Goal: Task Accomplishment & Management: Manage account settings

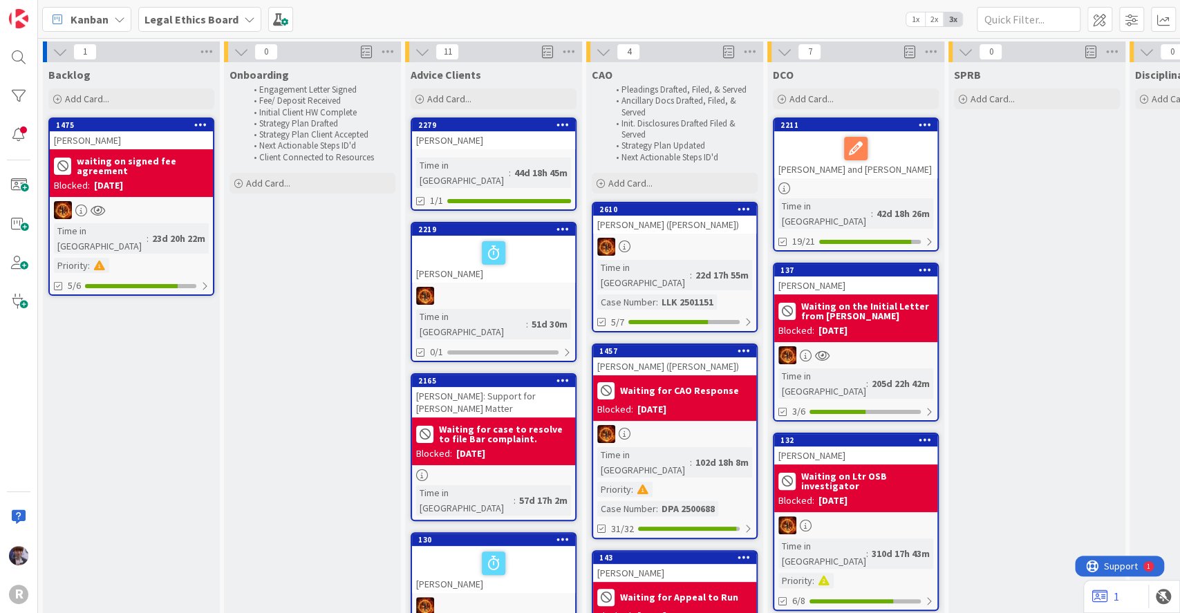
scroll to position [0, 405]
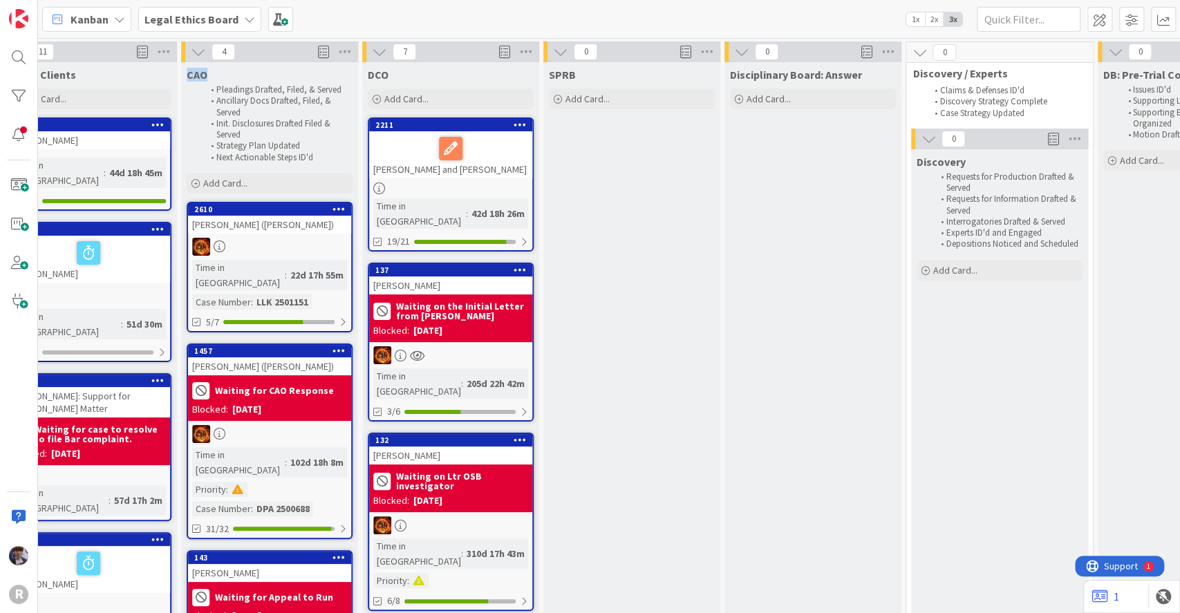
drag, startPoint x: 210, startPoint y: 77, endPoint x: 183, endPoint y: 77, distance: 27.0
click at [183, 77] on div "CAO Pleadings Drafted, Filed, & Served Ancillary Docs Drafted, Filed, & Served …" at bounding box center [269, 114] width 177 height 104
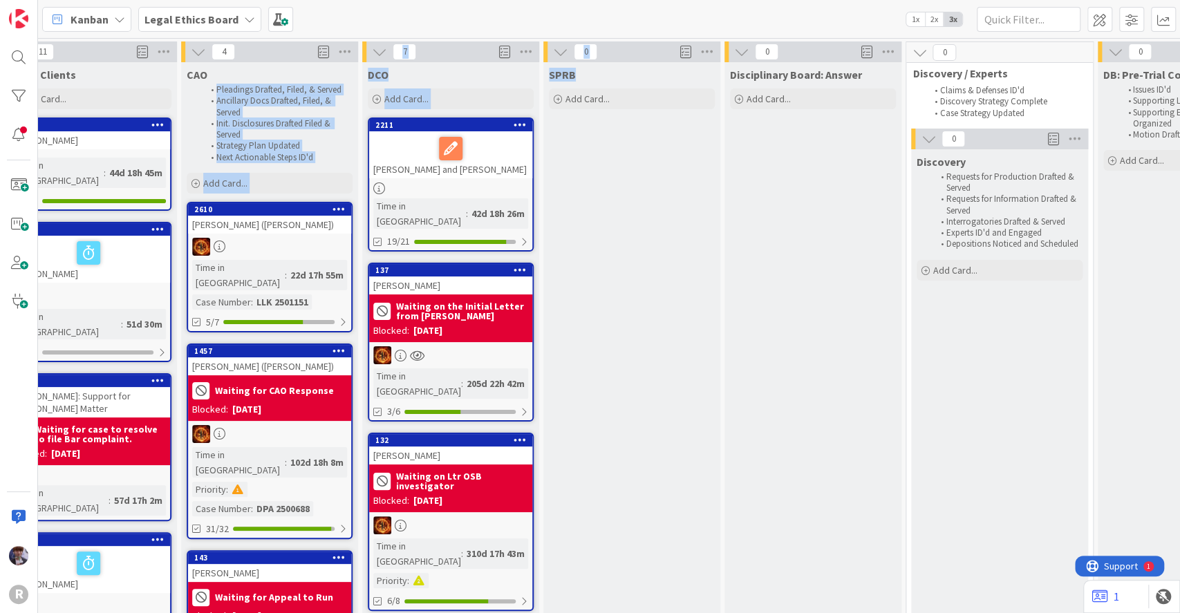
drag, startPoint x: 621, startPoint y: 77, endPoint x: 189, endPoint y: 83, distance: 431.9
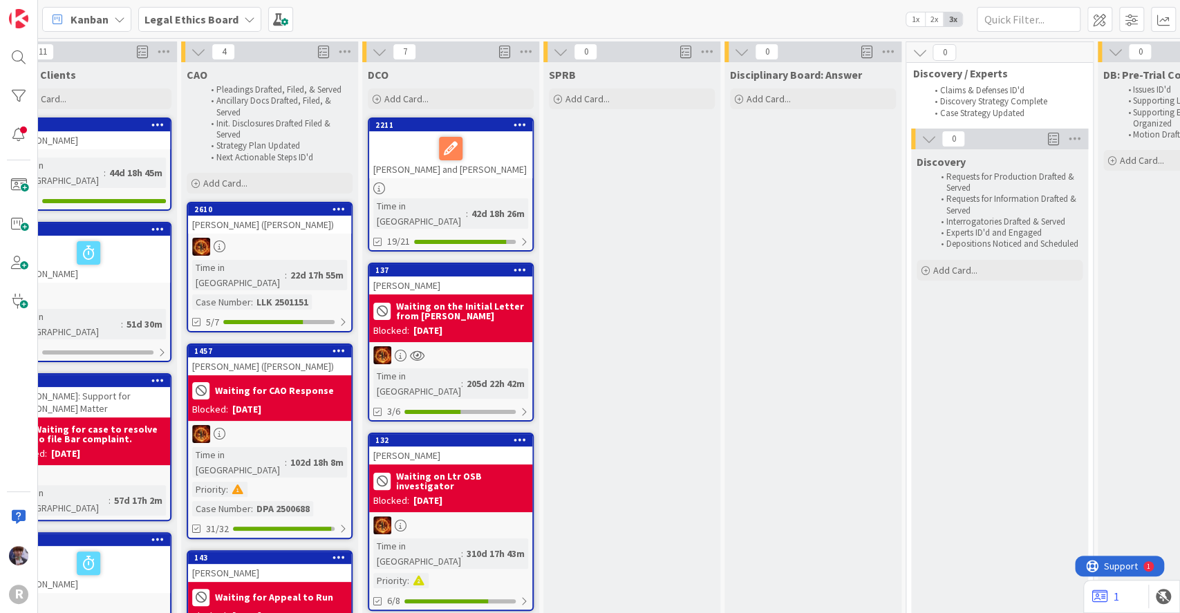
click at [165, 21] on b "Legal Ethics Board" at bounding box center [191, 19] width 94 height 14
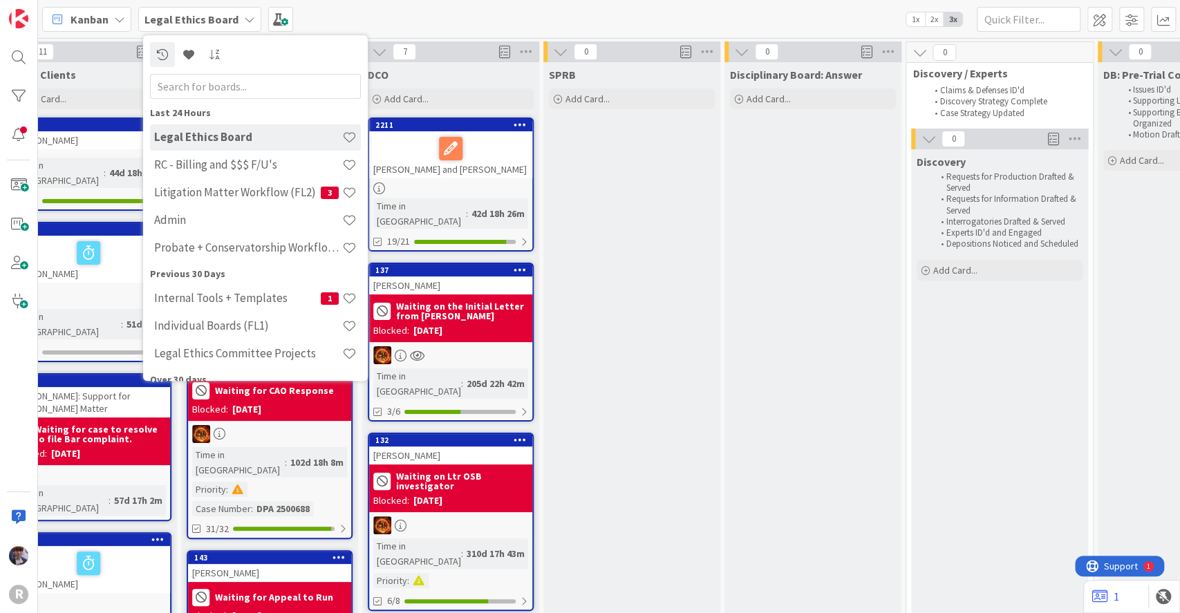
click at [91, 22] on span "Kanban" at bounding box center [89, 19] width 38 height 17
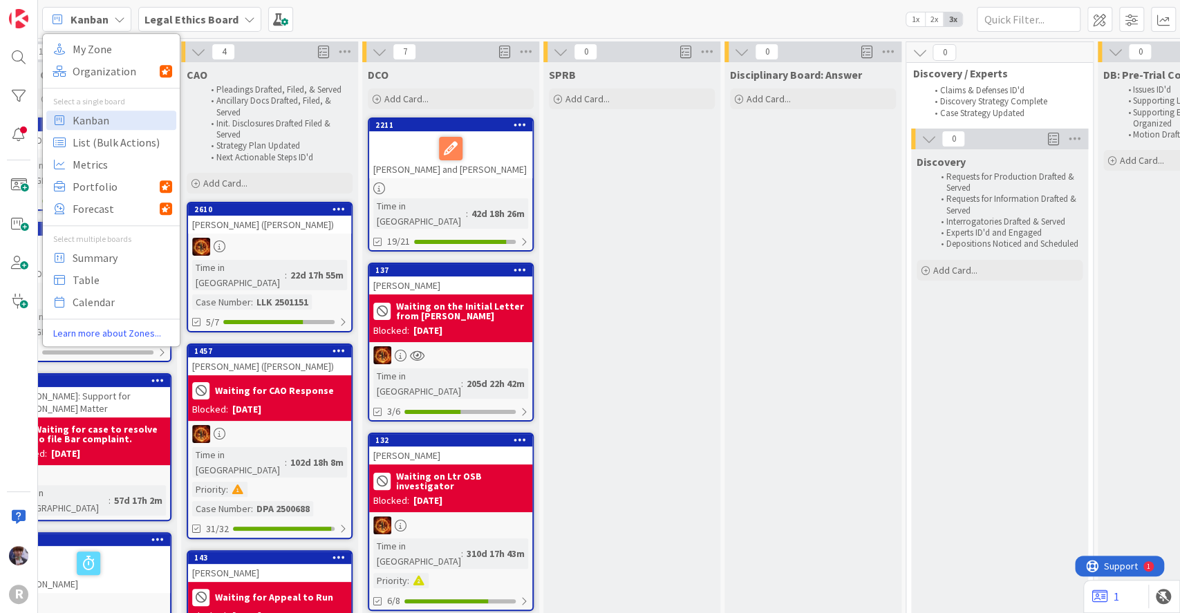
click at [205, 15] on b "Legal Ethics Board" at bounding box center [191, 19] width 94 height 14
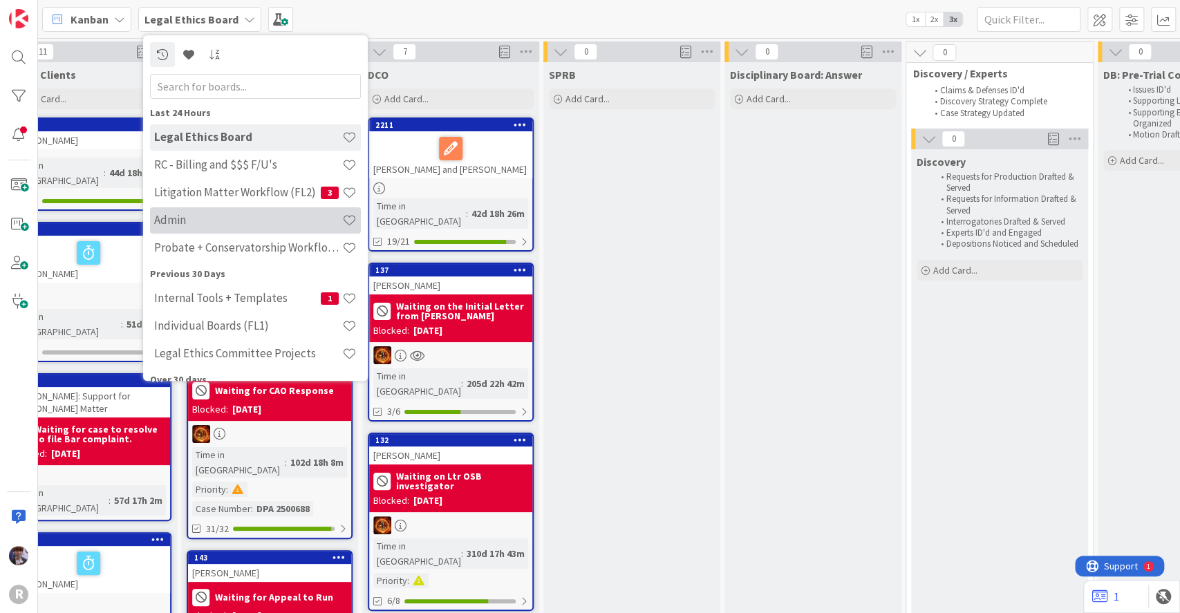
click at [198, 231] on div "Admin" at bounding box center [255, 220] width 211 height 26
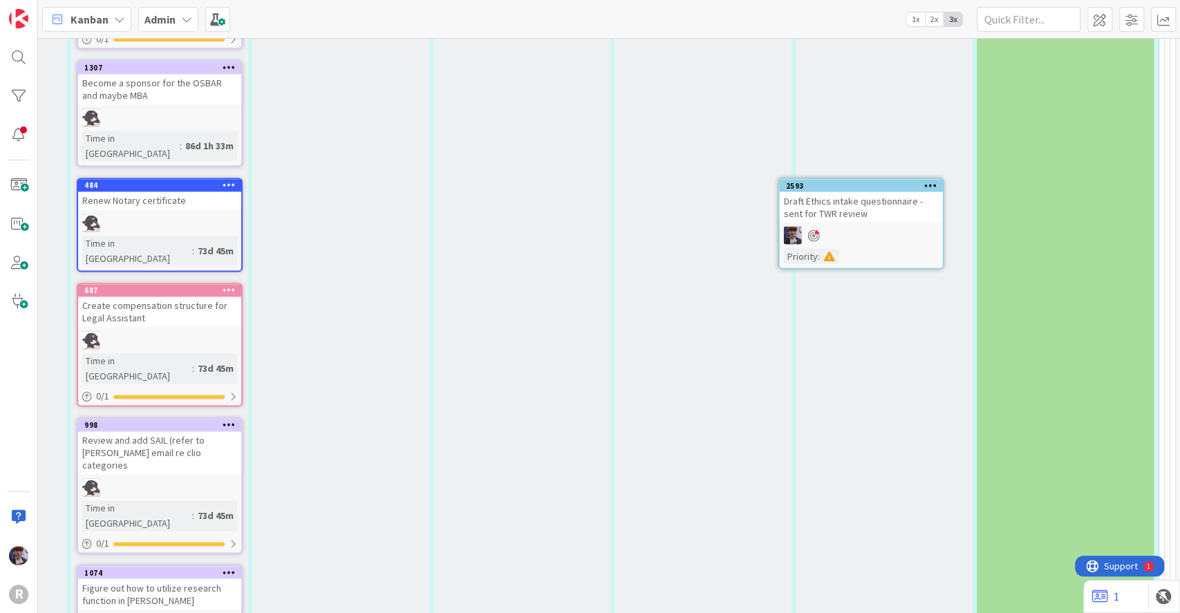
scroll to position [4774, 27]
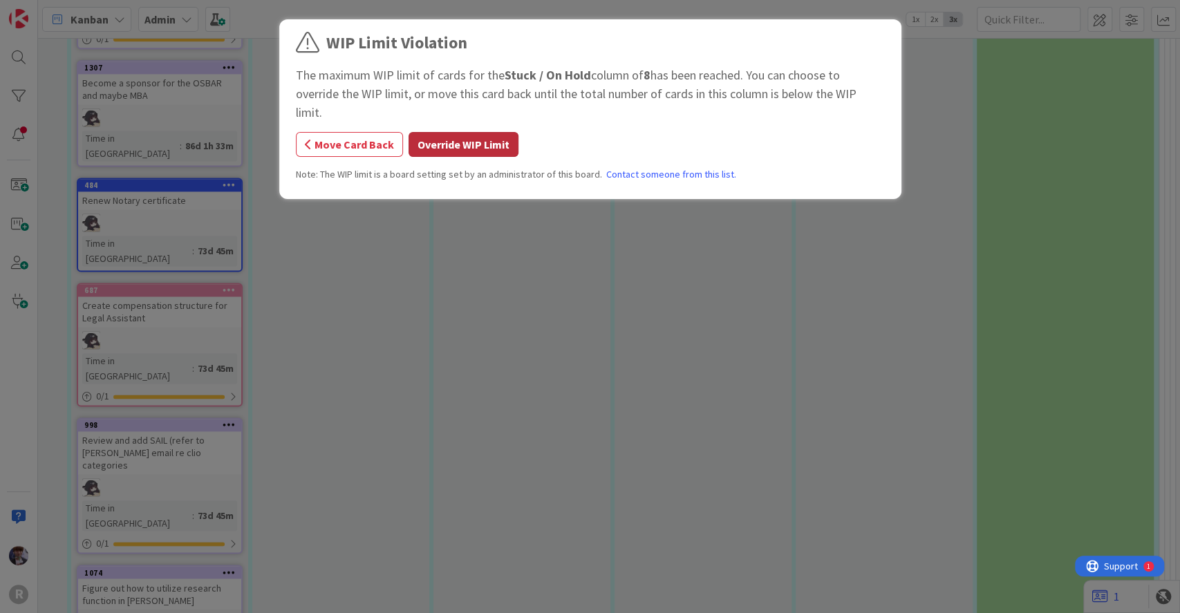
click at [486, 135] on button "Override WIP Limit" at bounding box center [463, 144] width 110 height 25
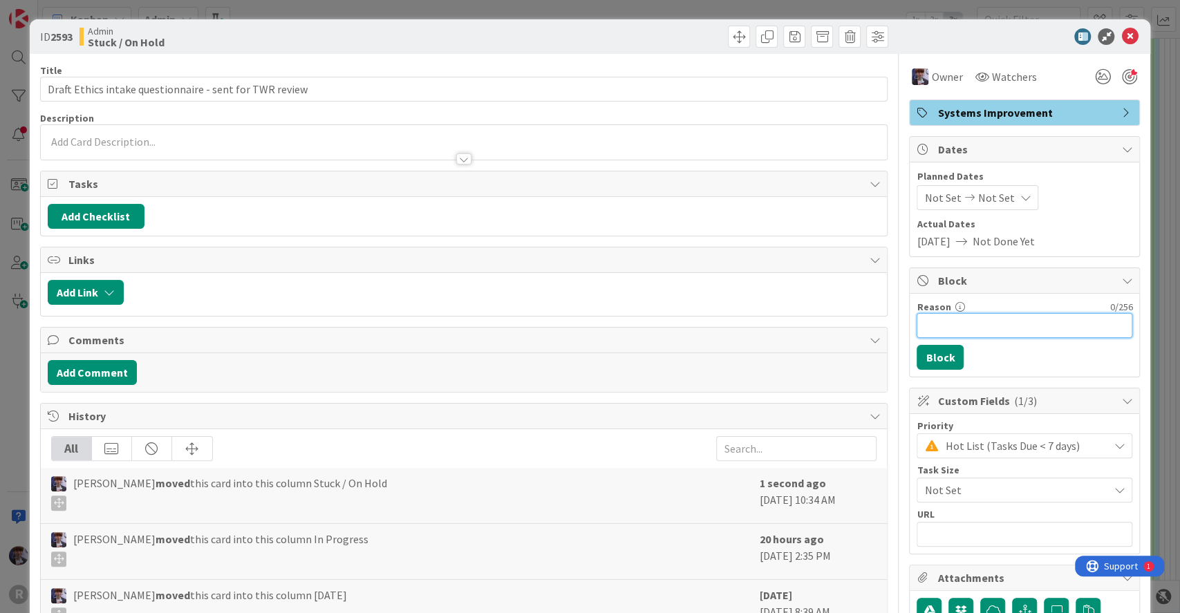
click at [923, 323] on input "Reason" at bounding box center [1024, 325] width 216 height 25
type input "send to TWR for review"
click at [918, 358] on button "Block" at bounding box center [939, 357] width 47 height 25
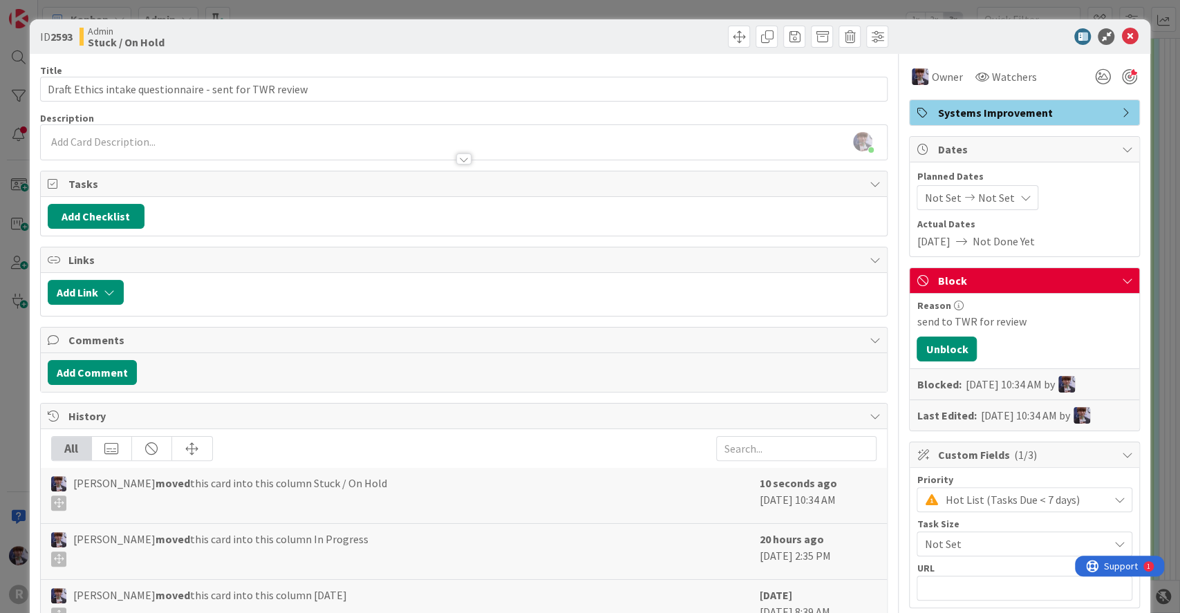
click at [1160, 162] on div "ID 2593 Admin Stuck / On Hold Title 55 / 128 Draft Ethics intake questionnaire …" at bounding box center [590, 306] width 1180 height 613
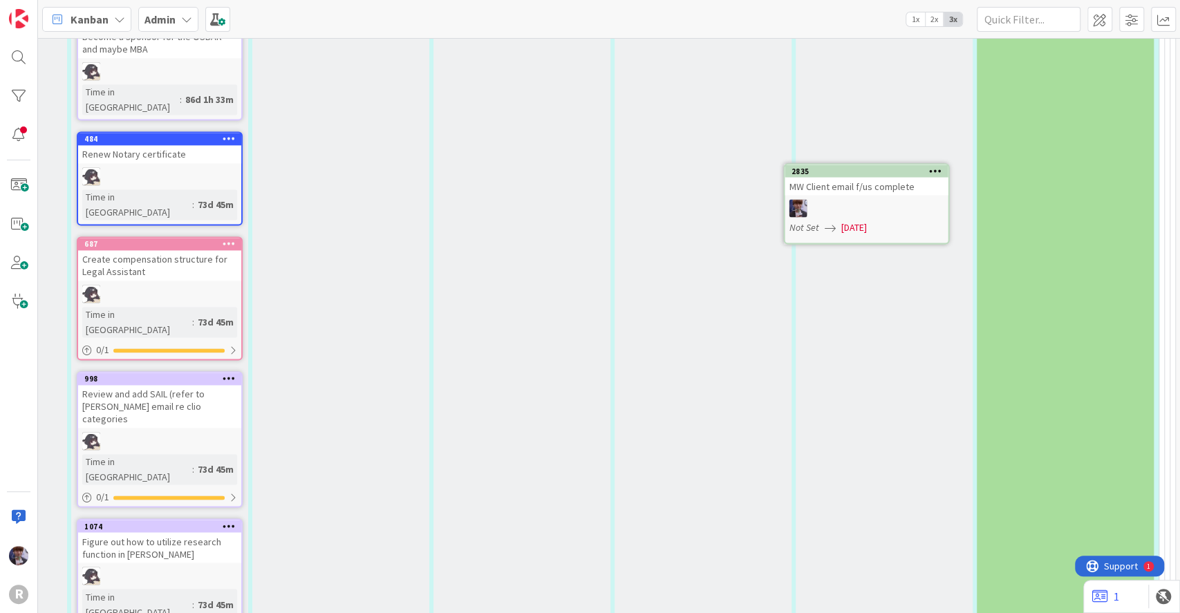
scroll to position [4820, 27]
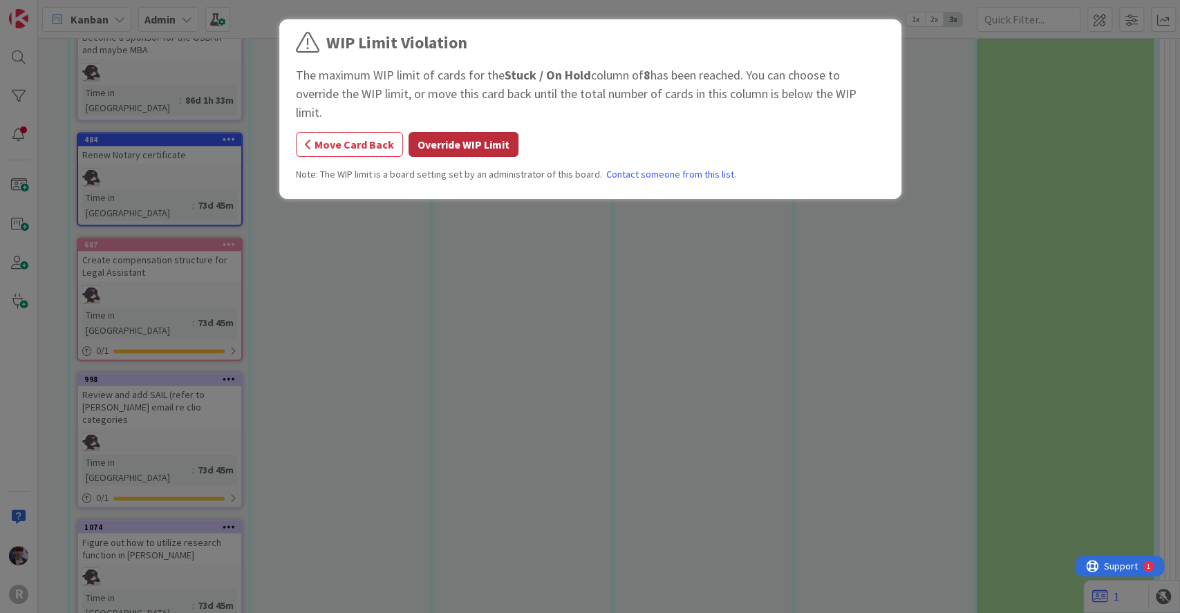
click at [487, 132] on button "Override WIP Limit" at bounding box center [463, 144] width 110 height 25
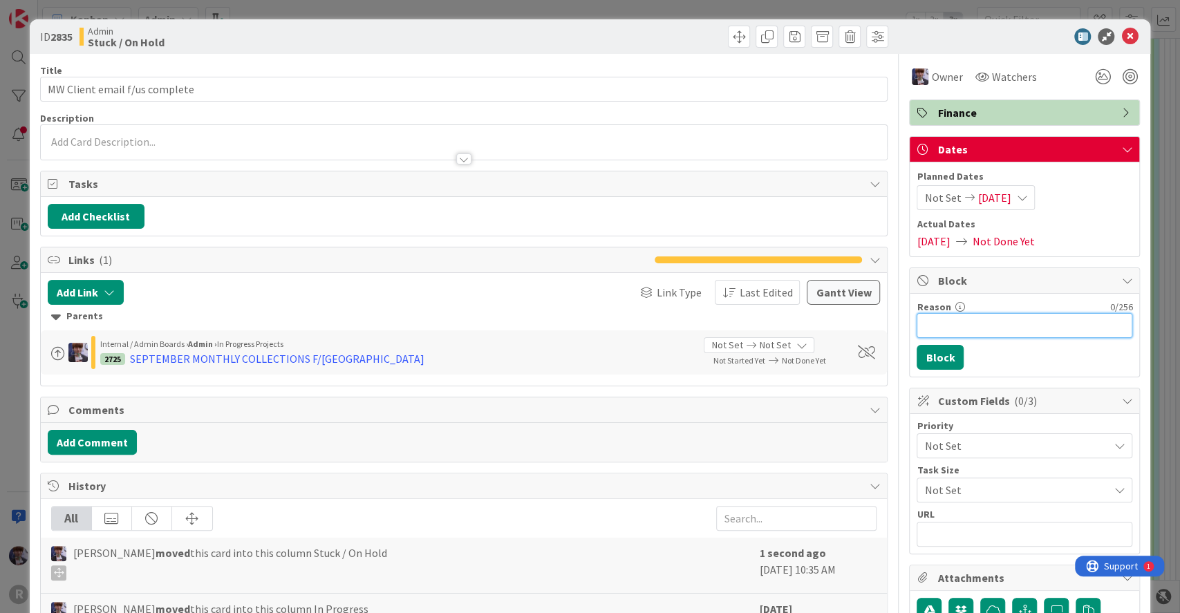
click at [967, 316] on input "Reason" at bounding box center [1024, 325] width 216 height 25
type input "waiting for Sivetz amount confirmation from Max"
click at [932, 349] on button "Block" at bounding box center [939, 357] width 47 height 25
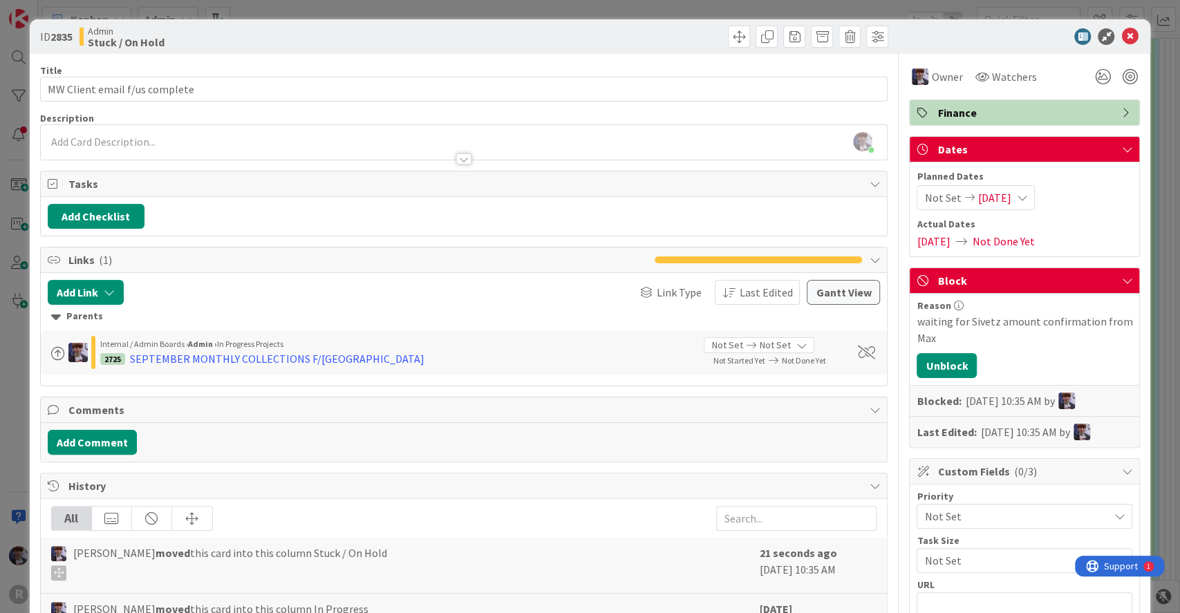
click at [1155, 228] on div "ID 2835 Admin Stuck / On Hold Title 29 / 128 MW Client email f/us complete Desc…" at bounding box center [590, 306] width 1180 height 613
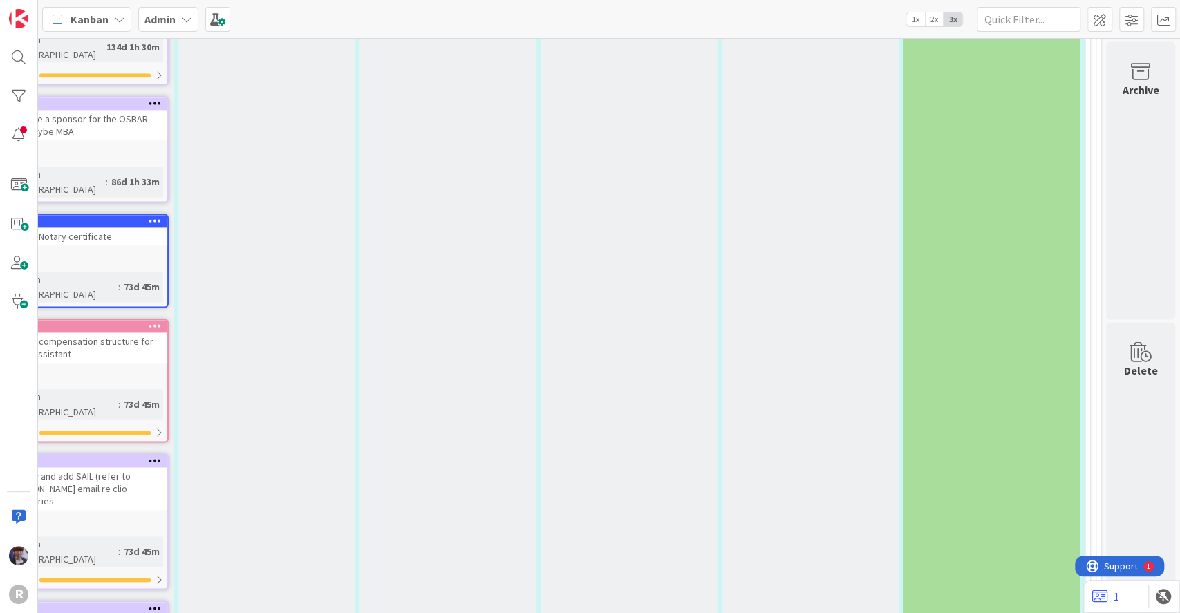
scroll to position [4738, 0]
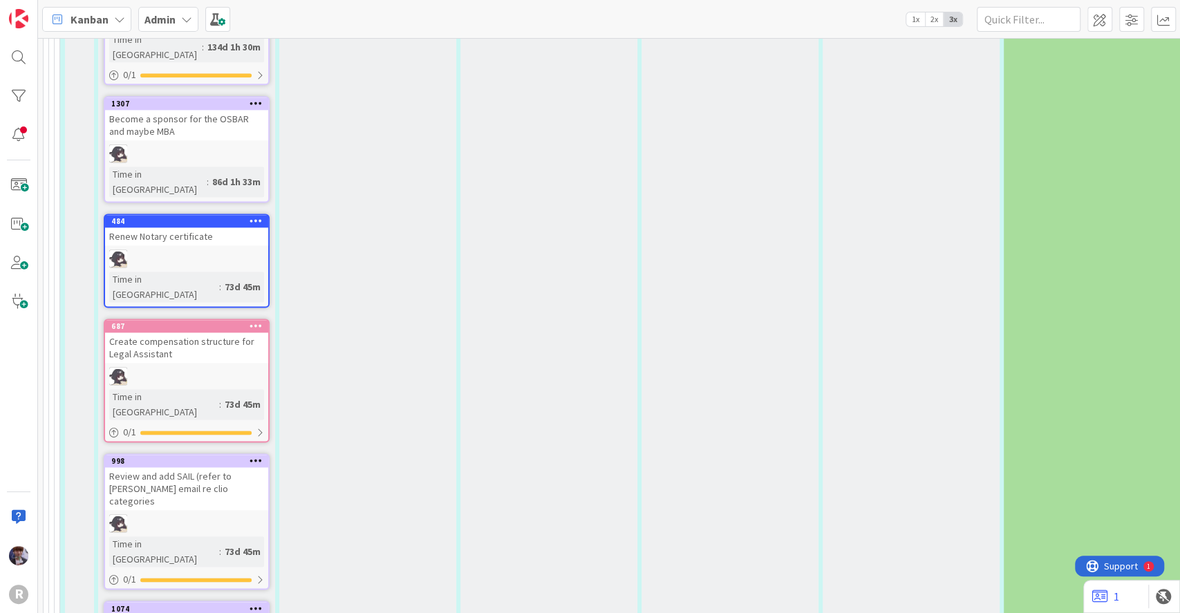
type input "Let's wait until we roll out the individual boards / decided on use of checklis…"
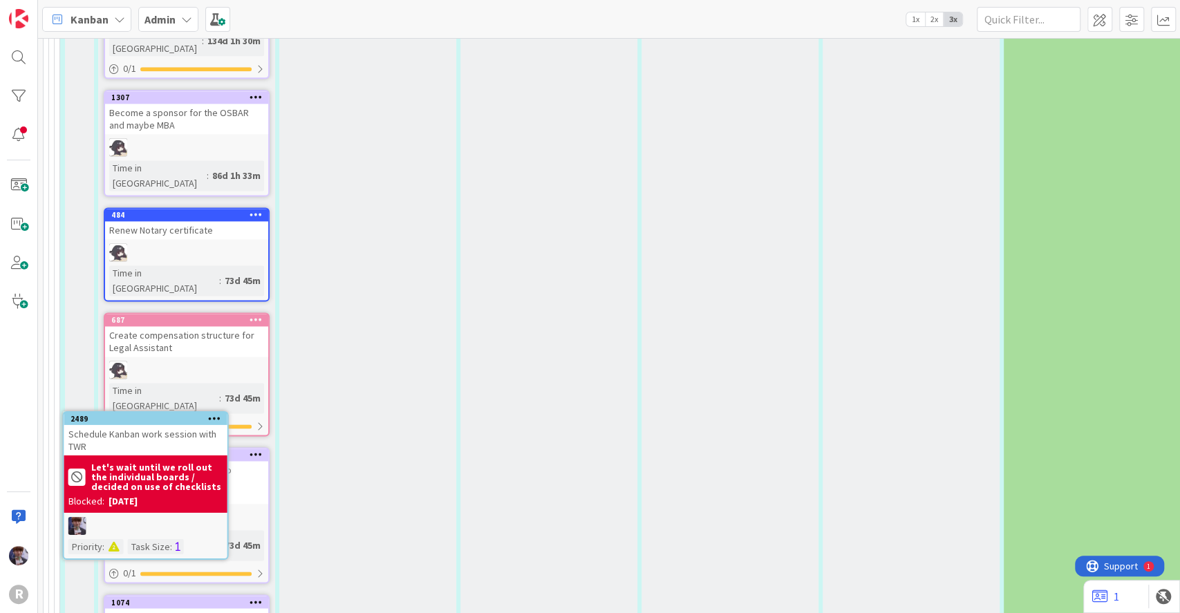
scroll to position [4752, 0]
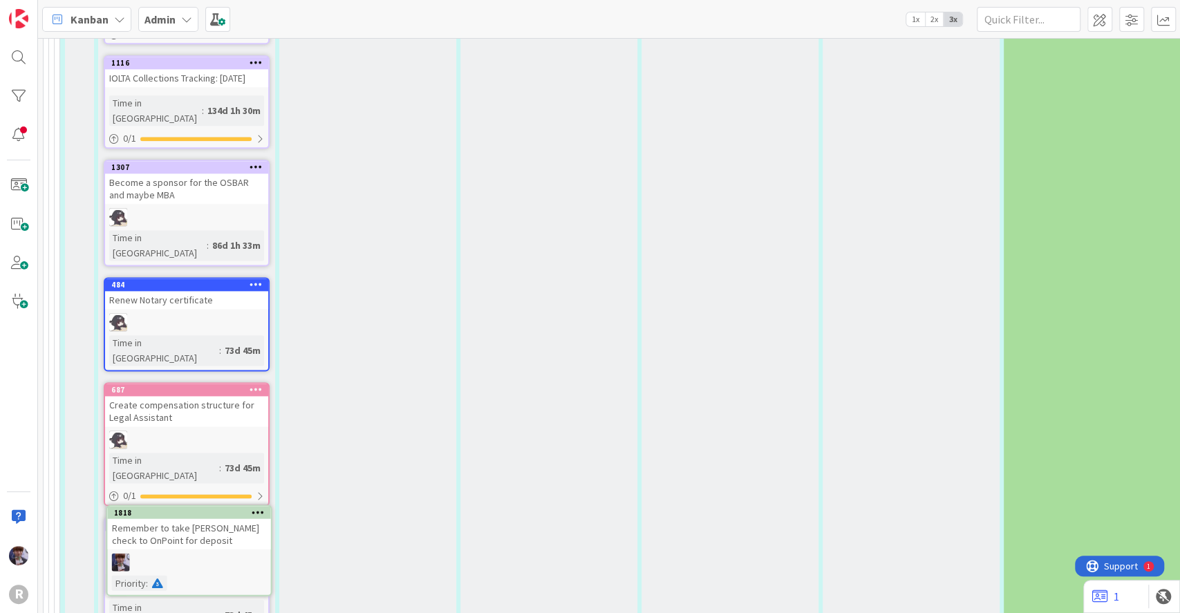
scroll to position [4675, 0]
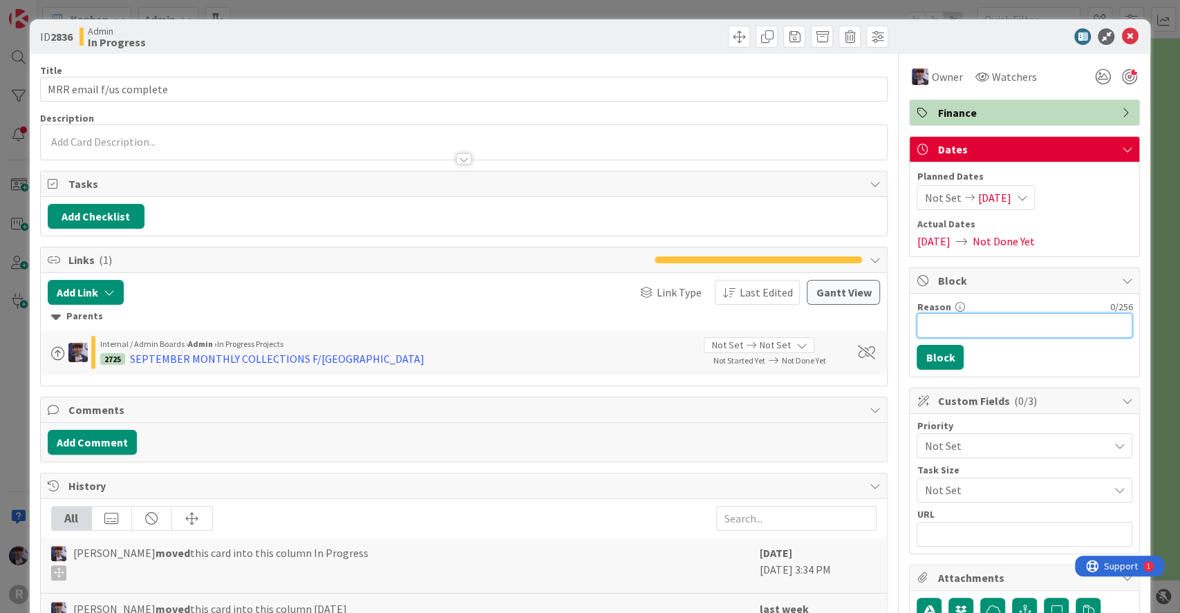
click at [963, 333] on input "Reason" at bounding box center [1024, 325] width 216 height 25
type input "waiting for MRR to confirm amounts"
click at [930, 346] on button "Block" at bounding box center [939, 357] width 47 height 25
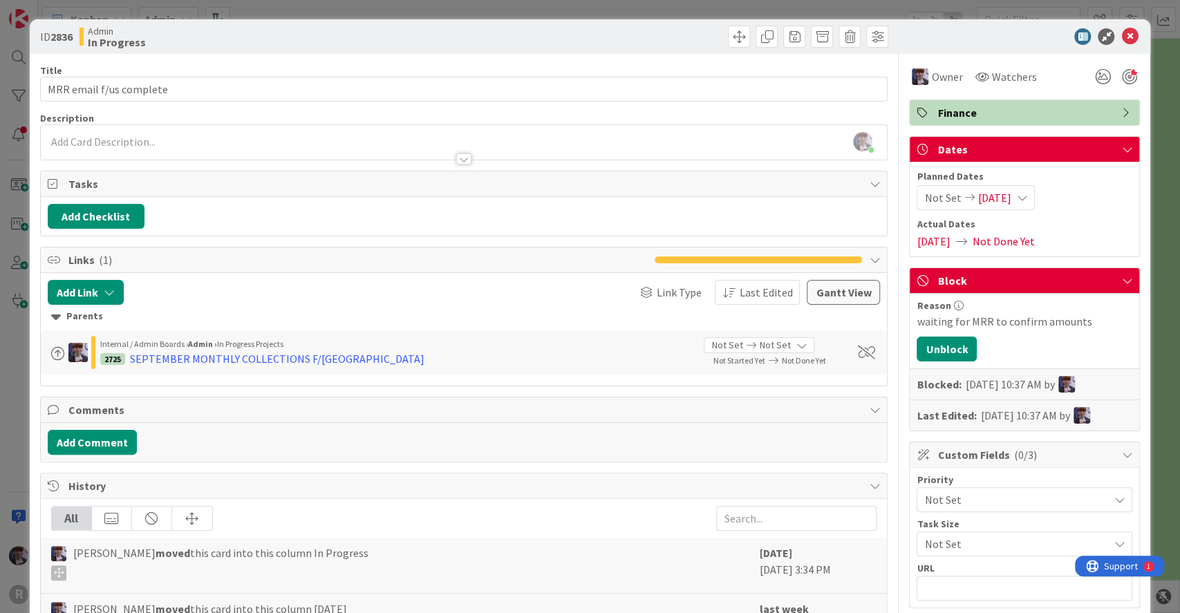
click at [1140, 254] on div "ID 2836 Admin In Progress Title 23 / 128 MRR email f/us complete Description [P…" at bounding box center [590, 306] width 1180 height 613
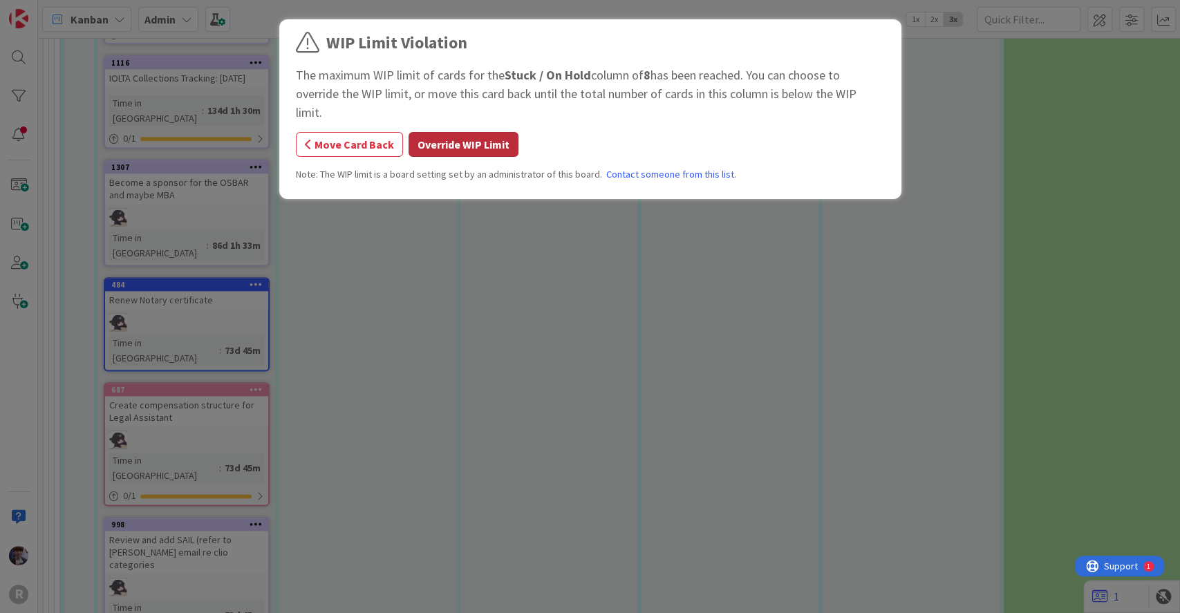
click at [479, 133] on button "Override WIP Limit" at bounding box center [463, 144] width 110 height 25
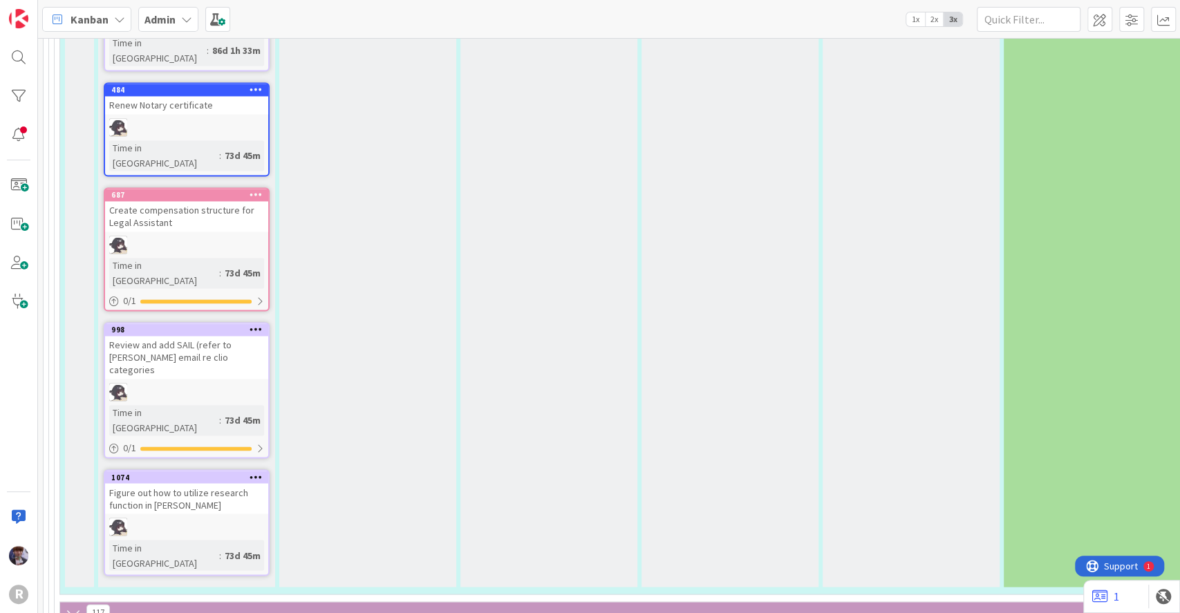
scroll to position [4861, 0]
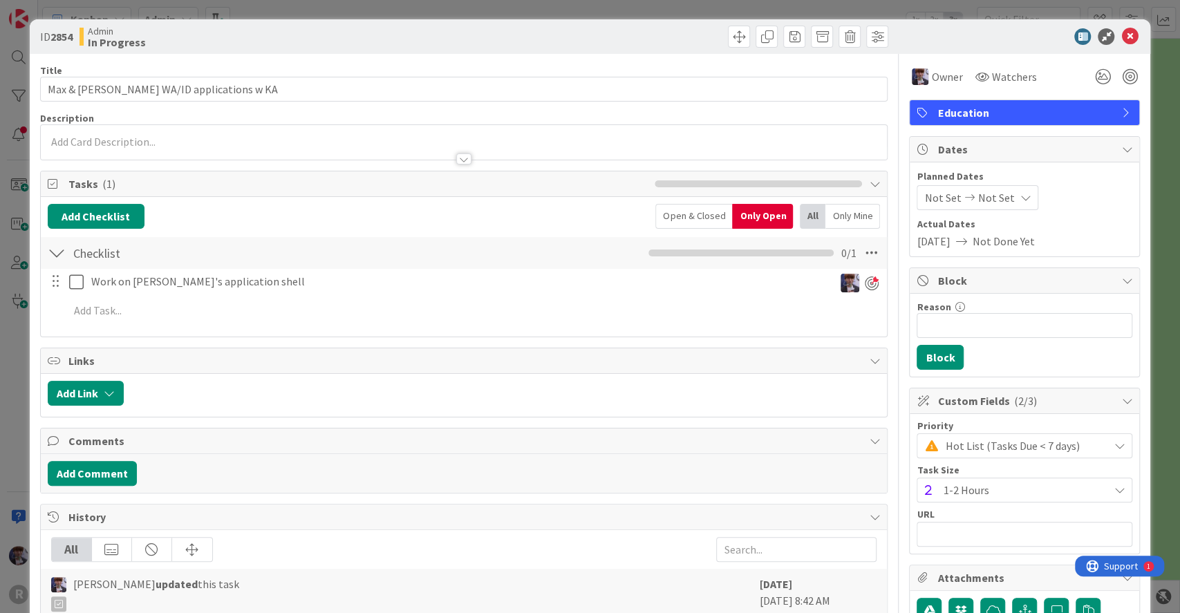
click at [992, 310] on div "Reason 0 / 256" at bounding box center [1024, 307] width 216 height 12
click at [992, 319] on input "Reason" at bounding box center [1024, 325] width 216 height 25
click at [989, 326] on input "waiting for [PERSON_NAME]'s regiustration" at bounding box center [1024, 325] width 216 height 25
click at [1044, 323] on input "waiting for [PERSON_NAME]'s account regiustration" at bounding box center [1024, 325] width 216 height 25
type input "waiting for [PERSON_NAME]'s account registration"
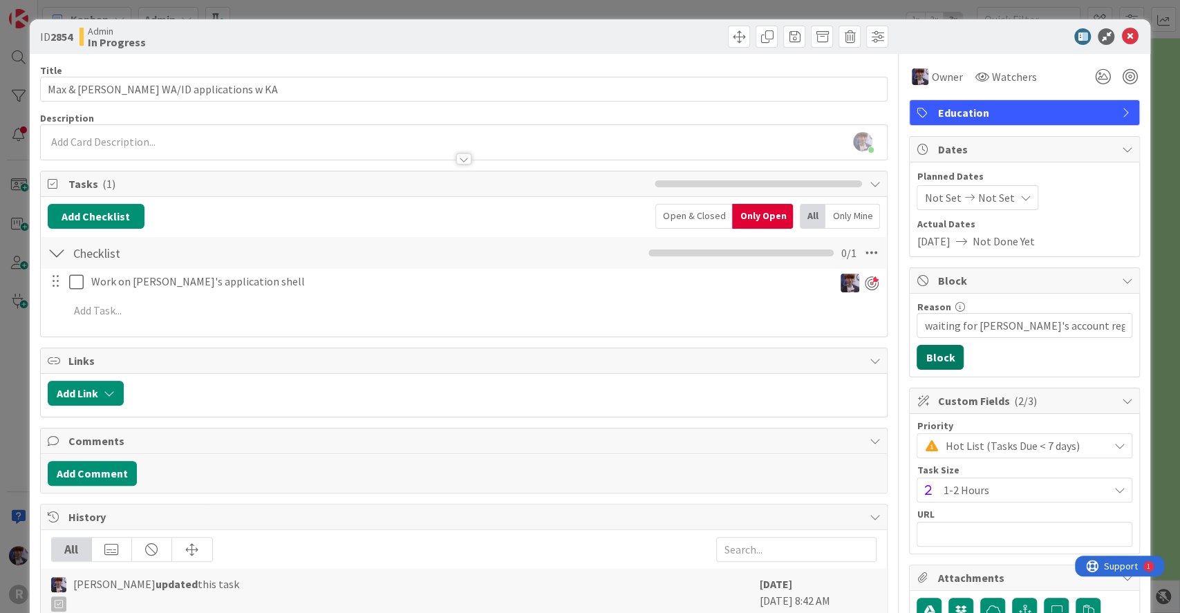
click at [928, 355] on button "Block" at bounding box center [939, 357] width 47 height 25
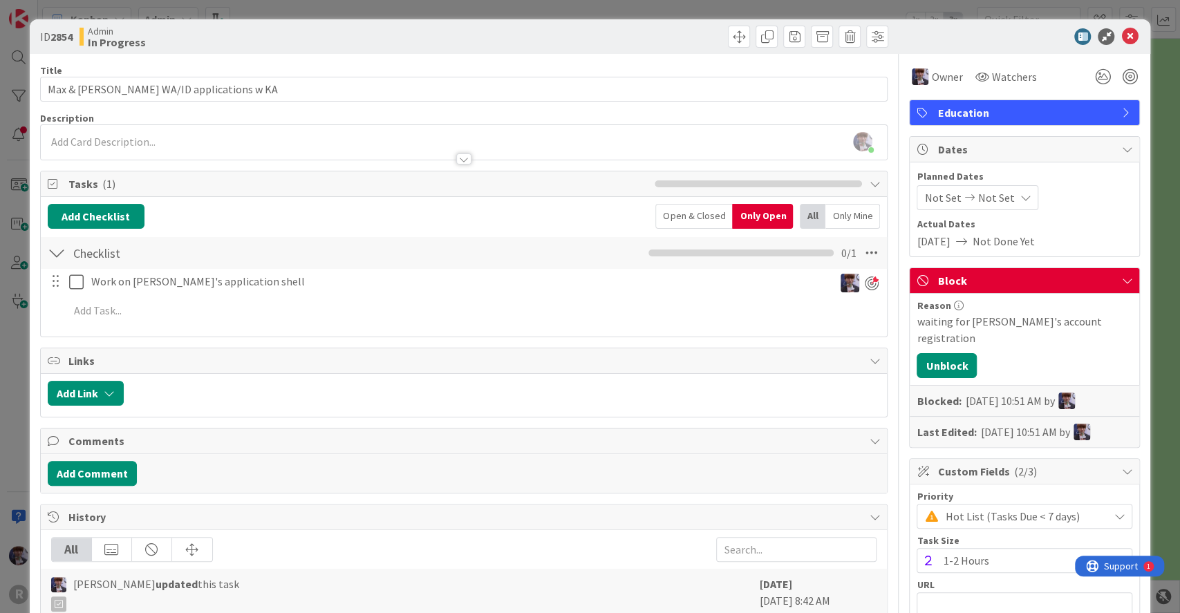
click at [1139, 303] on div "ID 2854 Admin In Progress Title 34 / 128 Max & [PERSON_NAME] WA/ID applications…" at bounding box center [590, 306] width 1180 height 613
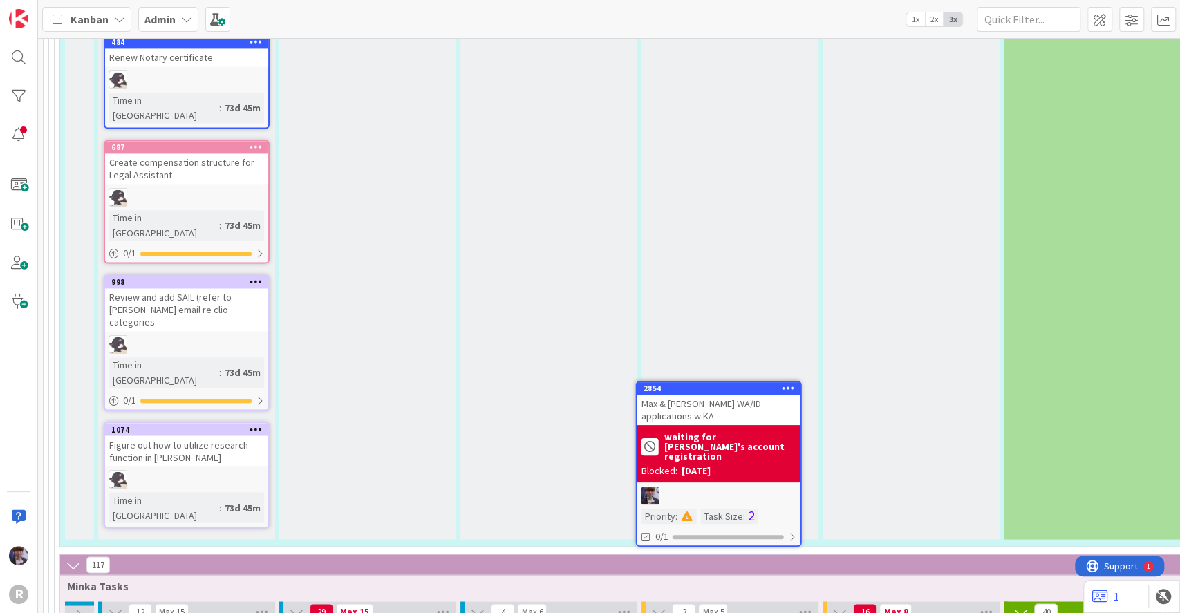
scroll to position [4919, 0]
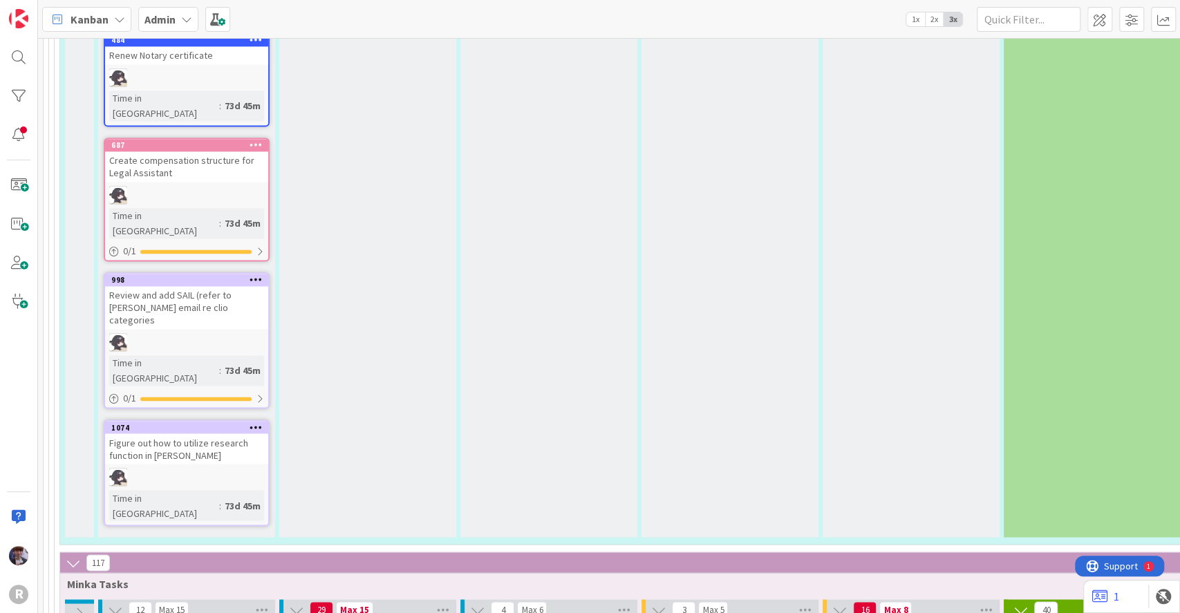
type textarea "x"
type textarea "O"
type textarea "x"
type textarea "Of"
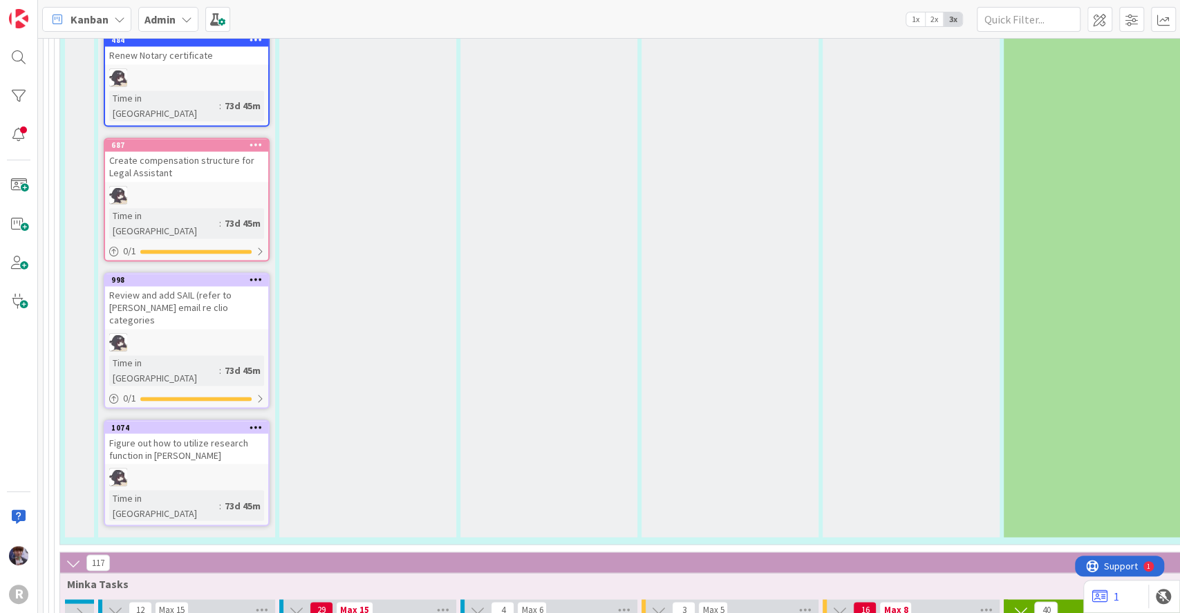
type textarea "x"
type textarea "Ofc"
type textarea "x"
type textarea "Of"
type textarea "x"
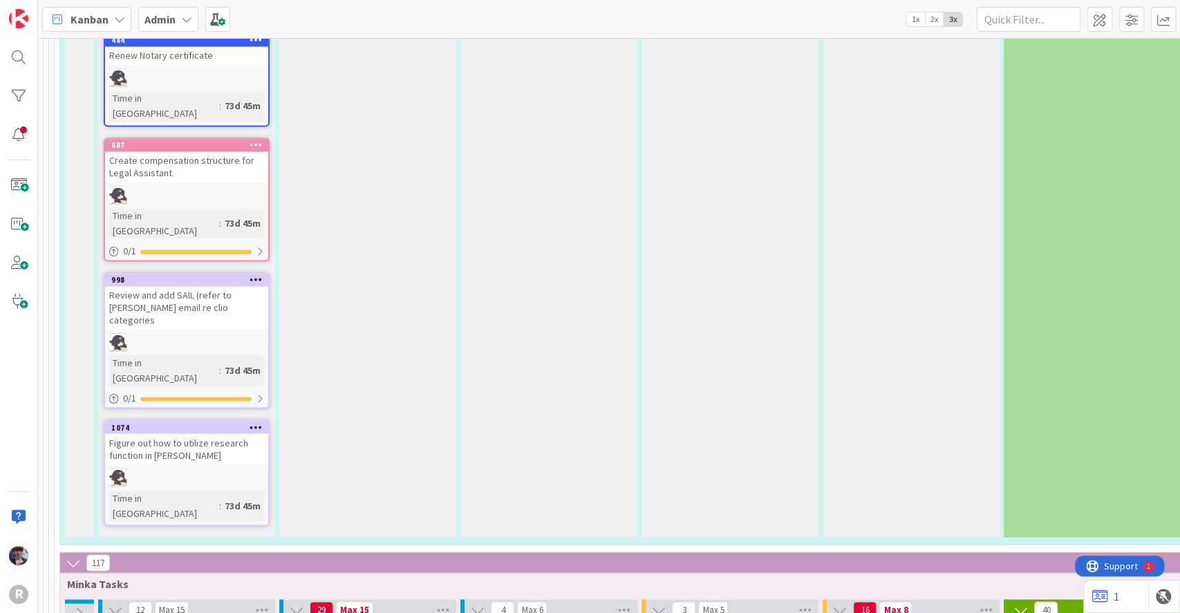
type textarea "O"
type textarea "x"
type textarea "F"
type textarea "x"
type textarea "Fr"
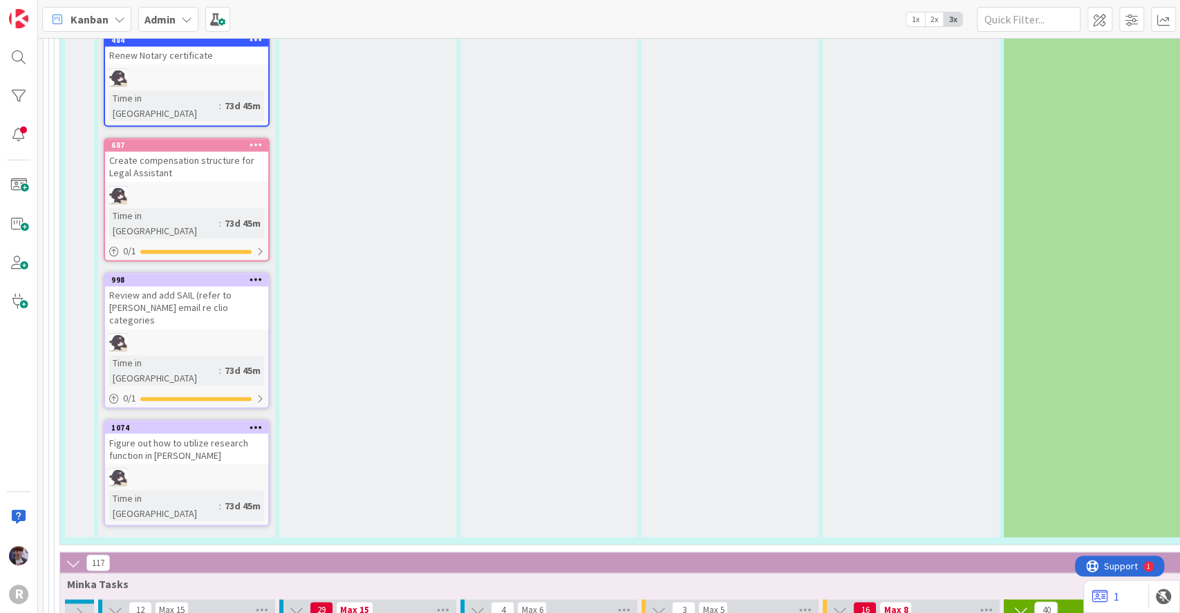
type textarea "x"
type textarea "Fram"
type textarea "x"
type textarea "Frame"
type textarea "x"
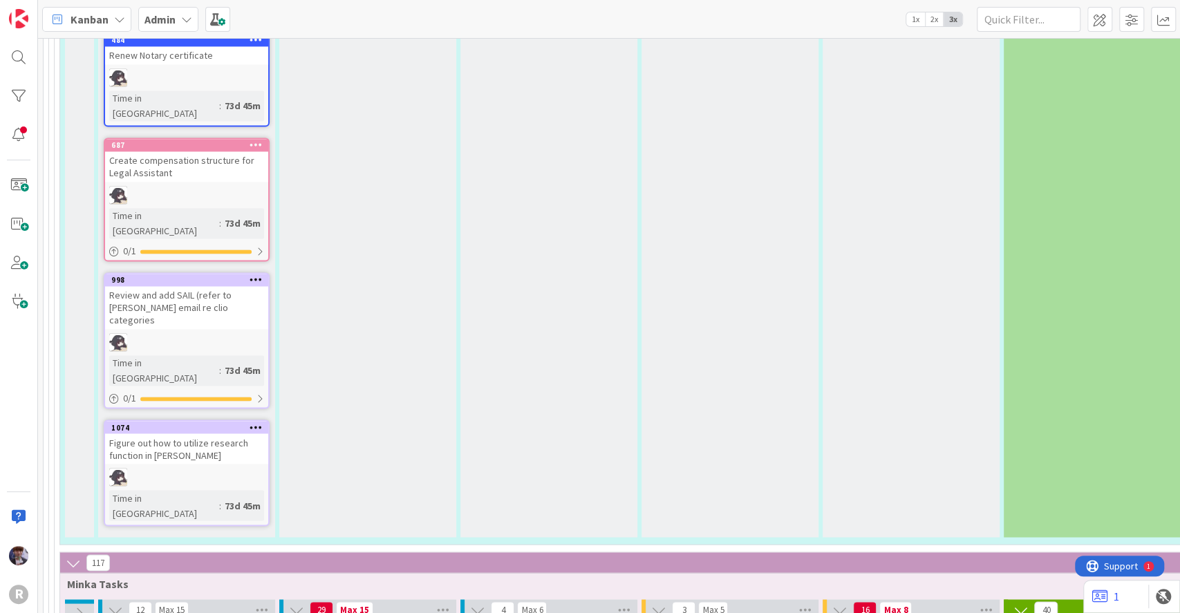
type textarea "Frame"
type textarea "x"
type textarea "Frame &"
type textarea "x"
type textarea "Frame &"
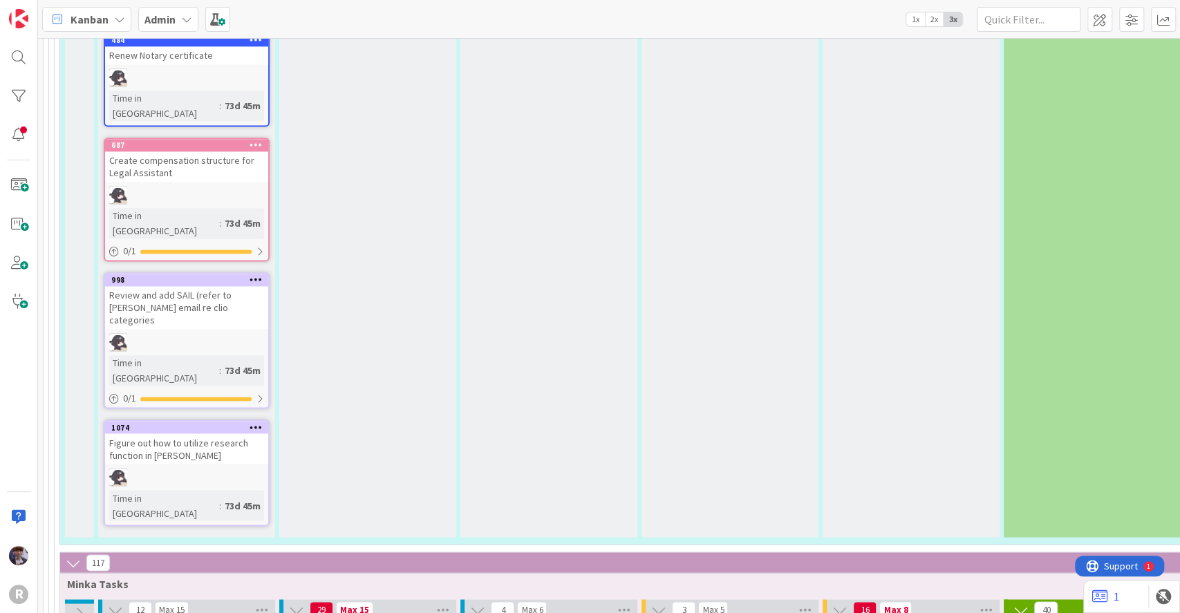
type textarea "x"
type textarea "Frame & s"
type textarea "x"
type textarea "Frame &"
type textarea "x"
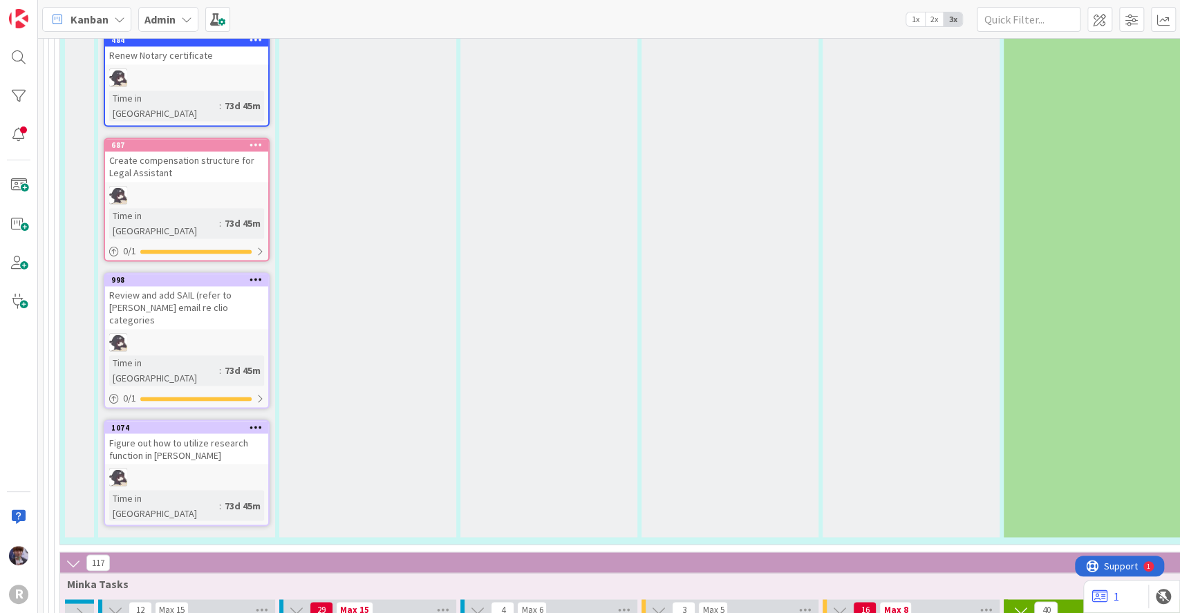
type textarea "Frame & t"
type textarea "x"
type textarea "Frame & ta"
type textarea "x"
type textarea "Frame & tab"
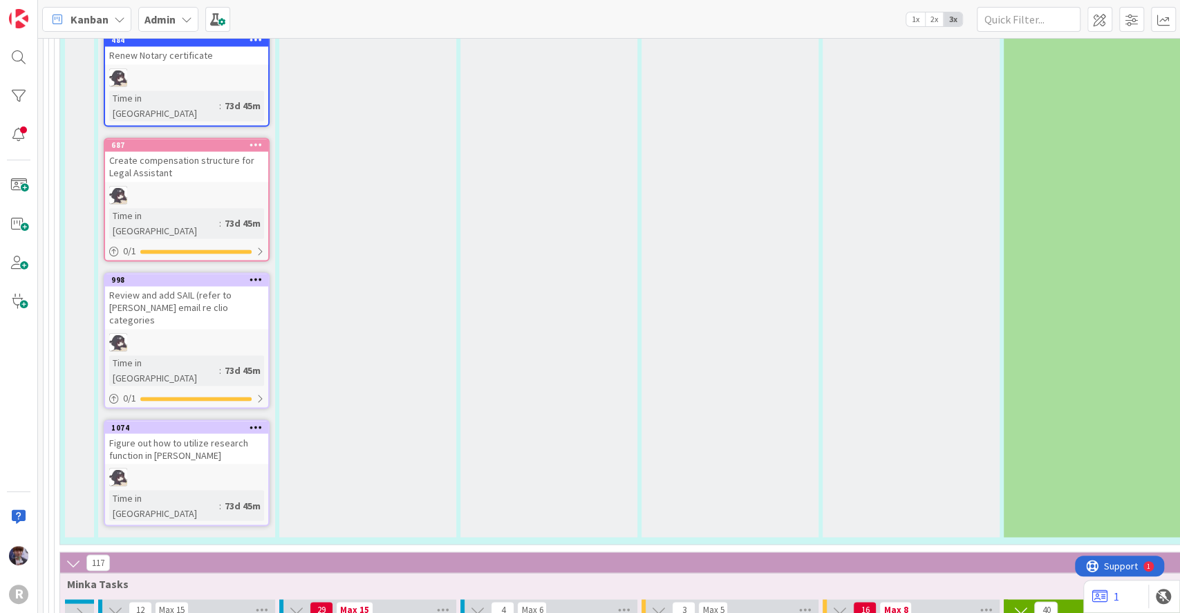
type textarea "x"
type textarea "Frame & tabl"
type textarea "x"
type textarea "Frame & table"
type textarea "x"
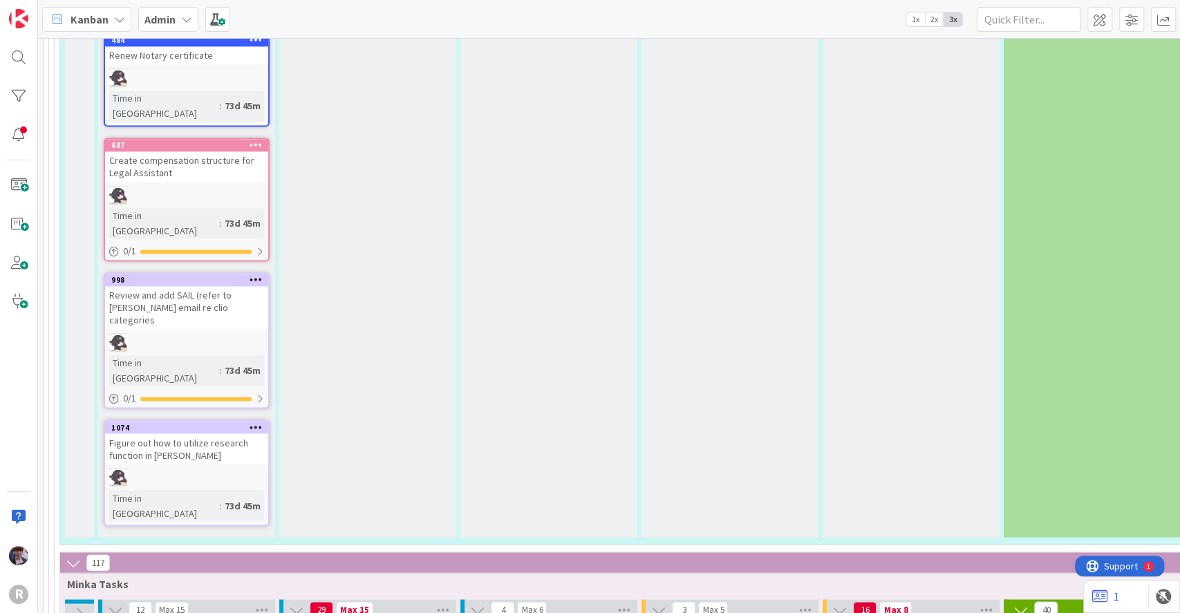
type textarea "Frame & table"
type textarea "x"
type textarea "Frame & table l"
type textarea "x"
type textarea "Frame & table la"
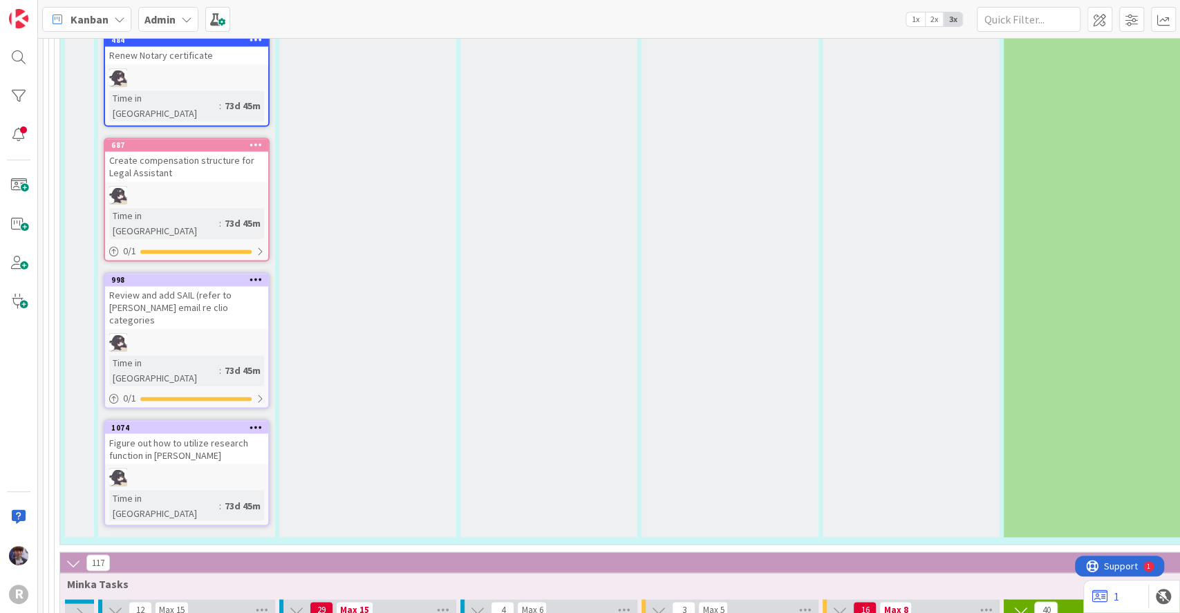
type textarea "x"
type textarea "Frame & table [PERSON_NAME]"
type textarea "x"
type textarea "Frame & table lamp"
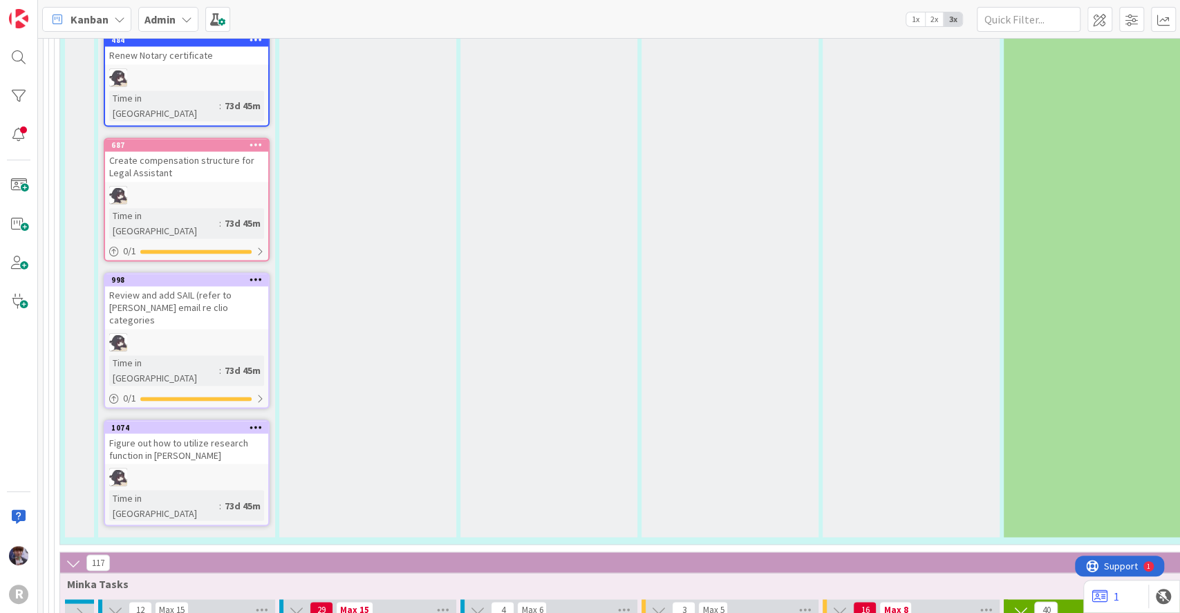
type textarea "x"
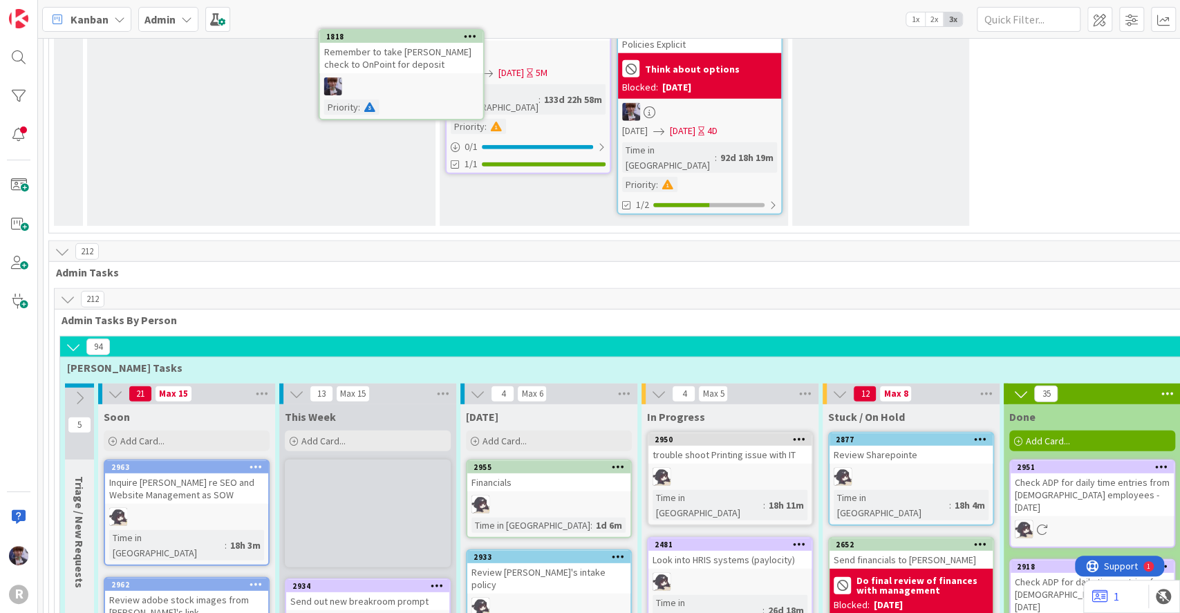
scroll to position [2458, 0]
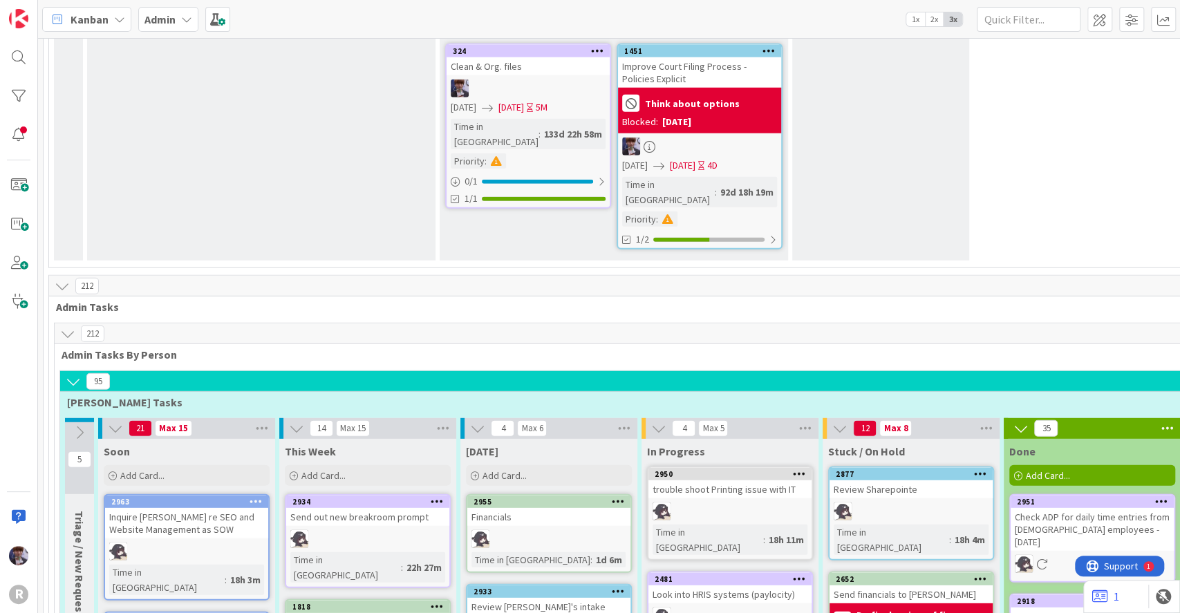
click at [435, 601] on icon at bounding box center [437, 606] width 13 height 10
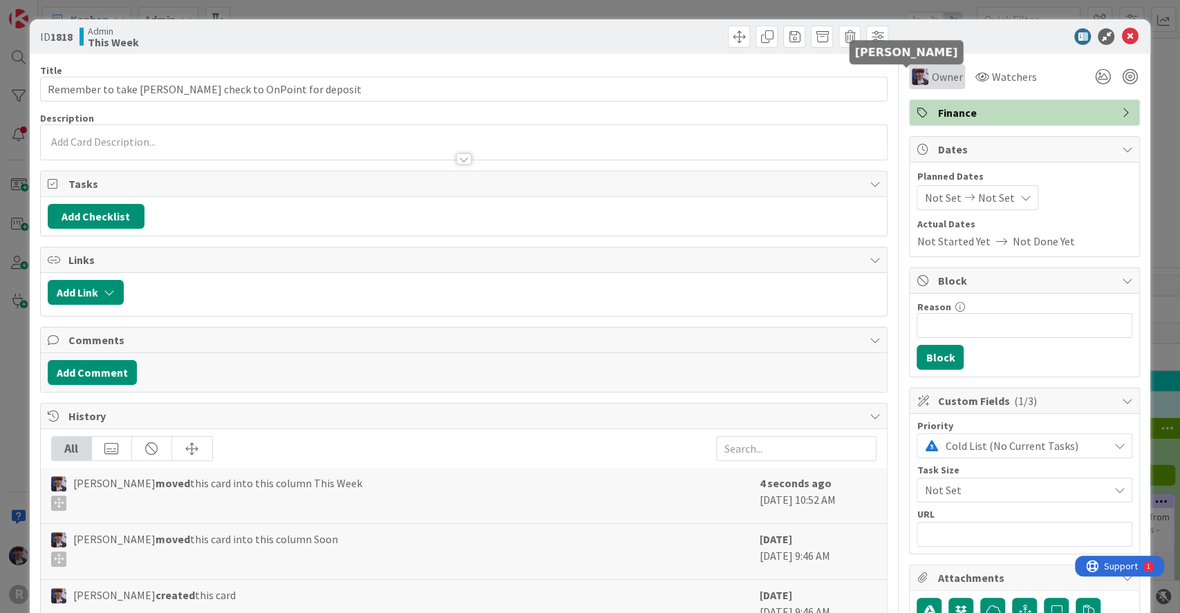
click at [911, 77] on img at bounding box center [919, 76] width 17 height 17
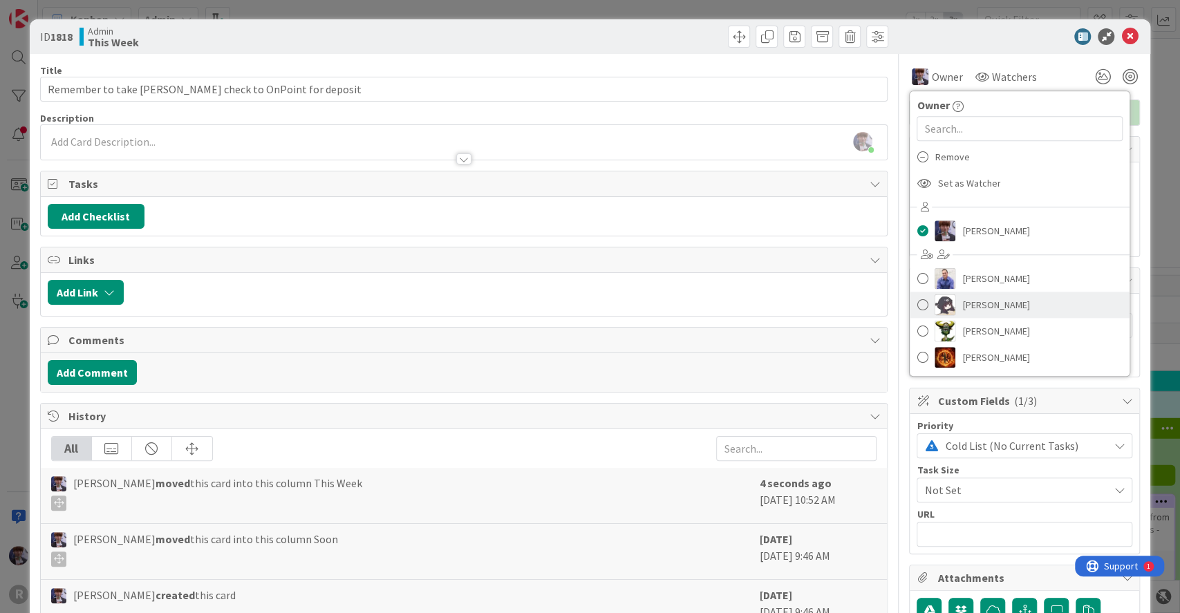
click at [947, 311] on link "[PERSON_NAME]" at bounding box center [1019, 305] width 220 height 26
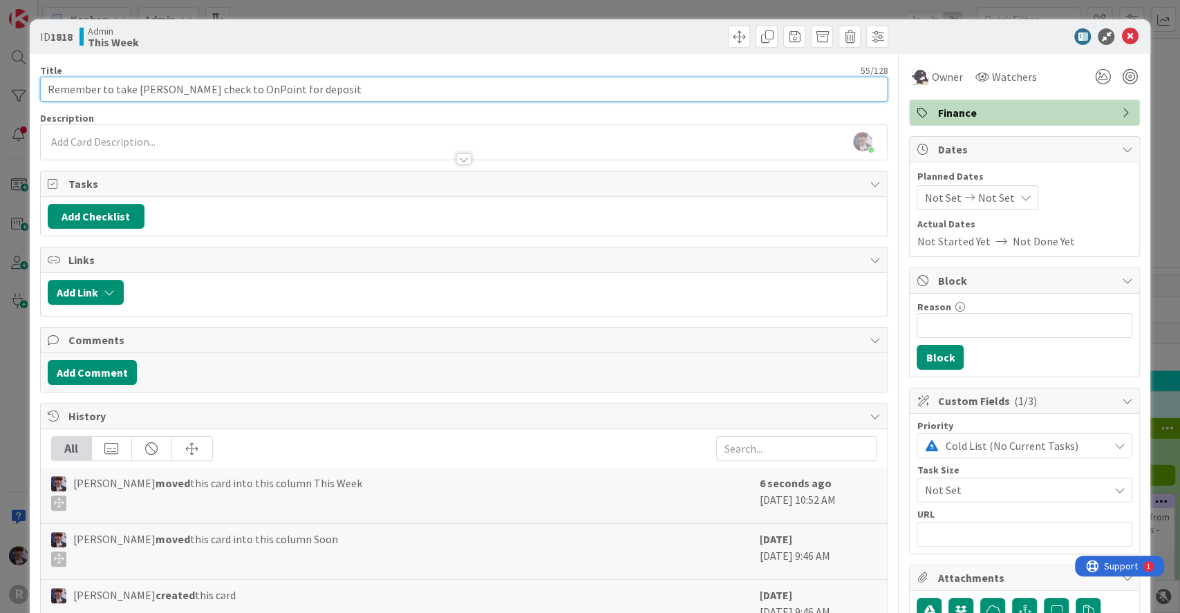
drag, startPoint x: 117, startPoint y: 93, endPoint x: 0, endPoint y: 91, distance: 117.5
click at [0, 91] on div "ID 1818 Admin This Week Title 55 / 128 Remember to take [PERSON_NAME] check to …" at bounding box center [590, 306] width 1180 height 613
type input "Take [PERSON_NAME] check to OnPoint for deposit"
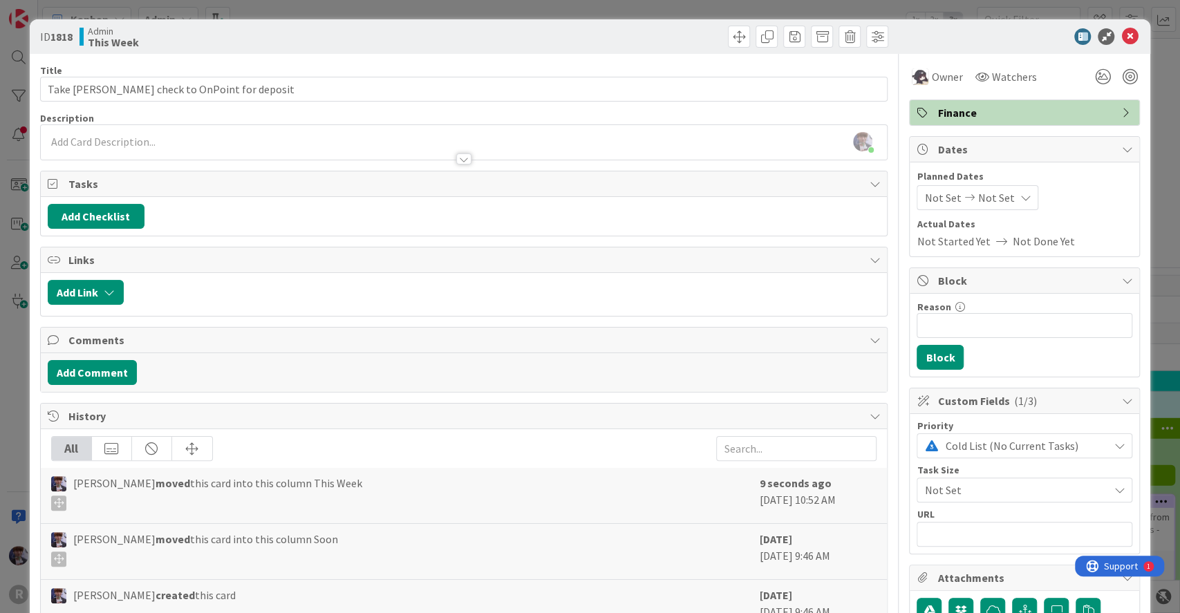
click at [22, 351] on div "ID 1818 Admin This Week Title 43 / 128 Take [PERSON_NAME] check to OnPoint for …" at bounding box center [590, 306] width 1180 height 613
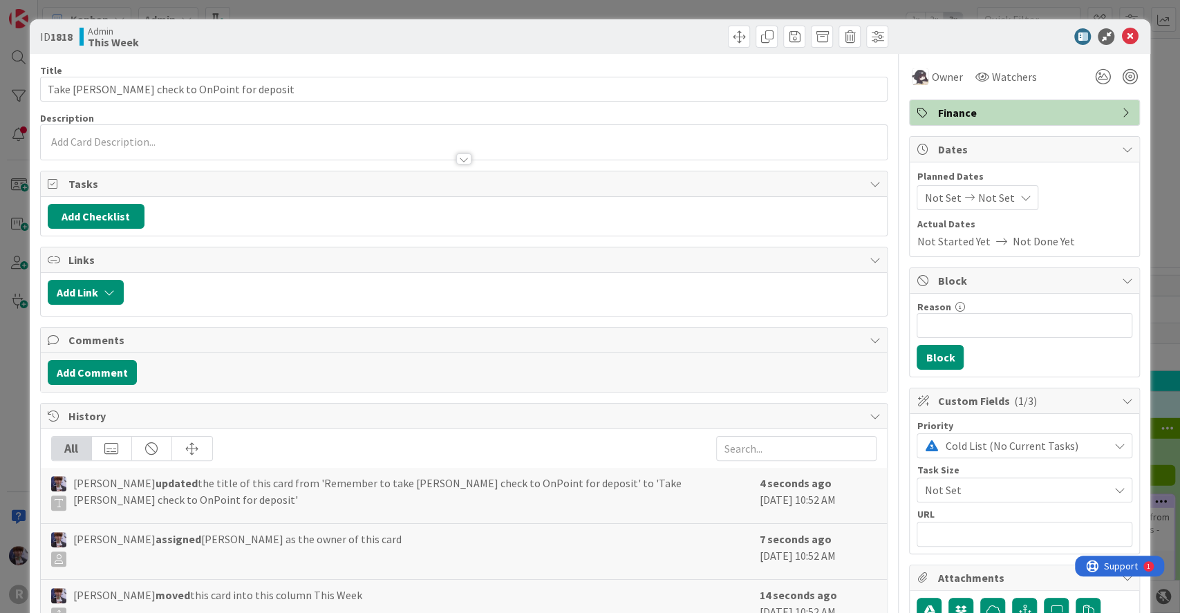
click at [970, 451] on span "Cold List (No Current Tasks)" at bounding box center [1023, 445] width 156 height 19
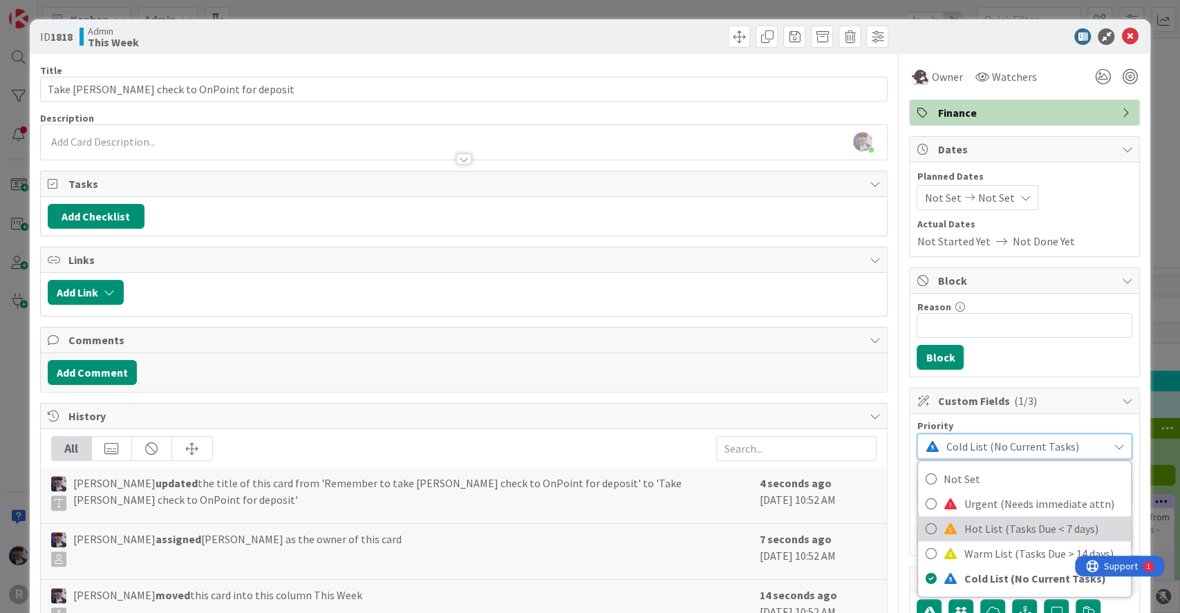
click at [973, 521] on span "Hot List (Tasks Due < 7 days)" at bounding box center [1043, 528] width 160 height 21
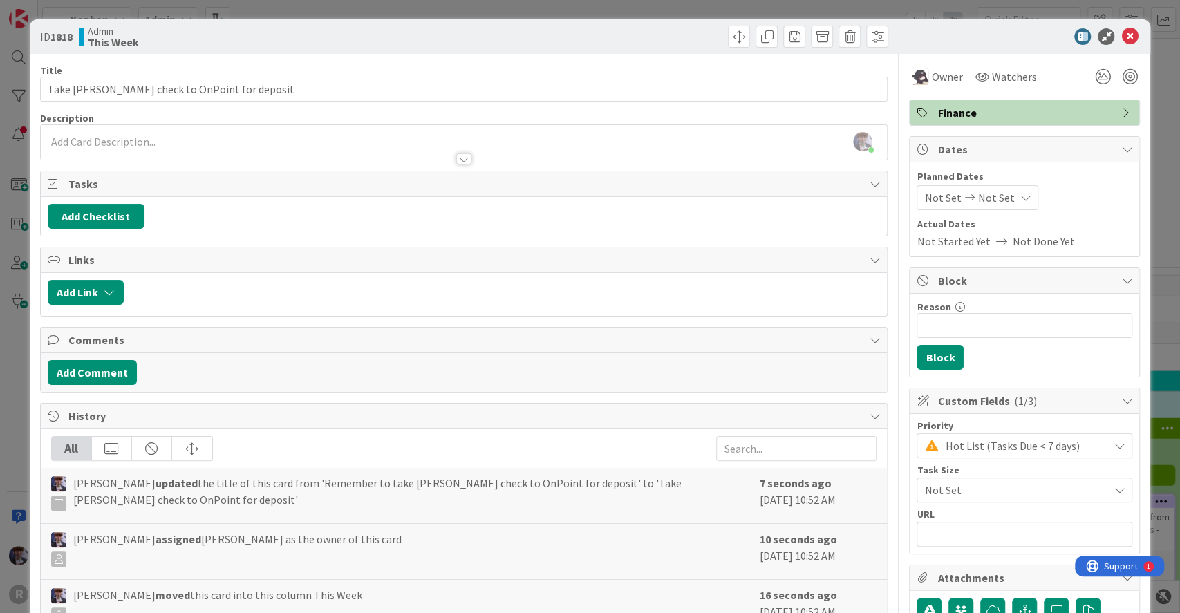
click at [1151, 298] on div "ID 1818 Admin This Week Title 43 / 128 Take [PERSON_NAME] check to OnPoint for …" at bounding box center [590, 306] width 1180 height 613
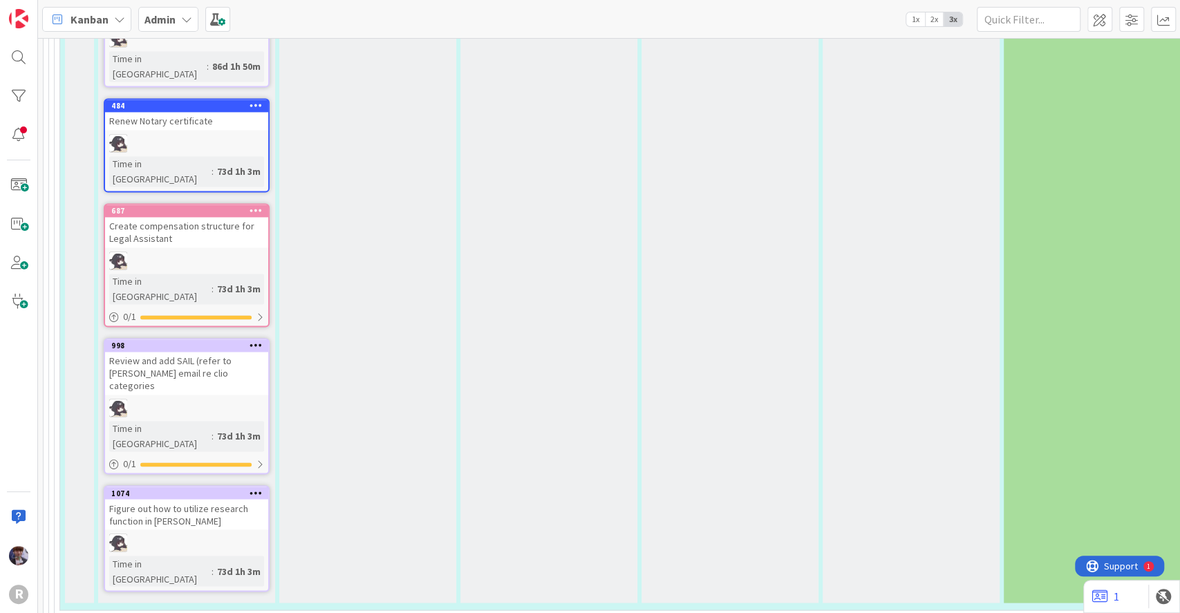
scroll to position [4877, 0]
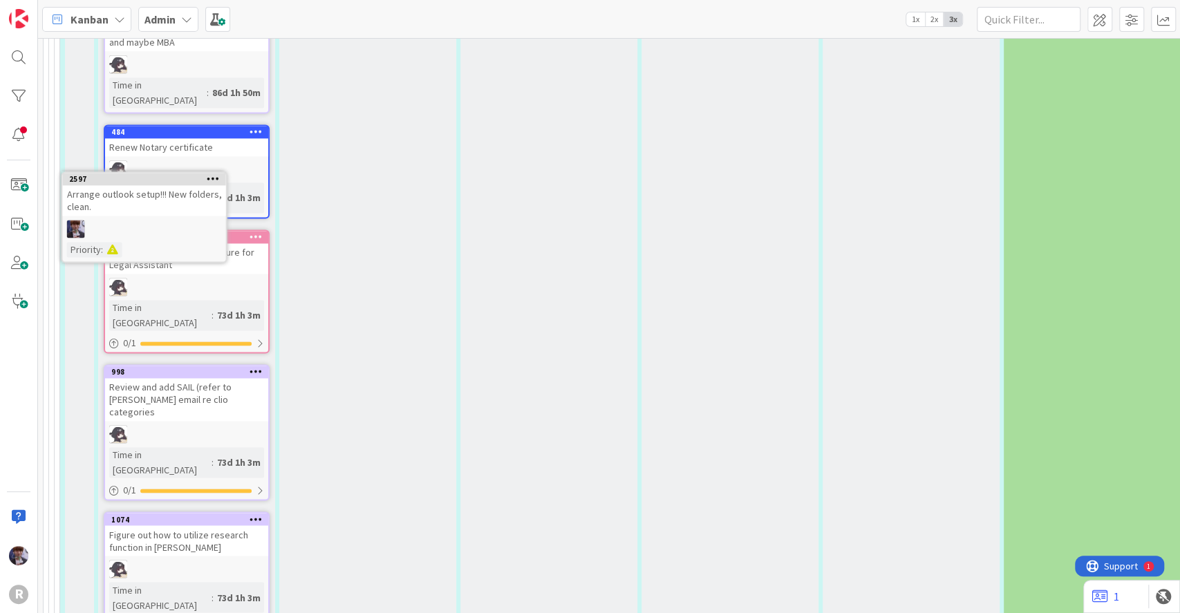
scroll to position [4826, 0]
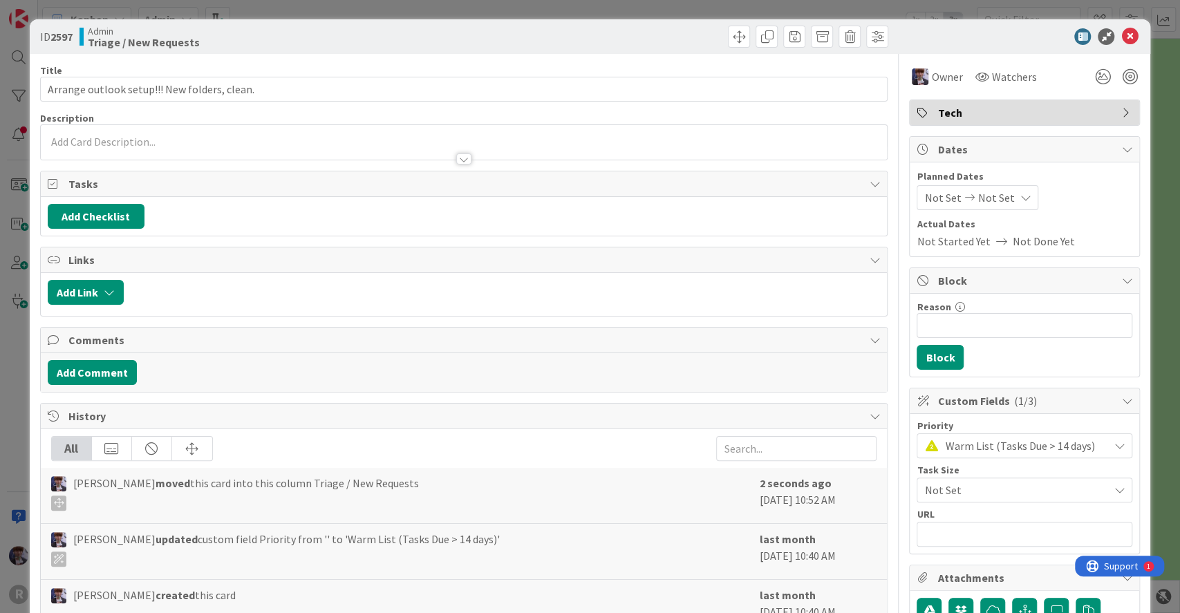
click at [951, 449] on span "Warm List (Tasks Due > 14 days)" at bounding box center [1023, 445] width 156 height 19
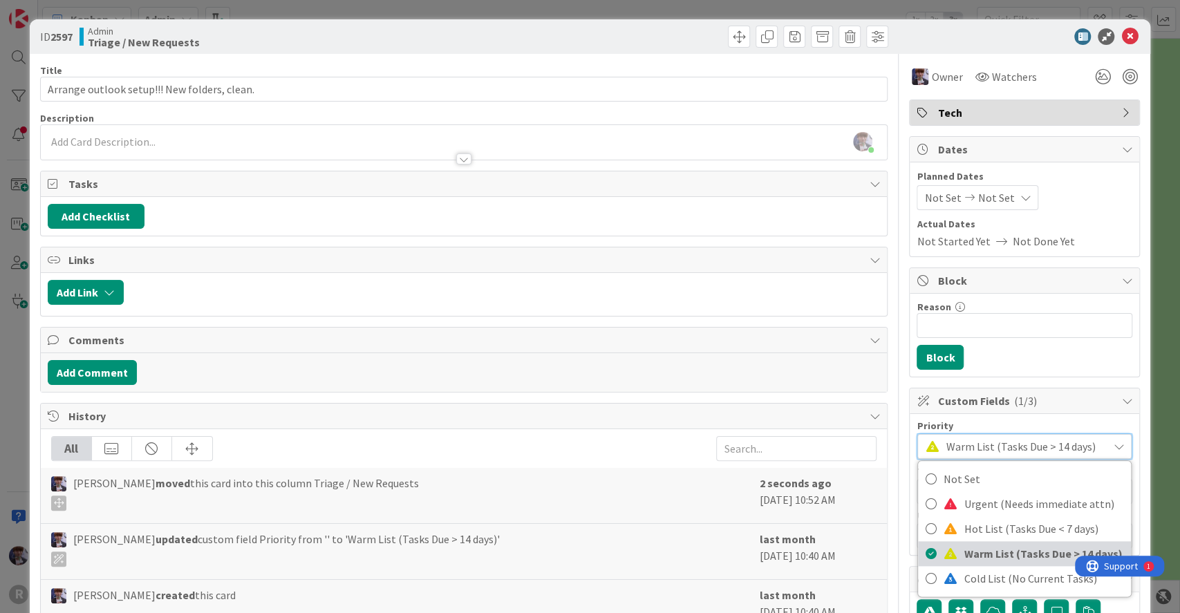
click at [943, 558] on span at bounding box center [950, 553] width 14 height 11
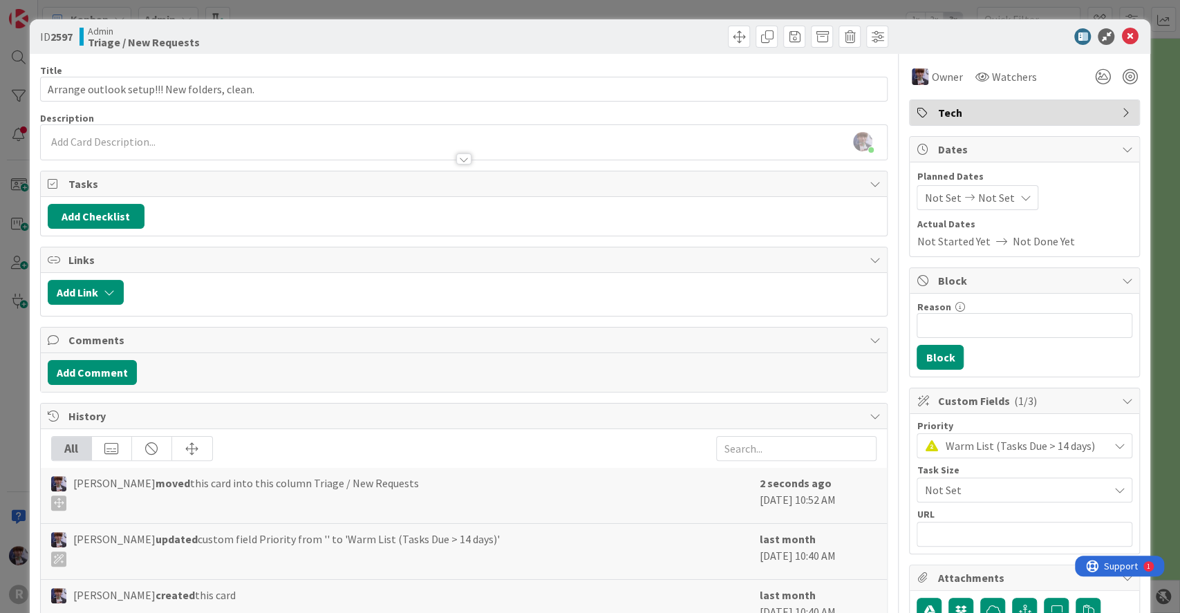
click at [1152, 307] on div "ID 2597 Admin Triage / New Requests Title 45 / 128 Arrange outlook setup!!! New…" at bounding box center [590, 306] width 1180 height 613
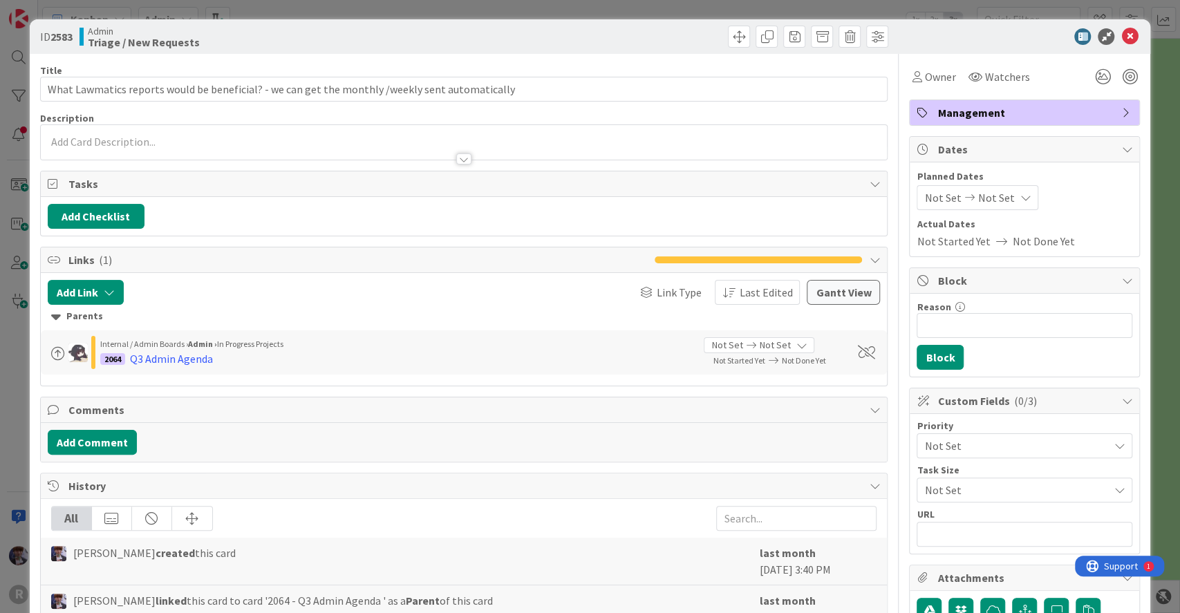
click at [1006, 457] on div "Priority Not Set Task Size Not Set URL" at bounding box center [1024, 484] width 216 height 126
click at [1001, 448] on span "Not Set" at bounding box center [1012, 445] width 177 height 19
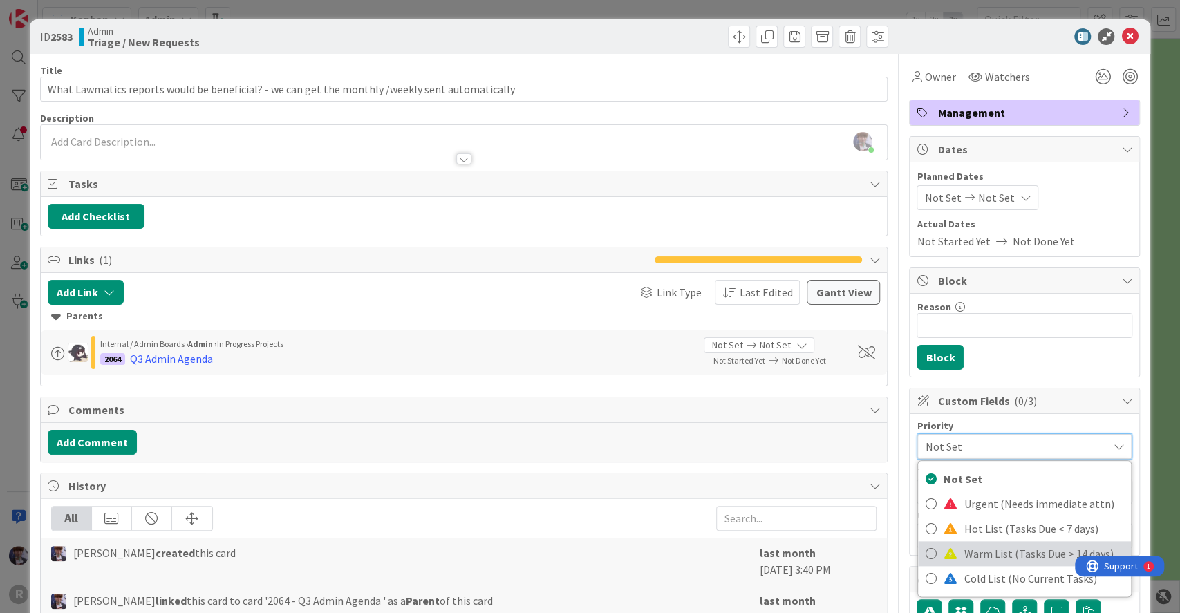
click at [981, 555] on span "Warm List (Tasks Due > 14 days)" at bounding box center [1043, 553] width 160 height 21
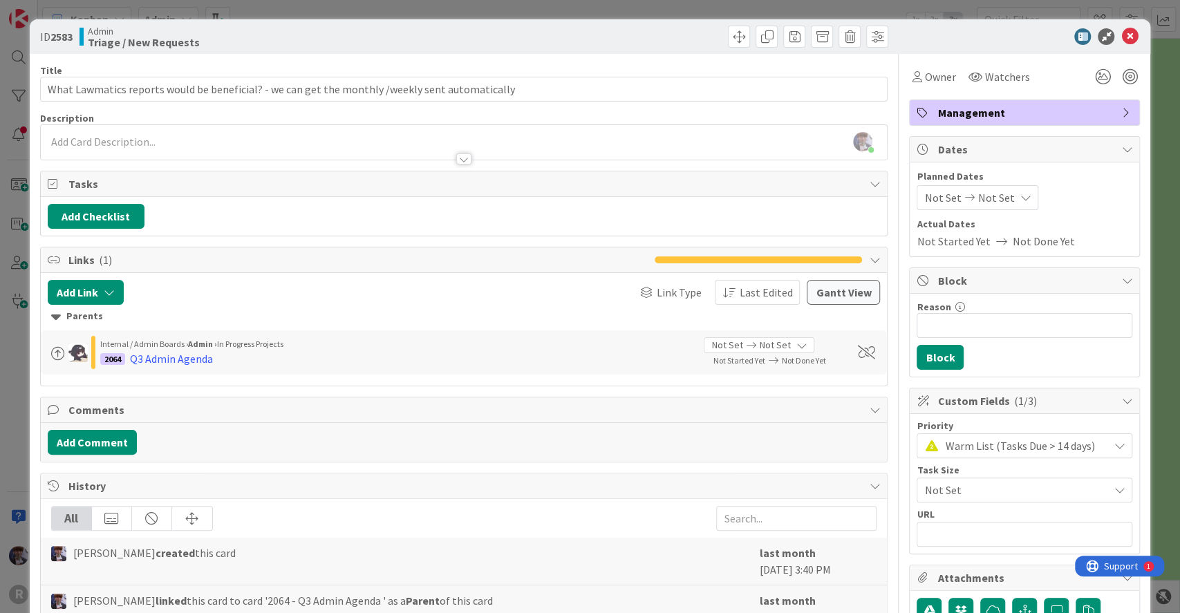
click at [1151, 346] on div "ID 2583 Admin Triage / New Requests Title 95 / 128 What Lawmatics reports would…" at bounding box center [590, 306] width 1180 height 613
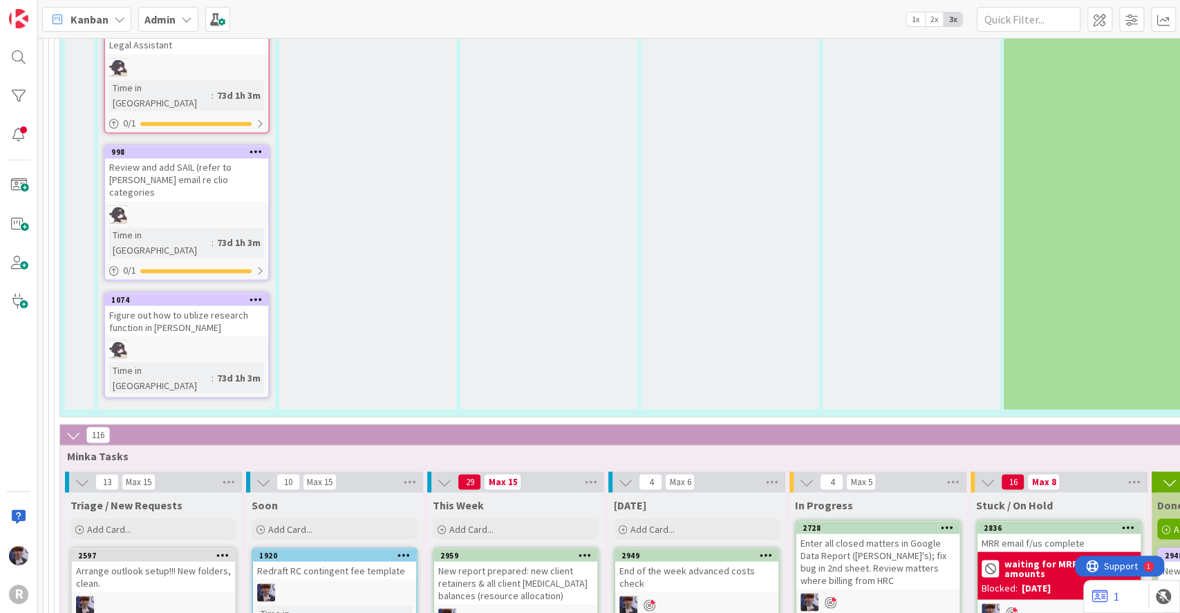
scroll to position [5148, 0]
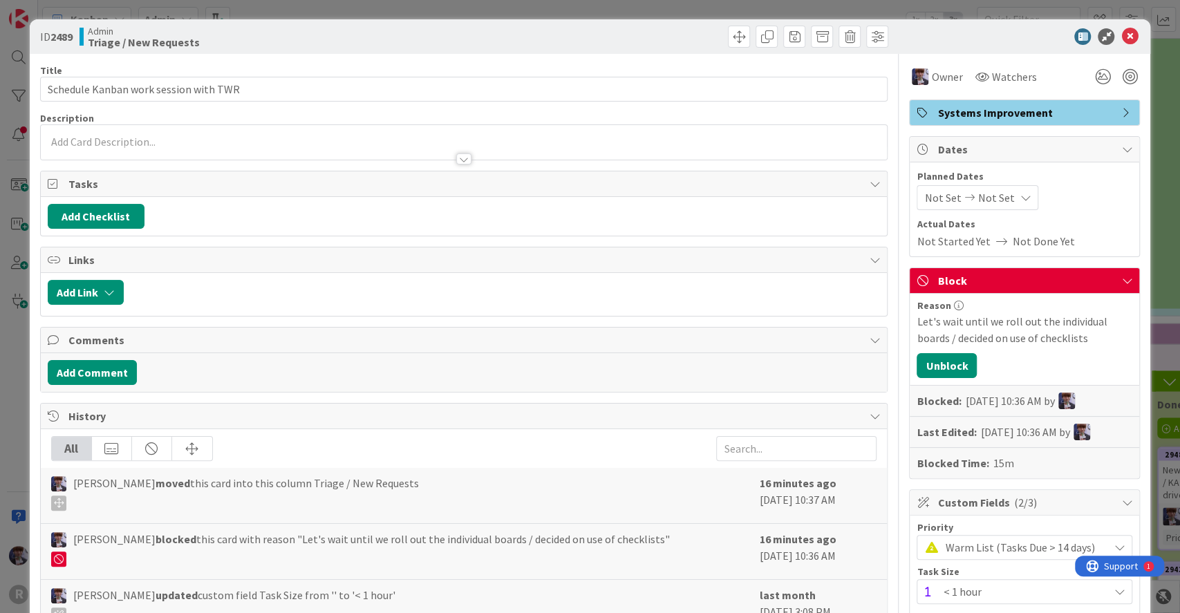
click at [1006, 545] on span "Warm List (Tasks Due > 14 days)" at bounding box center [1023, 547] width 156 height 19
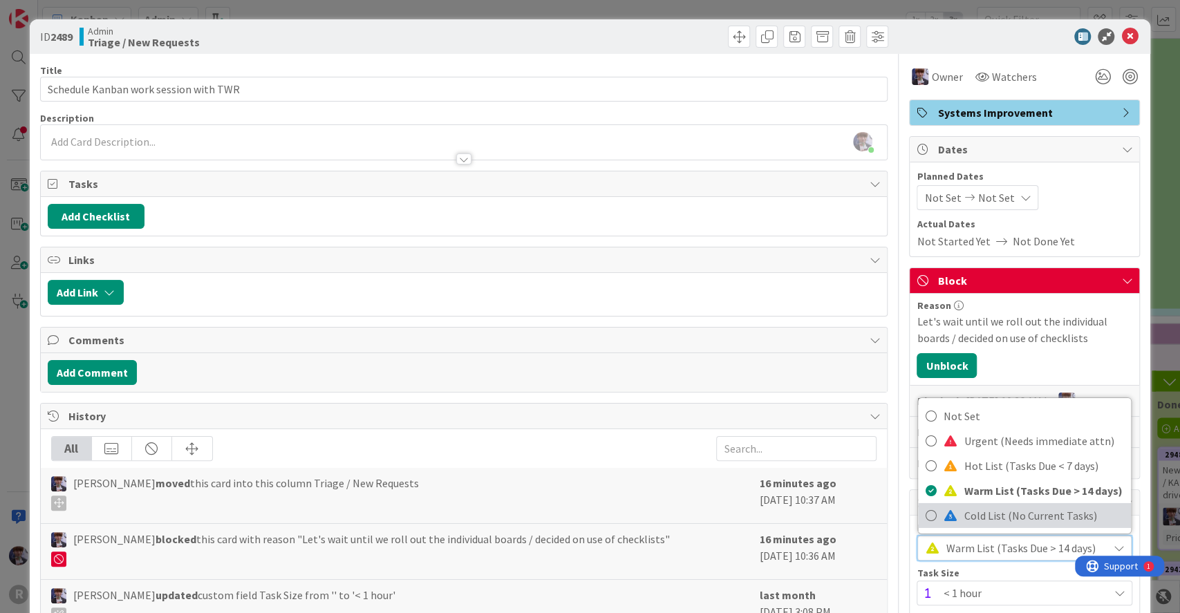
click at [983, 513] on span "Cold List (No Current Tasks)" at bounding box center [1043, 515] width 160 height 21
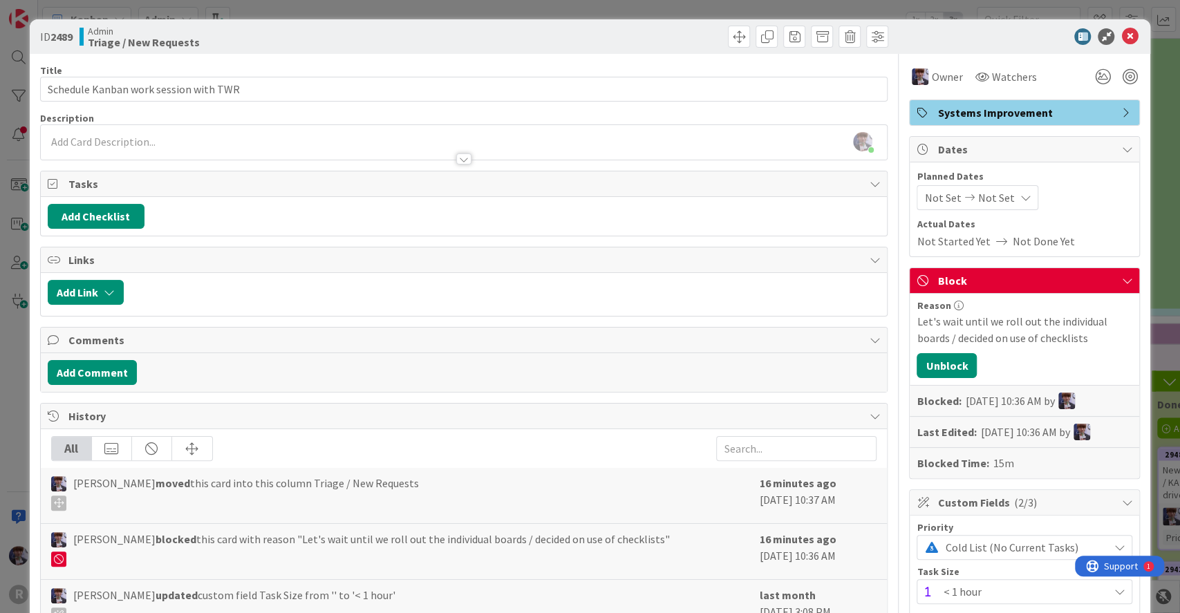
click at [954, 589] on span "< 1 hour" at bounding box center [1022, 591] width 158 height 19
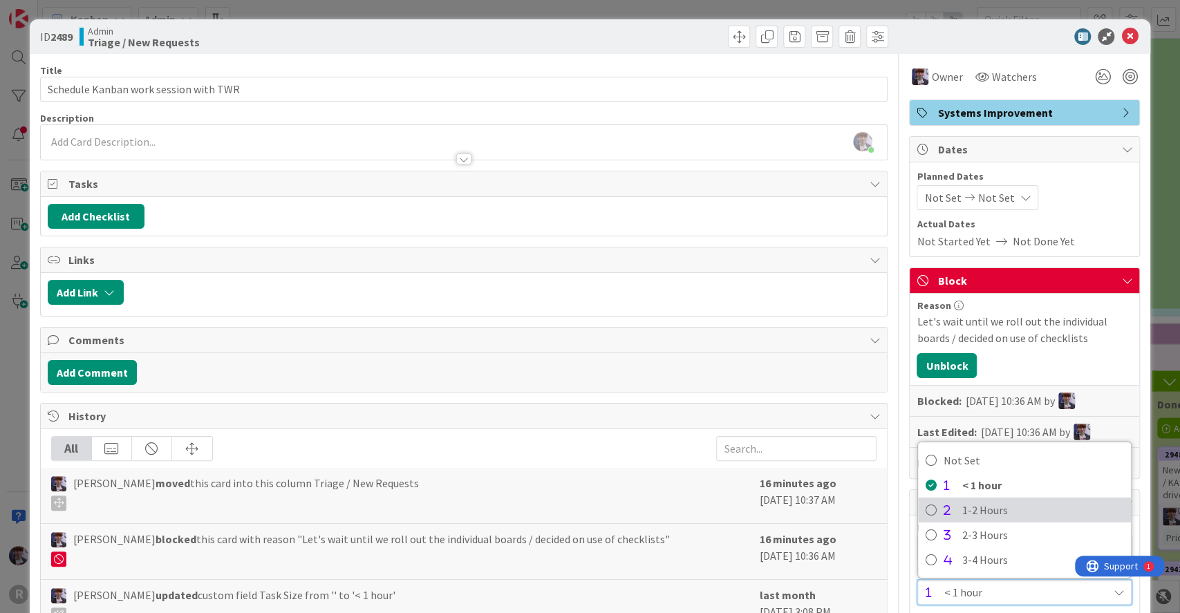
click at [961, 513] on span "1-2 Hours" at bounding box center [1042, 510] width 162 height 21
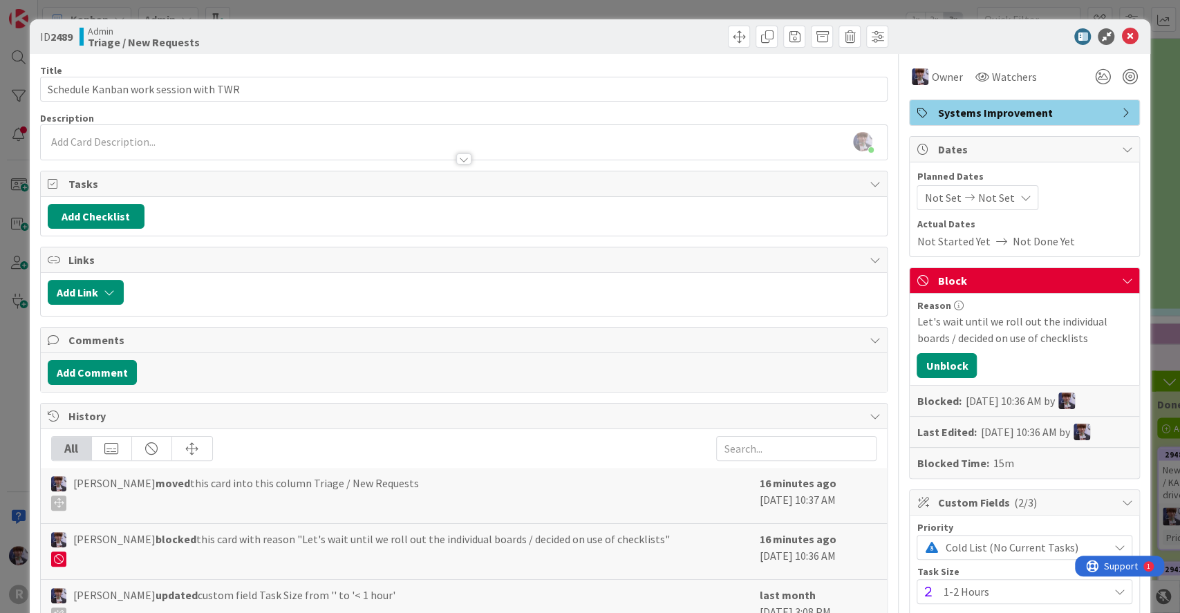
click at [1139, 397] on div "ID 2489 Admin Triage / New Requests Title 38 / 128 Schedule Kanban work session…" at bounding box center [590, 306] width 1180 height 613
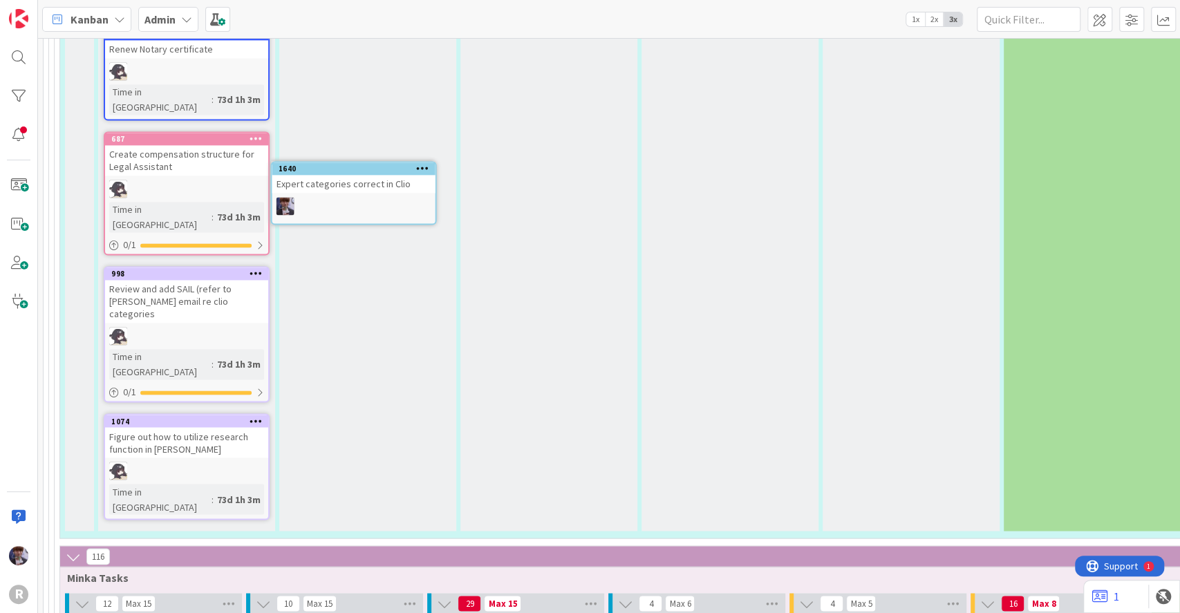
scroll to position [4922, 0]
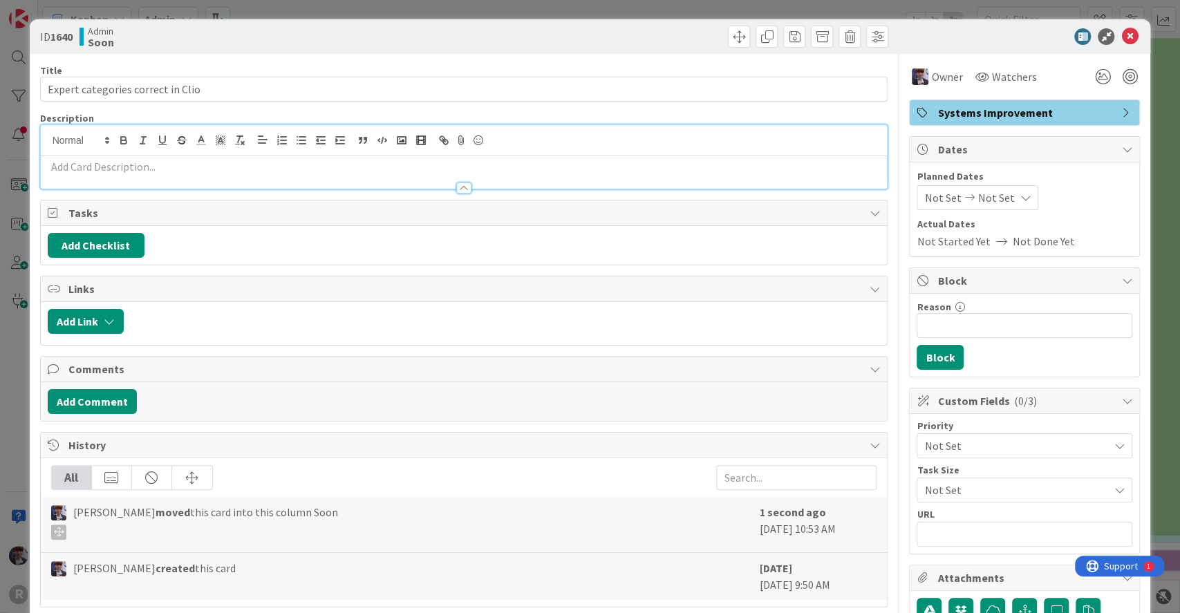
click at [255, 137] on div at bounding box center [464, 157] width 847 height 64
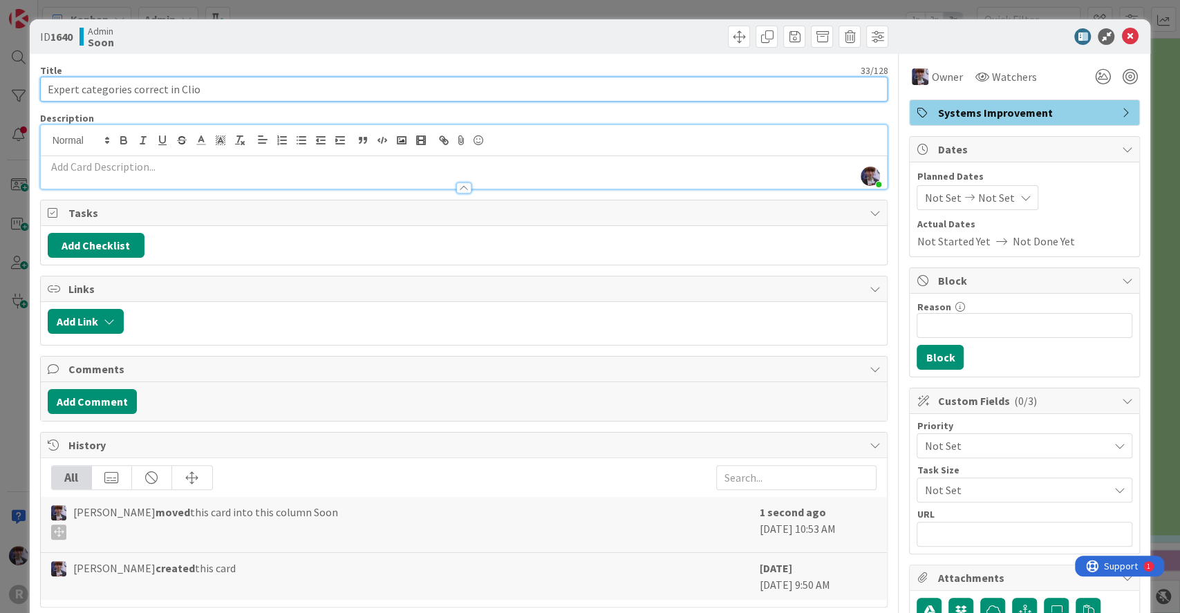
click at [245, 91] on input "Expert categories correct in Clio" at bounding box center [464, 89] width 848 height 25
click at [106, 142] on polygon at bounding box center [107, 142] width 3 height 1
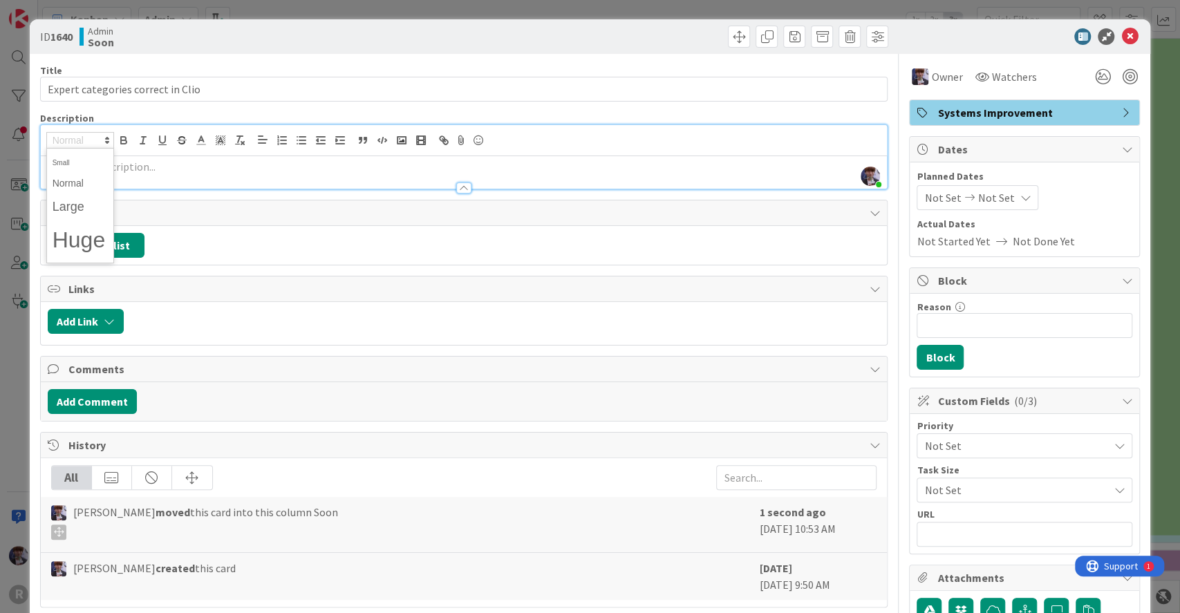
click at [188, 180] on div at bounding box center [464, 181] width 847 height 15
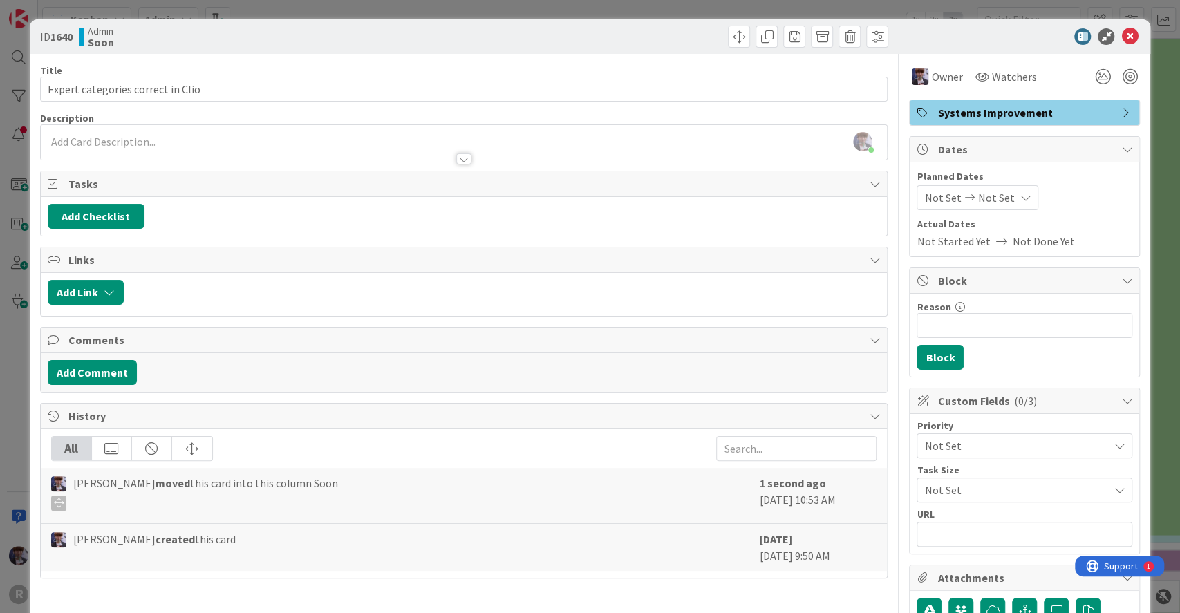
click at [141, 138] on p at bounding box center [464, 142] width 833 height 16
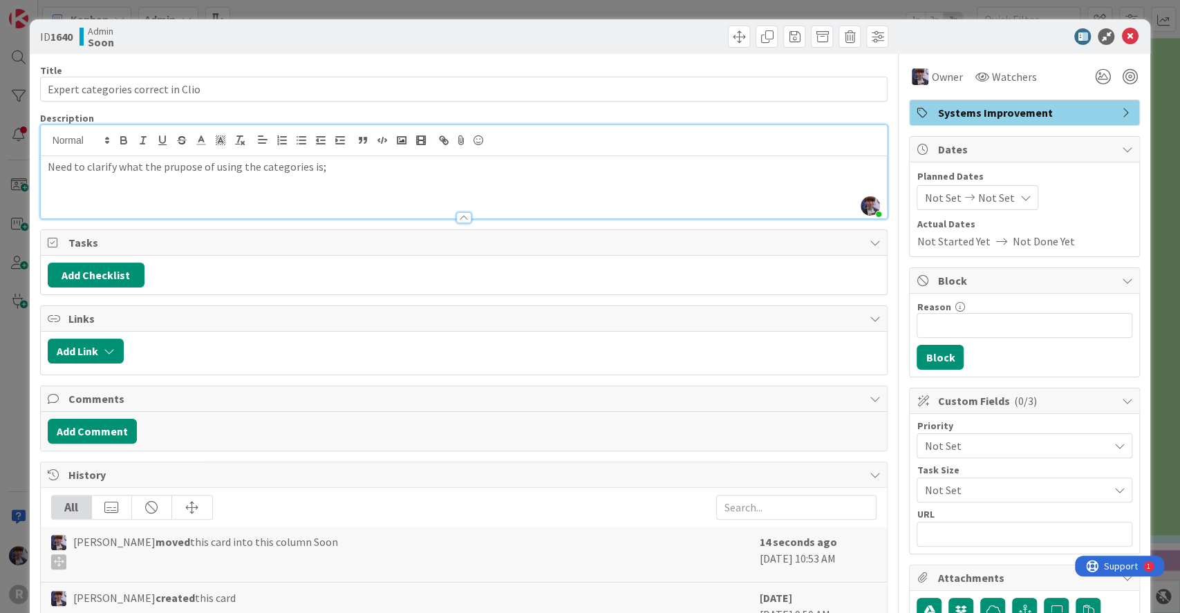
click at [171, 163] on p "Need to clarify what the prupose of using the categories is;" at bounding box center [464, 167] width 833 height 16
click at [171, 166] on p "Need to clarify what the prupose of using the categories is;" at bounding box center [464, 167] width 833 height 16
click at [371, 174] on div "Need to clarify what the purpose of using the categories is;" at bounding box center [464, 187] width 847 height 62
click at [431, 166] on p "Need to clarify what the purpose of using the categories is; some of the team s…" at bounding box center [464, 167] width 833 height 16
click at [569, 162] on p "Need to clarify what the purpose of using the categories is; some of the team s…" at bounding box center [464, 167] width 833 height 16
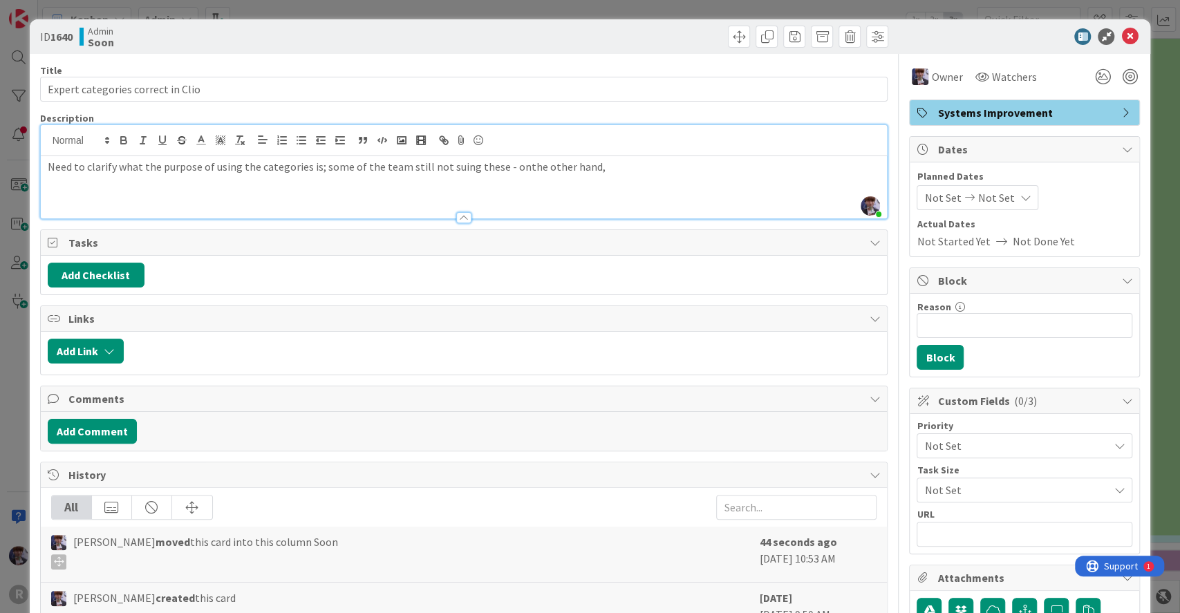
click at [514, 171] on p "Need to clarify what the purpose of using the categories is; some of the team s…" at bounding box center [464, 167] width 833 height 16
click at [509, 167] on p "Need to clarify what the purpose of using the categories is; some of the team s…" at bounding box center [464, 167] width 833 height 16
click at [630, 169] on p "Need to clarify what the purpose of using the categories is; some of the team s…" at bounding box center [464, 167] width 833 height 16
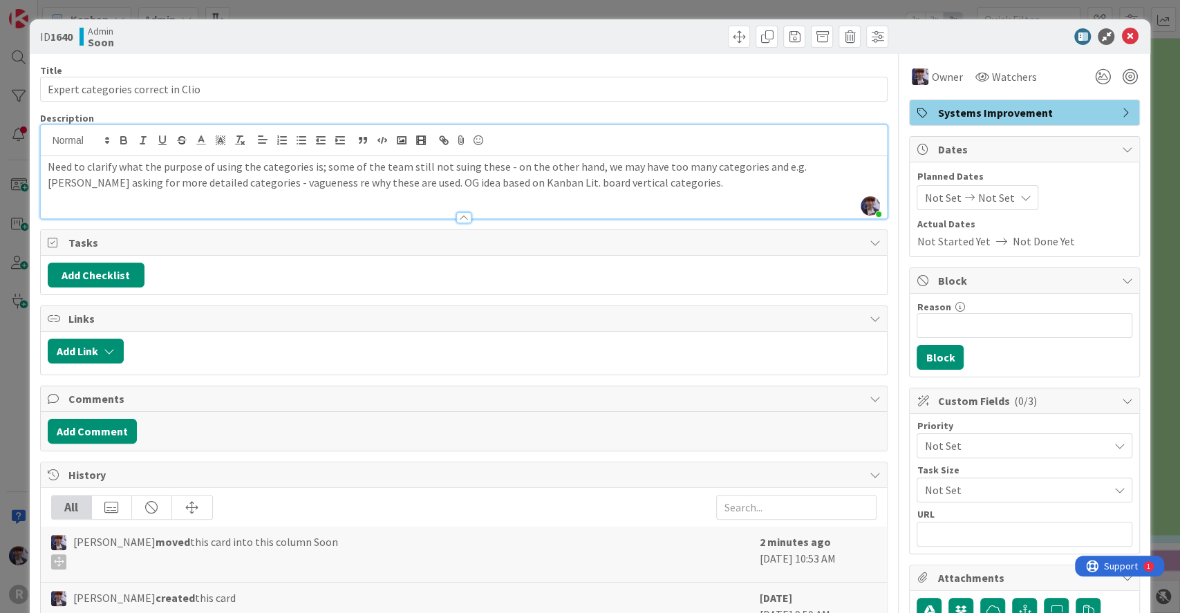
click at [960, 433] on div "Not Set" at bounding box center [1024, 445] width 216 height 25
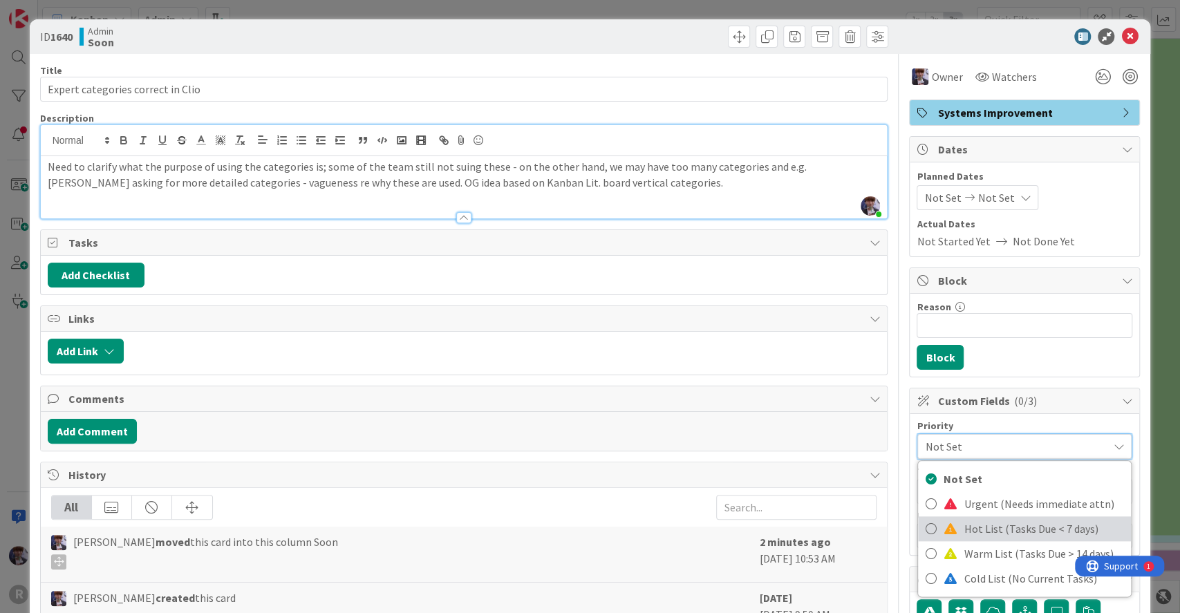
click at [963, 537] on span "Hot List (Tasks Due < 7 days)" at bounding box center [1043, 528] width 160 height 21
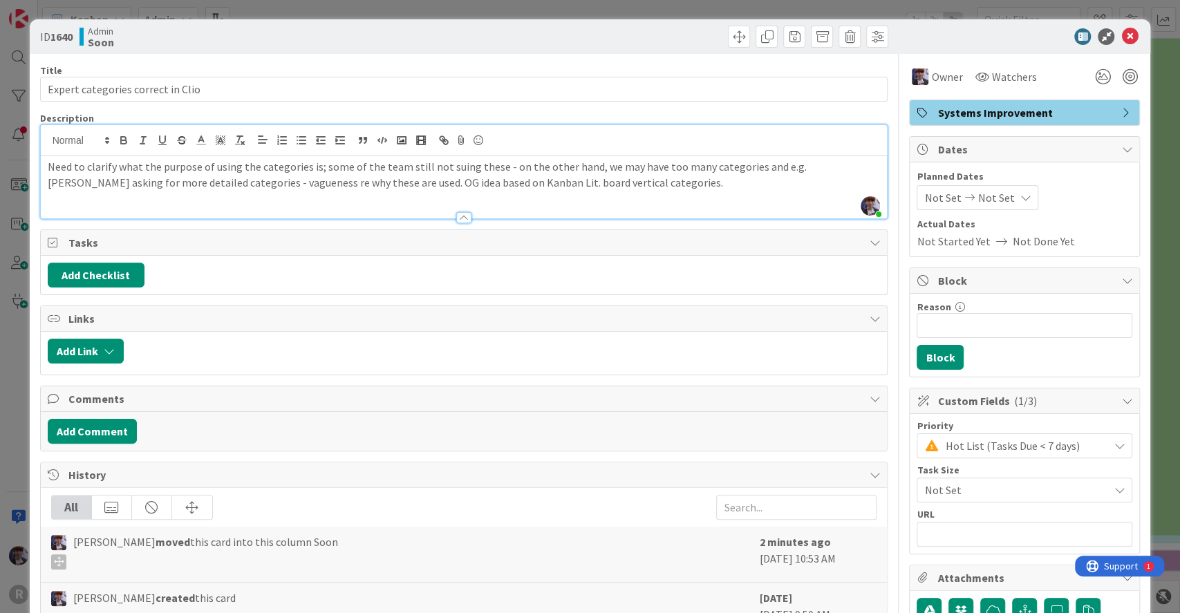
click at [1140, 334] on div "ID 1640 Admin Soon Title 33 / 128 Expert categories correct in Clio Description…" at bounding box center [590, 306] width 1180 height 613
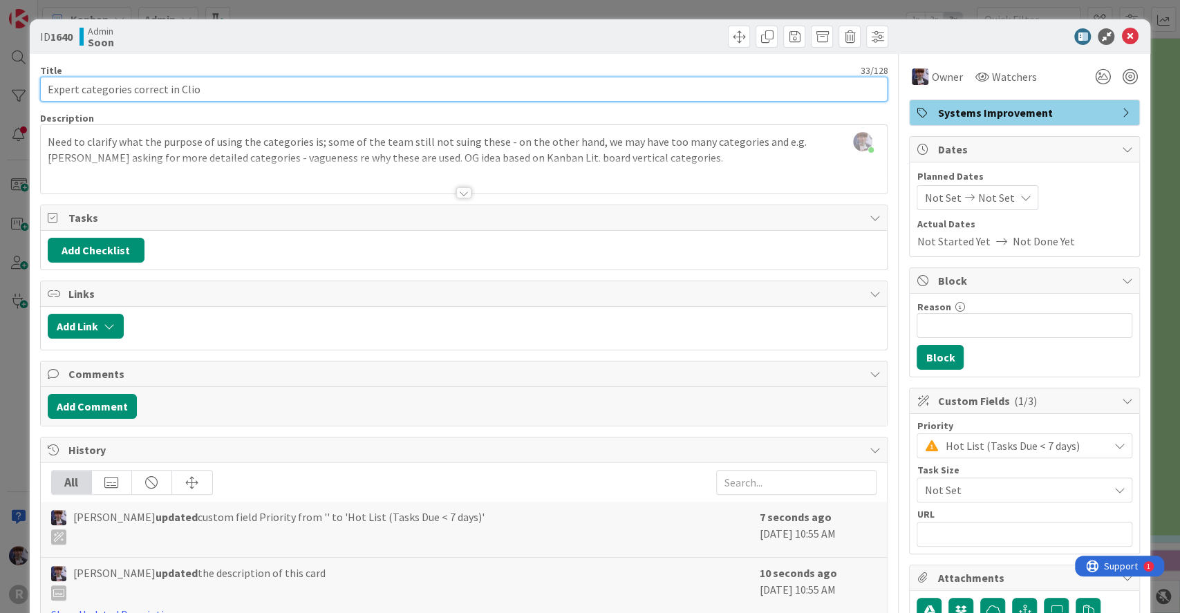
drag, startPoint x: 135, startPoint y: 86, endPoint x: 0, endPoint y: 79, distance: 135.6
click at [0, 79] on div "ID 1640 Admin Soon Title 33 / 128 Expert categories correct in Clio Description…" at bounding box center [590, 306] width 1180 height 613
click at [46, 90] on input "Categories" at bounding box center [464, 89] width 848 height 25
click at [134, 95] on input "Clio Categories" at bounding box center [464, 89] width 848 height 25
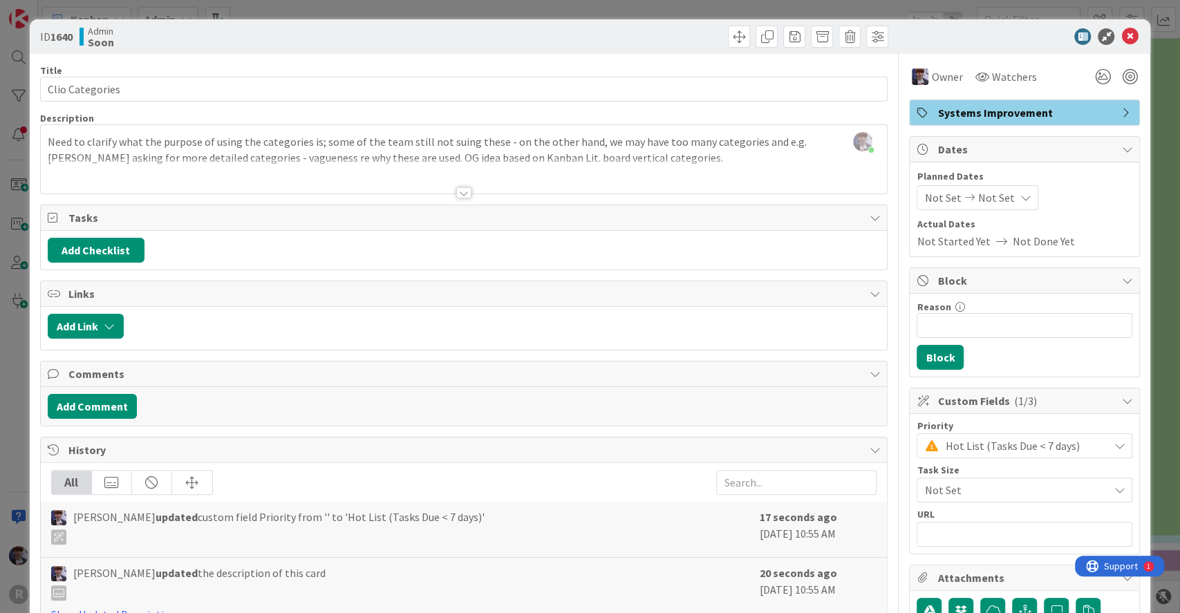
click at [1028, 84] on div "Owner Watchers" at bounding box center [1024, 76] width 231 height 25
click at [992, 78] on span "Watchers" at bounding box center [1013, 76] width 45 height 17
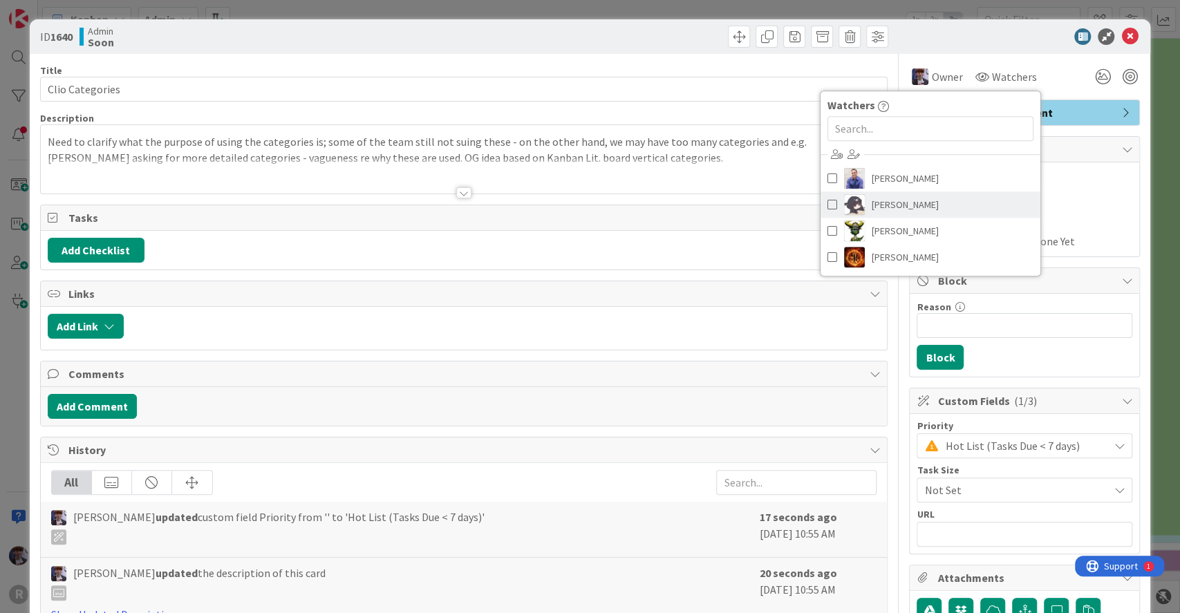
click at [904, 204] on span "[PERSON_NAME]" at bounding box center [904, 204] width 67 height 21
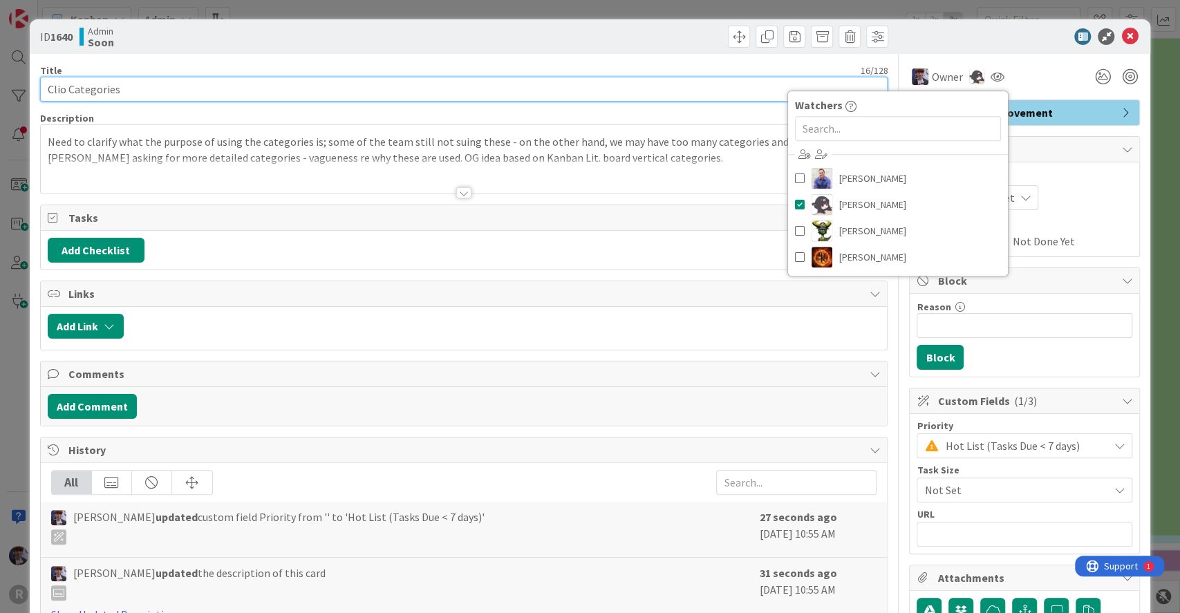
click at [262, 84] on input "Clio Categories" at bounding box center [464, 89] width 848 height 25
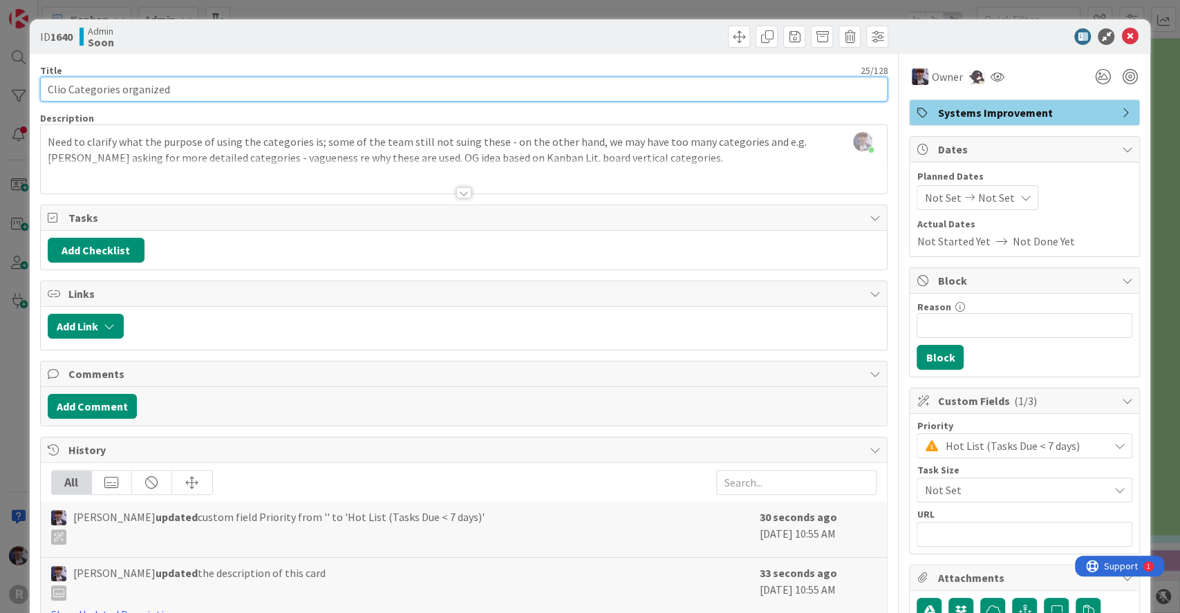
type input "Clio Categories organized"
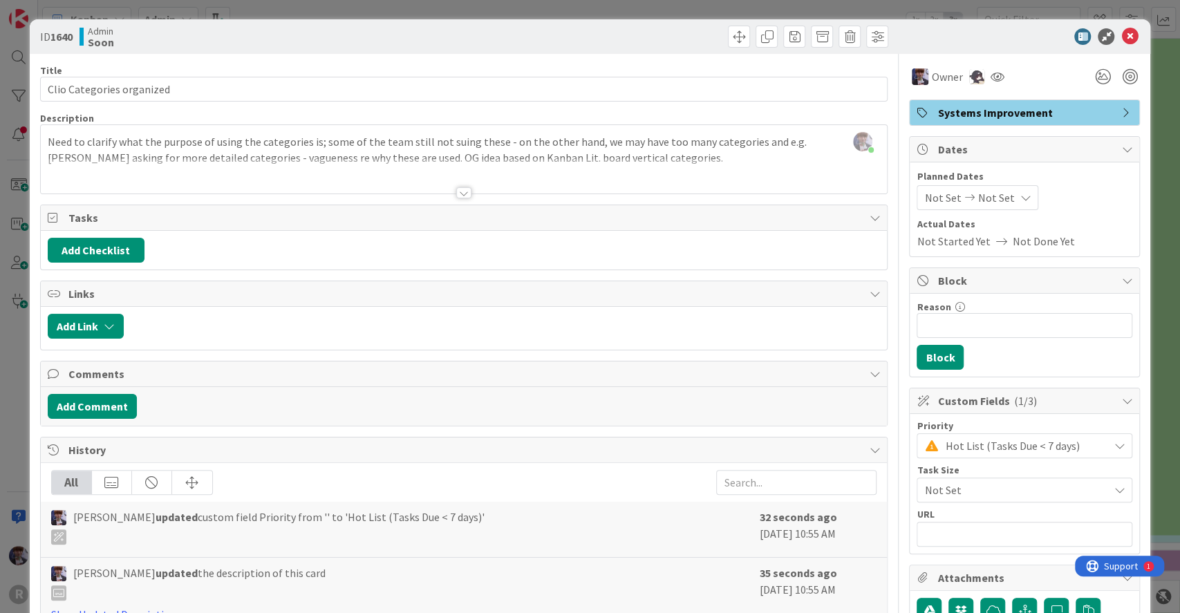
click at [23, 357] on div "ID 1640 Admin Soon Title 25 / 128 Clio Categories organized Description [PERSON…" at bounding box center [590, 306] width 1180 height 613
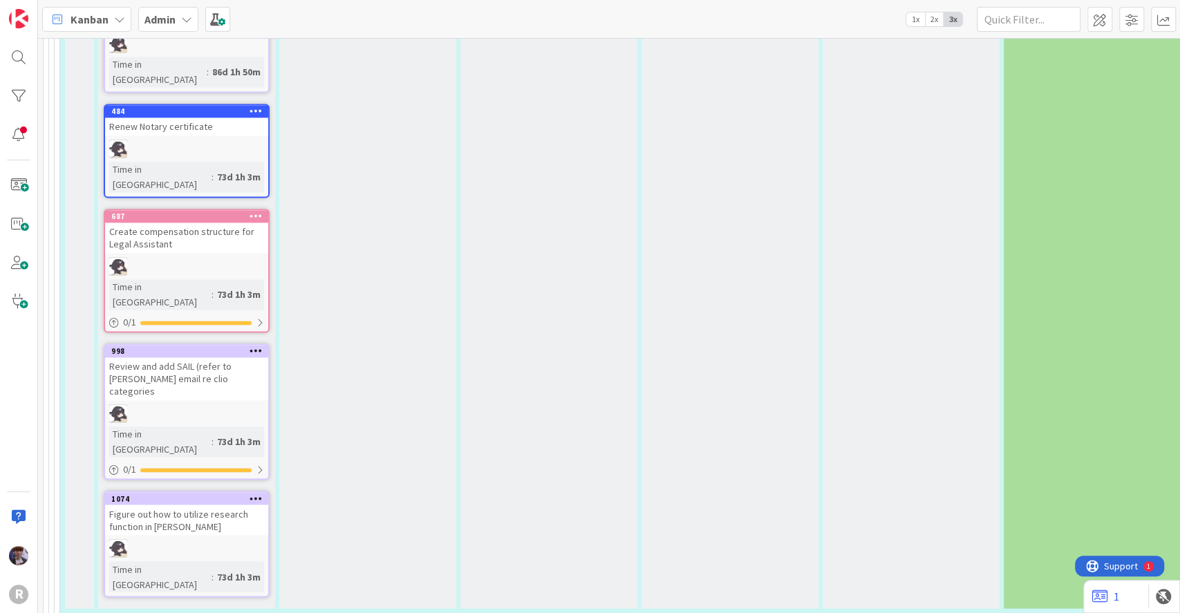
scroll to position [4851, 0]
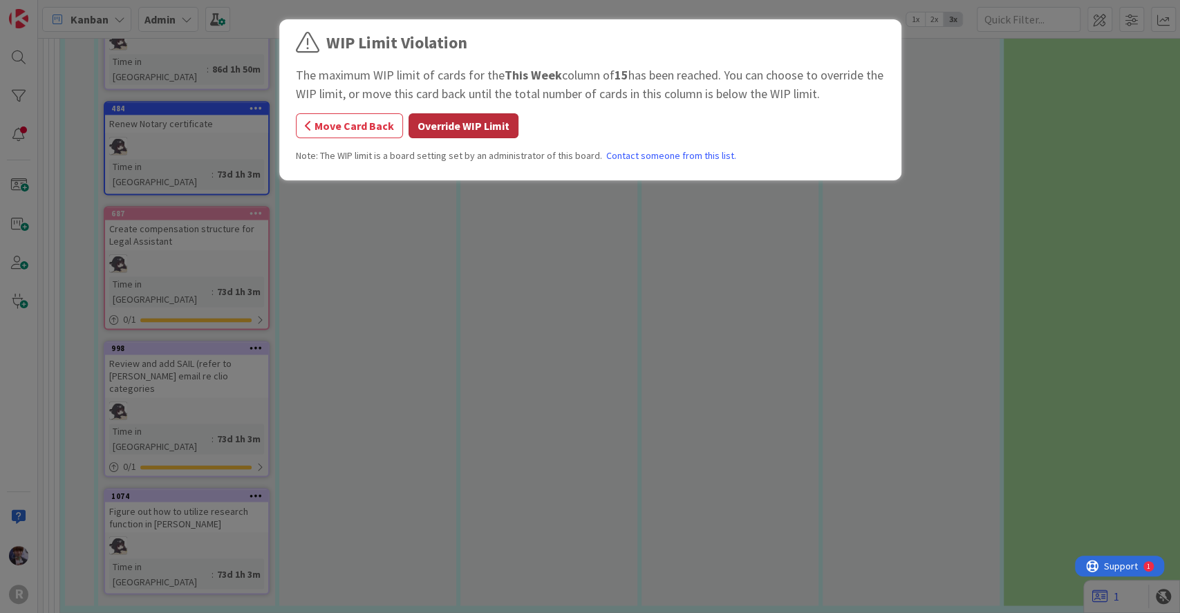
click at [465, 128] on button "Override WIP Limit" at bounding box center [463, 125] width 110 height 25
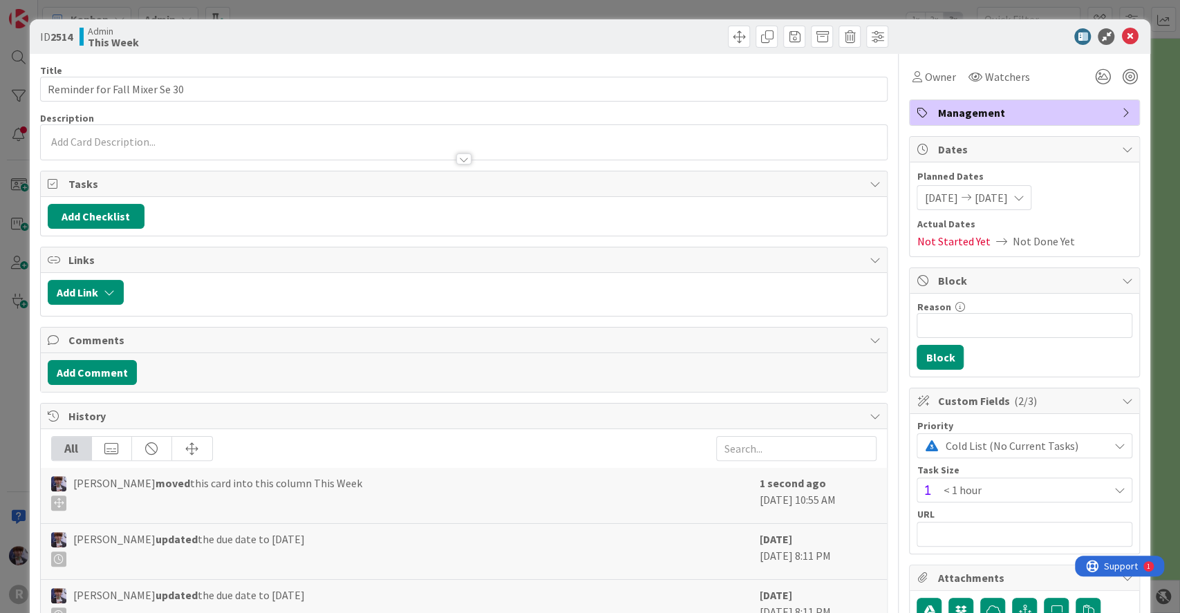
click at [1005, 436] on span "Cold List (No Current Tasks)" at bounding box center [1023, 445] width 156 height 19
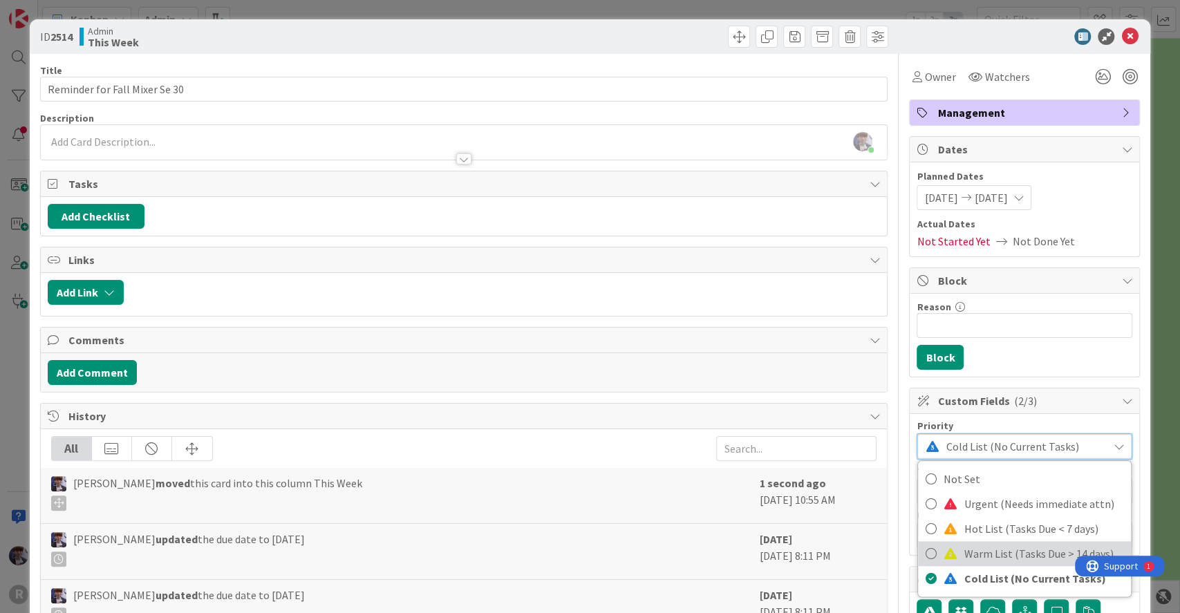
click at [967, 541] on link "Warm List (Tasks Due > 14 days)" at bounding box center [1024, 553] width 213 height 25
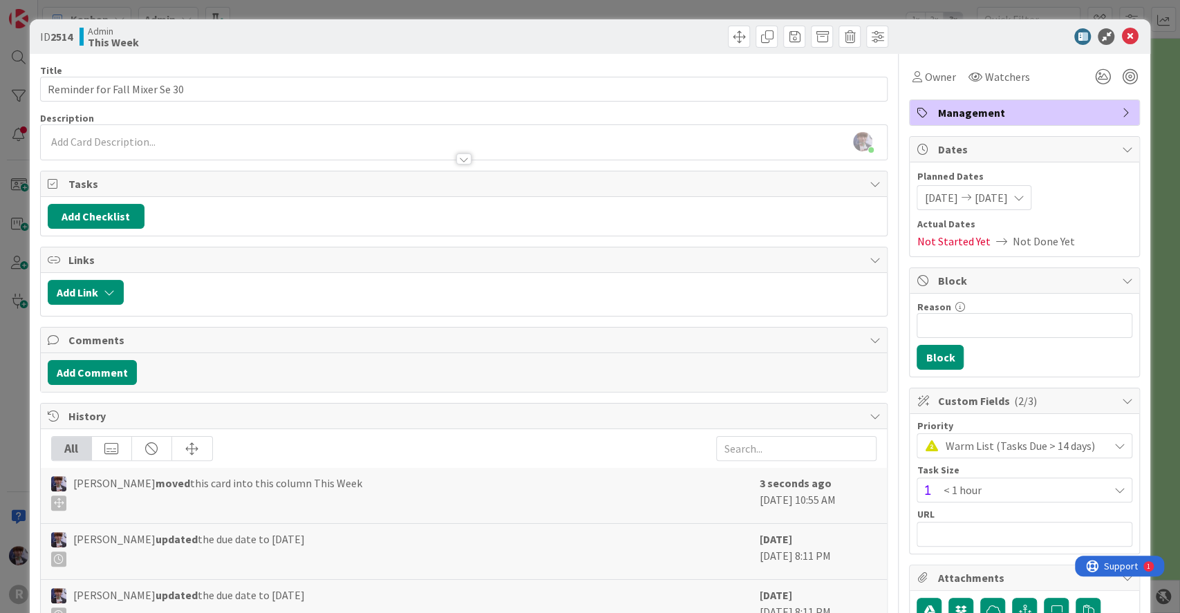
click at [1139, 390] on div "ID 2514 Admin This Week Title 29 / 128 Reminder for Fall Mixer Se 30 Descriptio…" at bounding box center [590, 306] width 1180 height 613
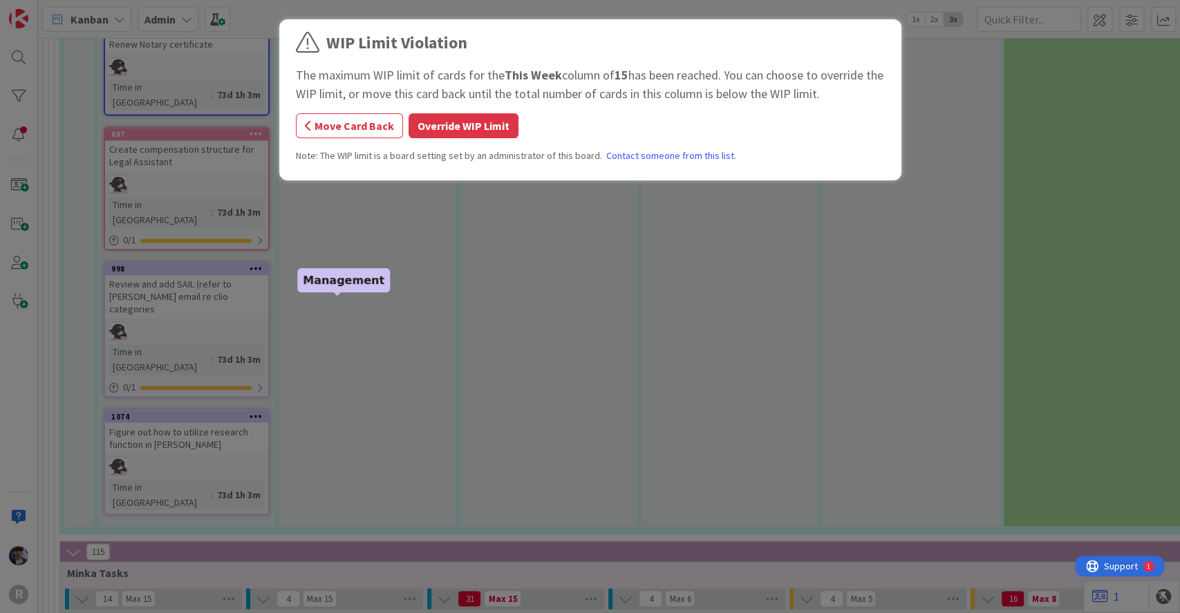
scroll to position [4927, 0]
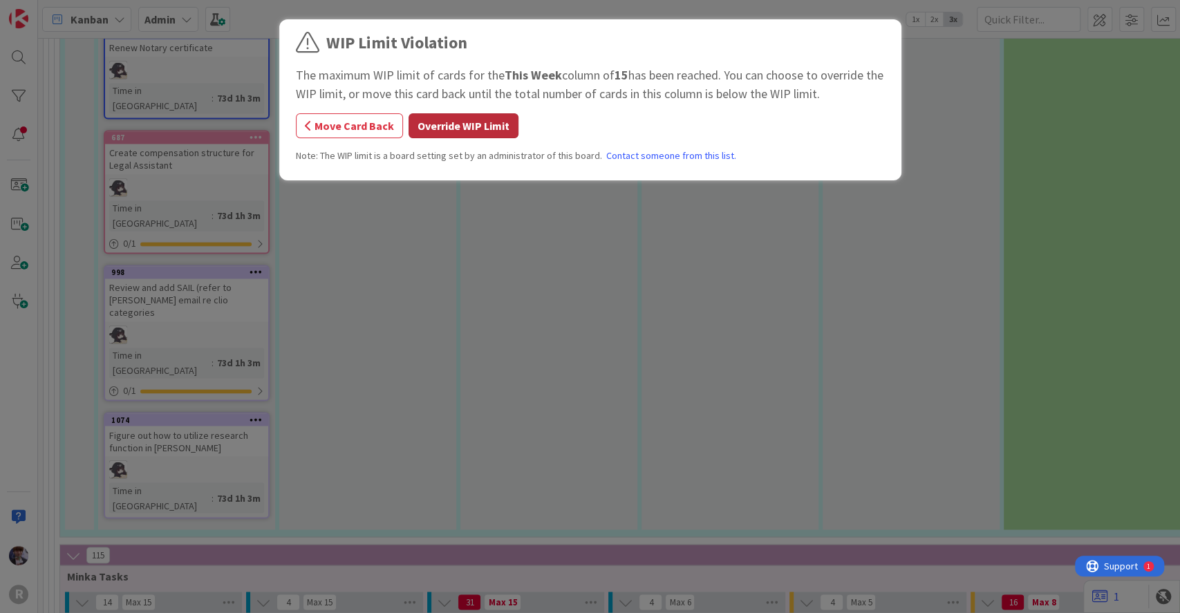
click at [448, 138] on button "Override WIP Limit" at bounding box center [463, 125] width 110 height 25
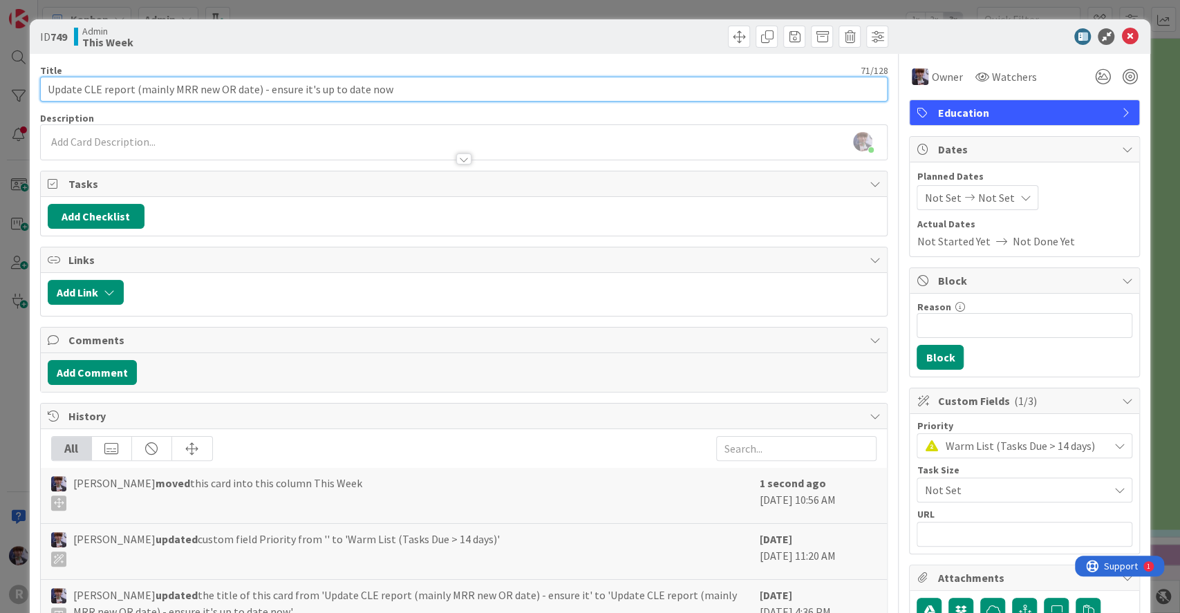
drag, startPoint x: 412, startPoint y: 96, endPoint x: 258, endPoint y: 90, distance: 153.5
click at [258, 90] on input "Update CLE report (mainly MRR new OR date) - ensure it's up to date now" at bounding box center [464, 89] width 848 height 25
drag, startPoint x: 266, startPoint y: 92, endPoint x: 134, endPoint y: 87, distance: 132.1
click at [134, 87] on input "Update CLE report (mainly MRR new OR date)" at bounding box center [464, 89] width 848 height 25
drag, startPoint x: 172, startPoint y: 95, endPoint x: 144, endPoint y: 91, distance: 28.6
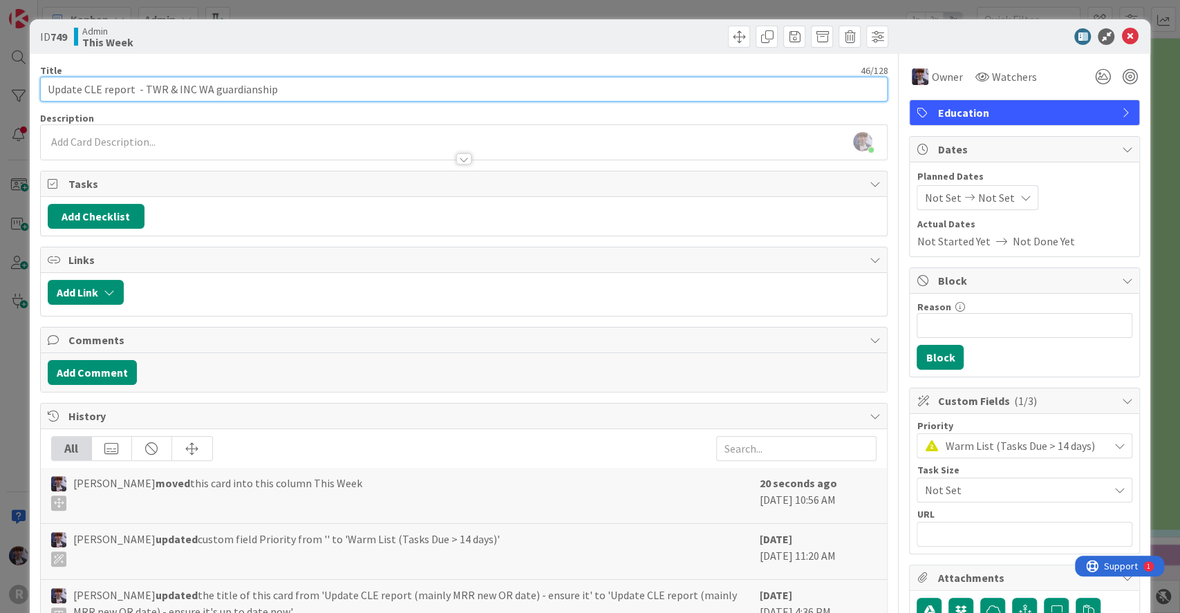
click at [144, 91] on input "Update CLE report - TWR & INC WA guardianship" at bounding box center [464, 89] width 848 height 25
type input "Update CLE report - INC WA guardianship"
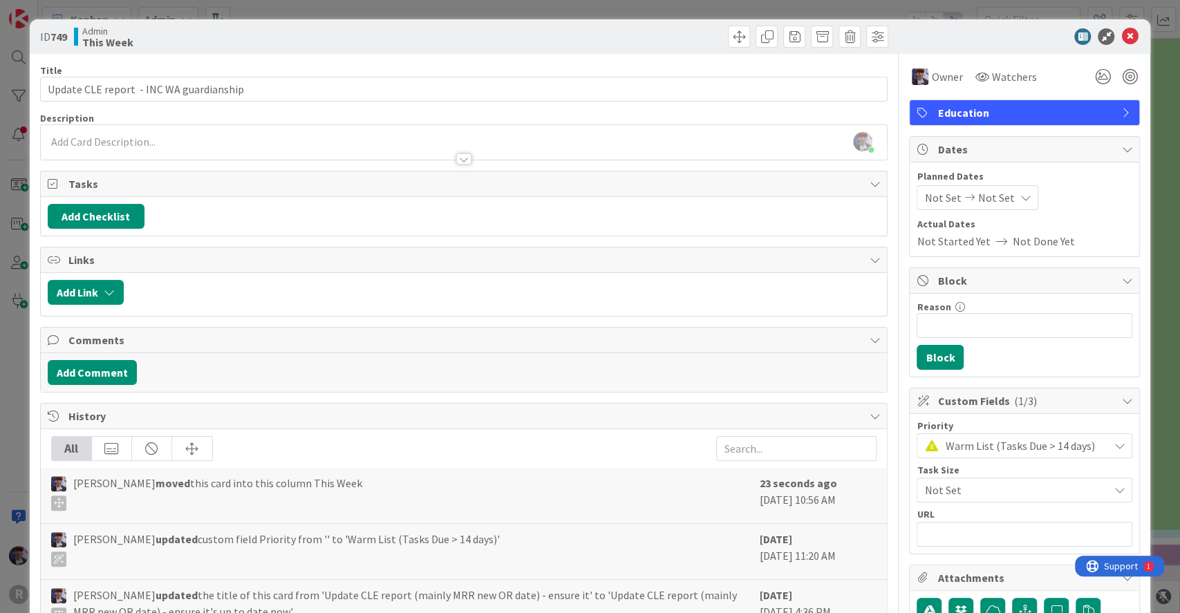
click at [990, 447] on span "Warm List (Tasks Due > 14 days)" at bounding box center [1023, 445] width 156 height 19
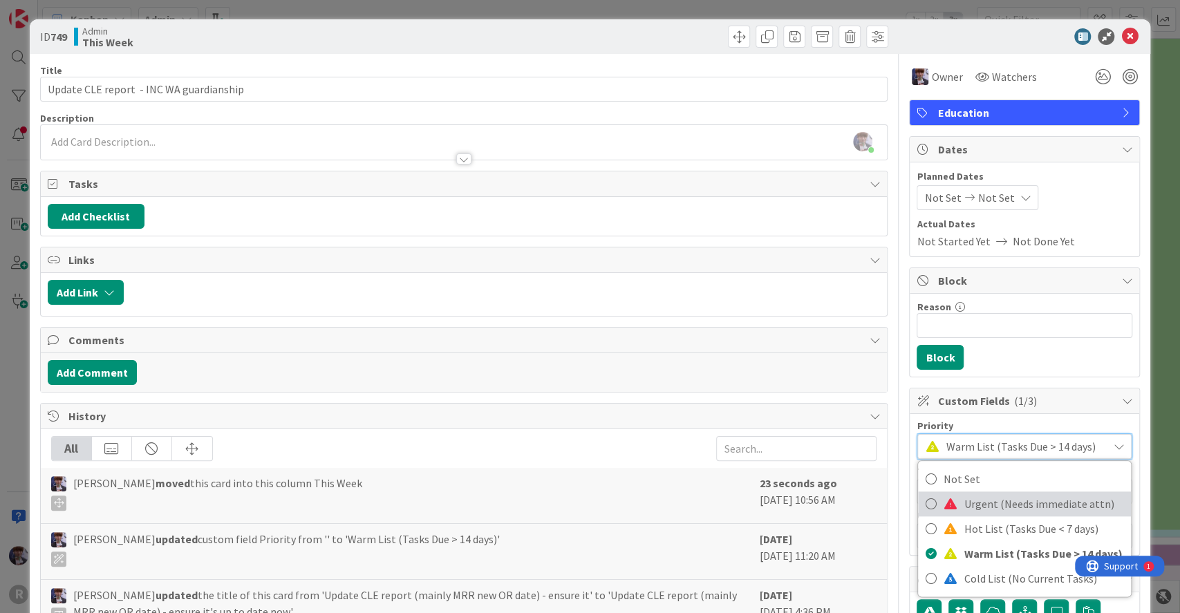
click at [963, 502] on span "Urgent (Needs immediate attn)" at bounding box center [1043, 503] width 160 height 21
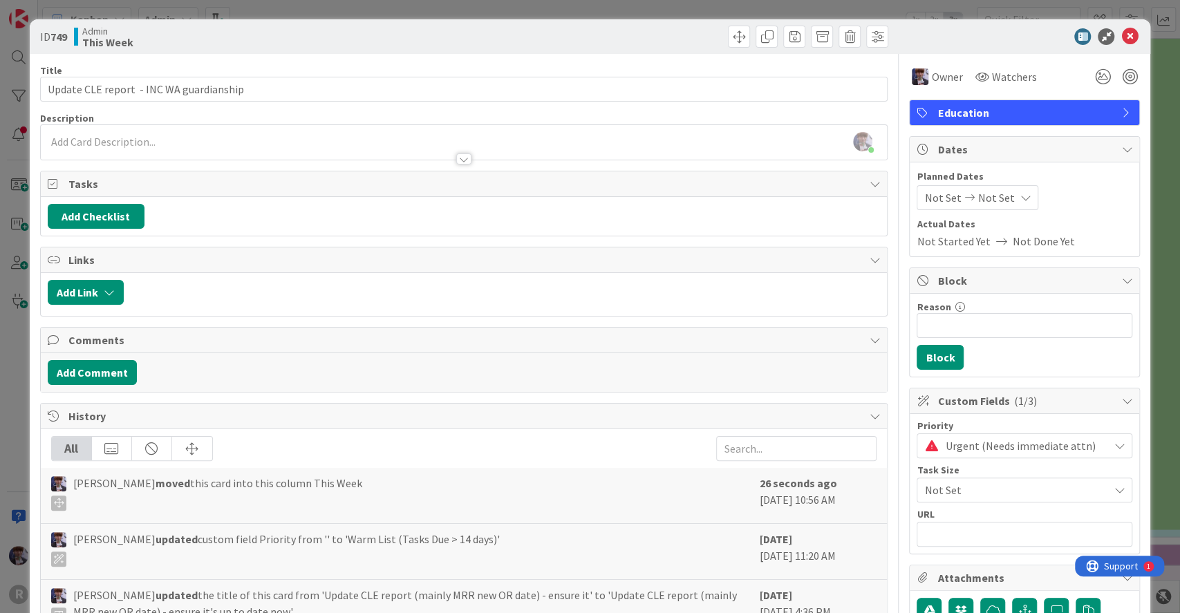
click at [1137, 363] on div "ID 749 Admin This Week Title 40 / 128 Update CLE report - INC WA guardianship D…" at bounding box center [590, 306] width 1180 height 613
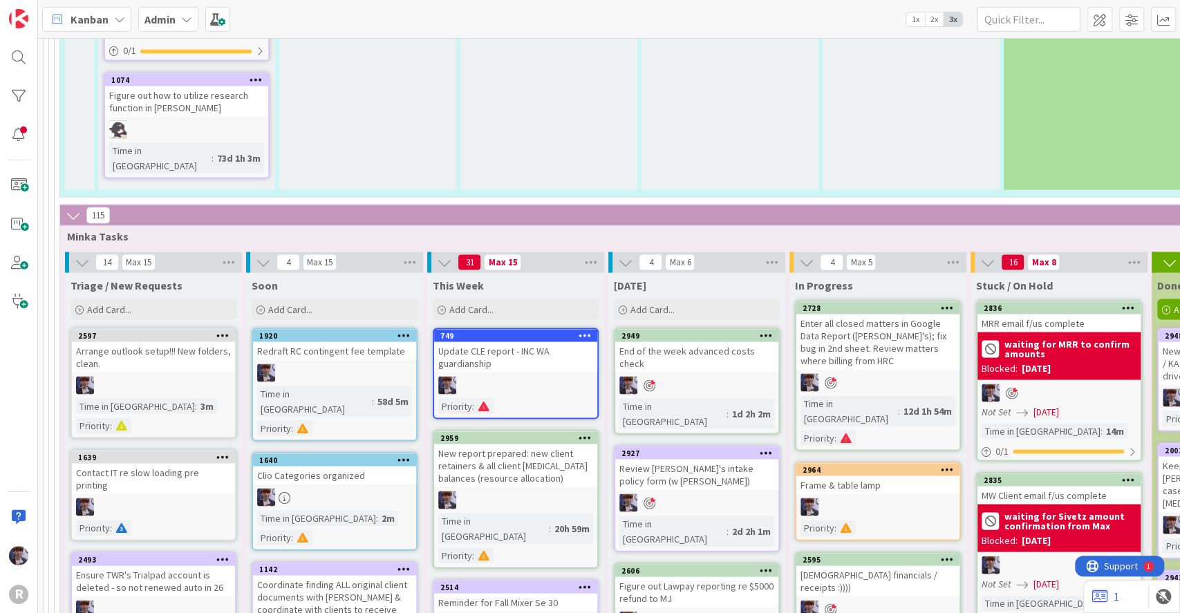
scroll to position [5272, 0]
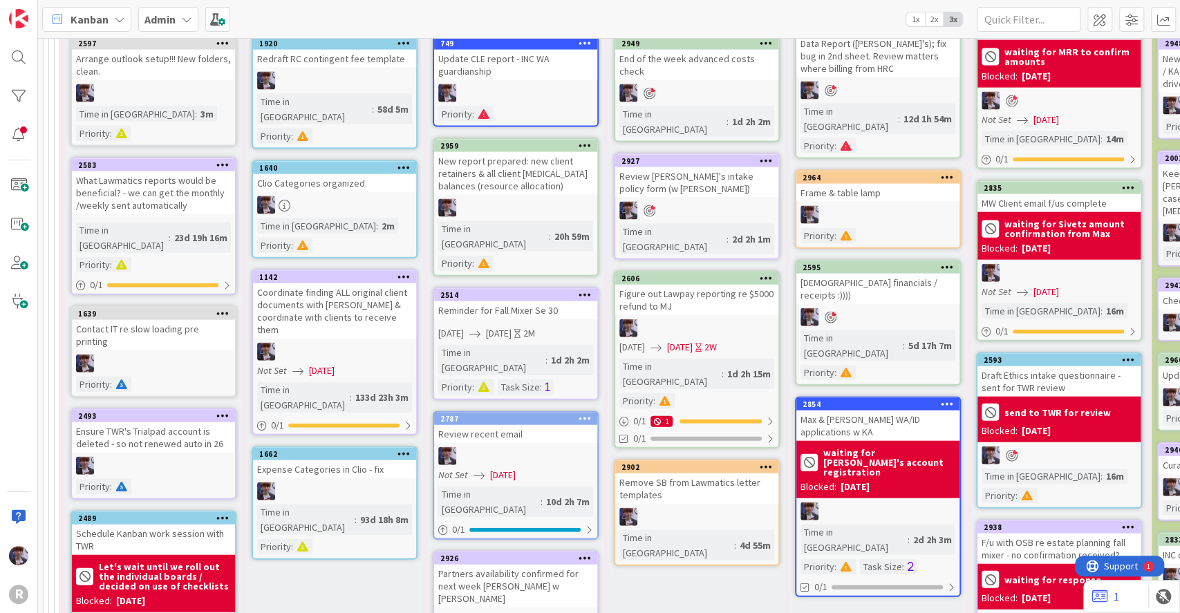
scroll to position [5563, 0]
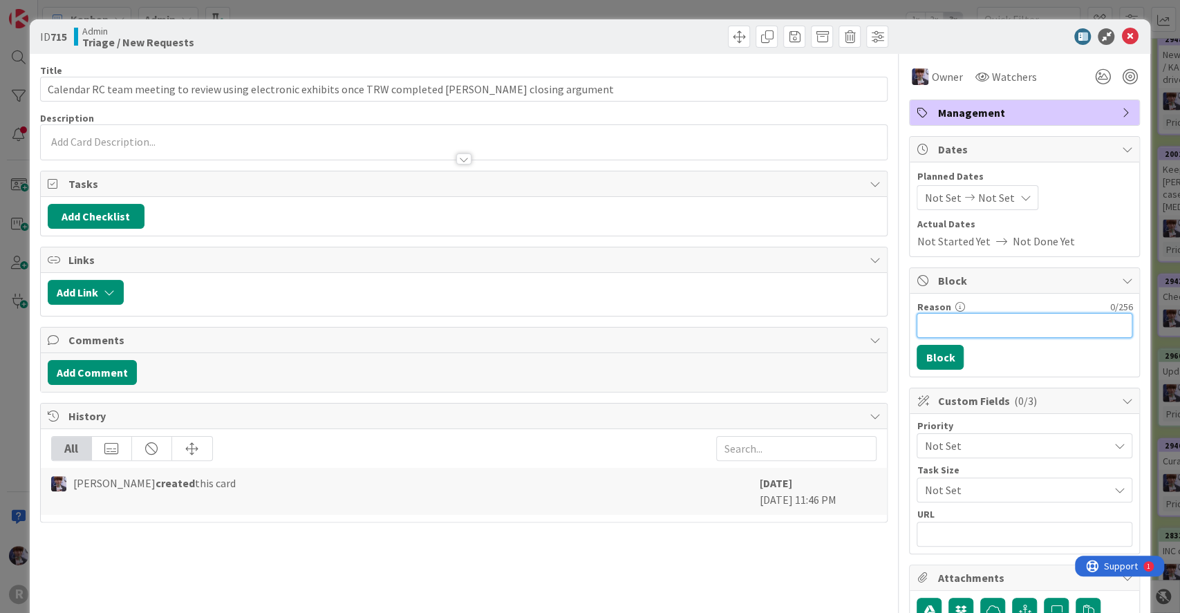
click at [976, 334] on input "Reason" at bounding box center [1024, 325] width 216 height 25
click at [1121, 30] on icon at bounding box center [1129, 36] width 17 height 17
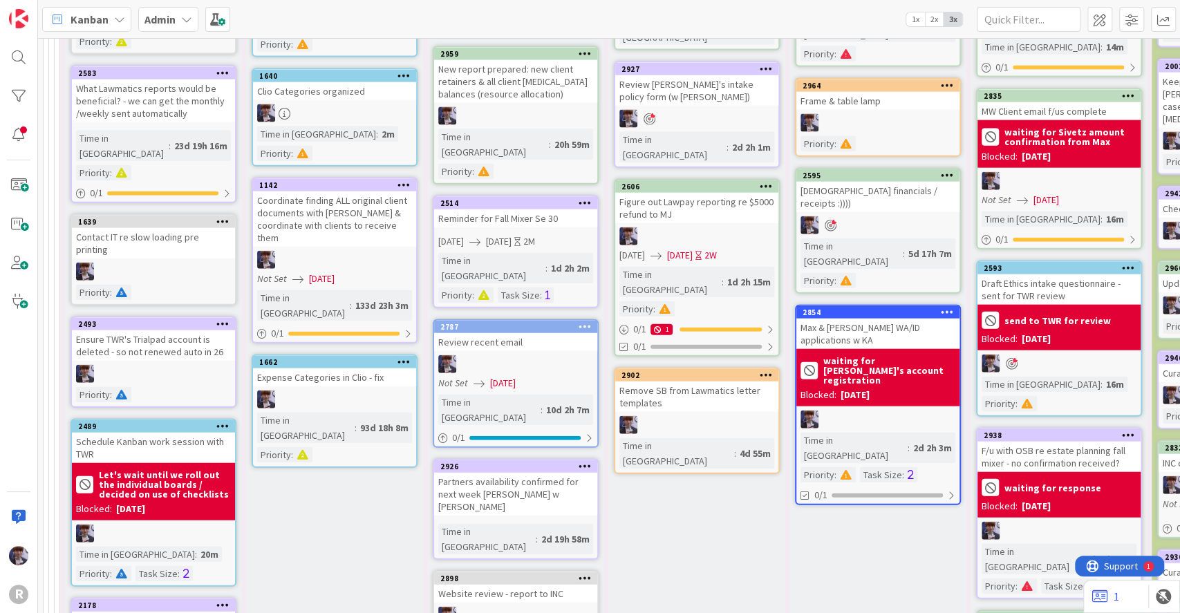
scroll to position [5658, 0]
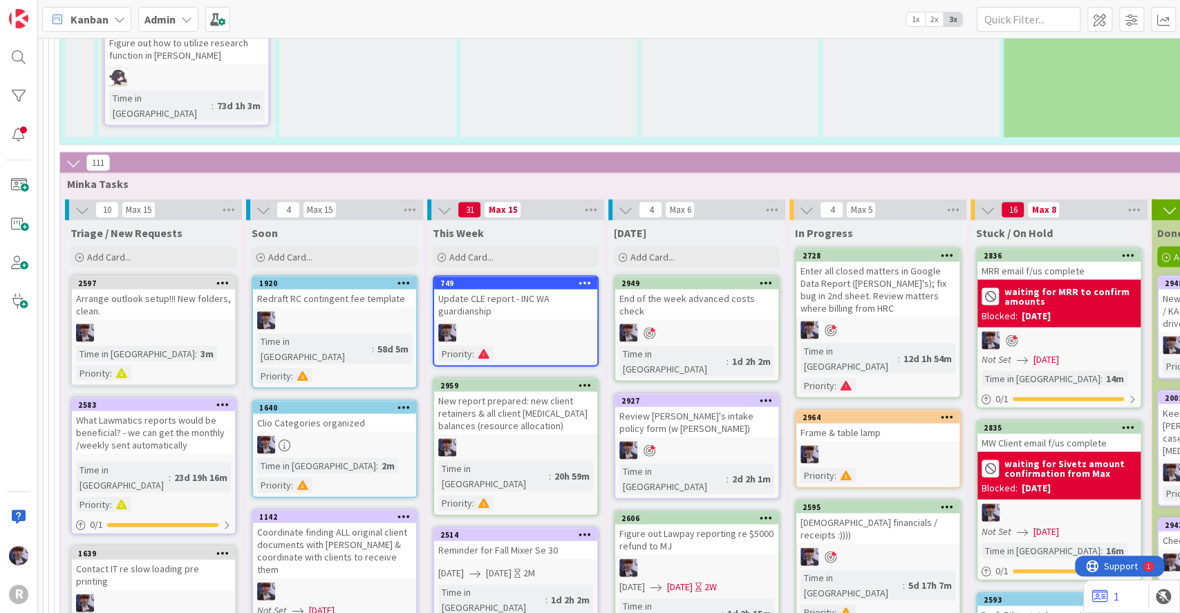
scroll to position [5318, 0]
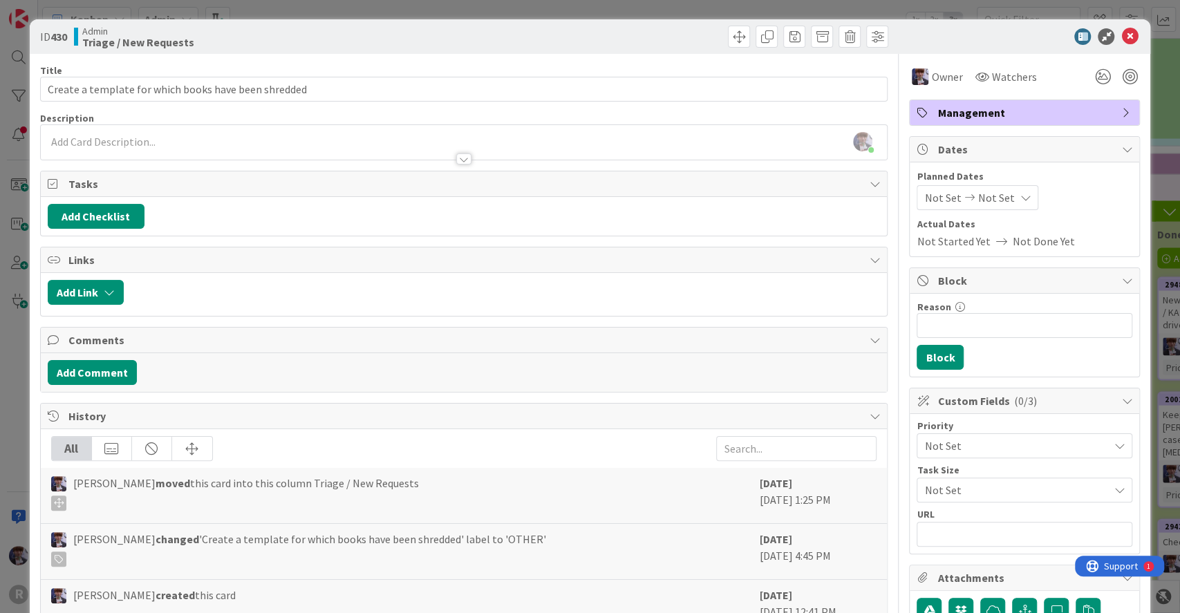
click at [978, 442] on span "Not Set" at bounding box center [1012, 445] width 177 height 19
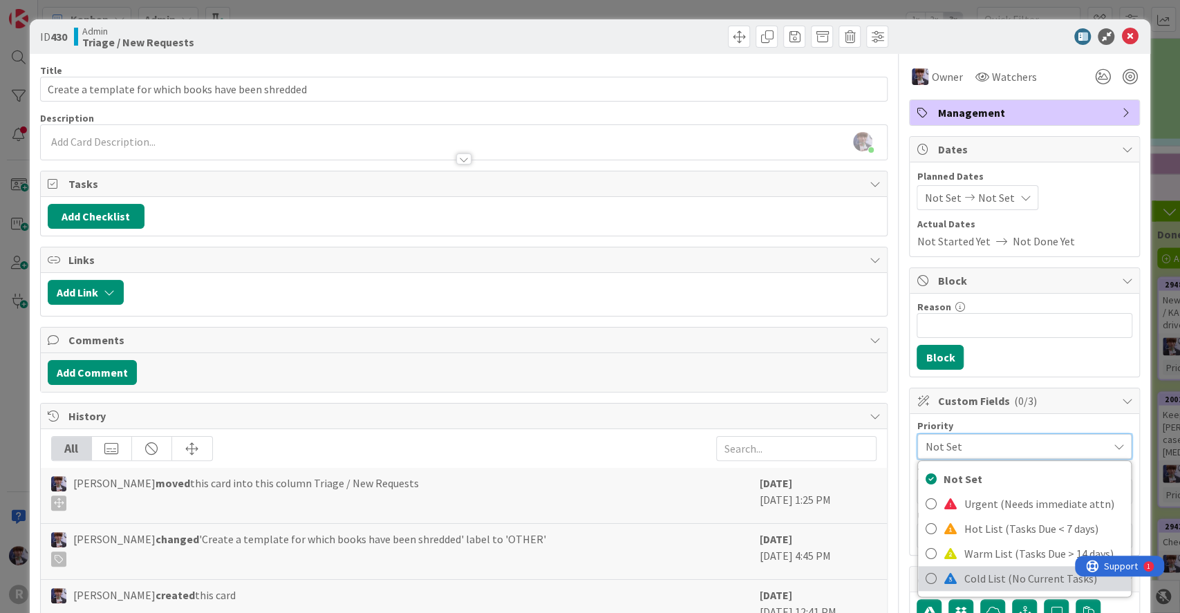
click at [963, 571] on span "Cold List (No Current Tasks)" at bounding box center [1043, 578] width 160 height 21
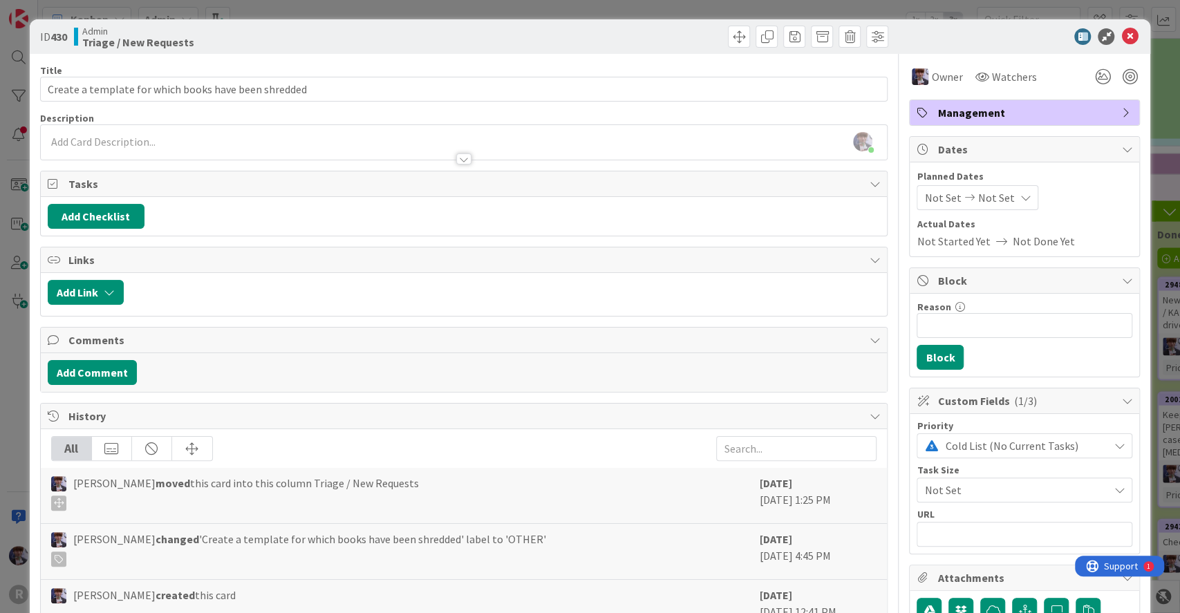
click at [1153, 339] on div "ID 430 Admin Triage / New Requests Title 52 / 128 Create a template for which b…" at bounding box center [590, 306] width 1180 height 613
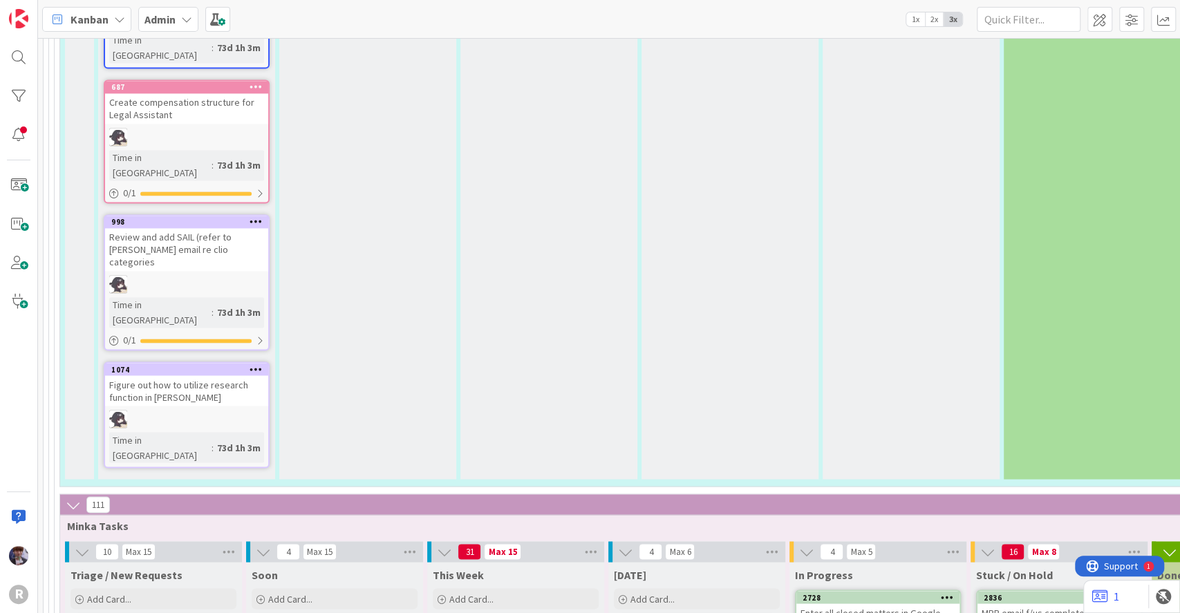
scroll to position [4818, 0]
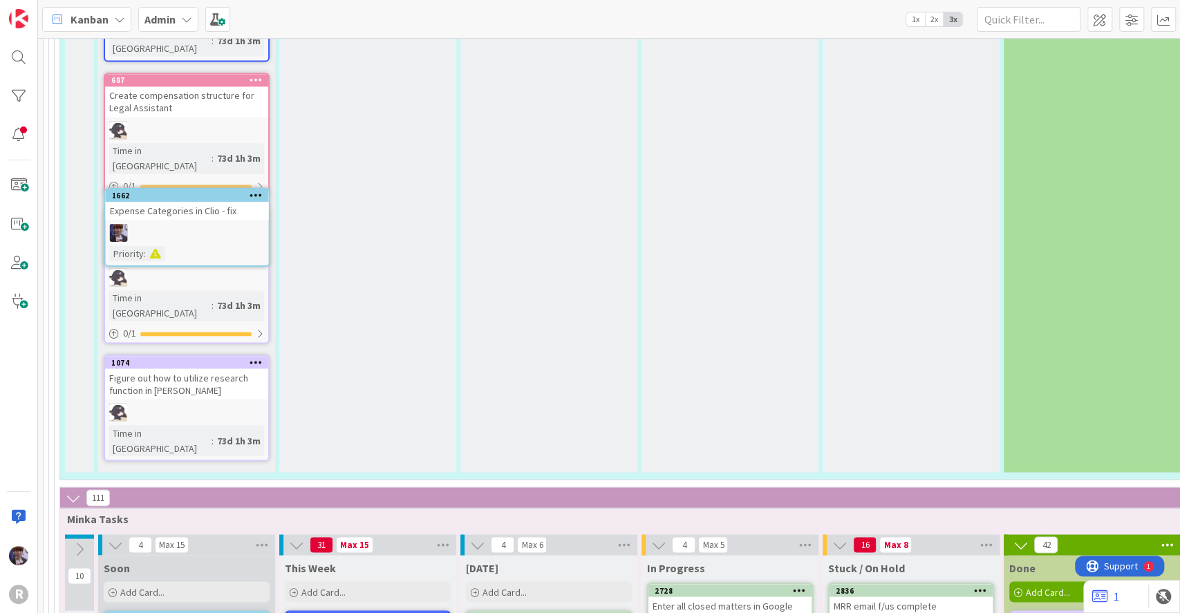
scroll to position [4982, 0]
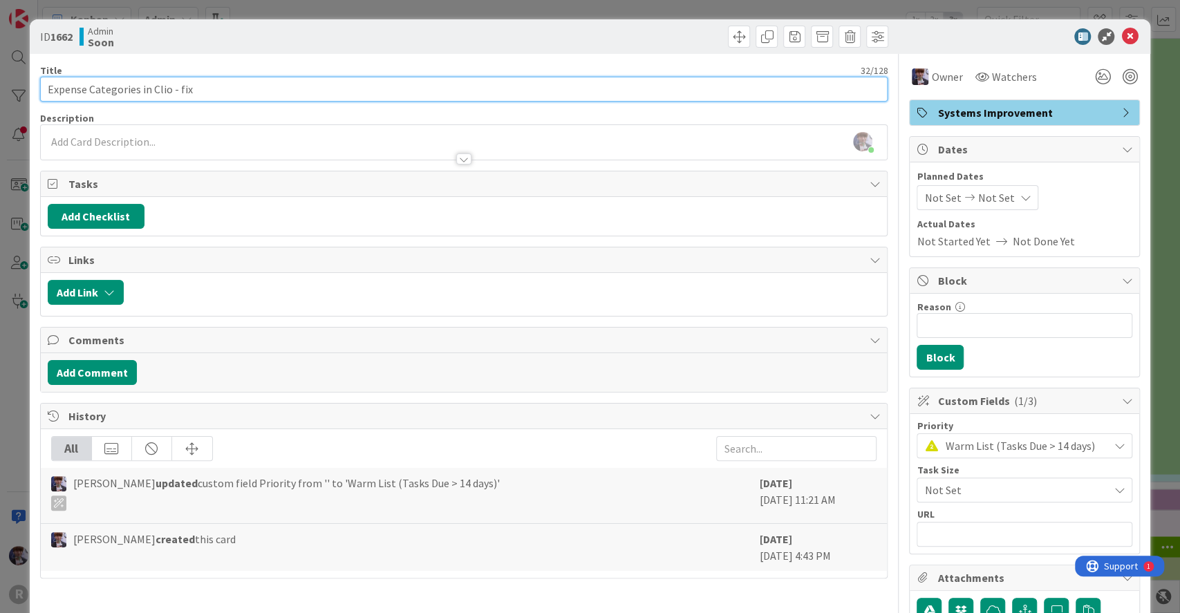
drag, startPoint x: 201, startPoint y: 91, endPoint x: 171, endPoint y: 88, distance: 29.8
click at [171, 88] on input "Expense Categories in Clio - fix" at bounding box center [464, 89] width 848 height 25
type input "Expense Categories in Clio cleaned & allocated correctly"
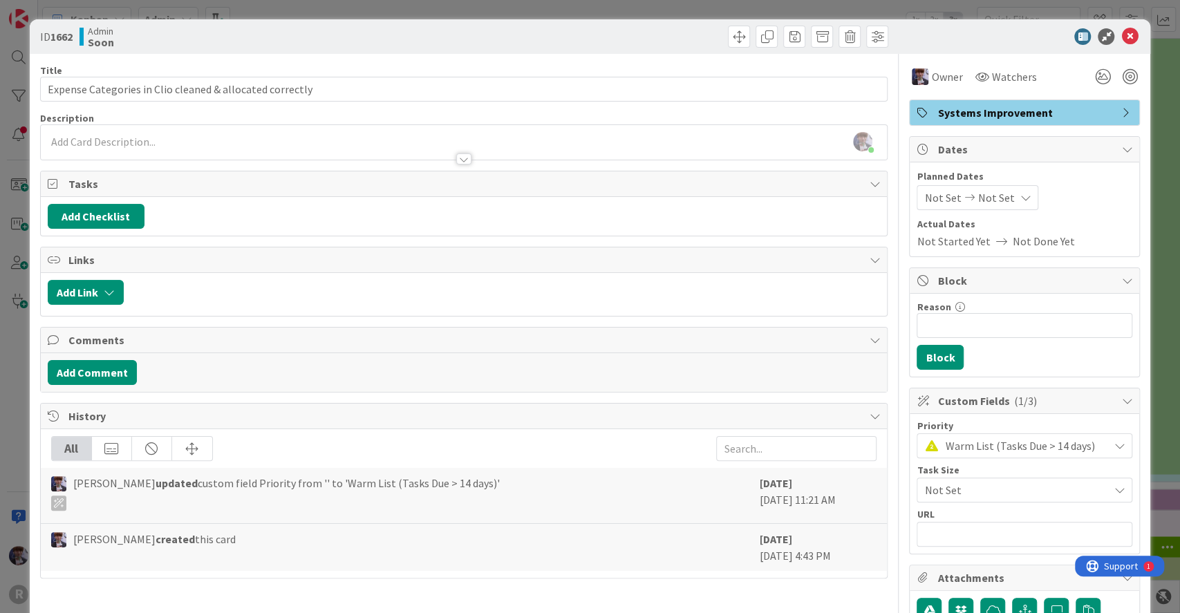
click at [945, 444] on span "Warm List (Tasks Due > 14 days)" at bounding box center [1023, 445] width 156 height 19
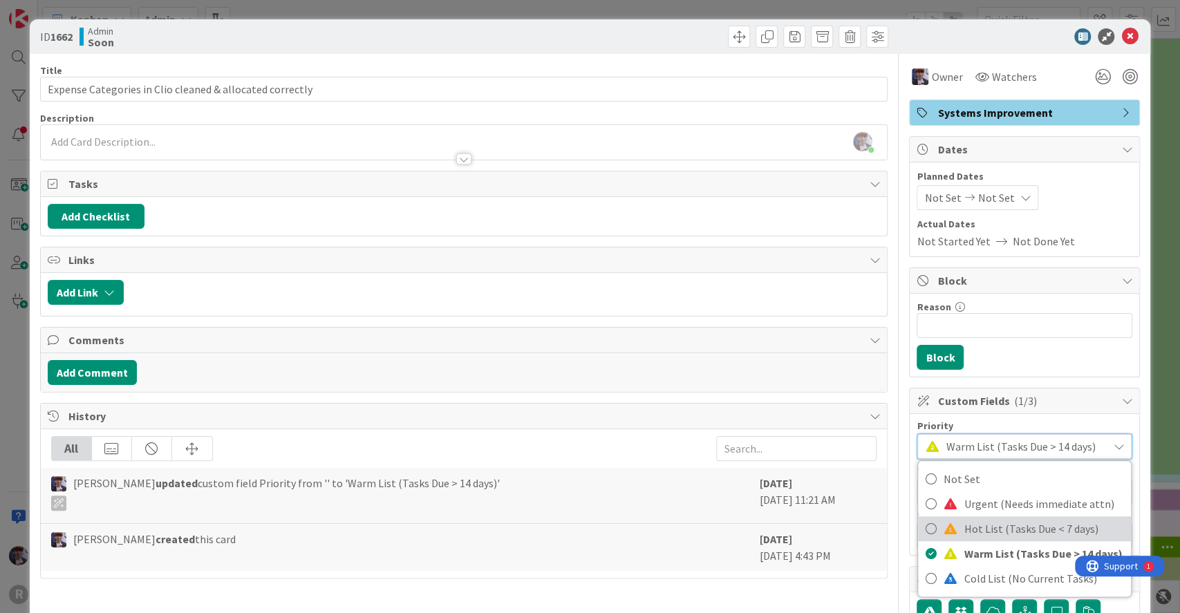
click at [963, 523] on span "Hot List (Tasks Due < 7 days)" at bounding box center [1043, 528] width 160 height 21
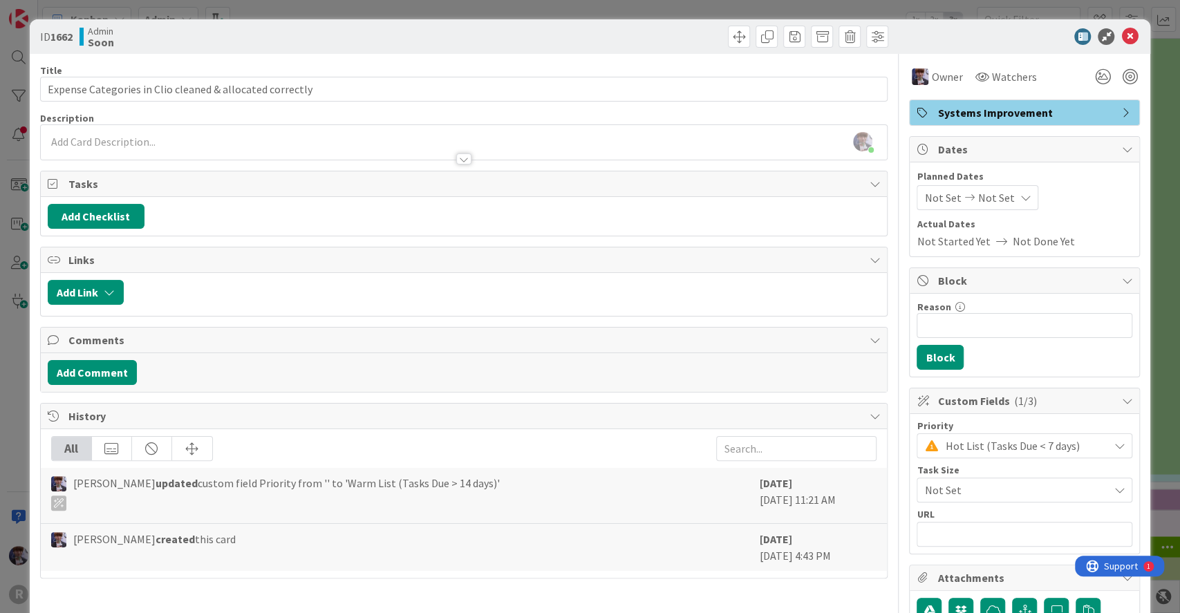
click at [1159, 234] on div "ID 1662 Admin Soon Title 56 / 128 Expense Categories in Clio cleaned & allocate…" at bounding box center [590, 306] width 1180 height 613
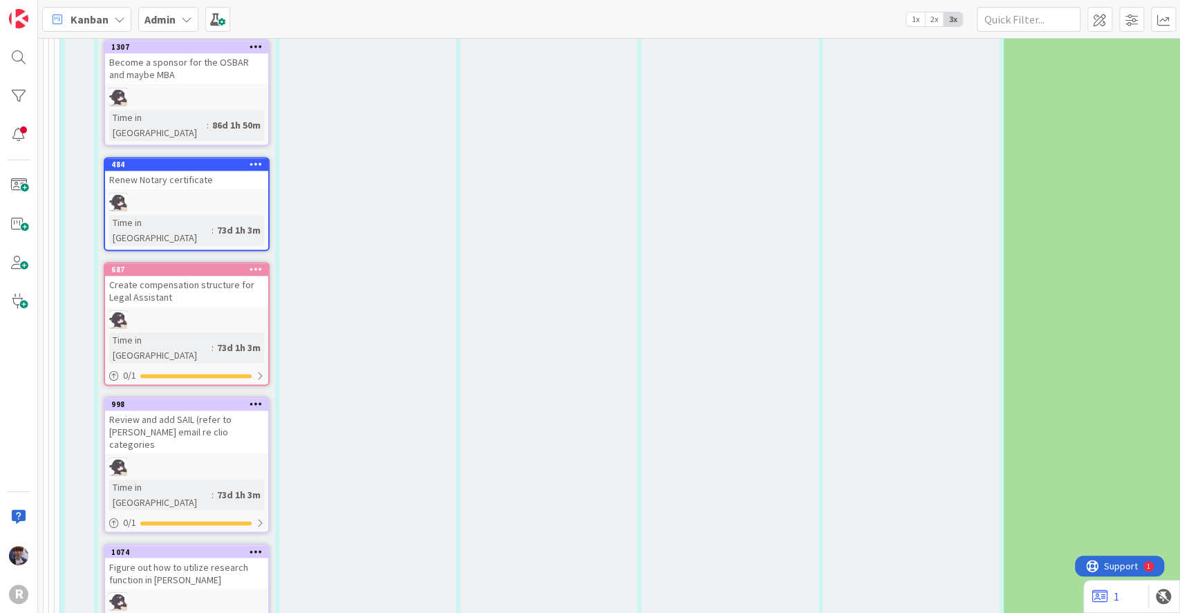
scroll to position [4790, 0]
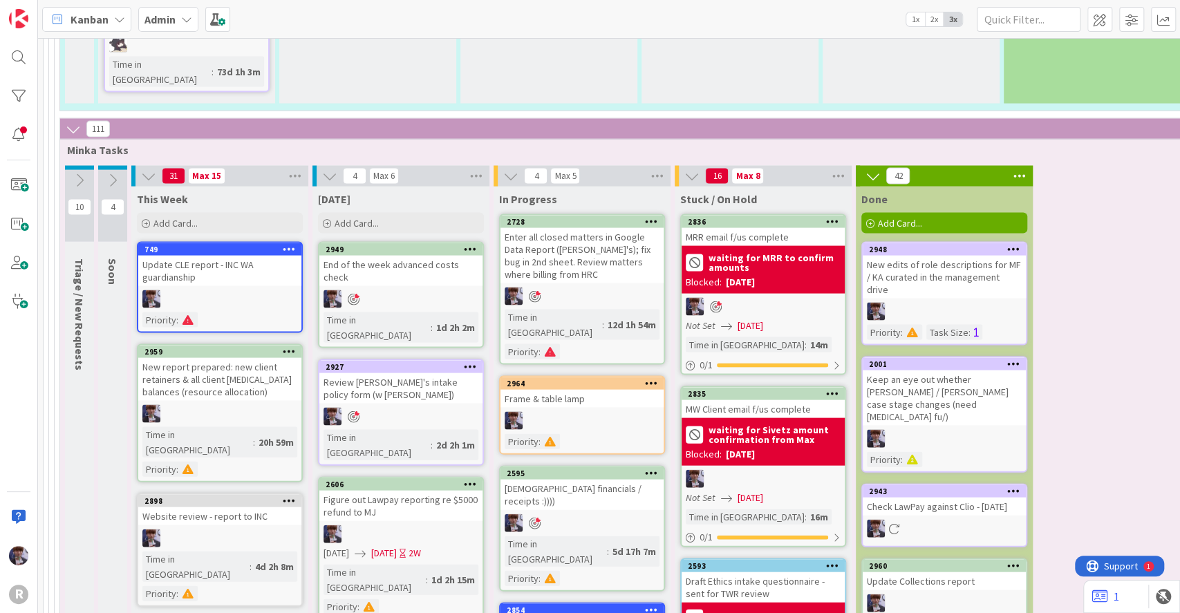
scroll to position [5354, 0]
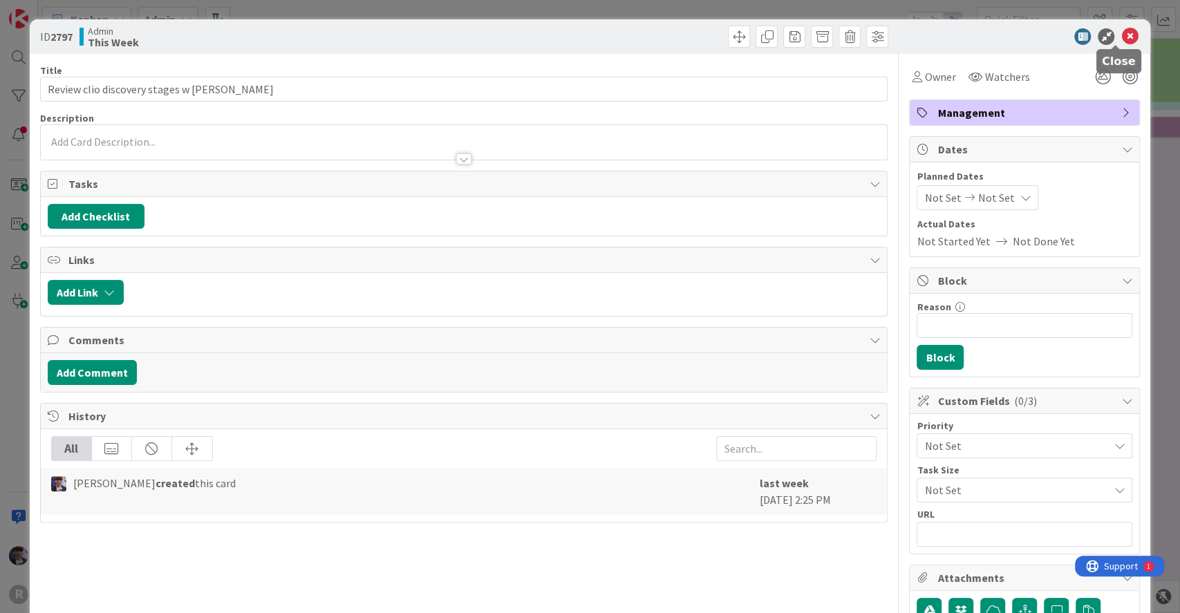
click at [1121, 42] on icon at bounding box center [1129, 36] width 17 height 17
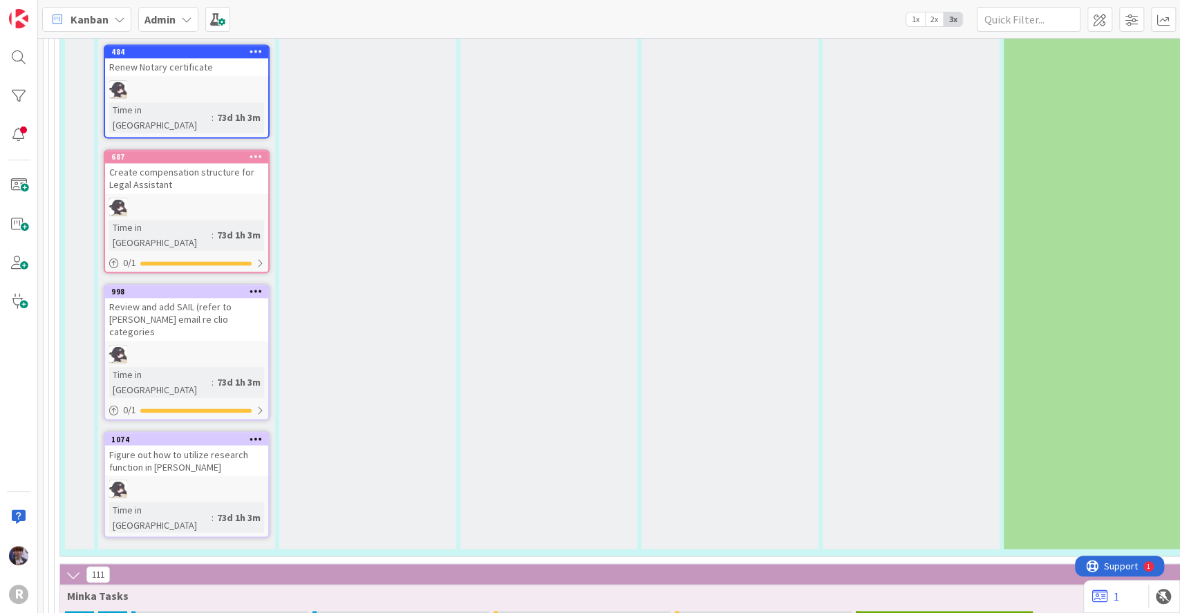
scroll to position [4909, 0]
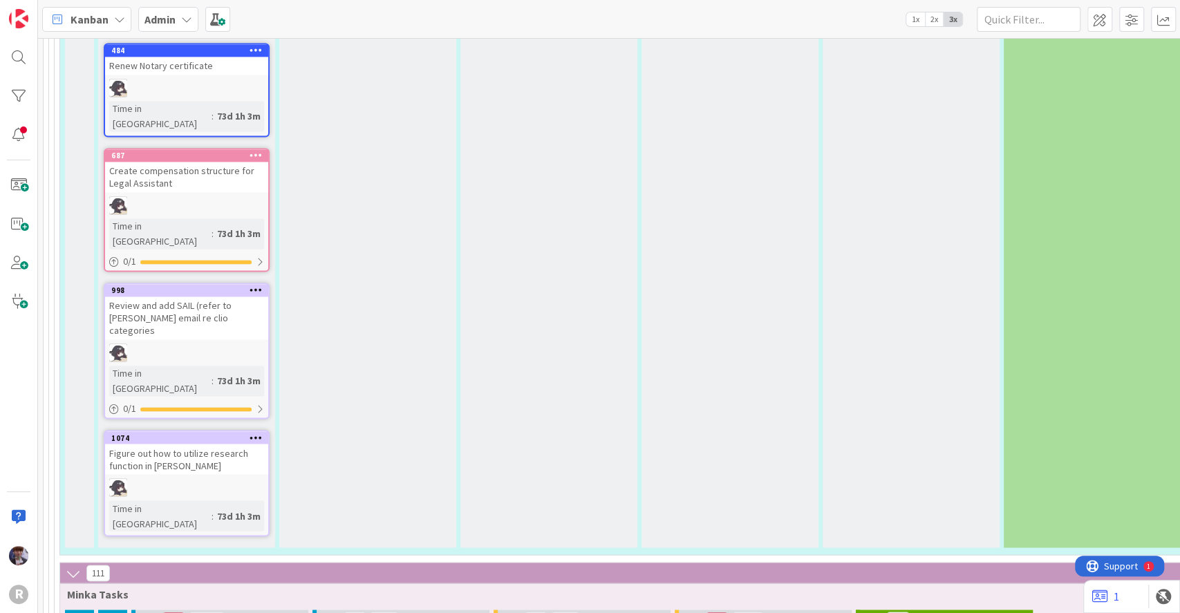
click at [121, 612] on button at bounding box center [112, 624] width 29 height 21
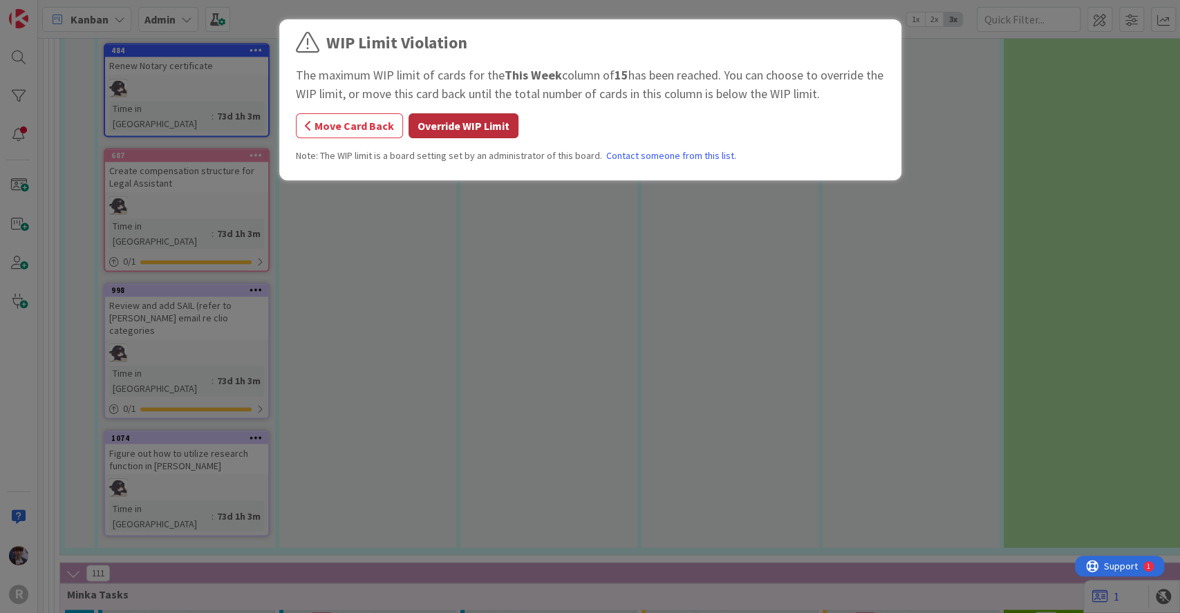
click at [431, 134] on button "Override WIP Limit" at bounding box center [463, 125] width 110 height 25
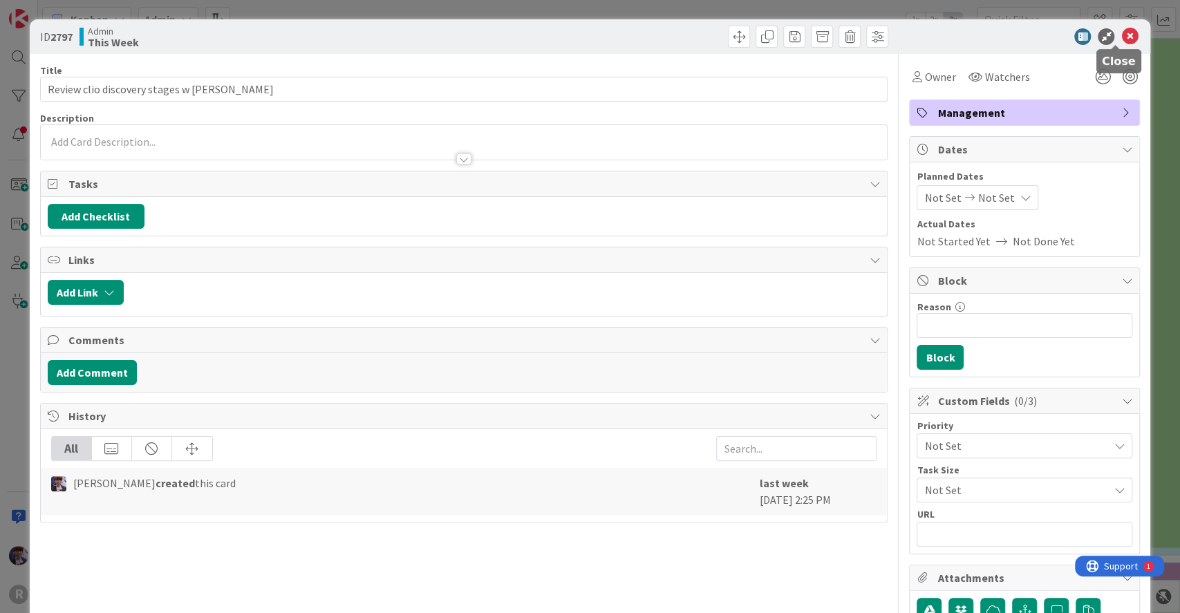
click at [1123, 39] on icon at bounding box center [1129, 36] width 17 height 17
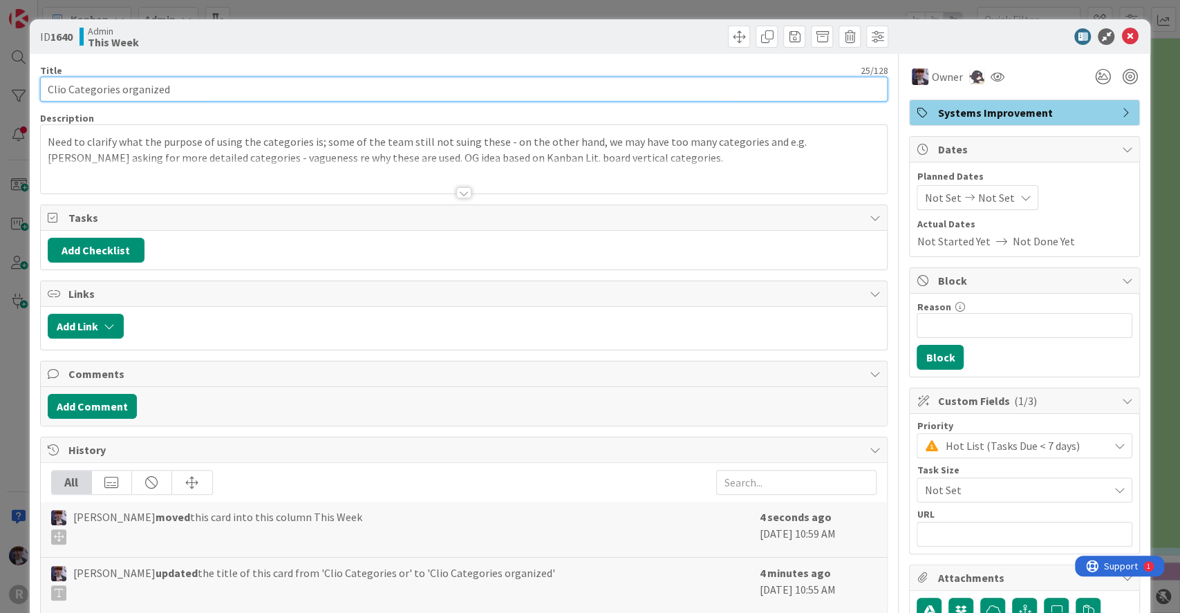
click at [308, 95] on input "Clio Categories organized" at bounding box center [464, 89] width 848 height 25
type input "Clio Categories organized - especially discovery stages"
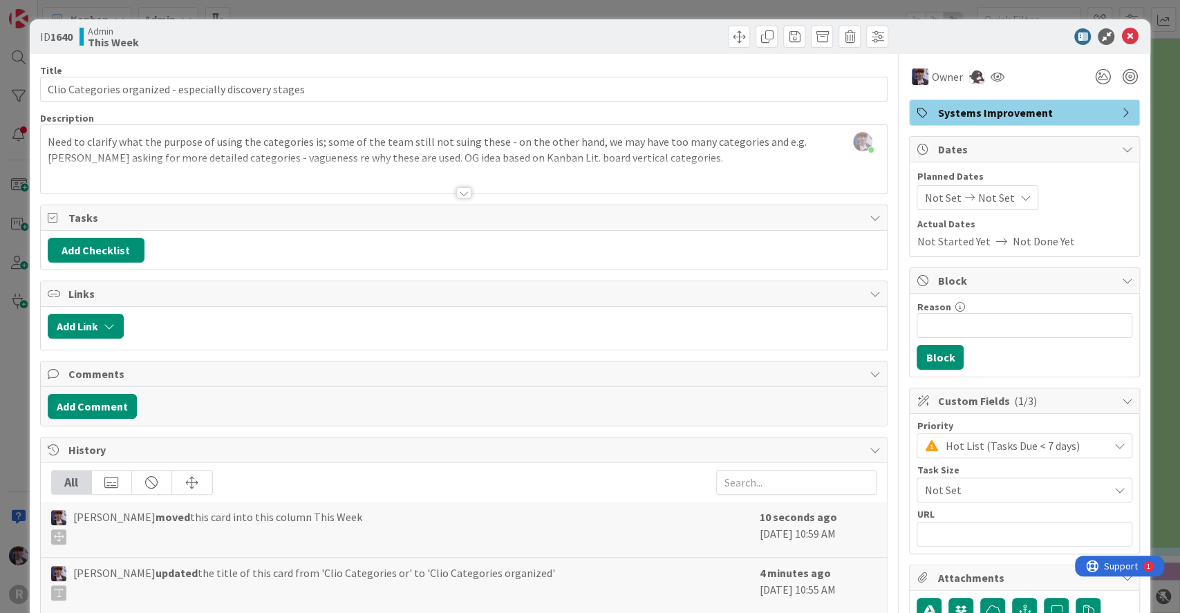
click at [15, 338] on div "ID 1640 Admin This Week Title 55 / 128 Clio Categories organized - especially d…" at bounding box center [590, 306] width 1180 height 613
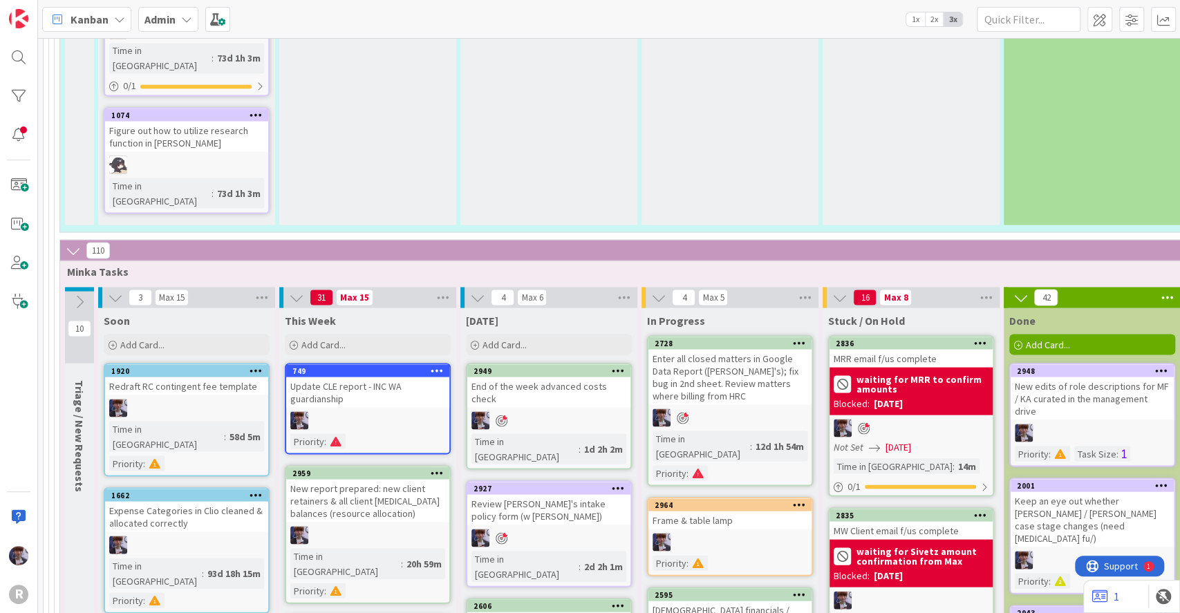
scroll to position [5246, 0]
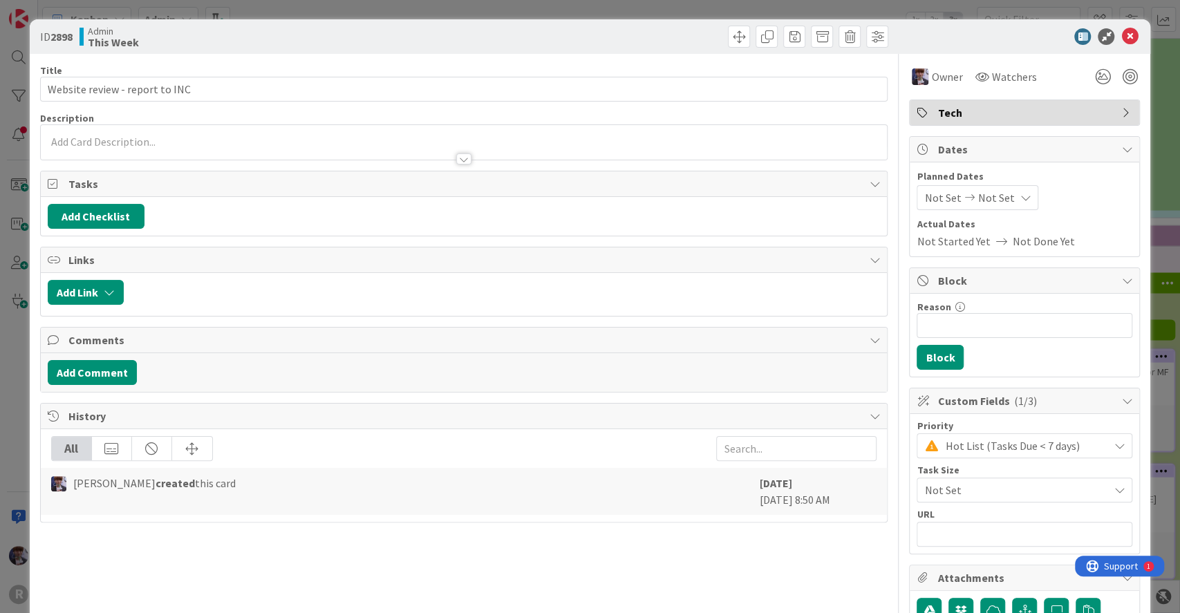
click at [173, 152] on div at bounding box center [464, 152] width 847 height 15
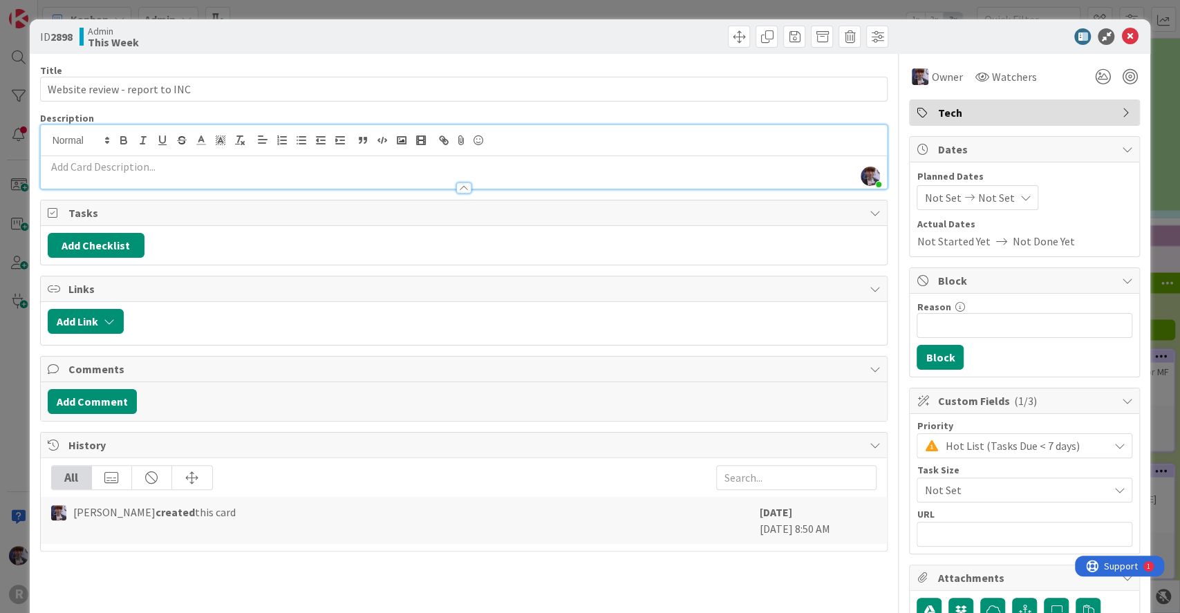
click at [168, 170] on p at bounding box center [464, 167] width 833 height 16
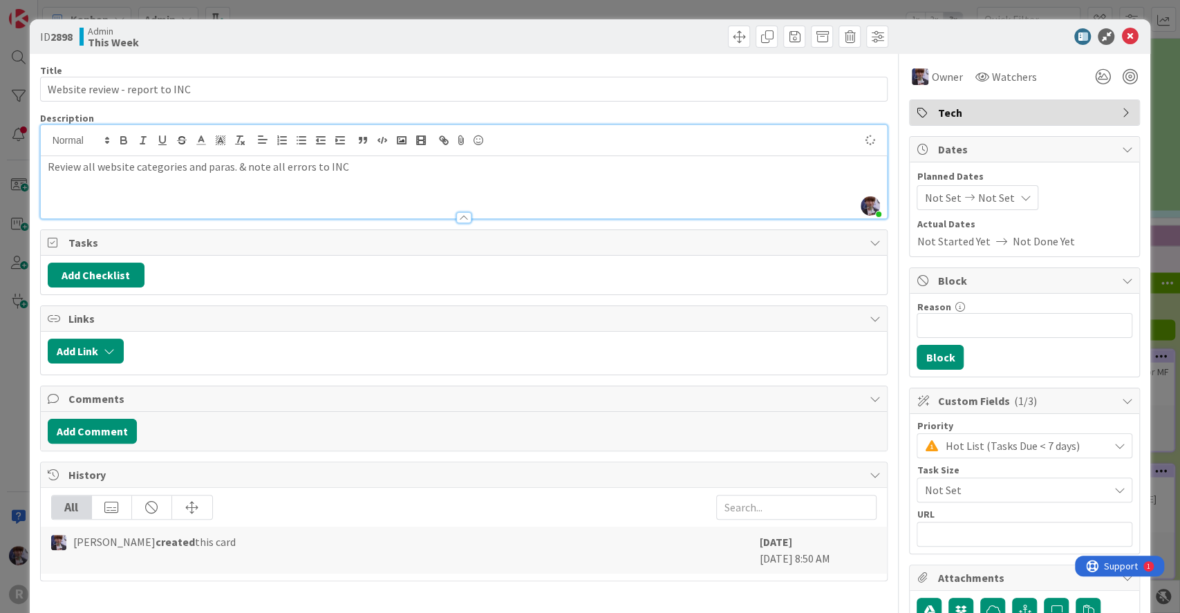
click at [11, 311] on div "ID 2898 Admin This Week Title 30 / 128 Website review - report to INC Descripti…" at bounding box center [590, 306] width 1180 height 613
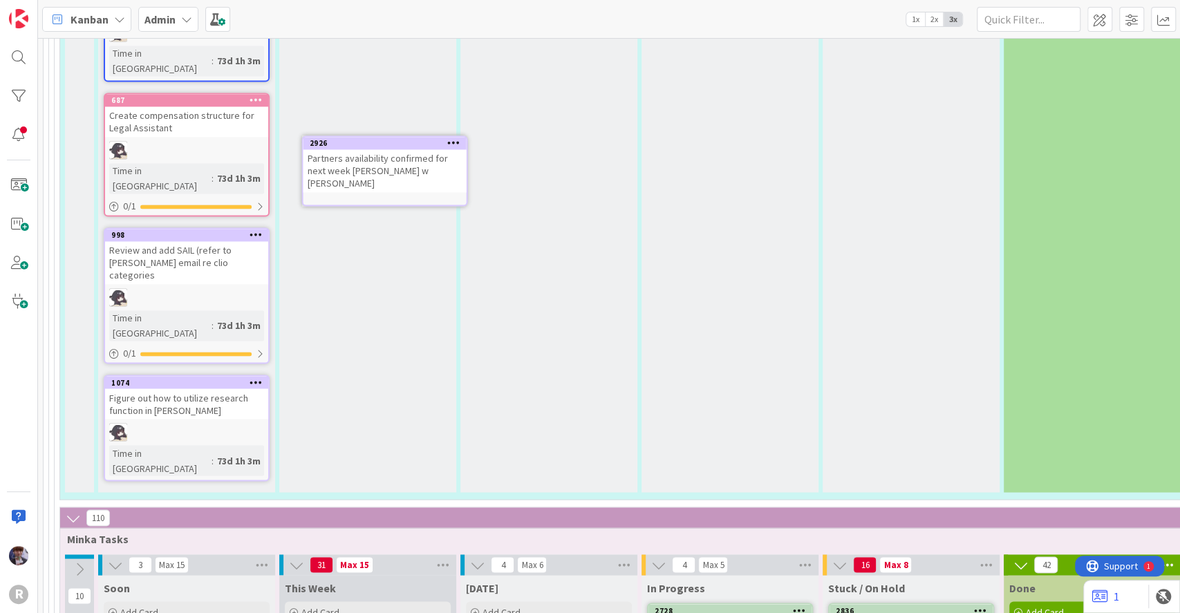
scroll to position [4958, 0]
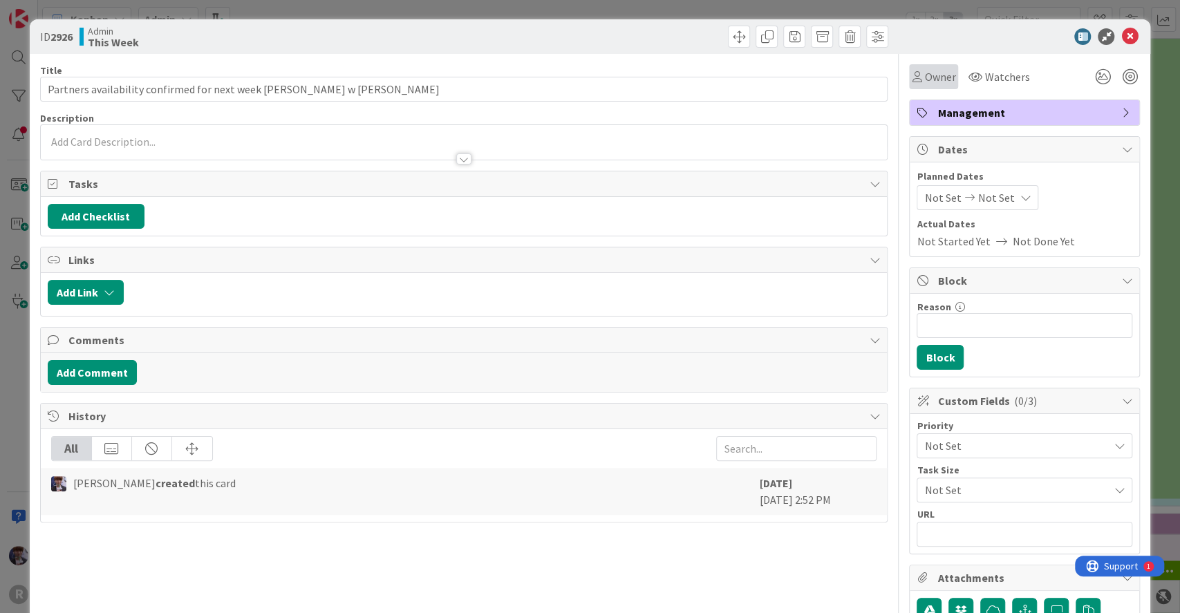
click at [911, 80] on div "Owner" at bounding box center [933, 76] width 44 height 17
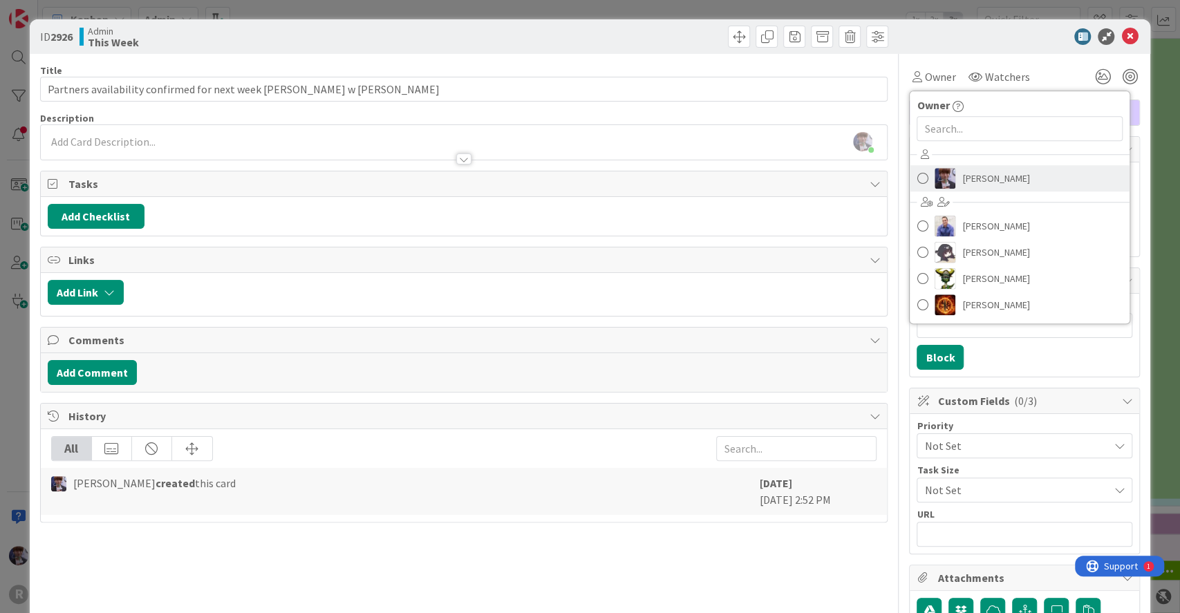
click at [968, 182] on span "[PERSON_NAME]" at bounding box center [995, 178] width 67 height 21
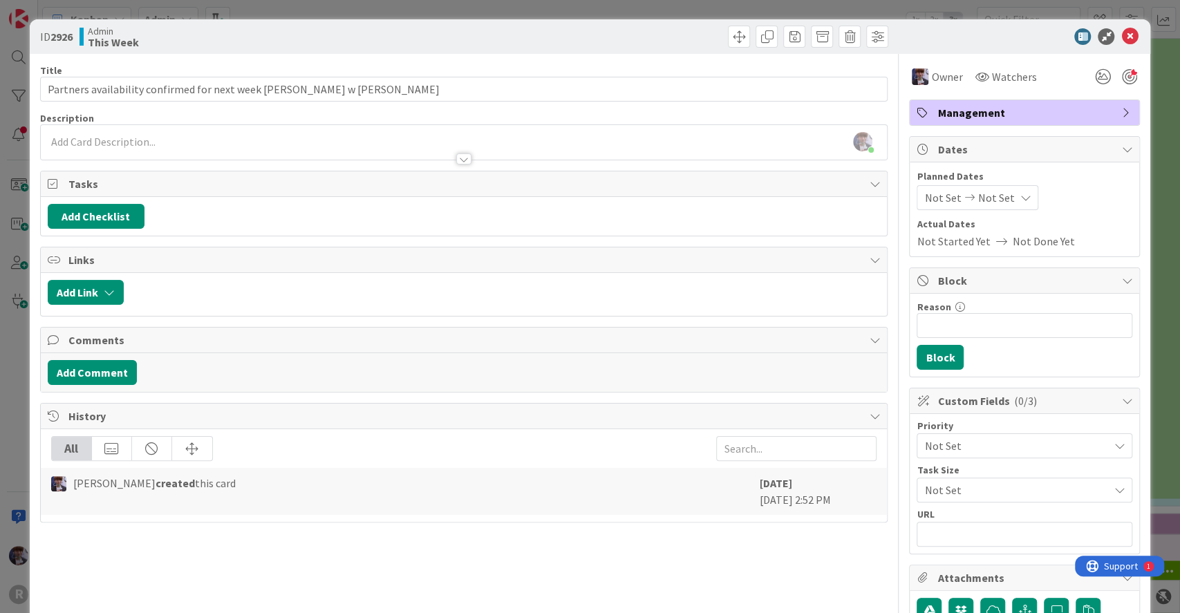
click at [1122, 75] on div at bounding box center [1129, 76] width 15 height 15
click at [1126, 82] on div "ID 2926 Admin This Week Title 63 / 128 Partners availability confirmed for next…" at bounding box center [590, 424] width 1121 height 810
click at [1122, 79] on div at bounding box center [1129, 76] width 15 height 15
click at [1090, 79] on icon at bounding box center [1102, 76] width 25 height 25
click at [932, 434] on div "Not Set" at bounding box center [1024, 445] width 216 height 25
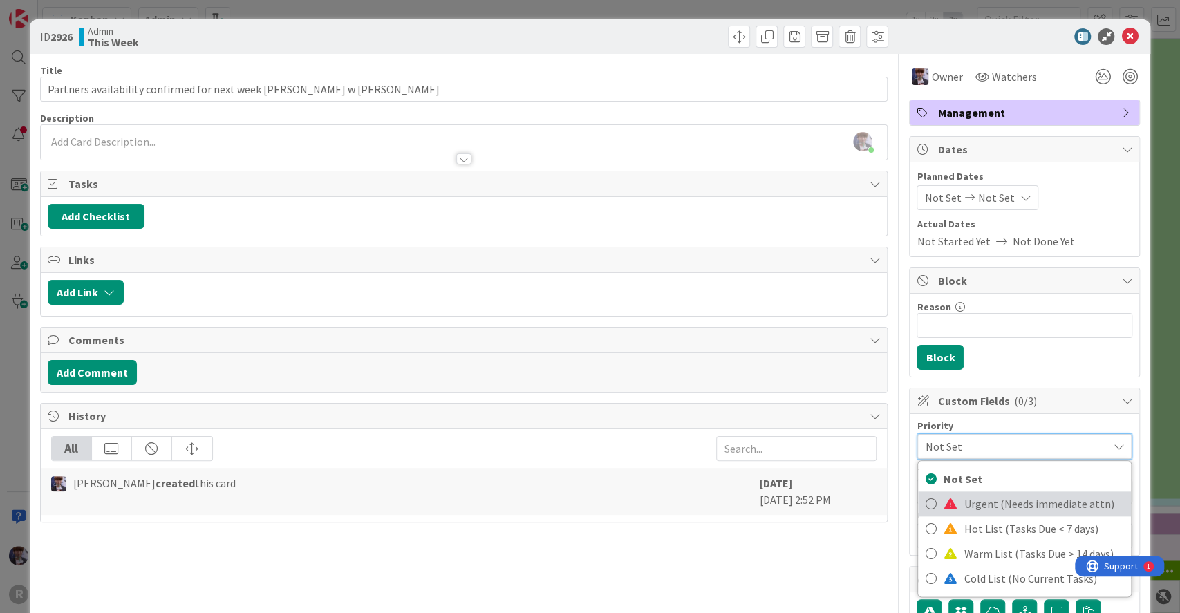
click at [963, 506] on span "Urgent (Needs immediate attn)" at bounding box center [1043, 503] width 160 height 21
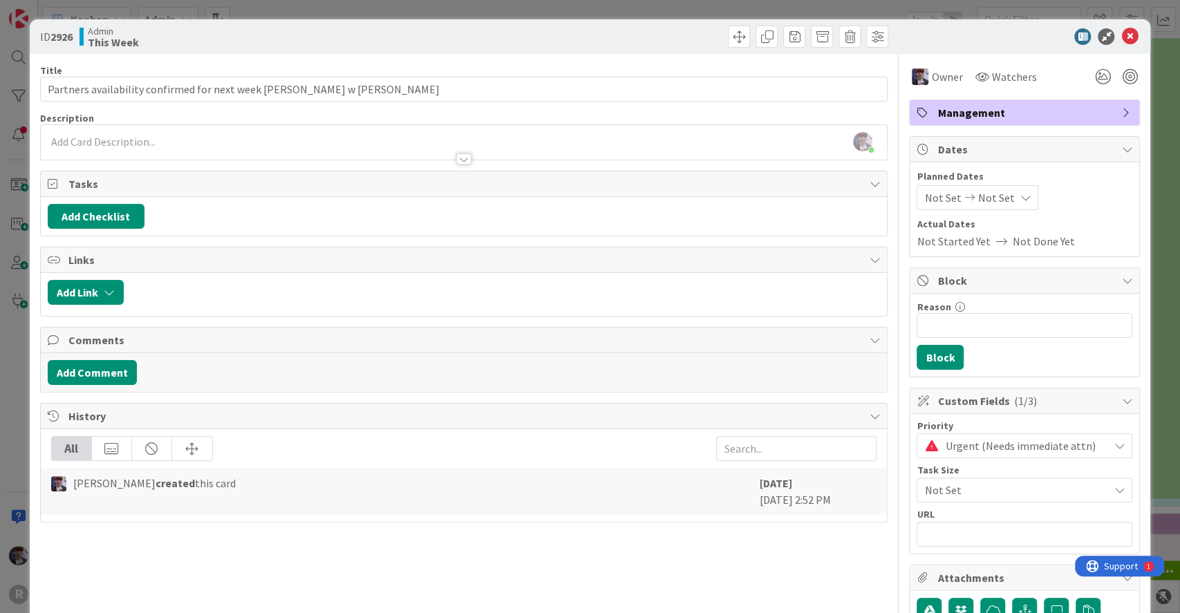
click at [954, 489] on span "Not Set" at bounding box center [1012, 489] width 177 height 19
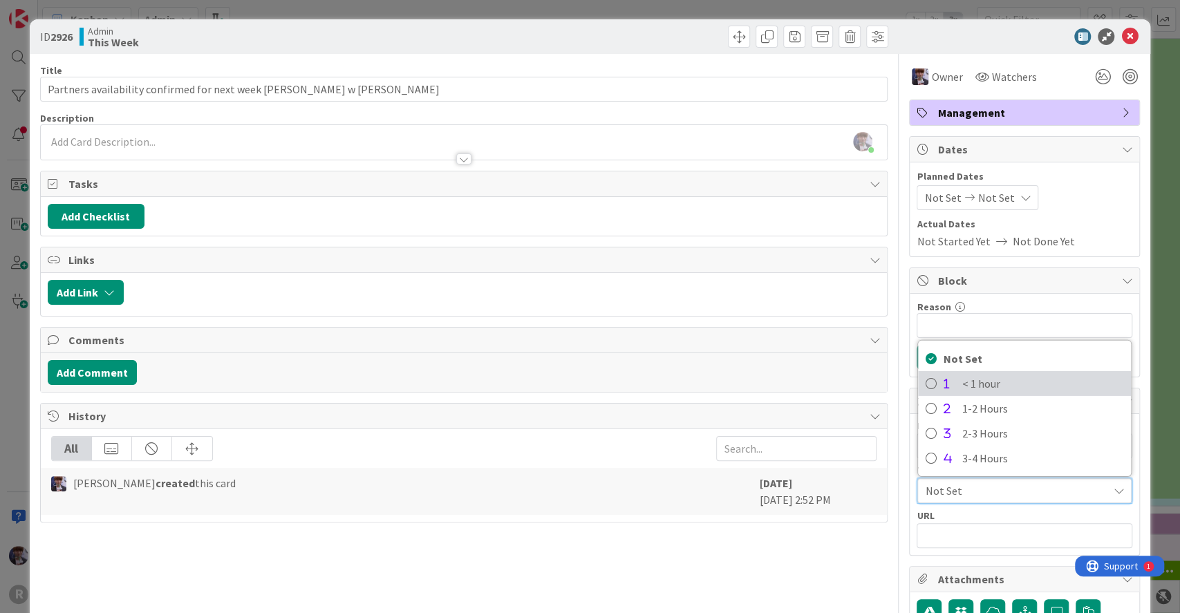
click at [937, 390] on link "< 1 hour" at bounding box center [1024, 383] width 213 height 25
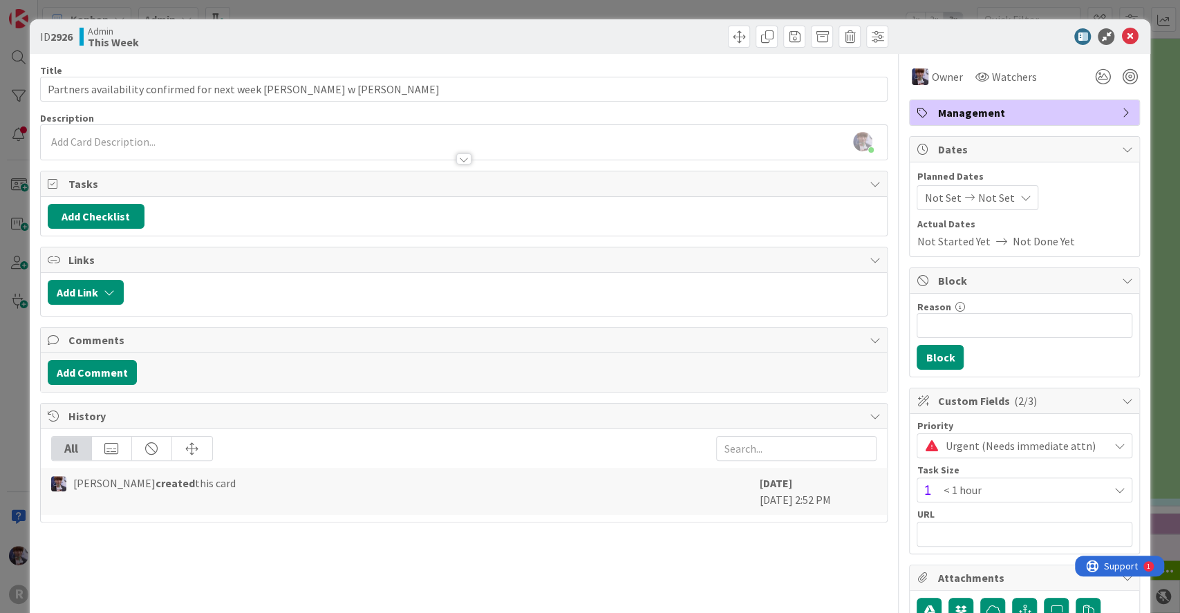
click at [1162, 252] on div "ID 2926 Admin This Week Title 63 / 128 Partners availability confirmed for next…" at bounding box center [590, 306] width 1180 height 613
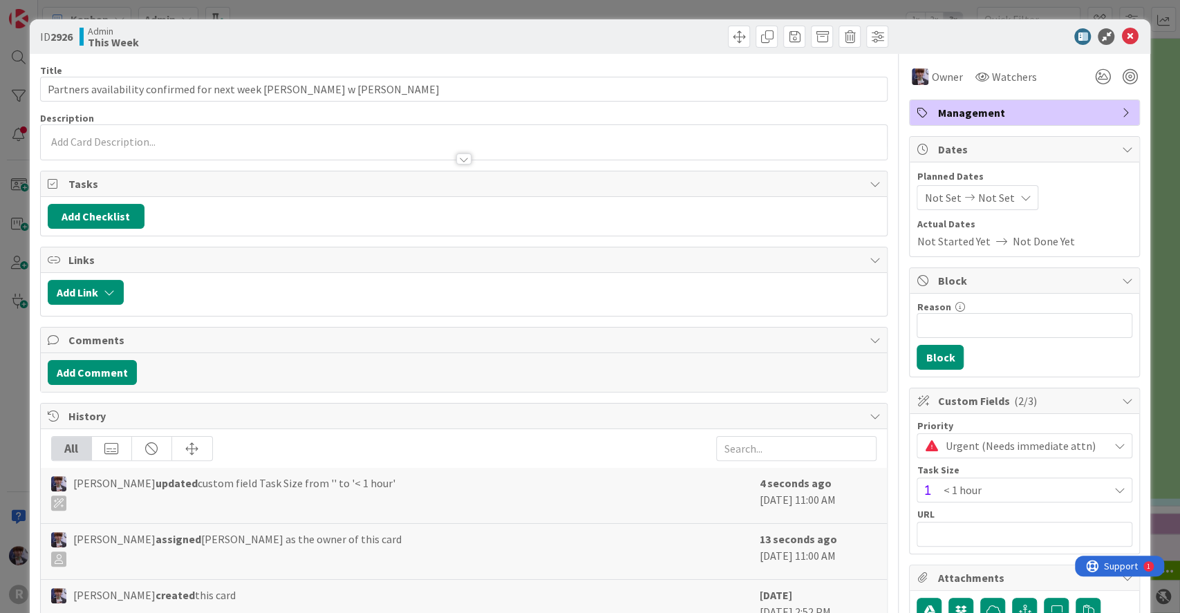
click at [189, 146] on div at bounding box center [464, 152] width 847 height 15
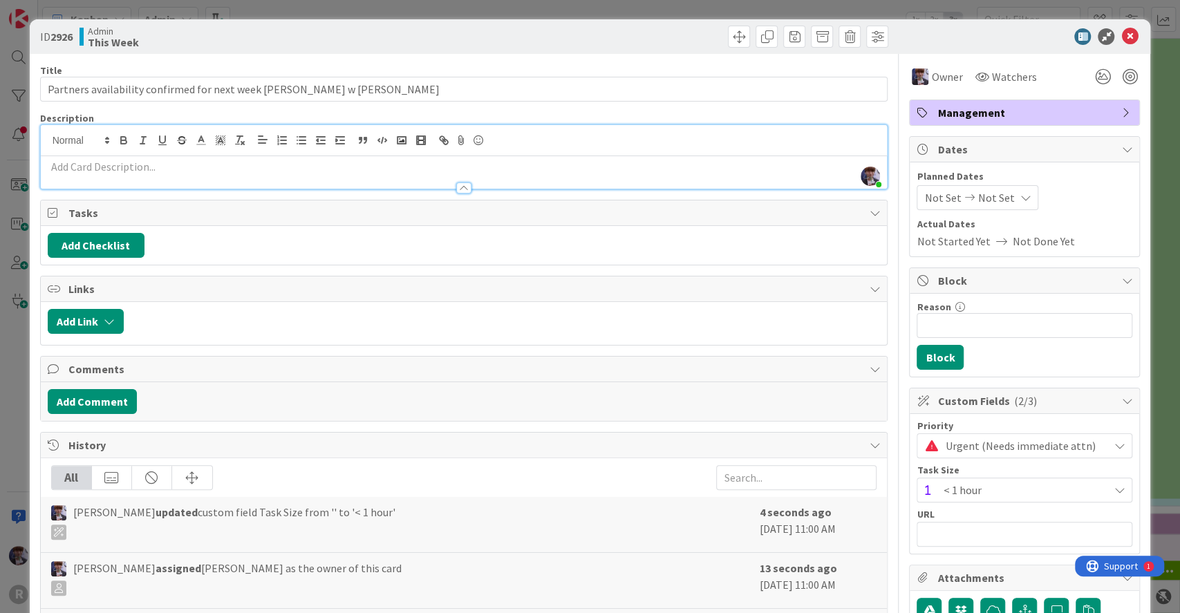
click at [186, 164] on p at bounding box center [464, 167] width 833 height 16
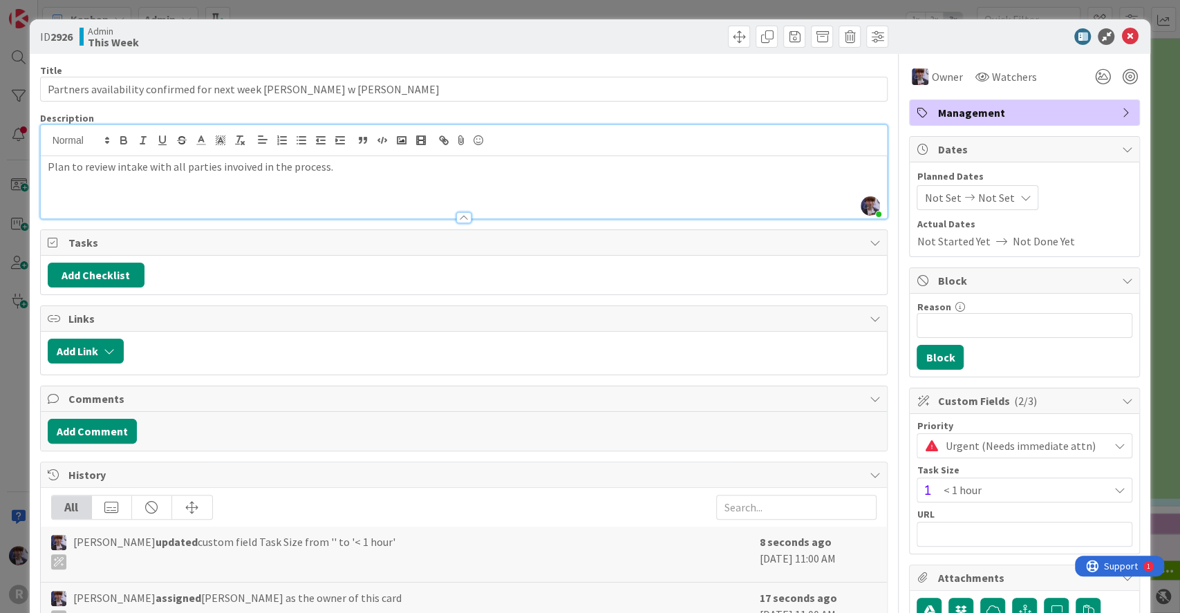
click at [234, 175] on div "Plan to review intake with all parties invoived in the process." at bounding box center [464, 187] width 847 height 62
click at [235, 168] on p "Plan to review intake with all parties invoived in the process." at bounding box center [464, 167] width 833 height 16
click at [376, 165] on p "Plan to review intake with all parties involved in the process." at bounding box center [464, 167] width 833 height 16
click at [12, 343] on div "ID 2926 Admin This Week Title 63 / 128 Partners availability confirmed for next…" at bounding box center [590, 306] width 1180 height 613
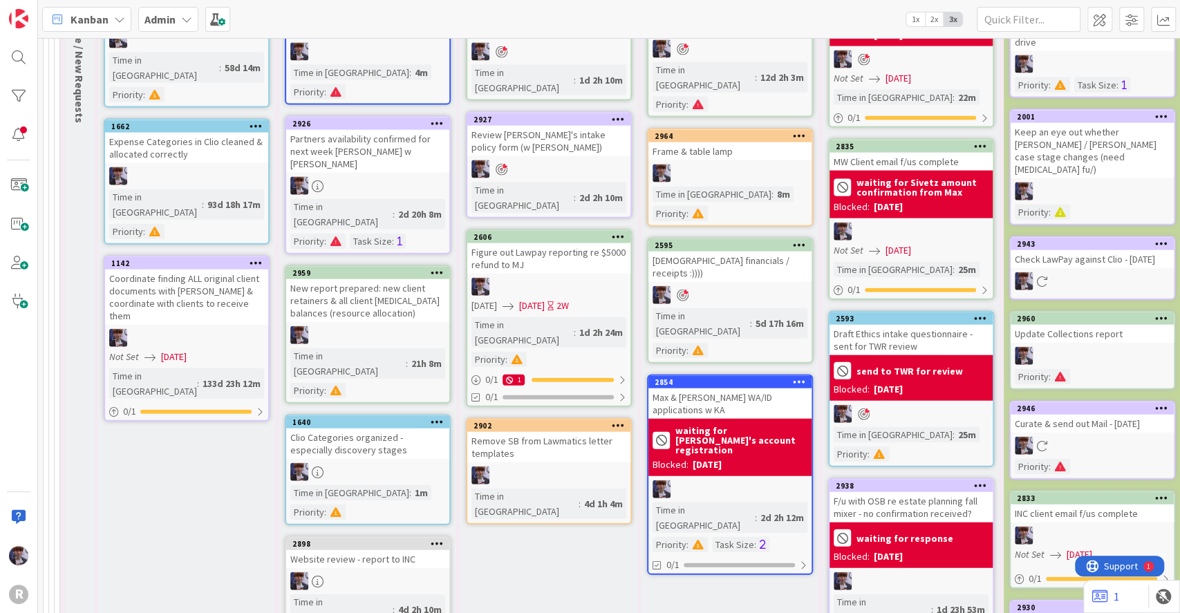
scroll to position [5600, 0]
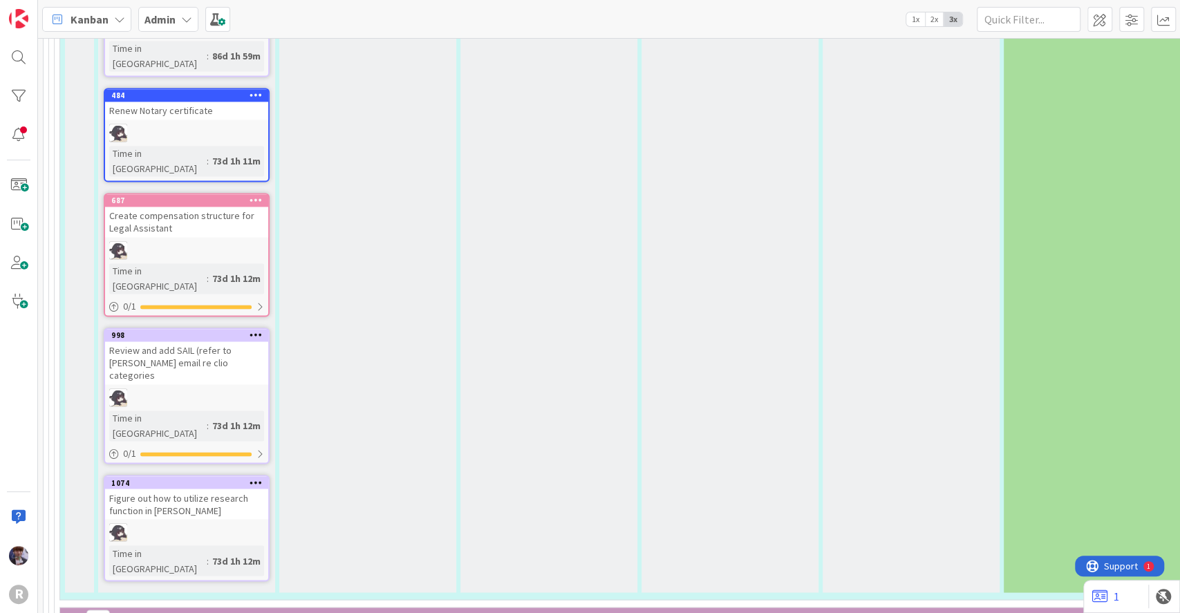
scroll to position [4865, 0]
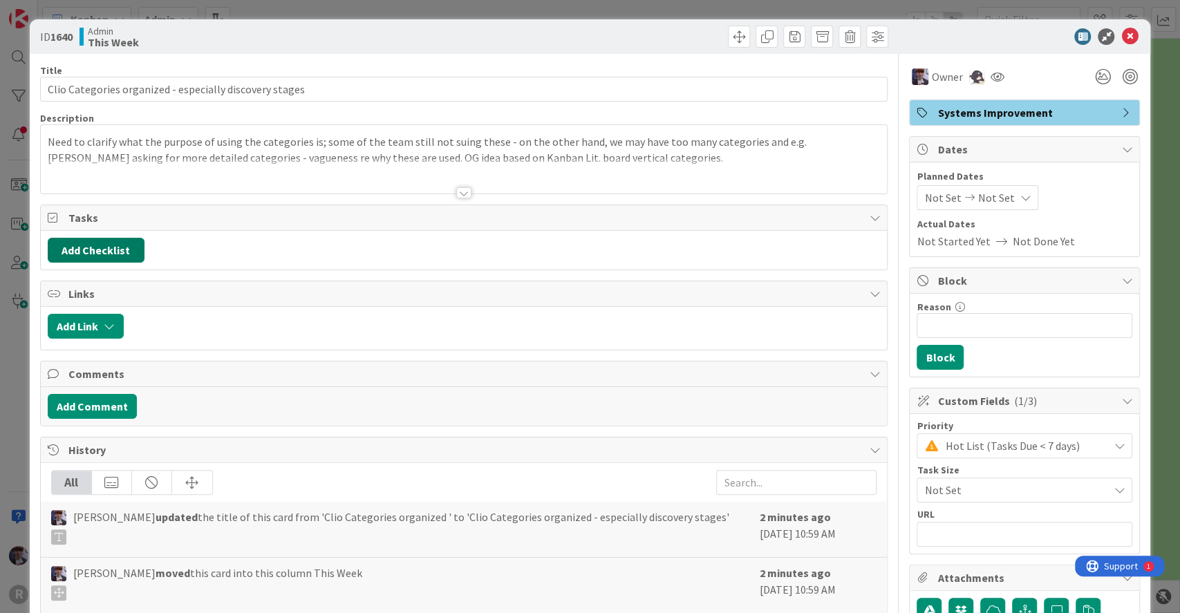
click at [122, 255] on button "Add Checklist" at bounding box center [96, 250] width 97 height 25
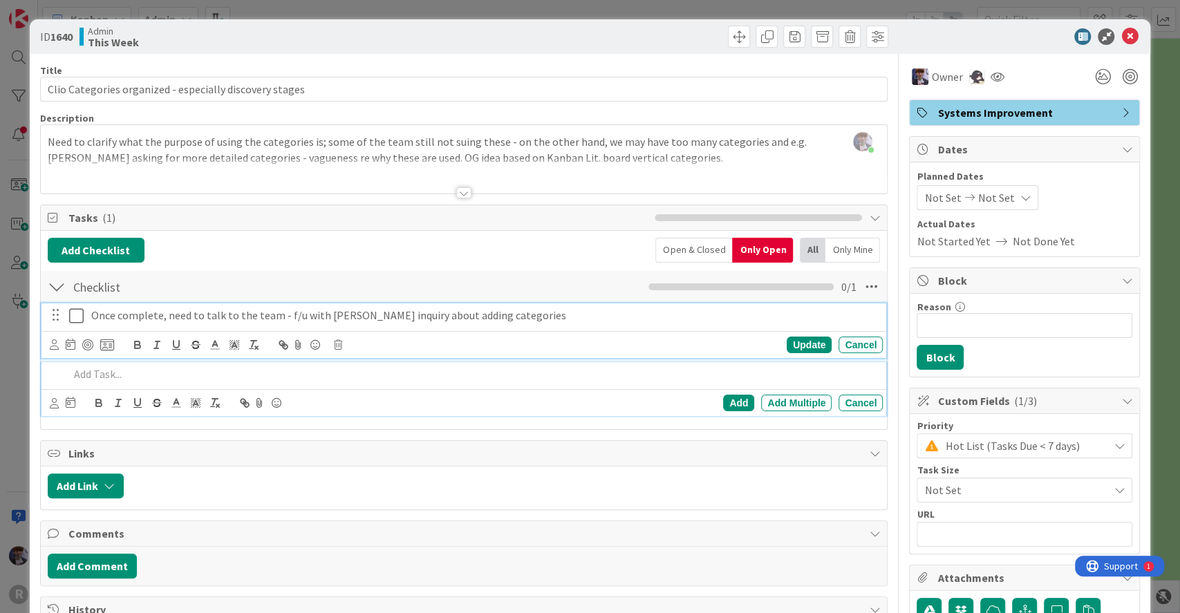
click at [382, 311] on p "Once complete, need to talk to the team - f/u with [PERSON_NAME] inquiry about …" at bounding box center [484, 316] width 786 height 16
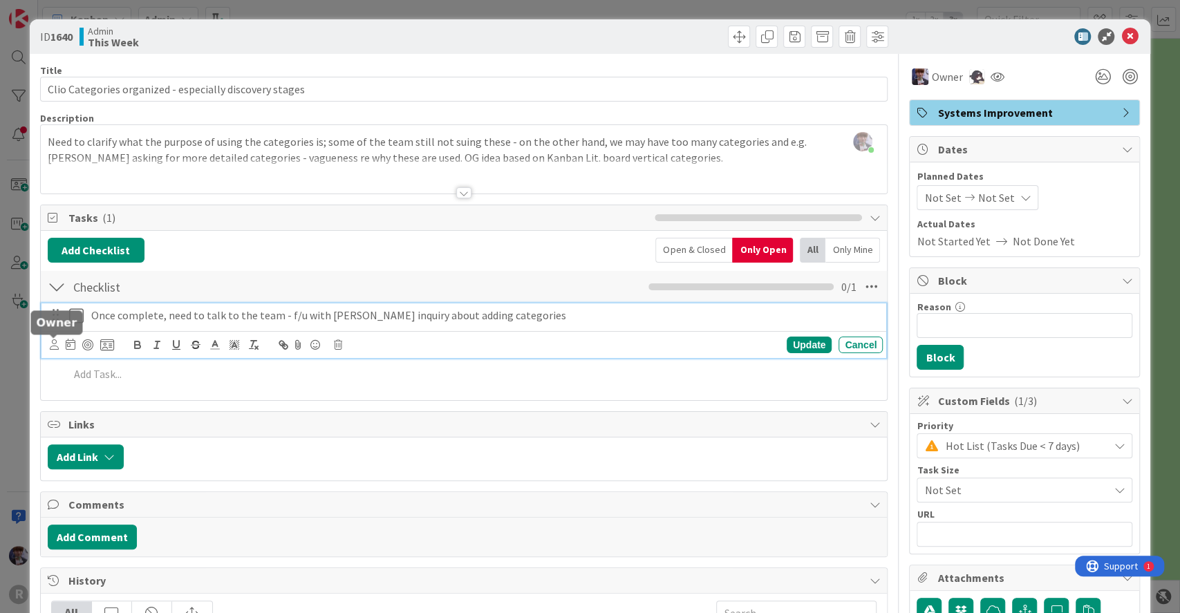
click at [50, 346] on icon at bounding box center [54, 344] width 9 height 10
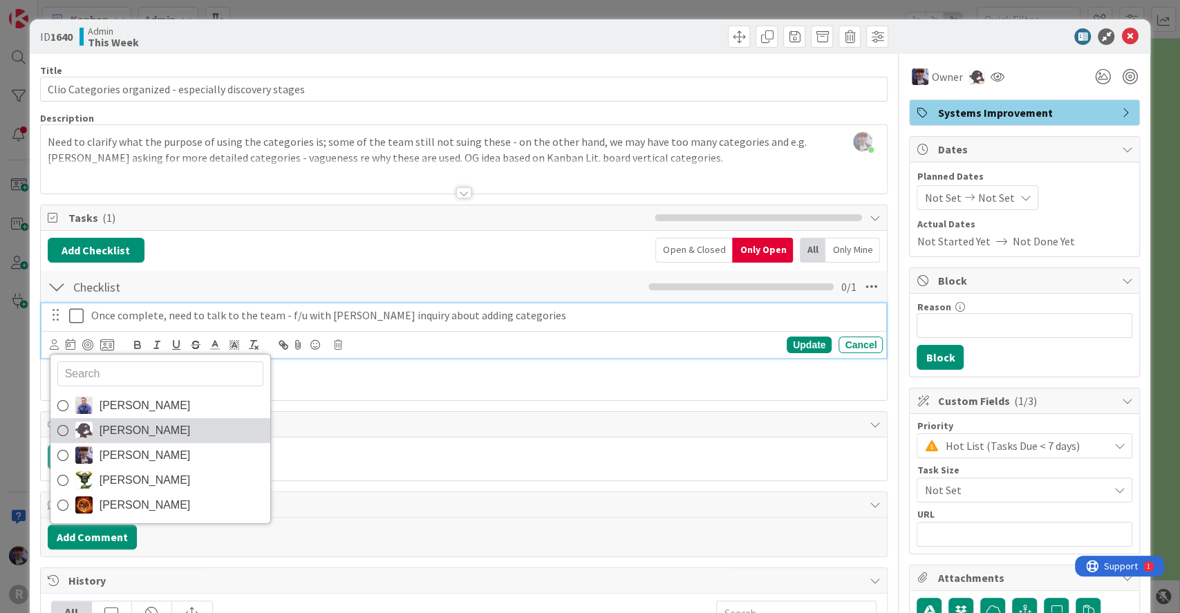
click at [122, 440] on link "[PERSON_NAME]" at bounding box center [160, 430] width 220 height 25
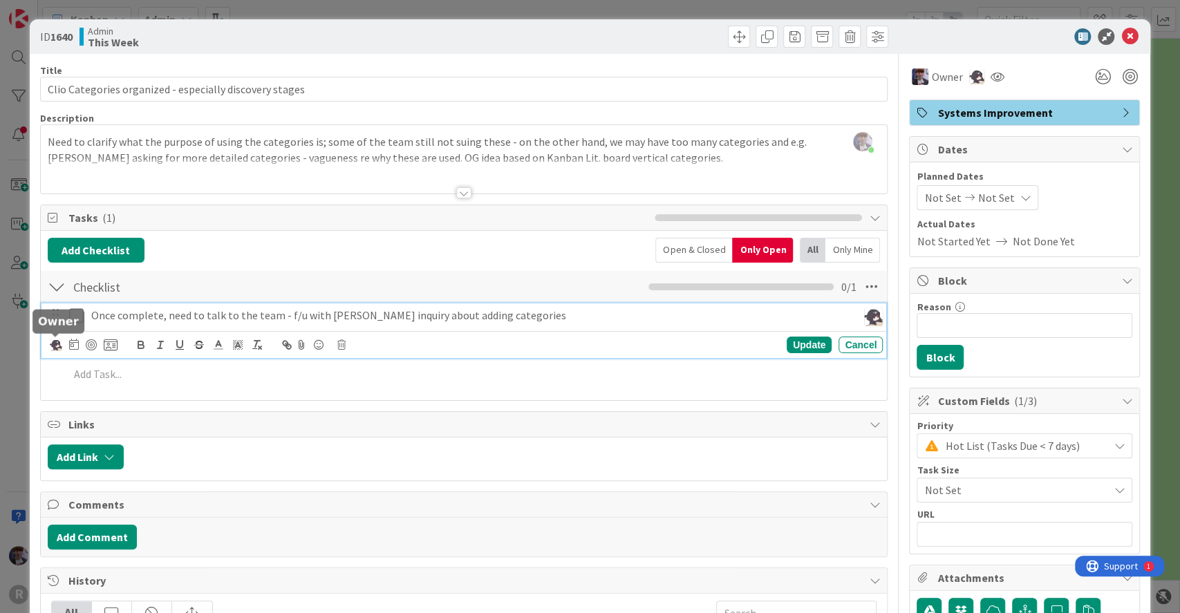
click at [55, 346] on img at bounding box center [56, 345] width 12 height 12
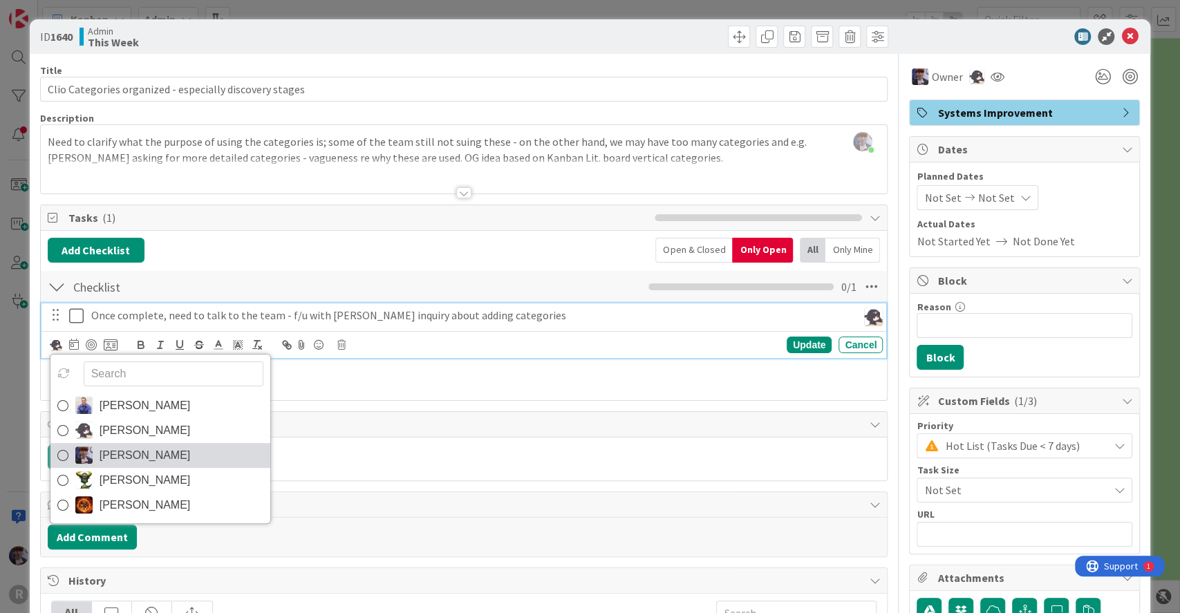
click at [94, 445] on link "[PERSON_NAME]" at bounding box center [160, 455] width 220 height 25
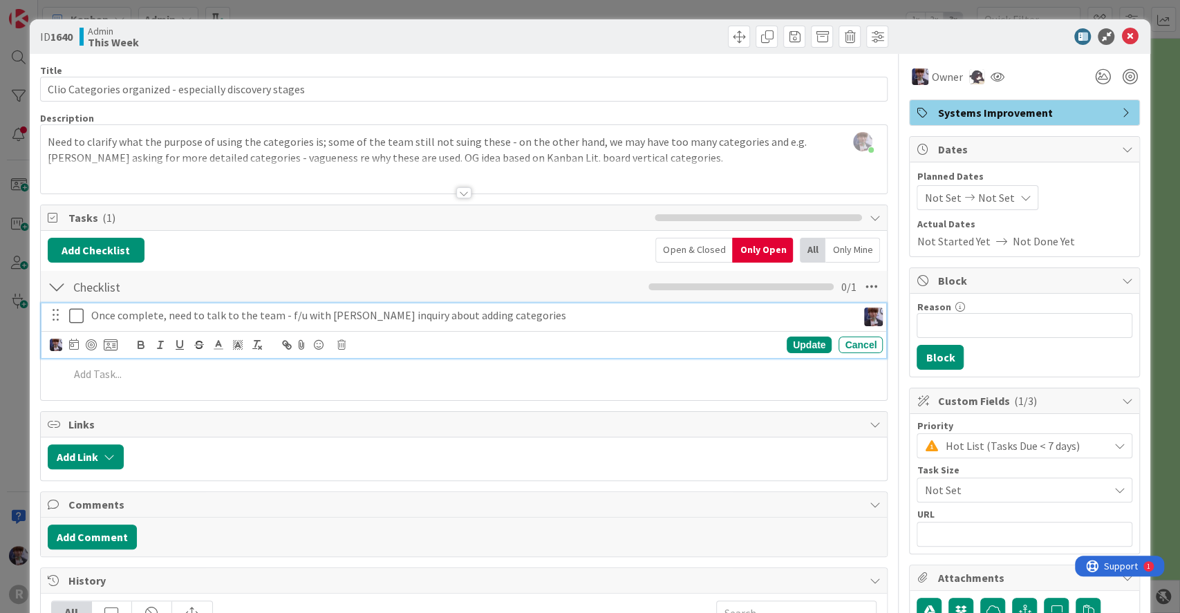
click at [12, 413] on div "ID 1640 Admin This Week Title 55 / 128 Clio Categories organized - especially d…" at bounding box center [590, 306] width 1180 height 613
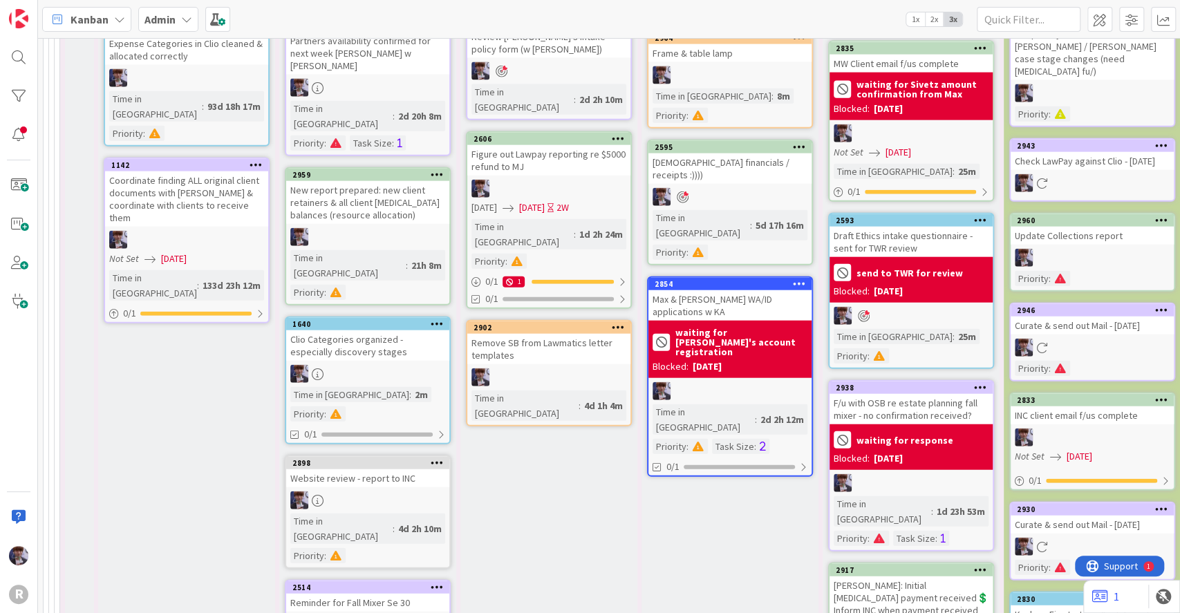
scroll to position [5706, 0]
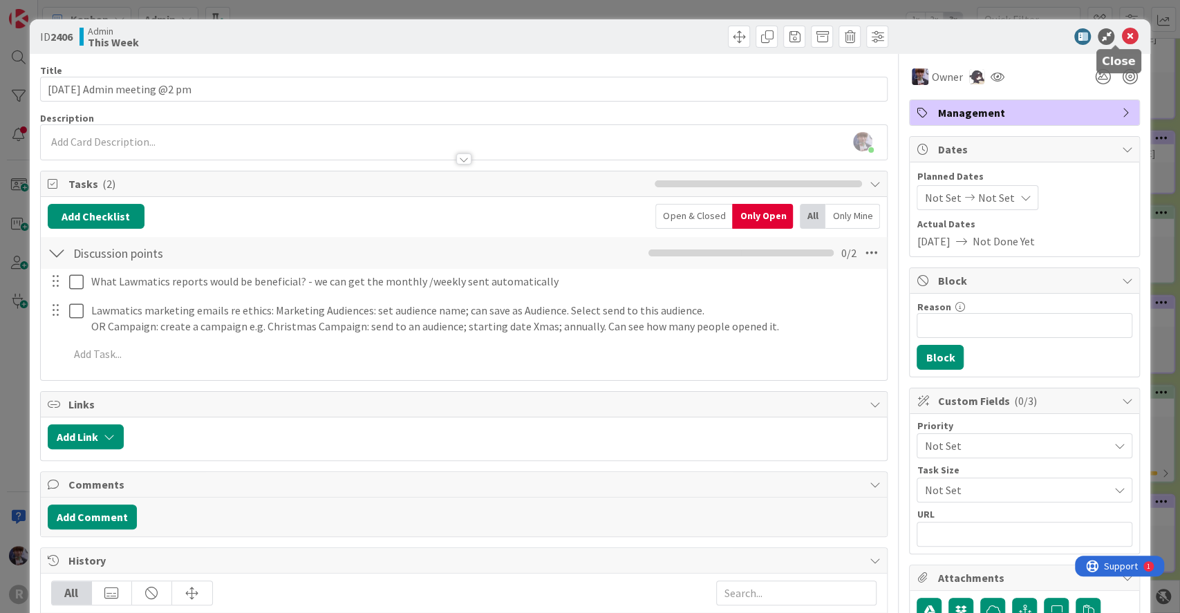
click at [1121, 40] on icon at bounding box center [1129, 36] width 17 height 17
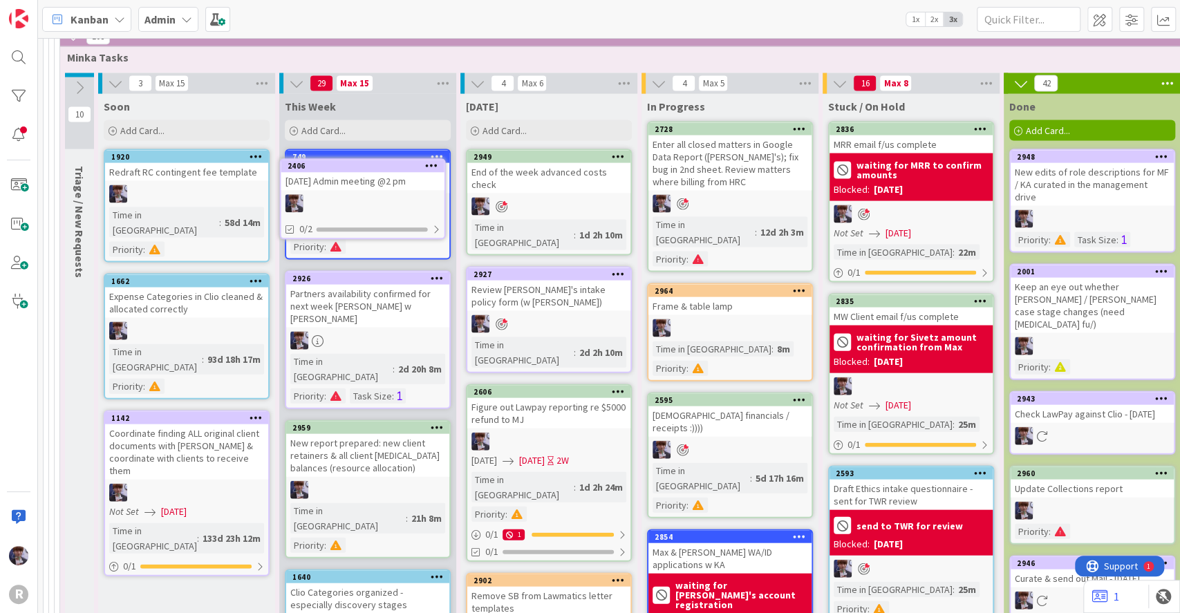
scroll to position [5445, 0]
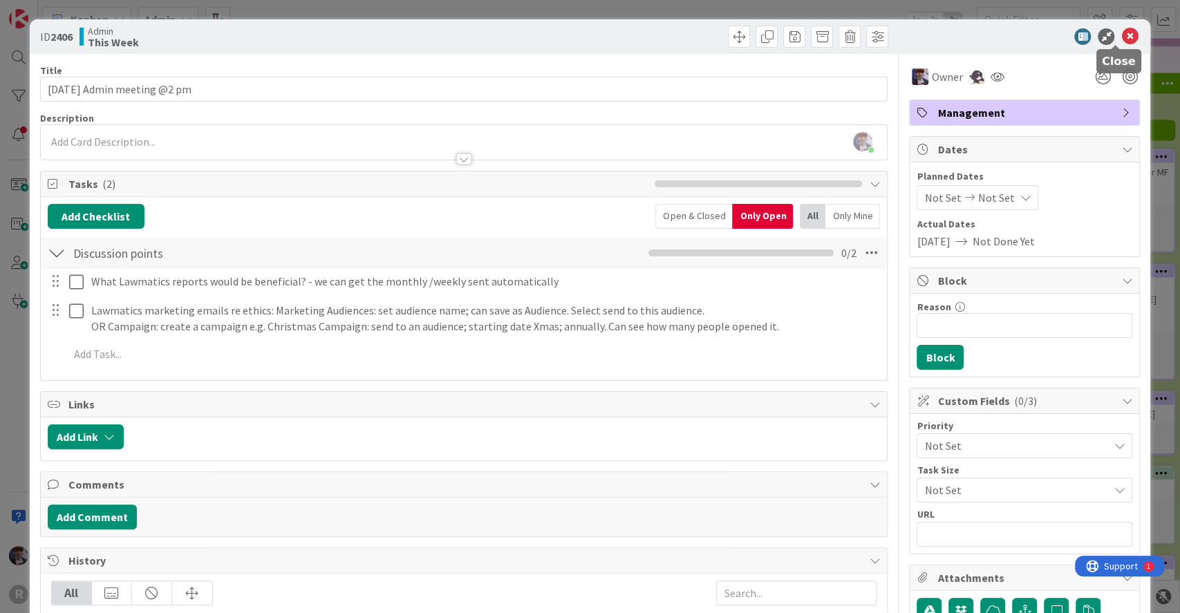
click at [1121, 36] on icon at bounding box center [1129, 36] width 17 height 17
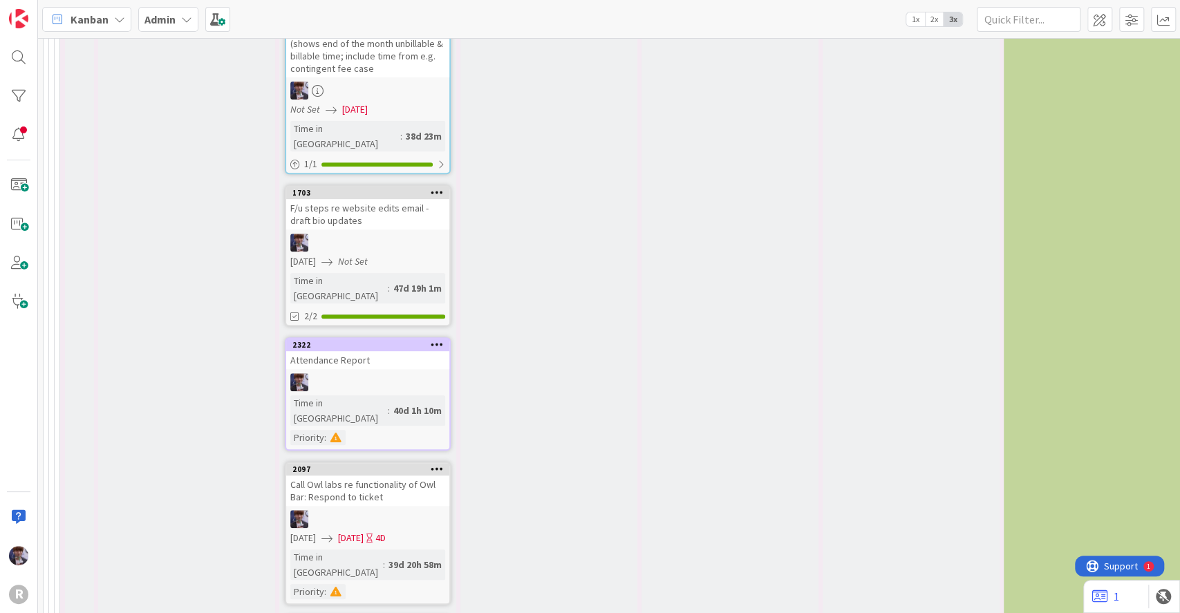
scroll to position [7418, 0]
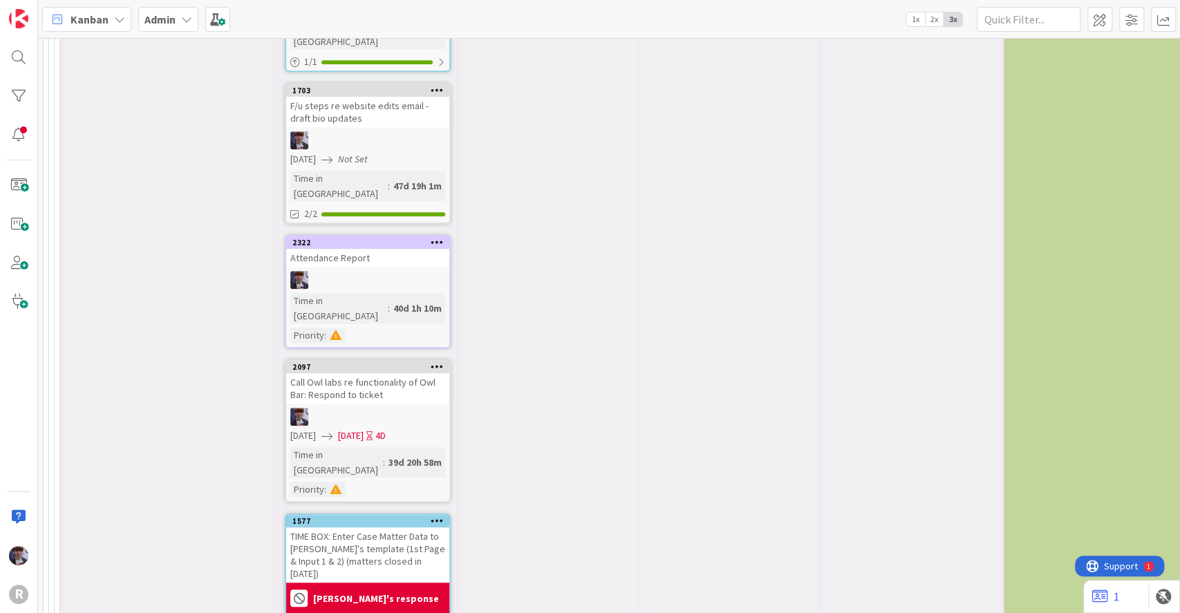
scroll to position [7518, 0]
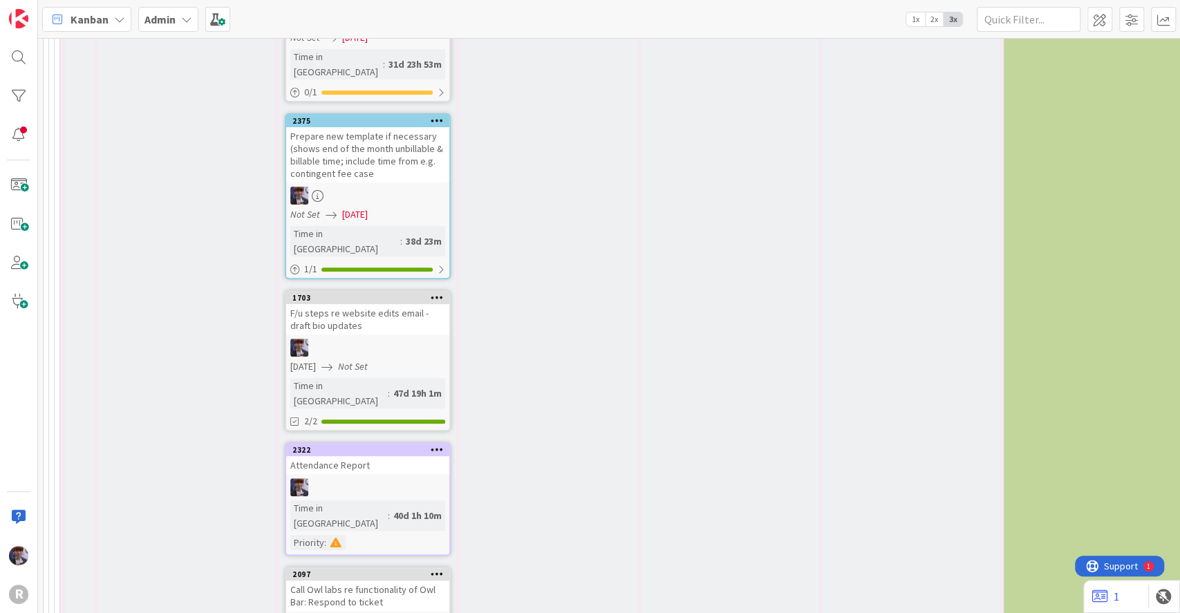
scroll to position [7309, 0]
click at [493, 180] on div "[DATE] Add Card... Template Not Set Title 0 / 128 Label Management Management H…" at bounding box center [548, 213] width 177 height 3967
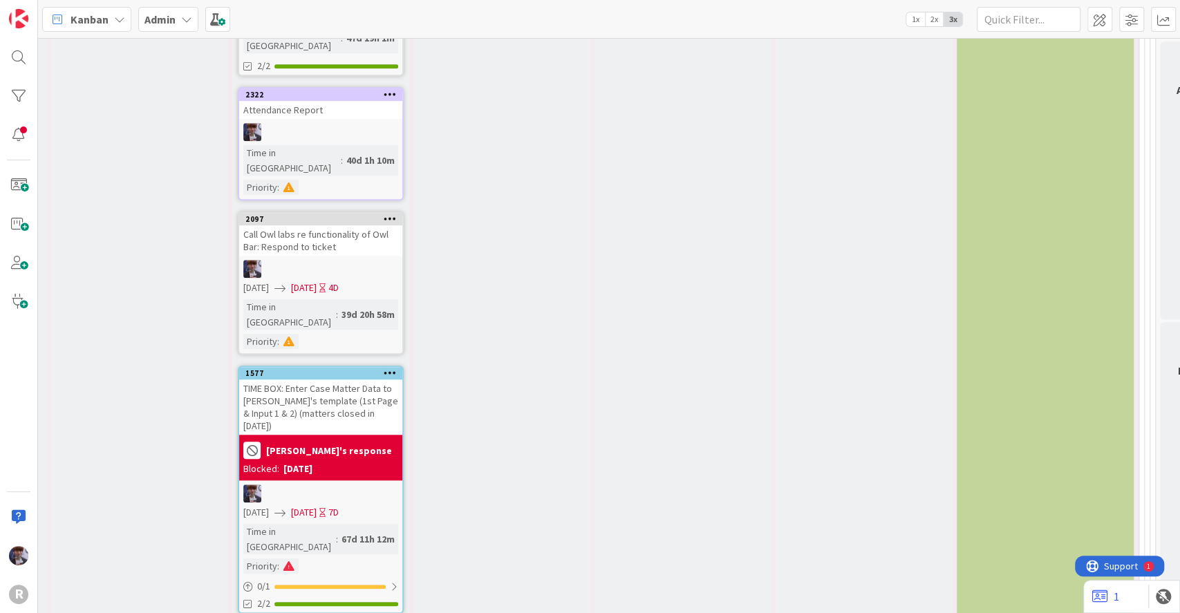
scroll to position [7816, 47]
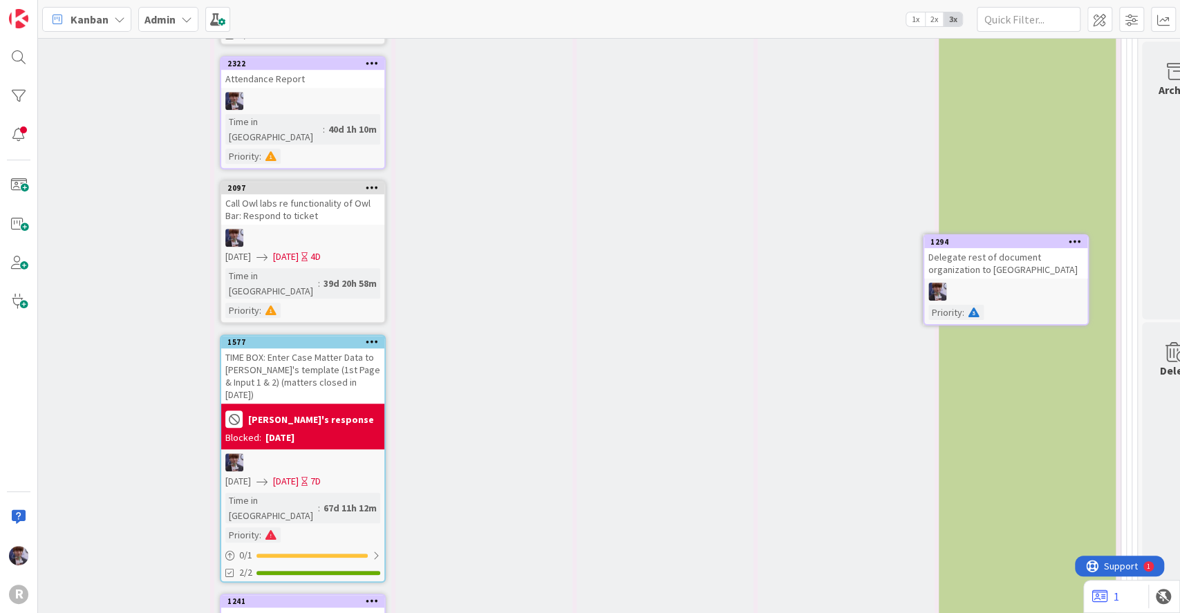
scroll to position [7695, 69]
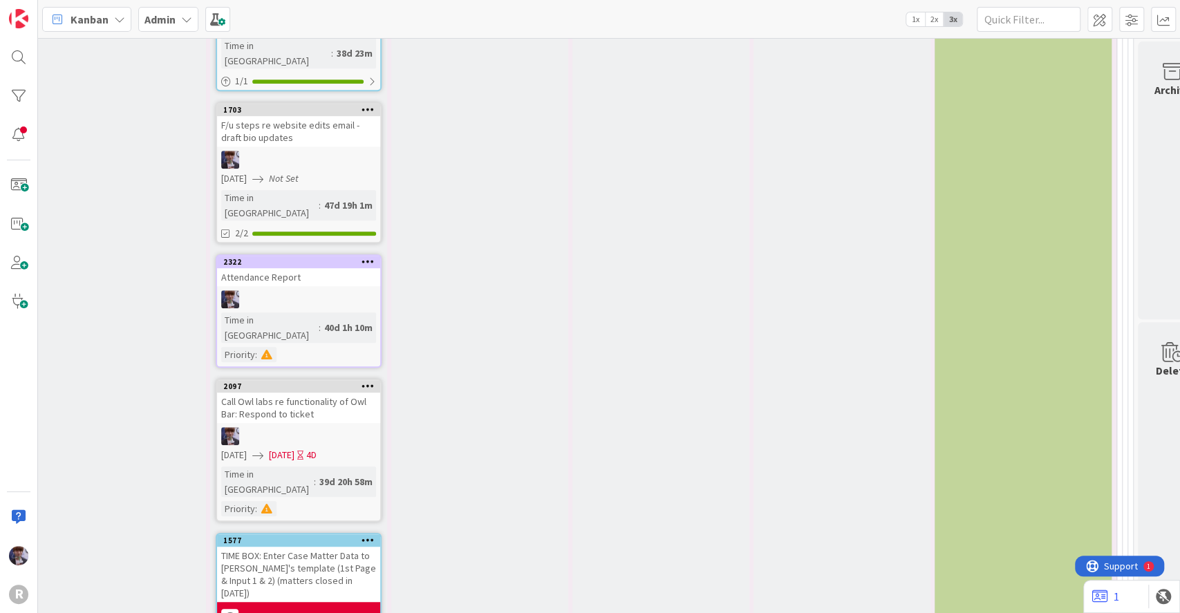
scroll to position [7492, 69]
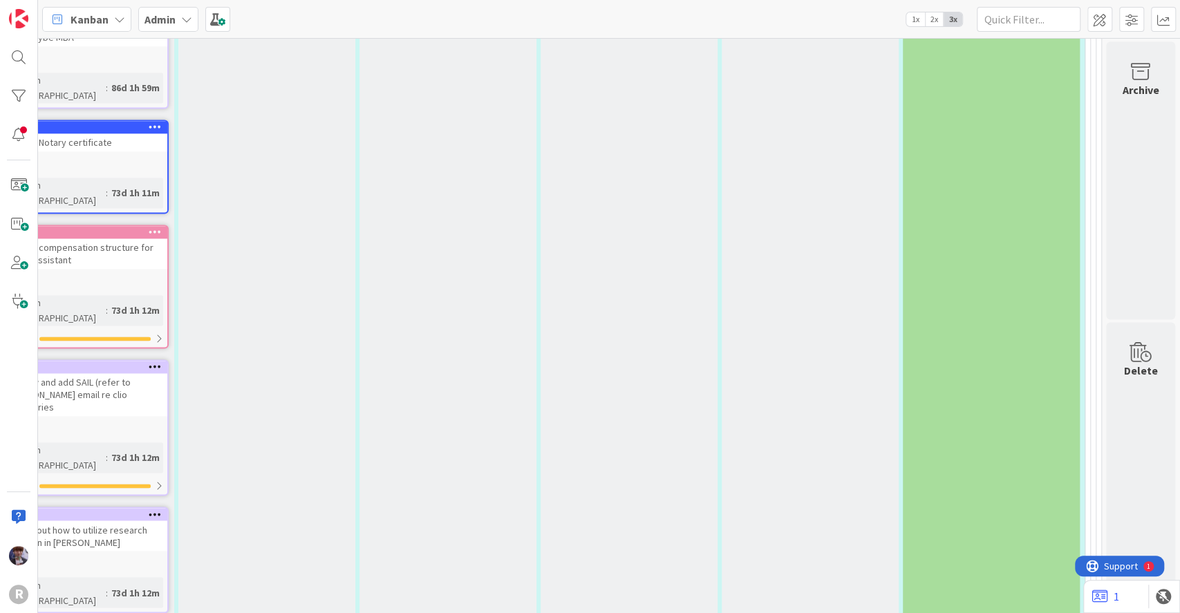
scroll to position [4834, 115]
type textarea "x"
type textarea "E"
type textarea "x"
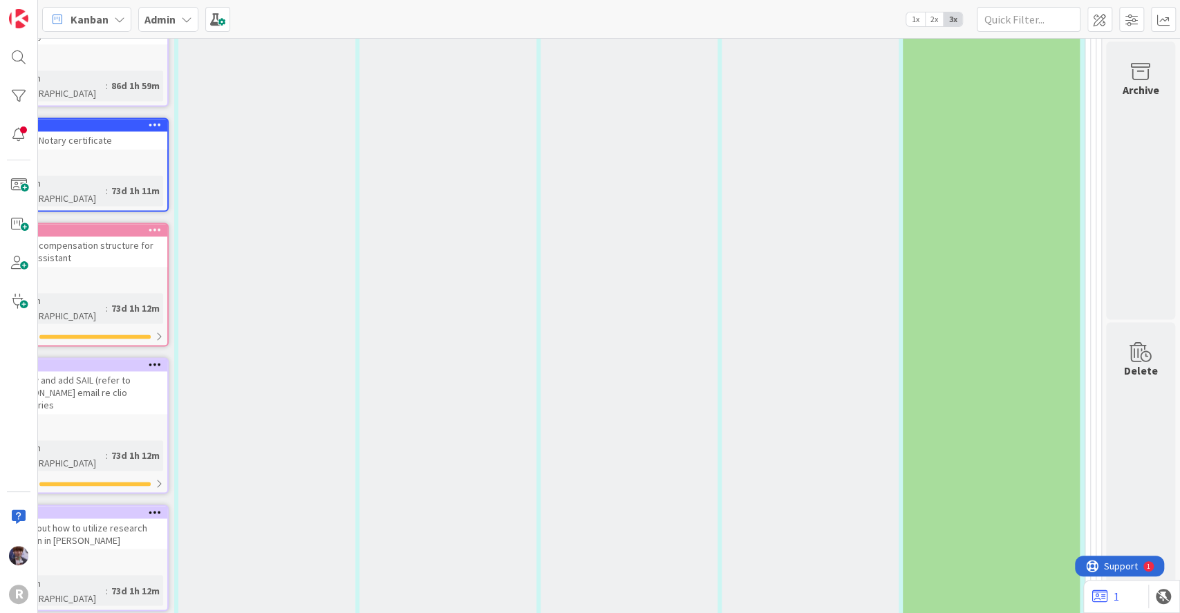
type textarea "En"
type textarea "x"
type textarea "Ensu"
type textarea "x"
type textarea "Ensur"
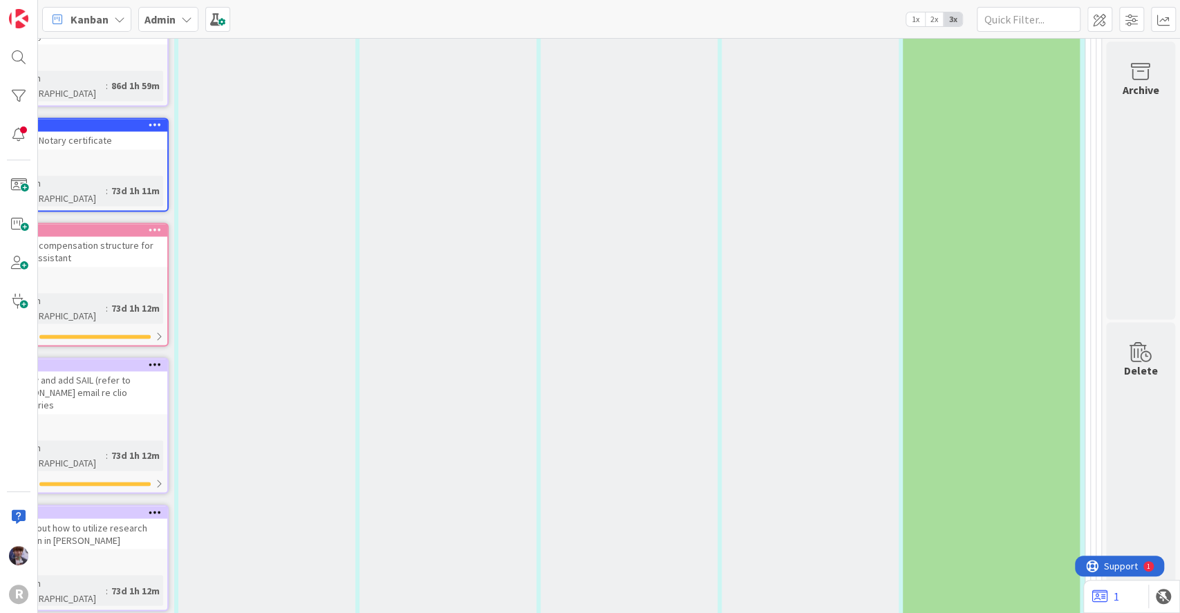
type textarea "x"
type textarea "Ensure"
type textarea "x"
type textarea "Ensure"
type textarea "x"
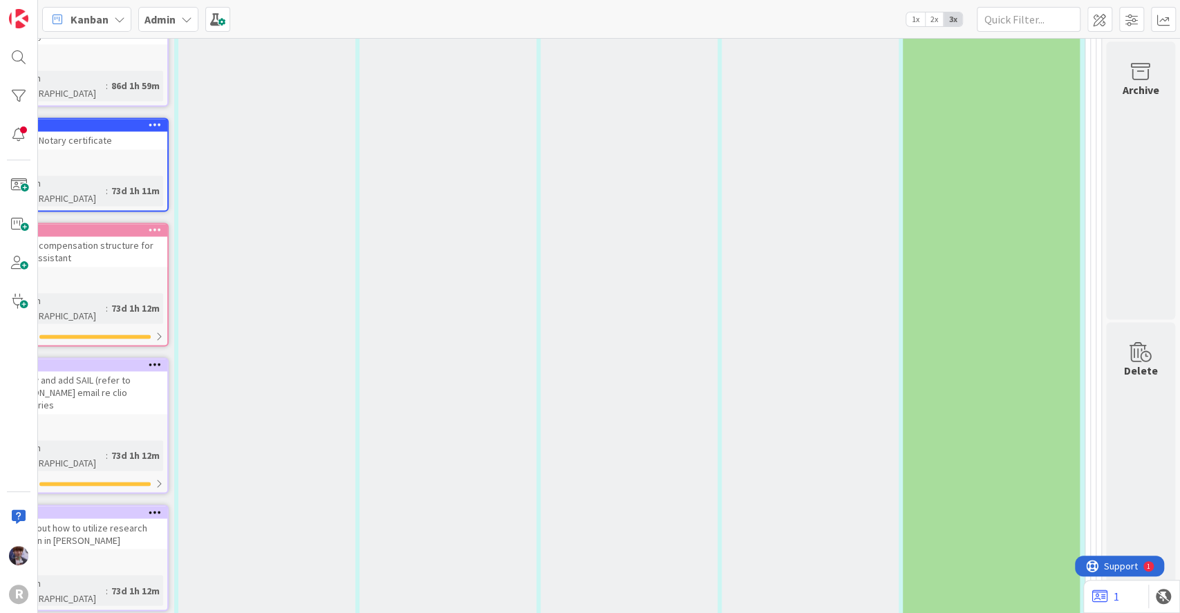
type textarea "Ensure w"
type textarea "x"
type textarea "Ensure we"
type textarea "x"
type textarea "Ensure web"
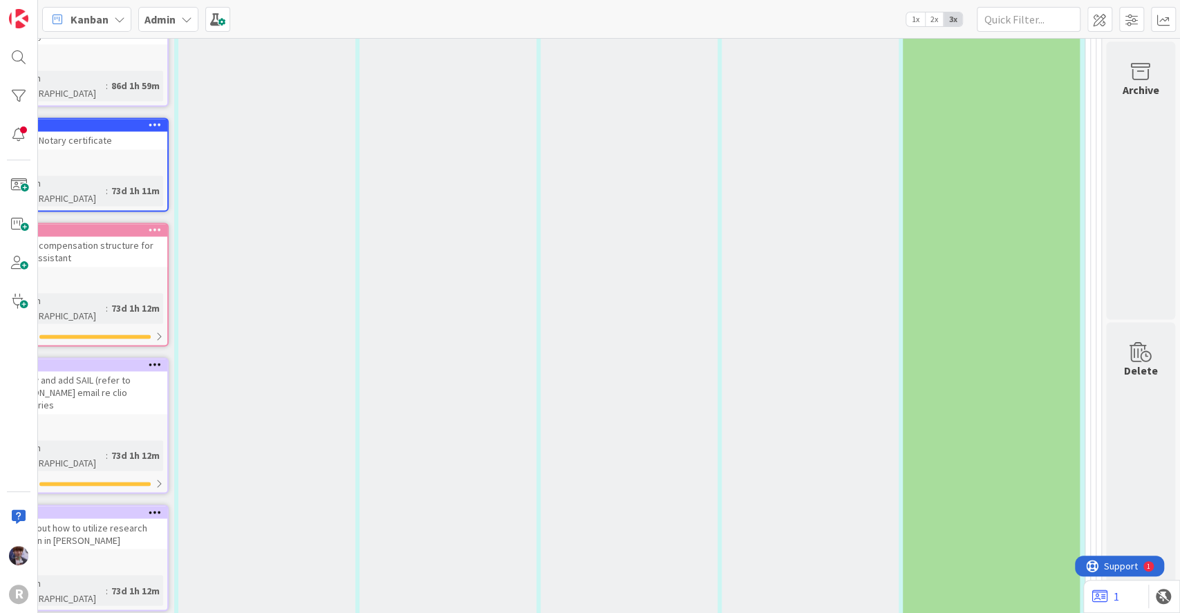
type textarea "x"
type textarea "Ensure webi"
type textarea "x"
type textarea "Ensure webis"
type textarea "x"
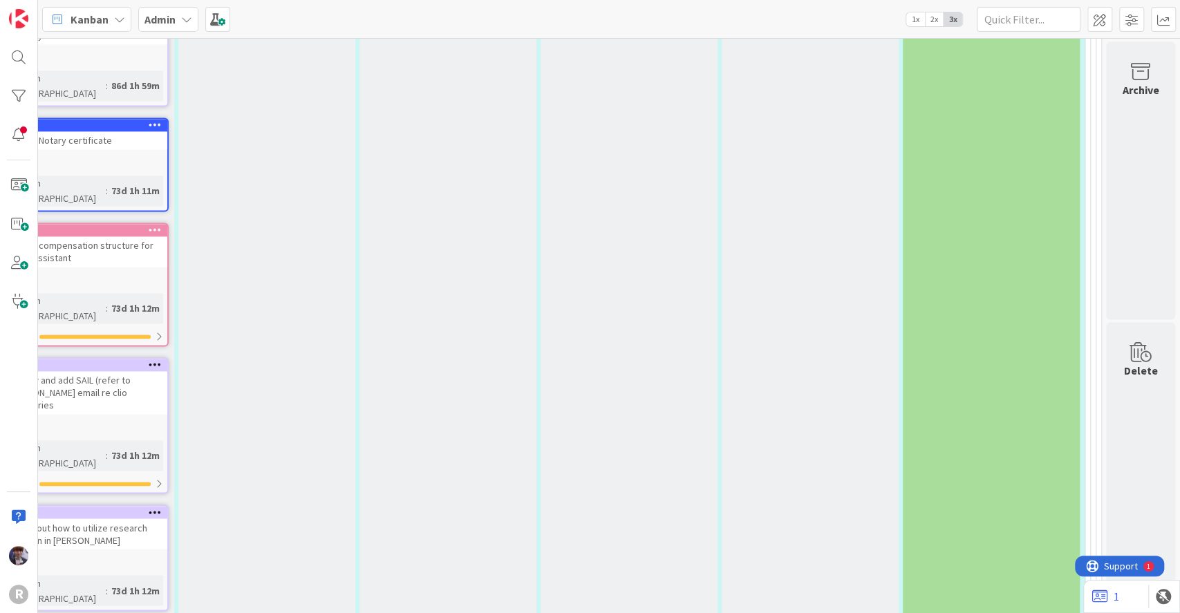
type textarea "Ensure webist"
type textarea "x"
type textarea "Ensure webiste"
type textarea "x"
type textarea "Ensure webiste"
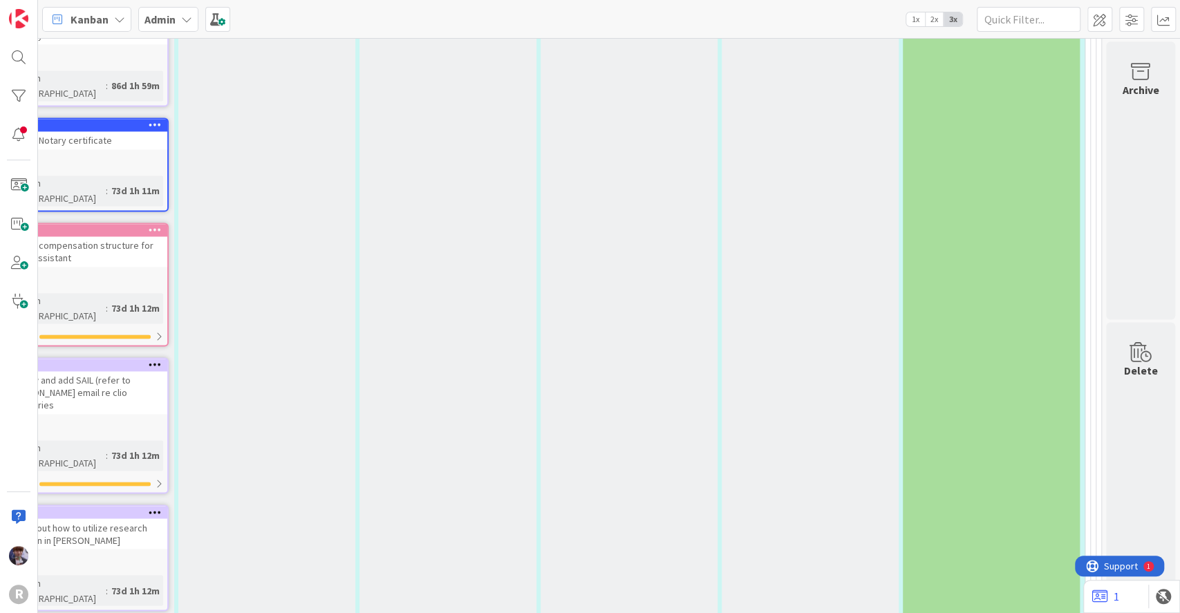
type textarea "x"
type textarea "Ensure webiste b"
type textarea "x"
type textarea "Ensure webiste bi"
type textarea "x"
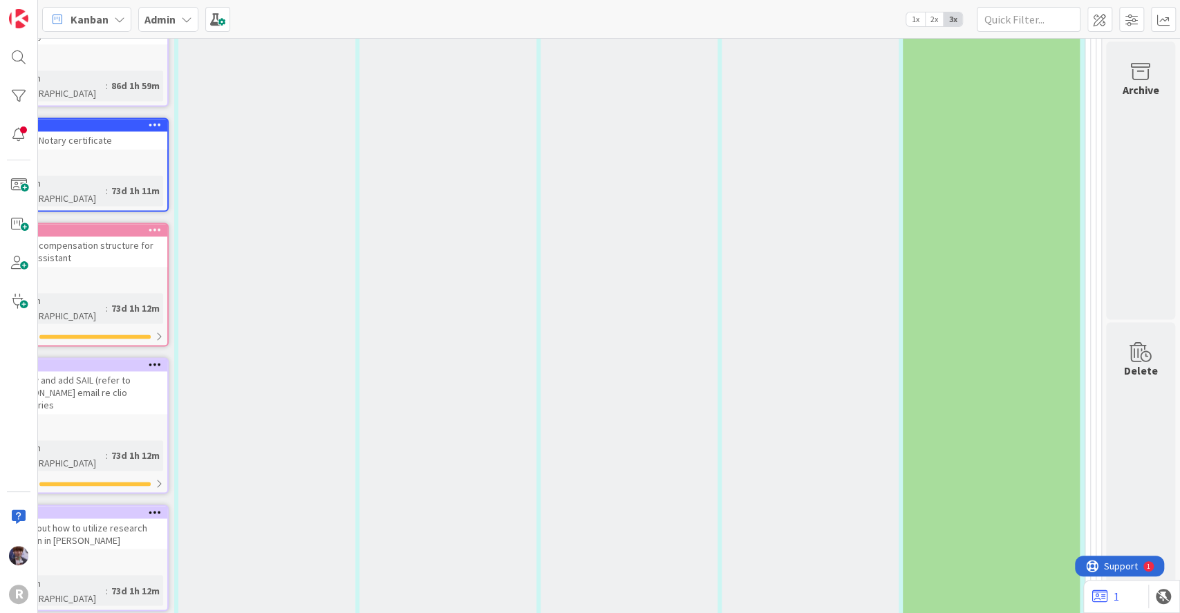
type textarea "Ensure webiste bio"
type textarea "x"
type textarea "Ensure webiste bios"
type textarea "x"
type textarea "Ensure webiste bios f"
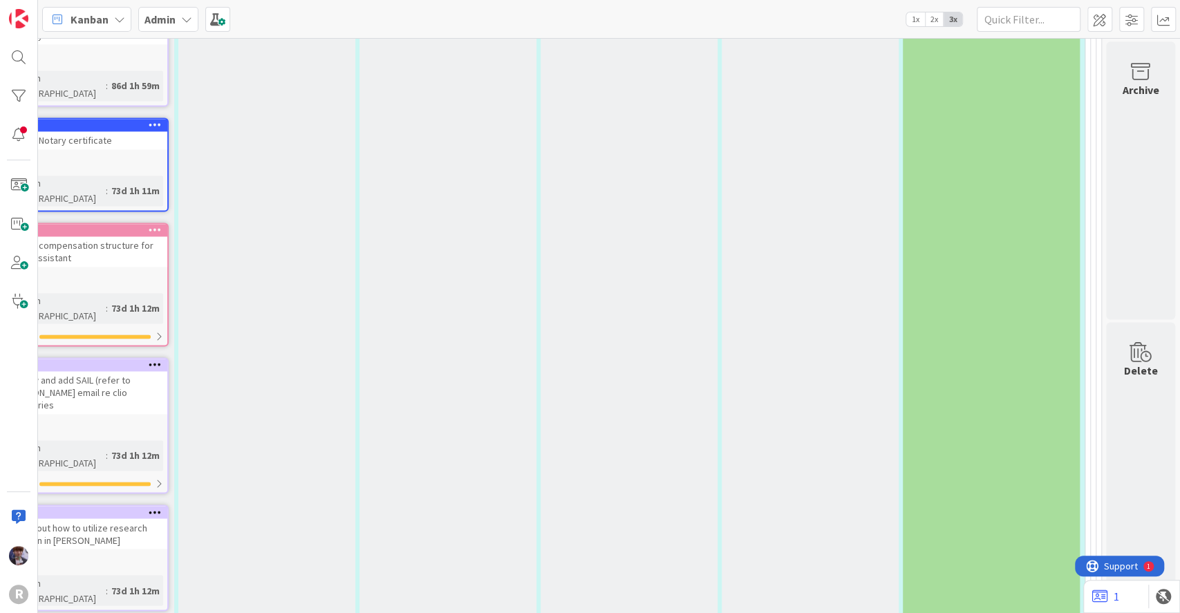
type textarea "x"
type textarea "Ensure webiste bios fo"
type textarea "x"
type textarea "Ensure webiste bios f"
type textarea "x"
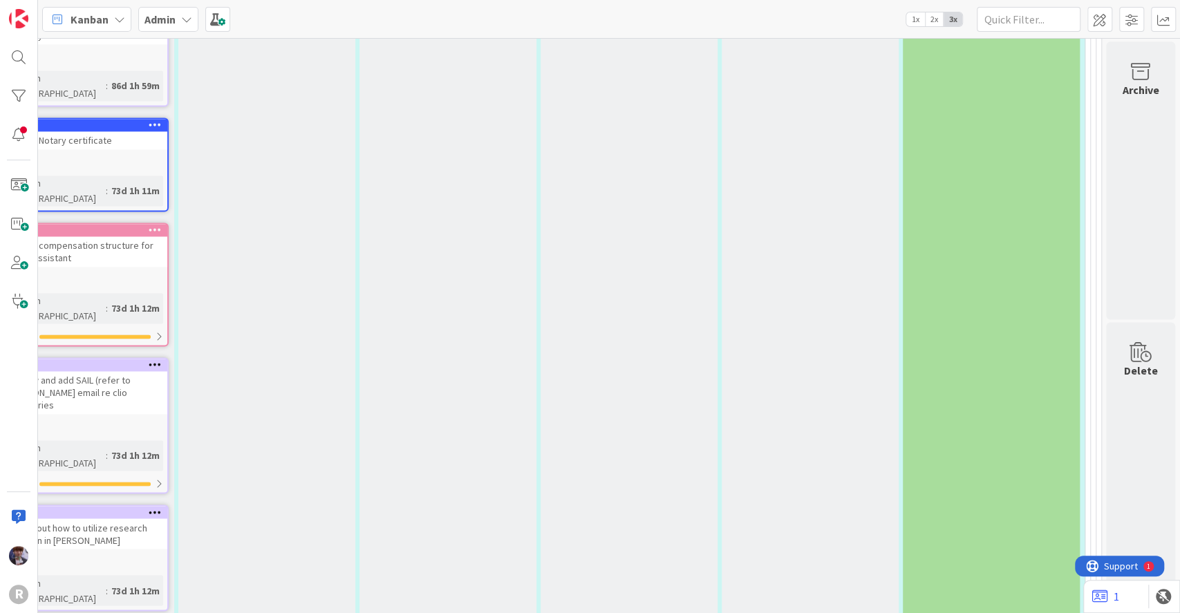
type textarea "Ensure webiste bios"
type textarea "x"
type textarea "Ensure webiste bios"
type textarea "x"
type textarea "Ensure webiste bios"
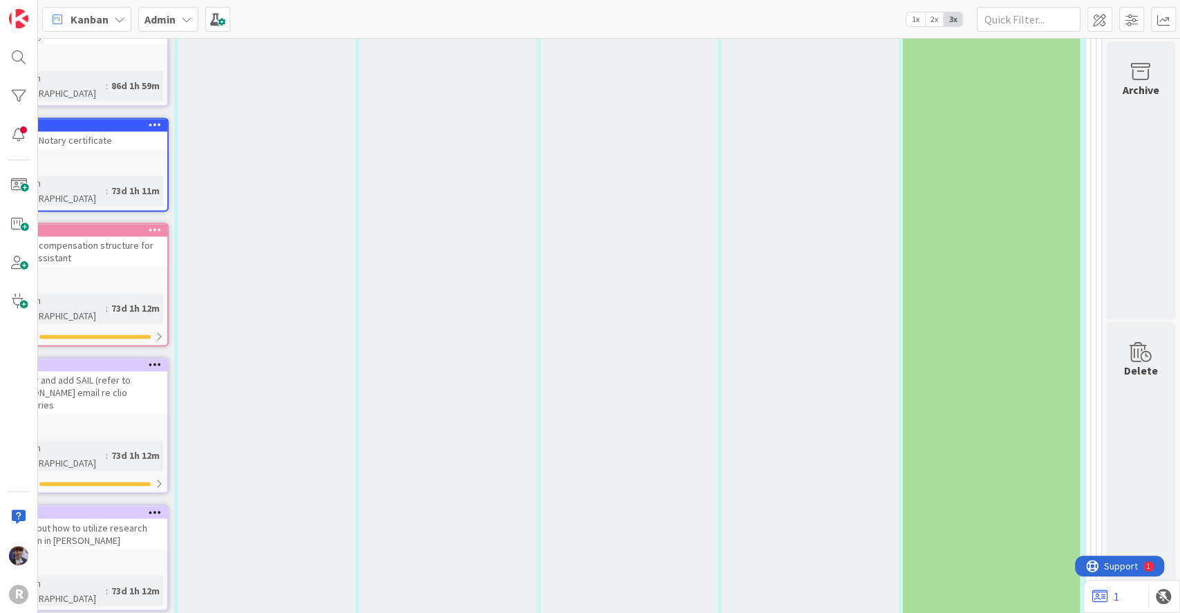
type textarea "x"
type textarea "Ensure webiste bios s"
type textarea "x"
type textarea "Ensure webiste bios se"
type textarea "x"
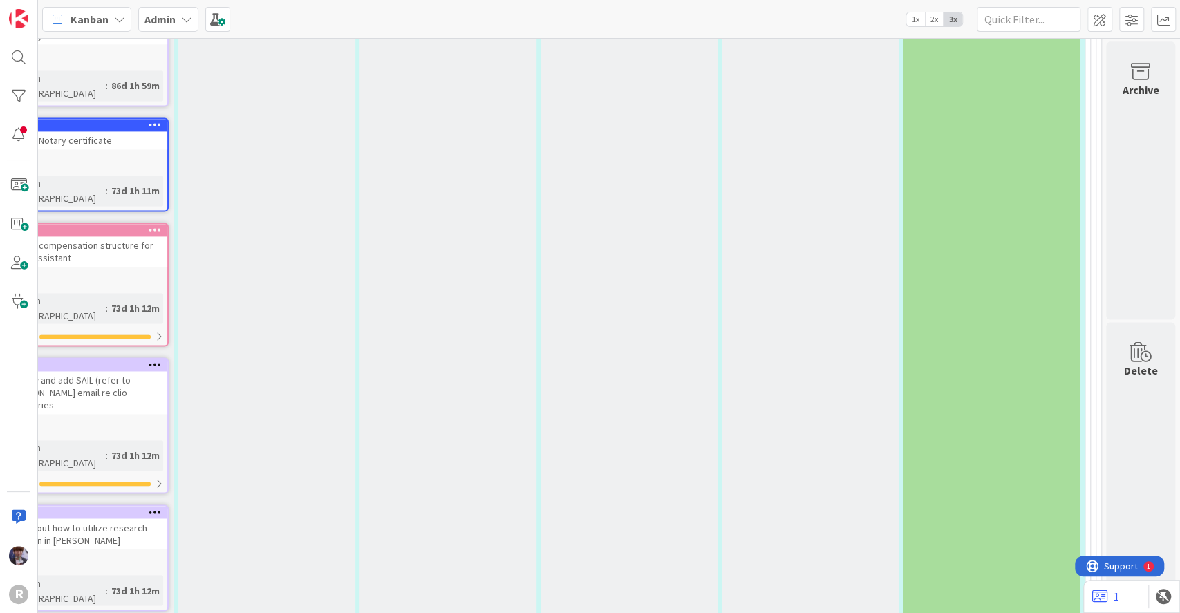
type textarea "Ensure webiste bios sent"
type textarea "x"
type textarea "Ensure webiste bios sent"
type textarea "x"
type textarea "Ensure webiste bios sent t"
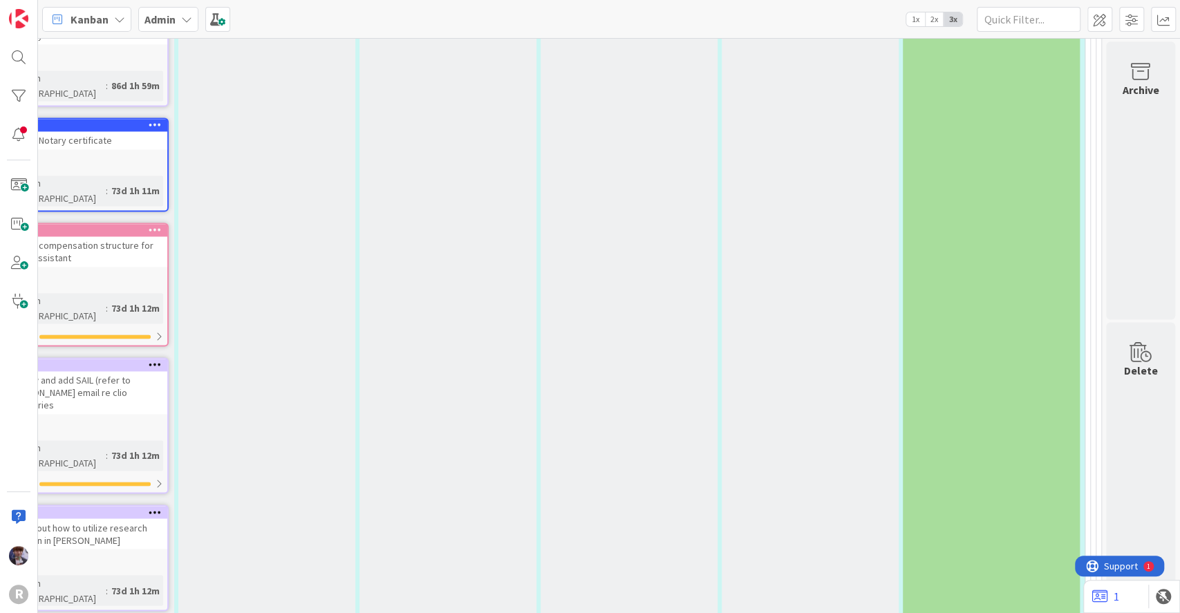
type textarea "x"
type textarea "Ensure webiste bios sent to"
type textarea "x"
type textarea "Ensure webiste bios sent to t"
type textarea "x"
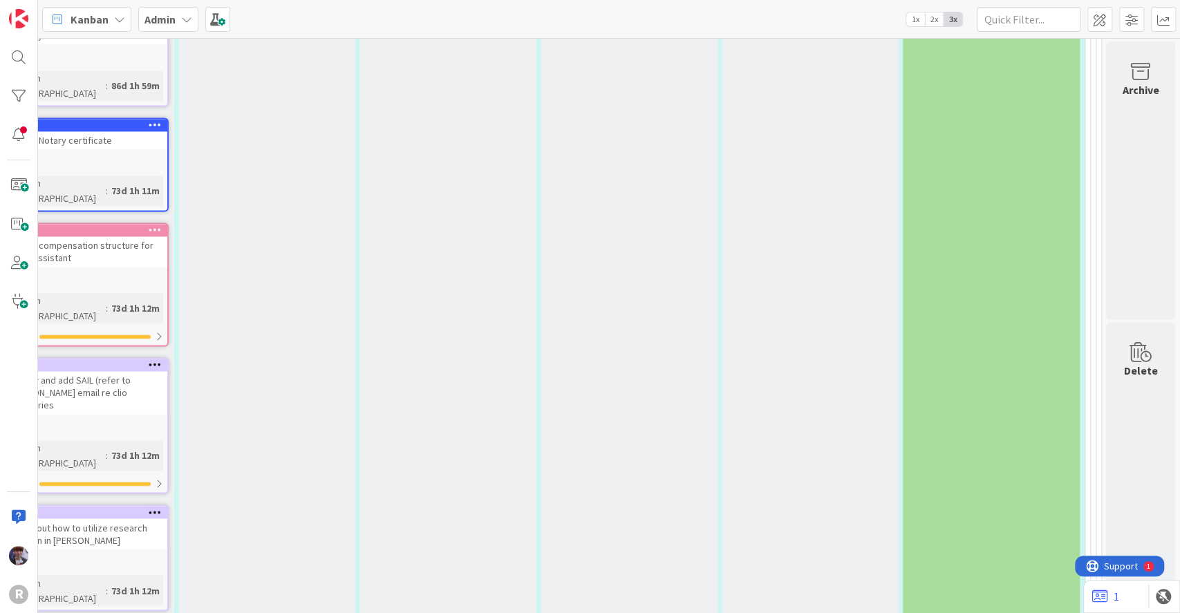
type textarea "Ensure webiste bios sent to th"
type textarea "x"
type textarea "Ensure webiste bios sent to the"
type textarea "x"
type textarea "Ensure webiste bios sent to the r"
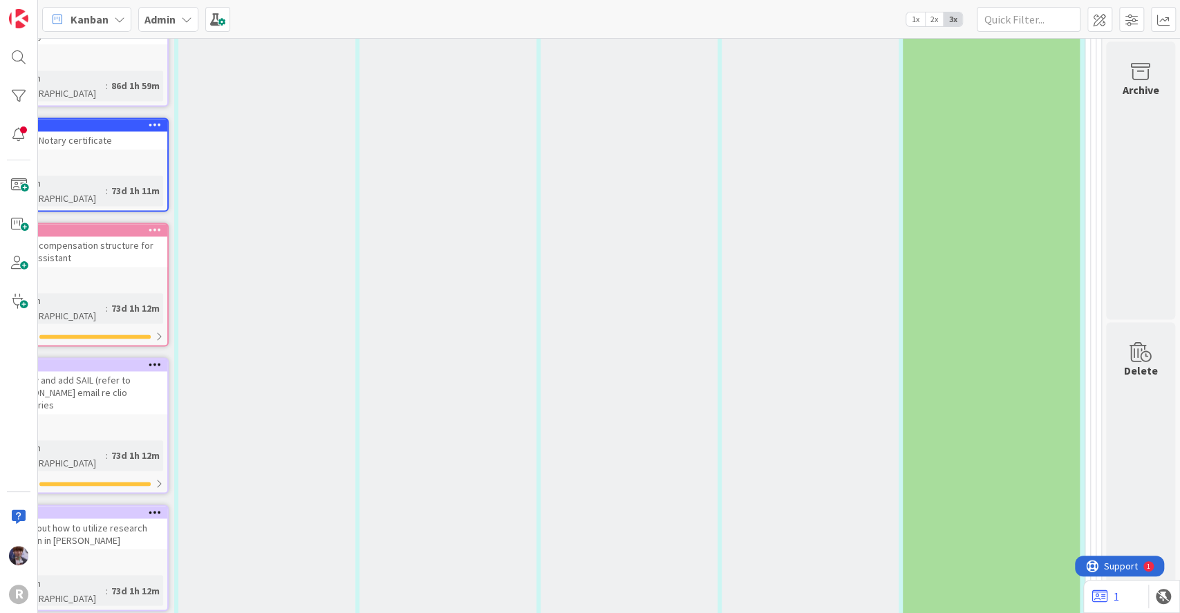
type textarea "x"
type textarea "Ensure webiste bios sent to the ri"
type textarea "x"
type textarea "Ensure webiste bios sent to the rig"
type textarea "x"
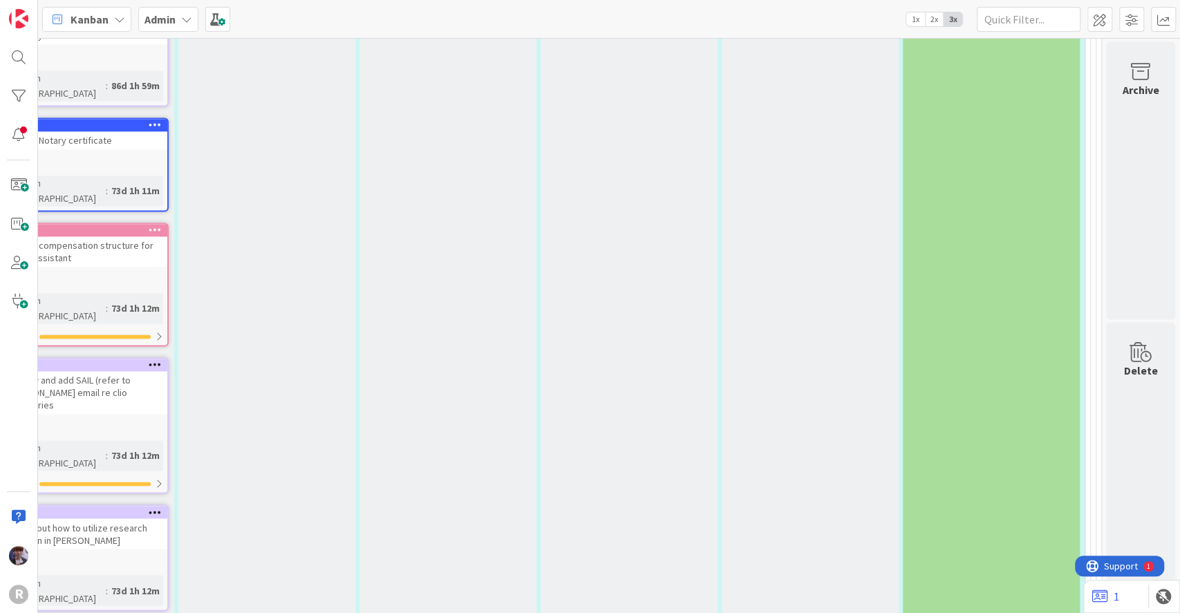
type textarea "Ensure webiste bios sent to the righ"
type textarea "x"
type textarea "Ensure webiste bios sent to the right"
type textarea "x"
type textarea "Ensure webiste bios sent to the right p"
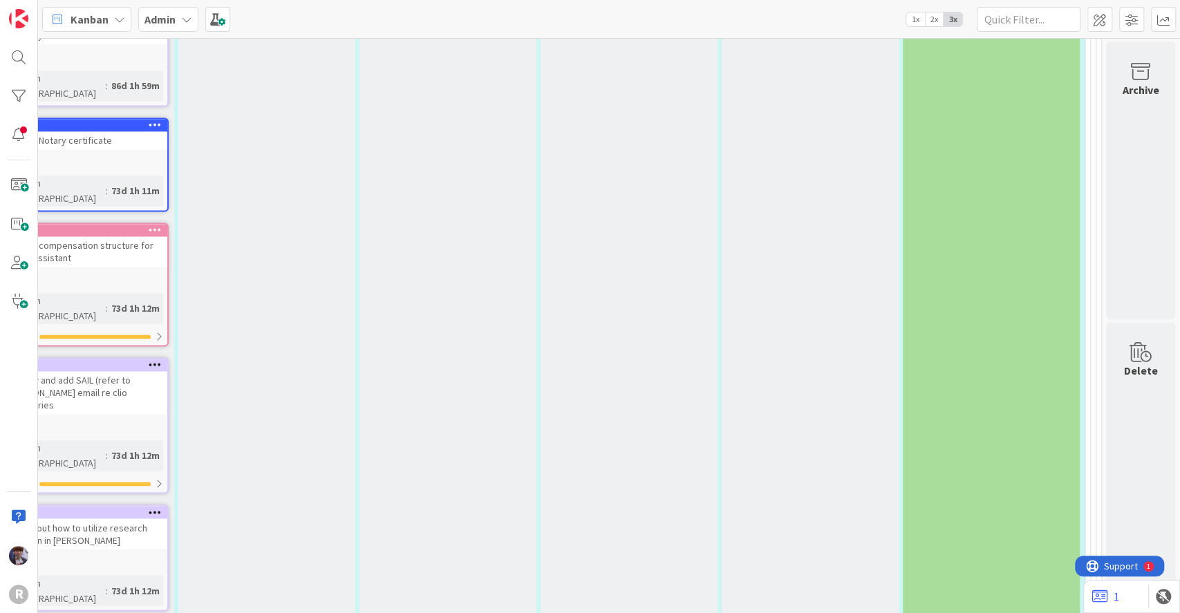
type textarea "x"
type textarea "Ensure webiste bios sent to the right pe"
type textarea "x"
type textarea "Ensure webiste bios sent to the right per"
type textarea "x"
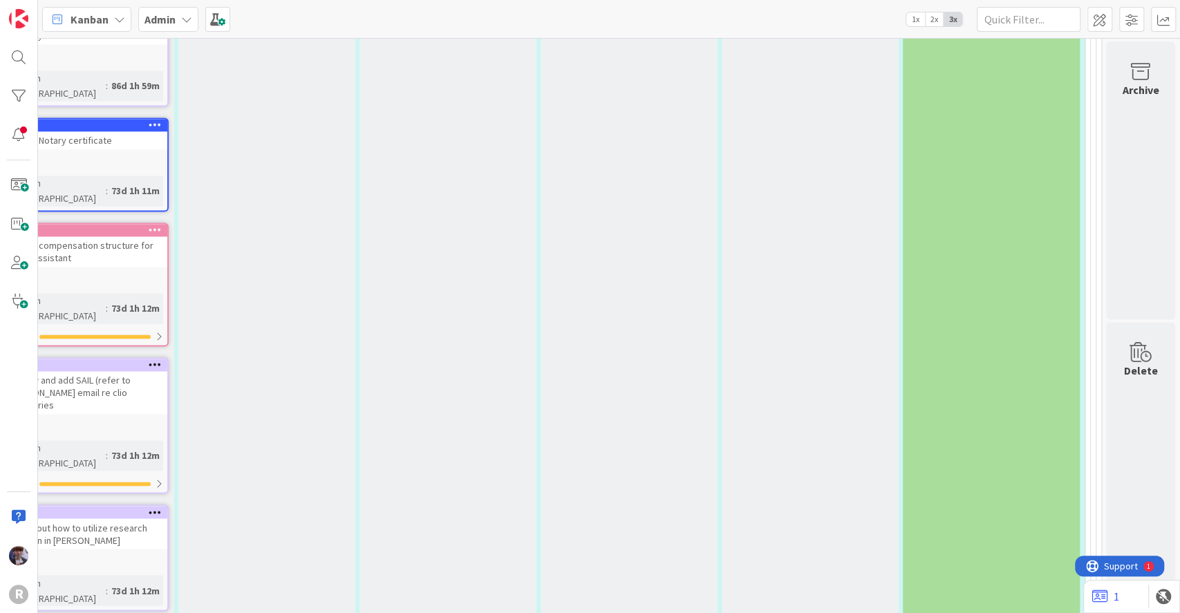
type textarea "Ensure webiste bios sent to the right pers"
type textarea "x"
type textarea "Ensure webiste bios sent to the right perso"
type textarea "x"
type textarea "Ensure webiste bios sent to the right person"
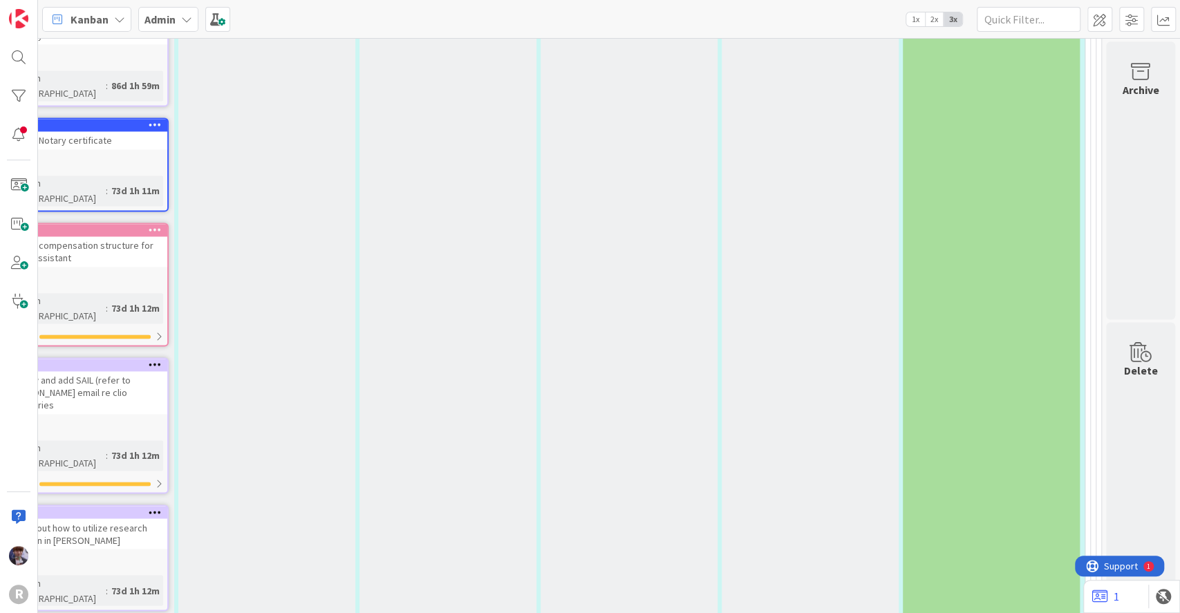
type textarea "x"
type textarea "Ensure webiste bios sent to the right person"
type textarea "x"
type textarea "Ensure webiste bios sent to the right person ("
type textarea "x"
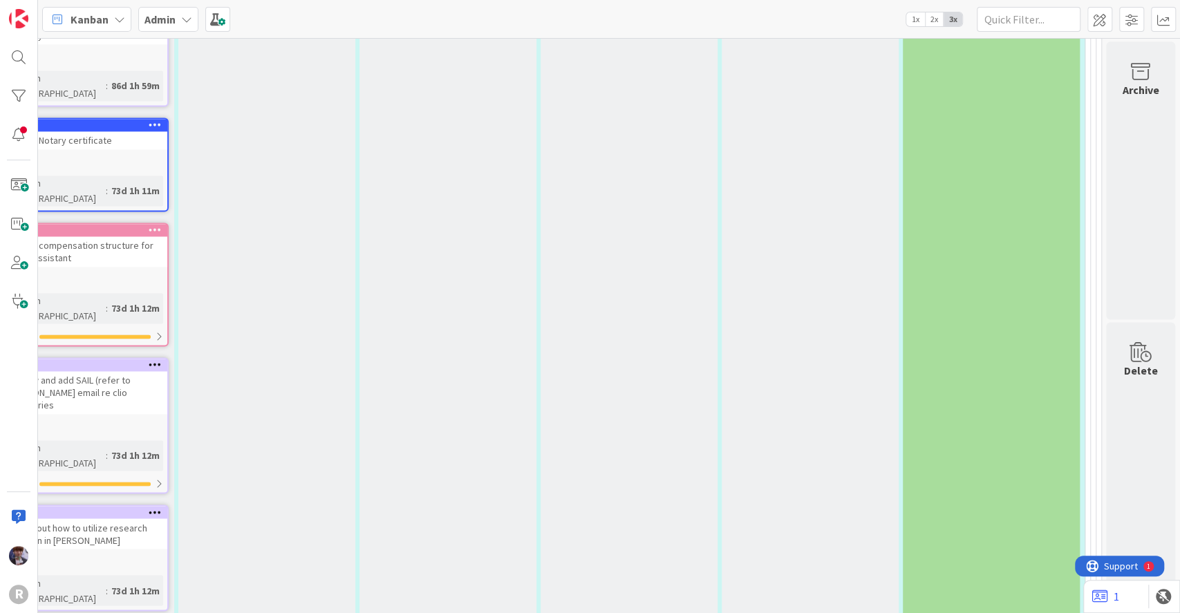
type textarea "Ensure webiste bios sent to the right person ()"
type textarea "x"
type textarea "Ensure webiste bios sent to the right person (A)"
type textarea "x"
type textarea "Ensure webiste bios sent to the right person (At)"
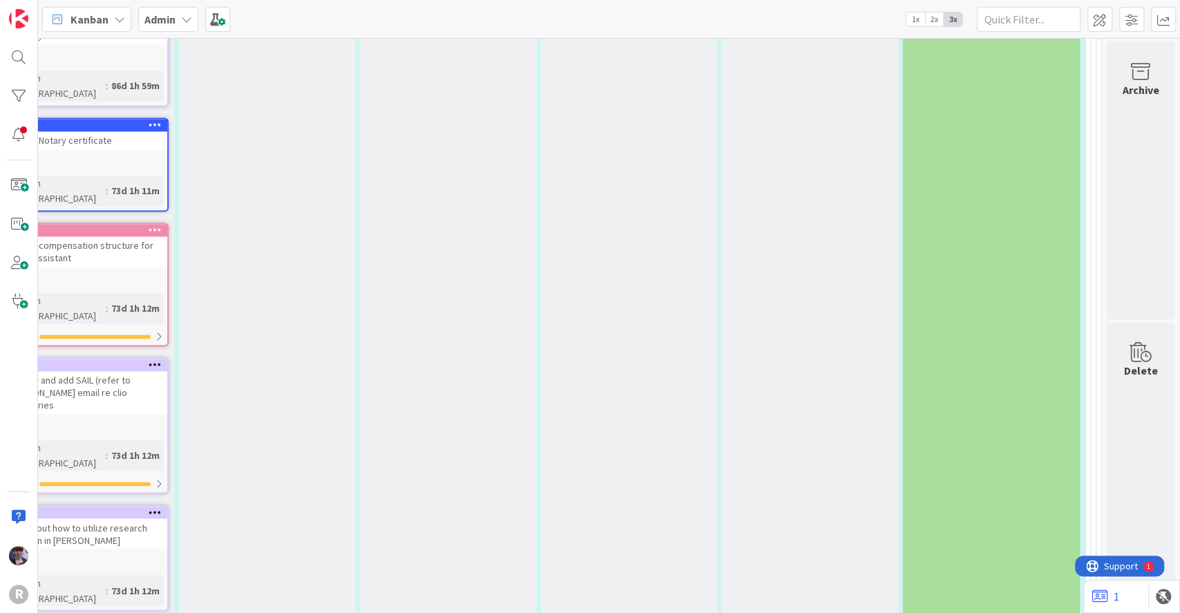
type textarea "x"
type textarea "Ensure webiste bios sent to the right person (Att)"
type textarea "x"
type textarea "Ensure webiste bios sent to the right person (Atto)"
type textarea "x"
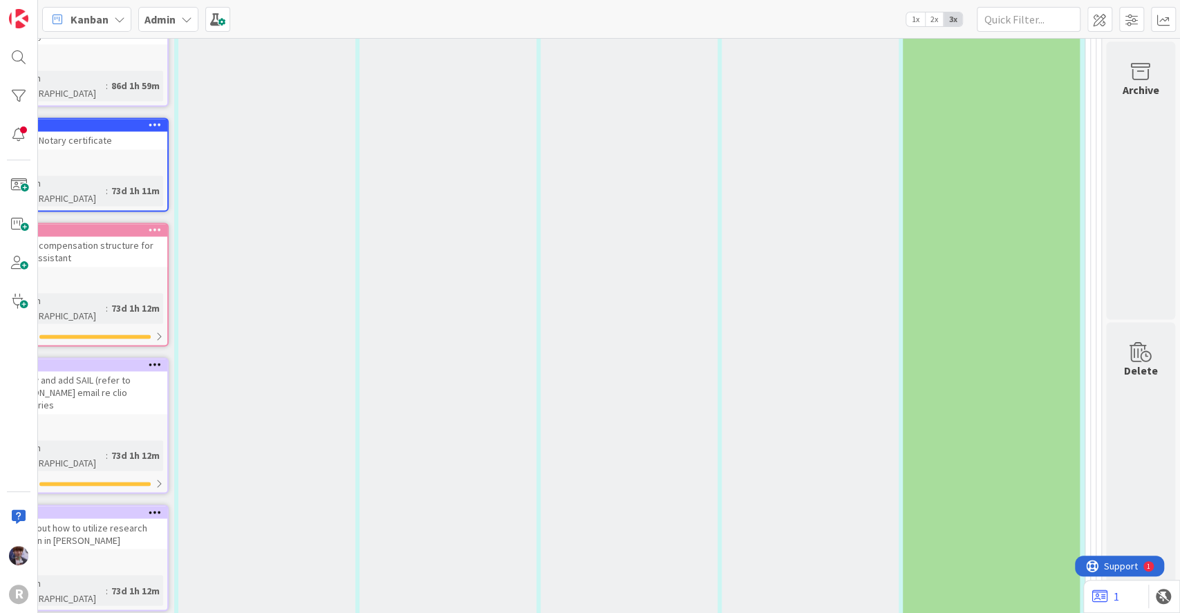
type textarea "Ensure webiste bios sent to the right person (Attor)"
type textarea "x"
type textarea "Ensure webiste bios sent to the right person (Attorn)"
type textarea "x"
type textarea "Ensure webiste bios sent to the right person ([GEOGRAPHIC_DATA])"
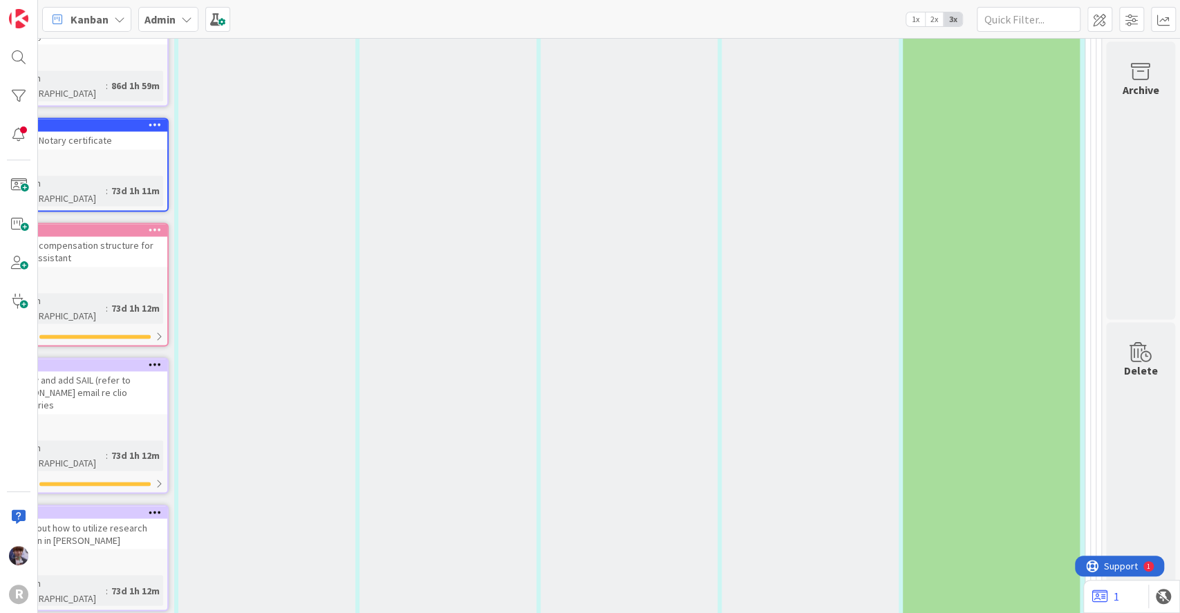
type textarea "x"
type textarea "Ensure webiste bios sent to the right person (Attorney)"
type textarea "x"
type textarea "Ensure webiste bios sent to the right person (Attorneys)"
type textarea "x"
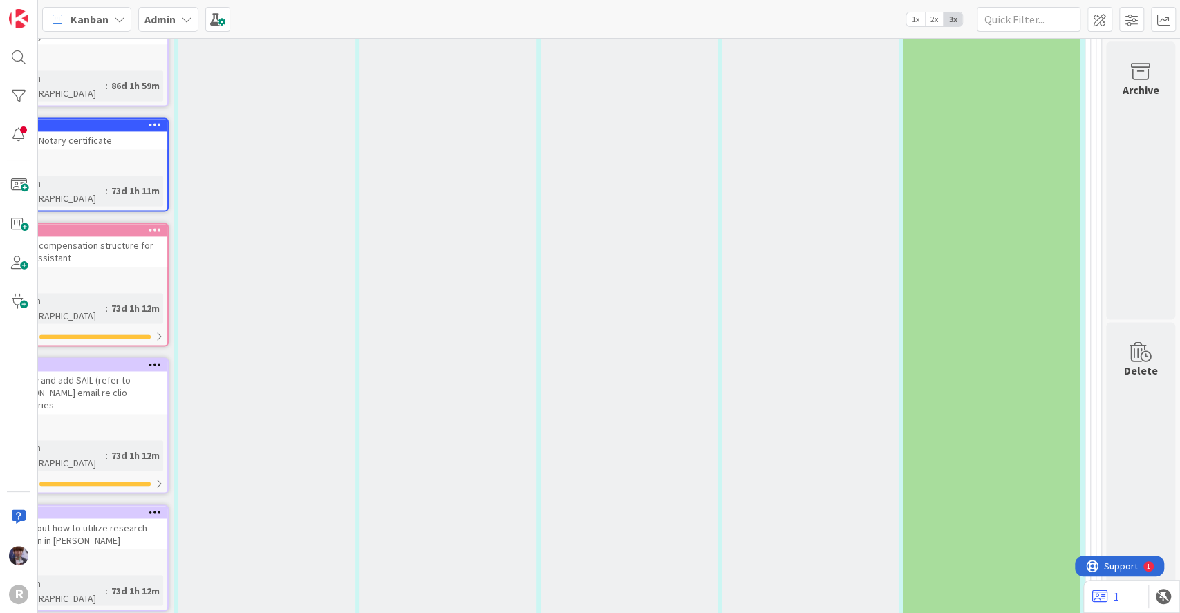
type textarea "Ensure webiste bios sent to the right person (Attorneysy)"
type textarea "x"
type textarea "Ensure webiste bios sent to the right person (Attorneysyn)"
type textarea "x"
type textarea "Ensure webiste bios sent to the right person (Attorneysync)"
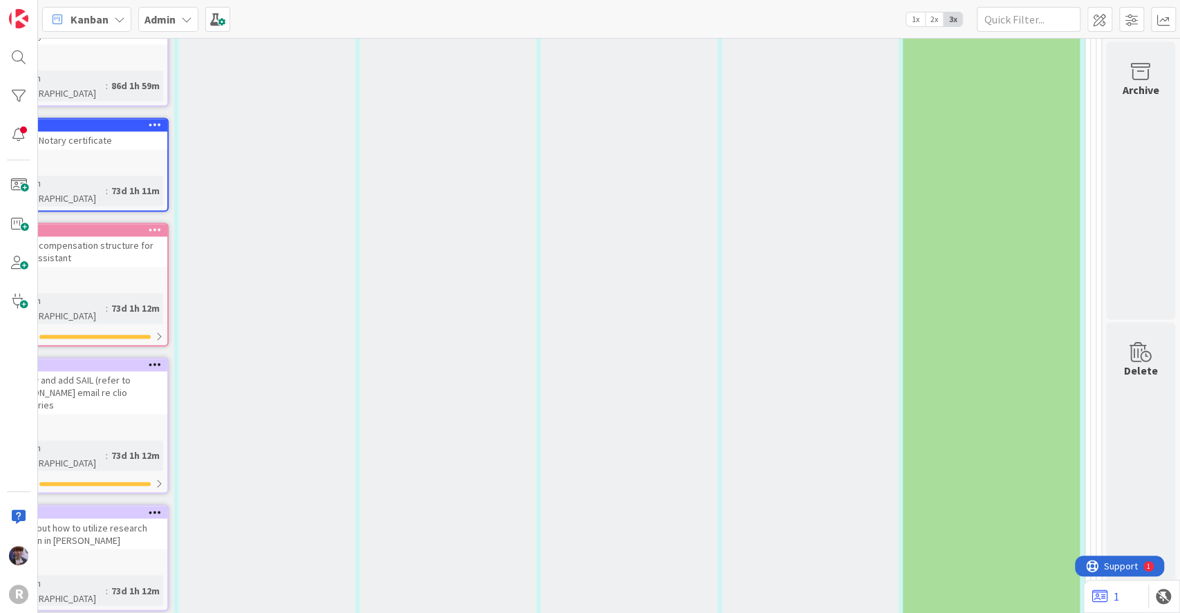
type textarea "x"
type textarea "Ensure webiste bios sent to the right person (Attorneysync?)"
type textarea "x"
type textarea "Ensure webste bios sent to the right person (Attorneysync?)"
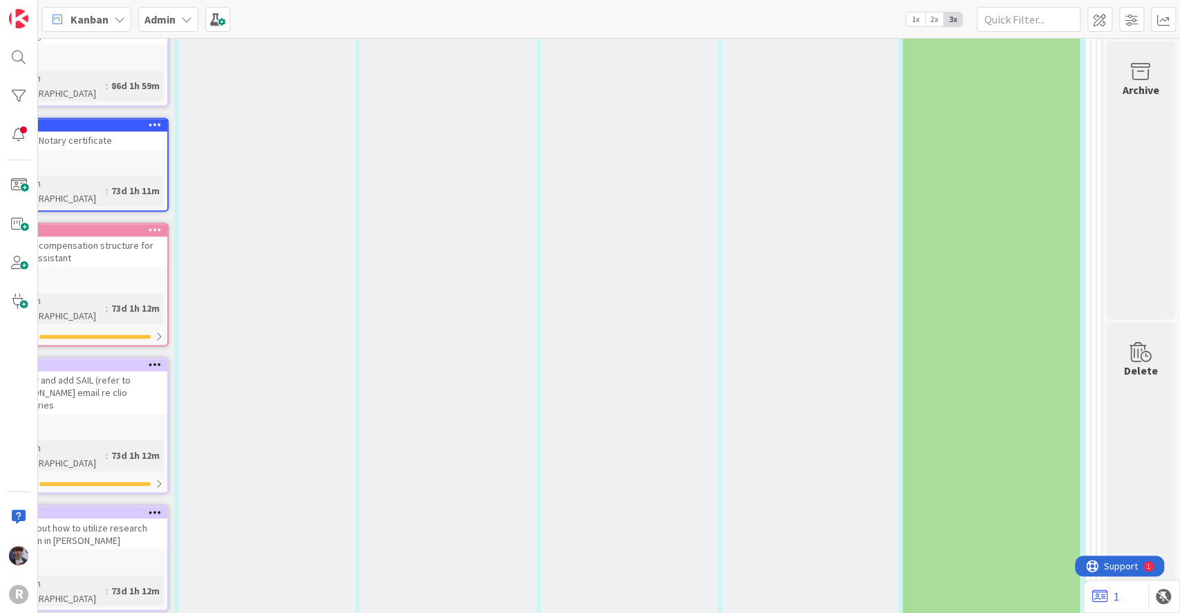
type textarea "x"
type textarea "Ensure websste bios sent to the right person (Attorneysync?)"
type textarea "x"
type textarea "Ensure websiste bios sent to the right person (Attorneysync?)"
type textarea "x"
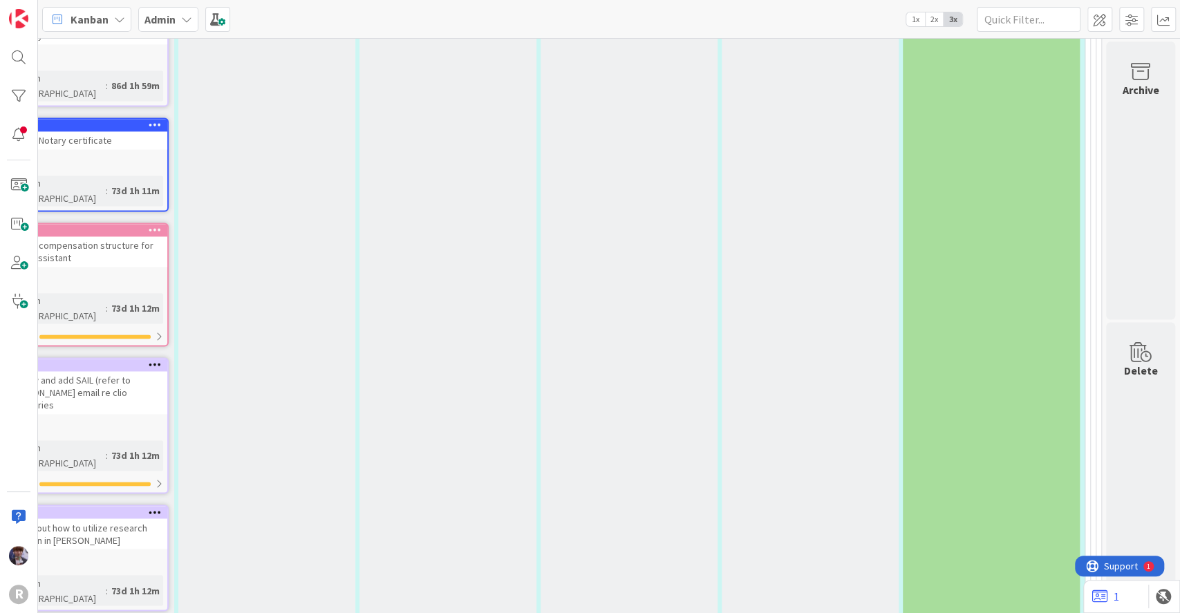
type textarea "Ensure website bios sent to the right person (Attorneysync?)"
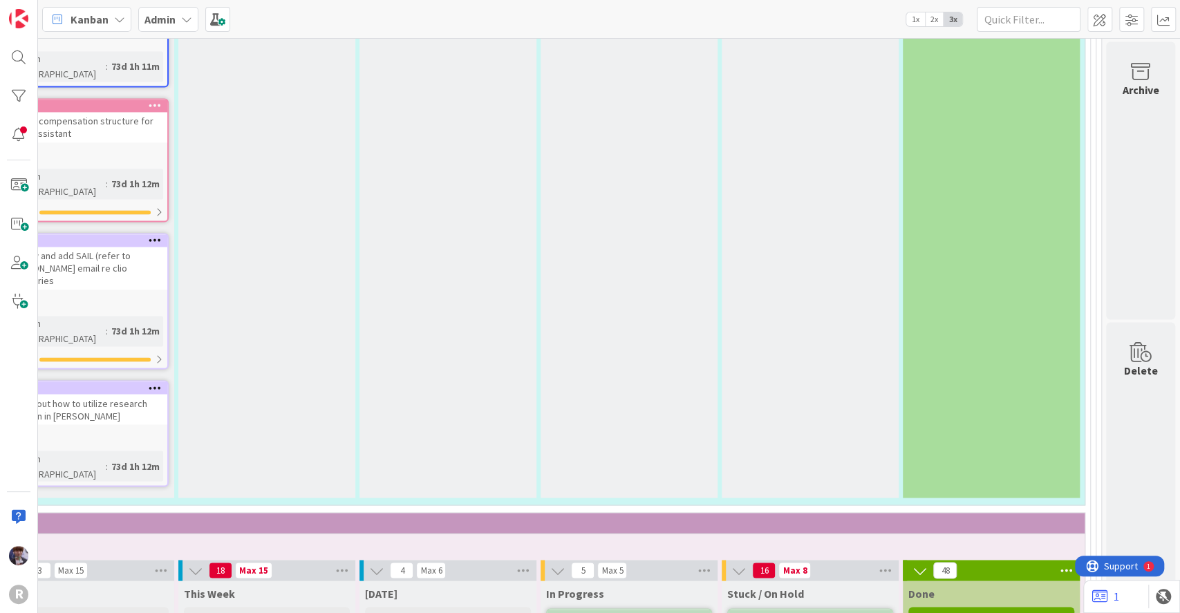
scroll to position [5049, 115]
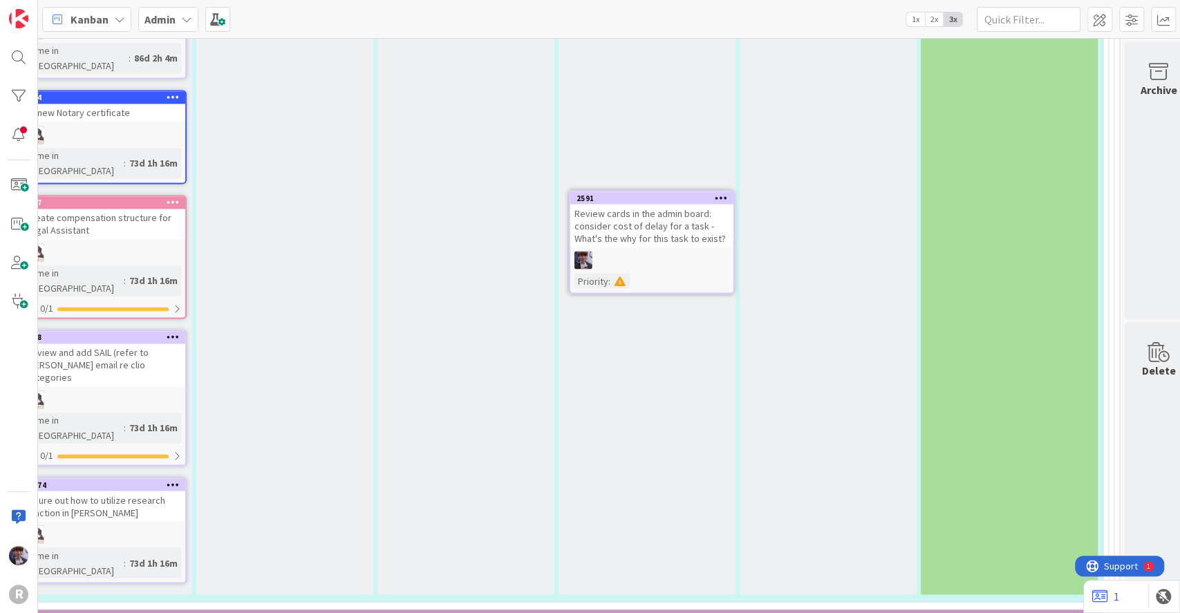
scroll to position [4851, 83]
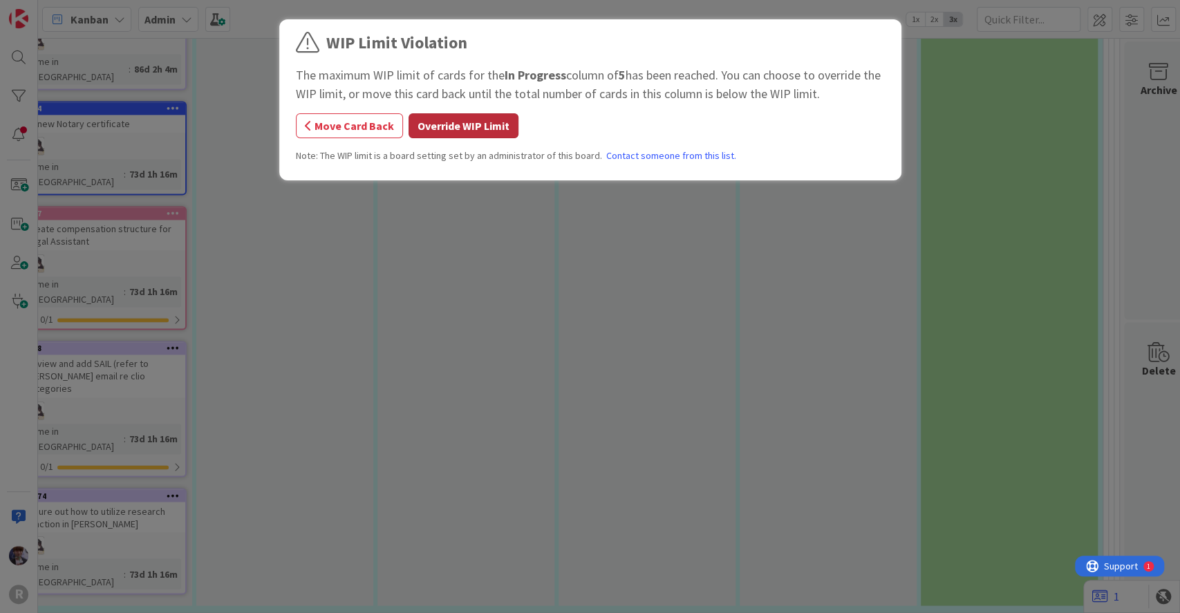
click at [486, 125] on button "Override WIP Limit" at bounding box center [463, 125] width 110 height 25
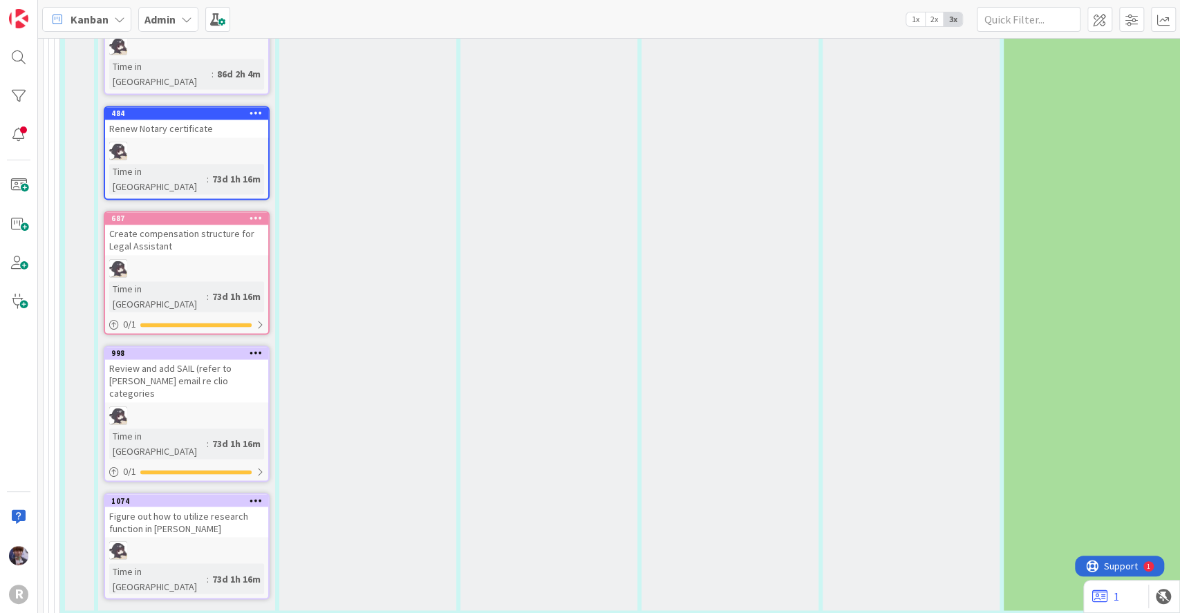
scroll to position [4846, 0]
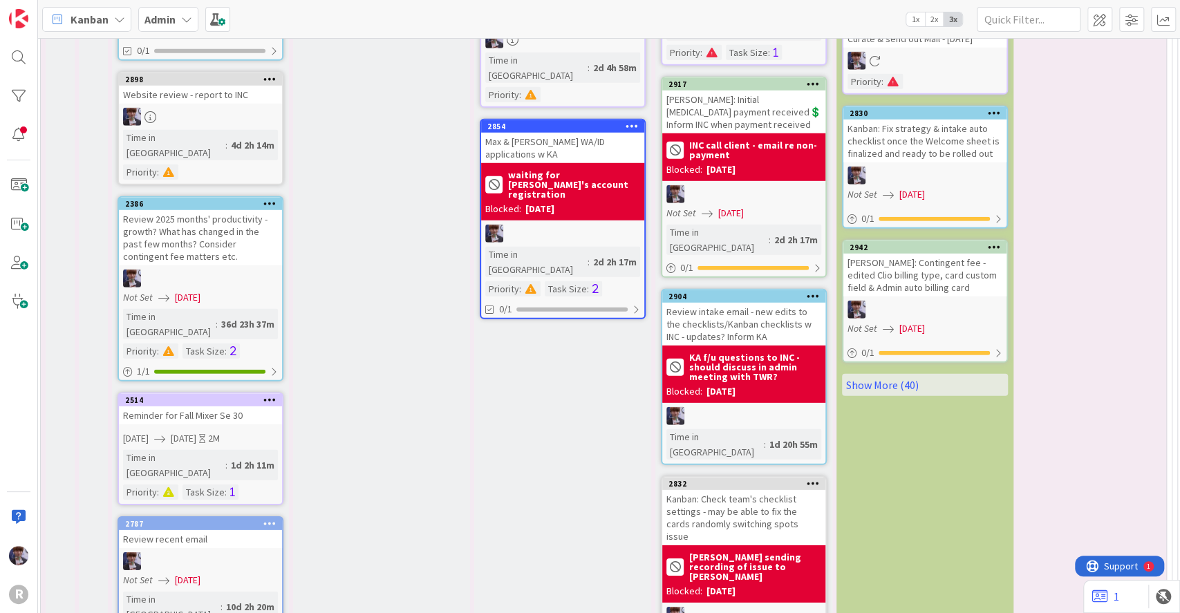
scroll to position [6186, 19]
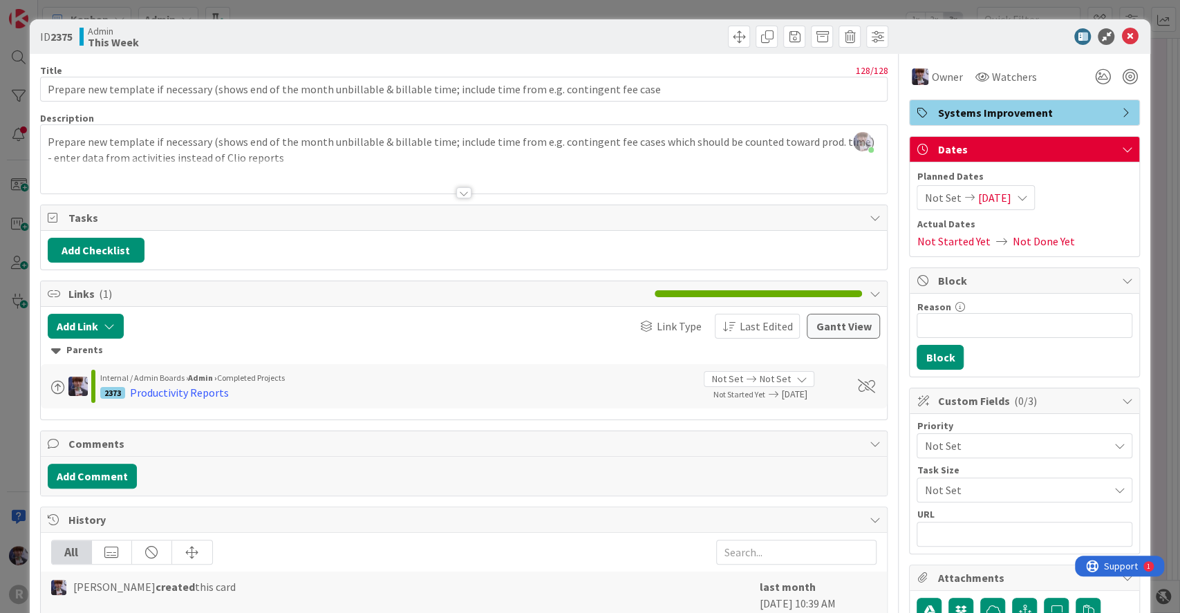
click at [12, 397] on div "ID 2375 Admin This Week Title 128 / 128 Prepare new template if necessary (show…" at bounding box center [590, 306] width 1180 height 613
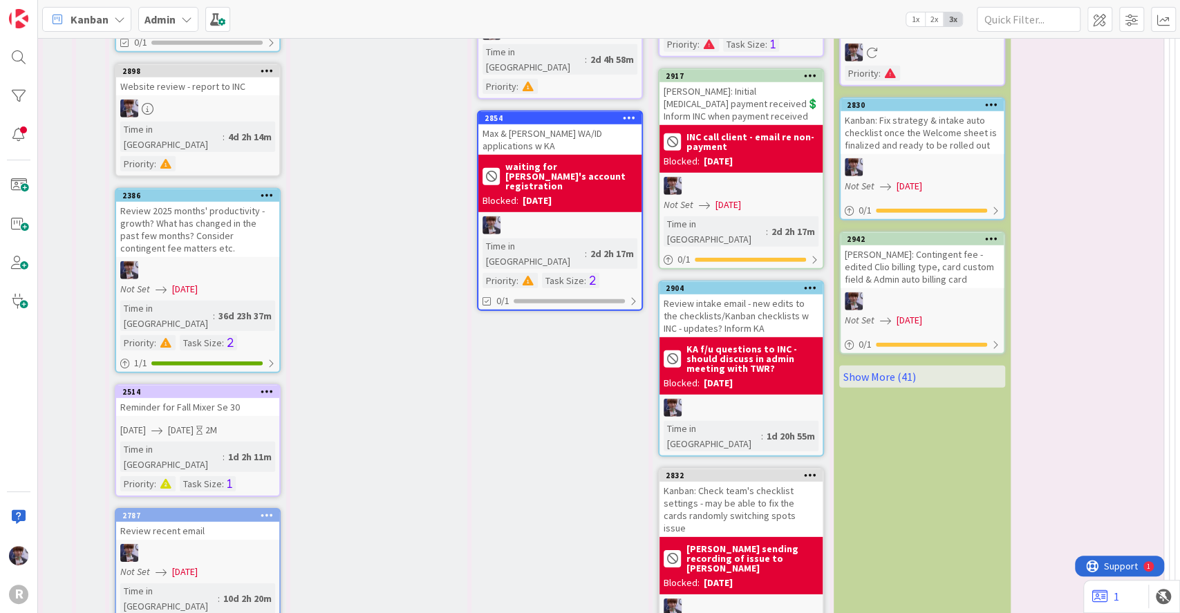
scroll to position [6230, 22]
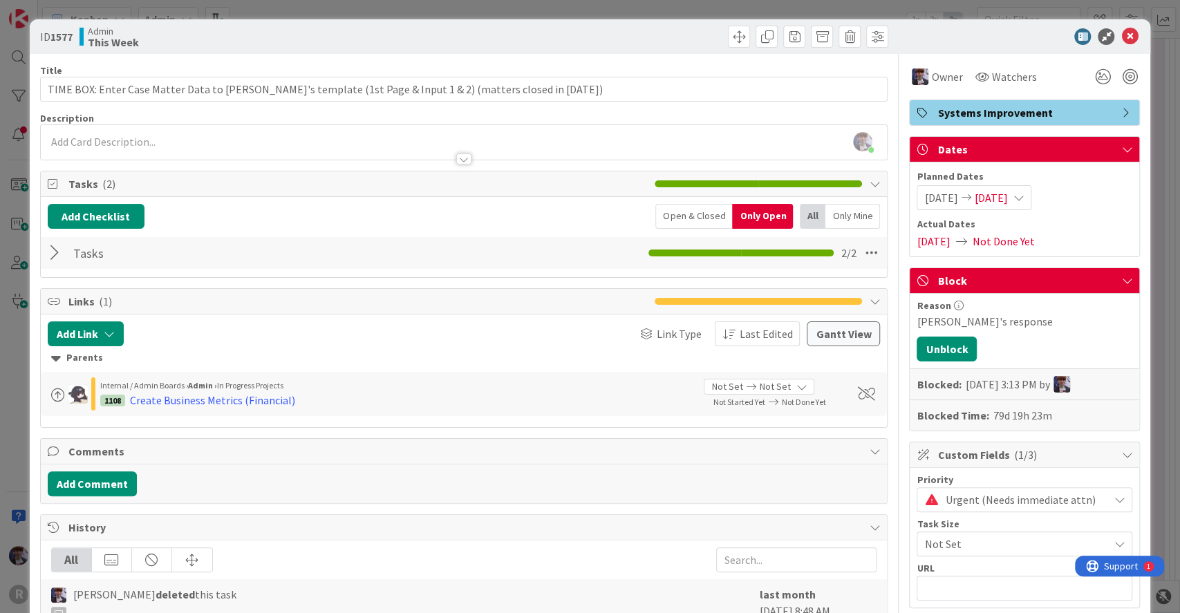
click at [19, 397] on div "ID 1577 Admin This Week Title 101 / 128 TIME BOX: Enter Case Matter Data to [PE…" at bounding box center [590, 306] width 1180 height 613
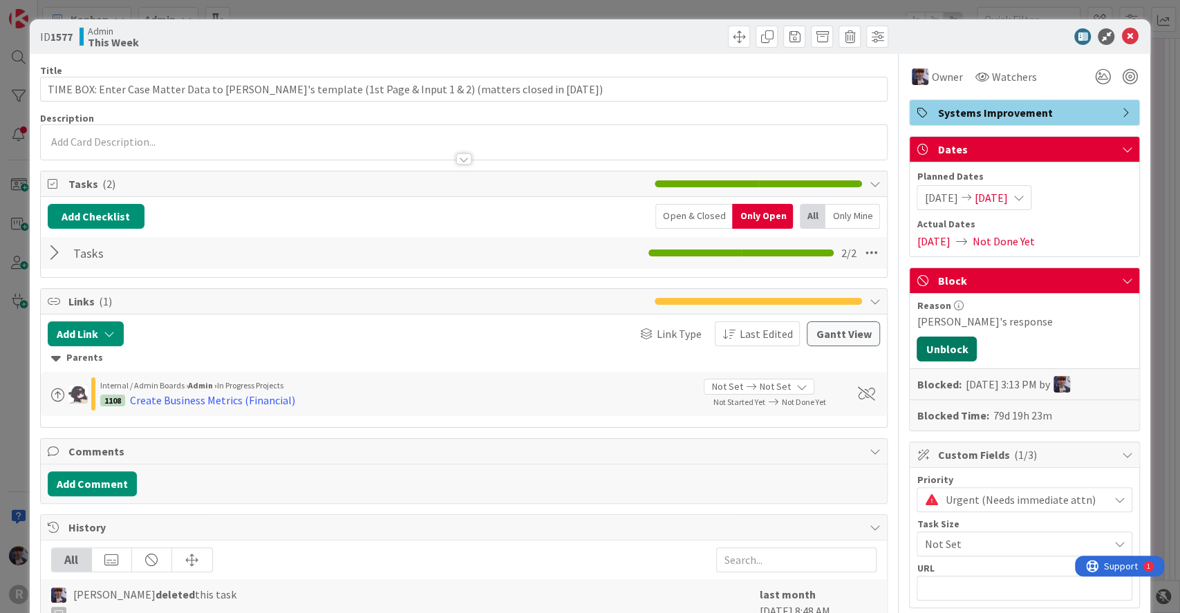
click at [923, 348] on button "Unblock" at bounding box center [946, 349] width 60 height 25
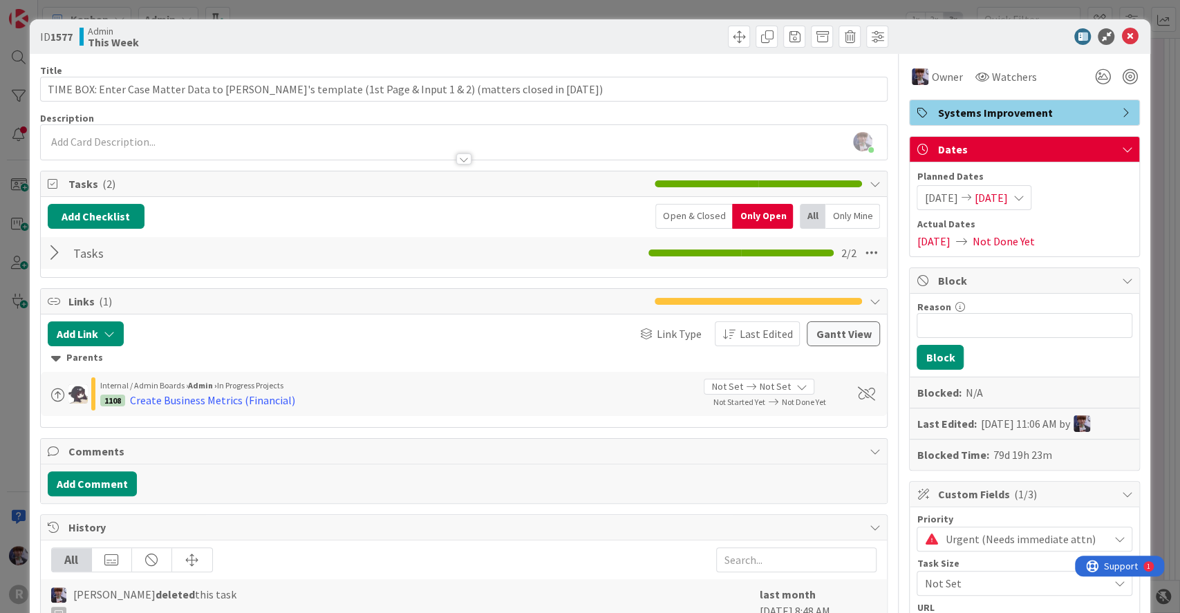
click at [1142, 252] on div "ID 1577 Admin This Week Title 101 / 128 TIME BOX: Enter Case Matter Data to [PE…" at bounding box center [590, 306] width 1180 height 613
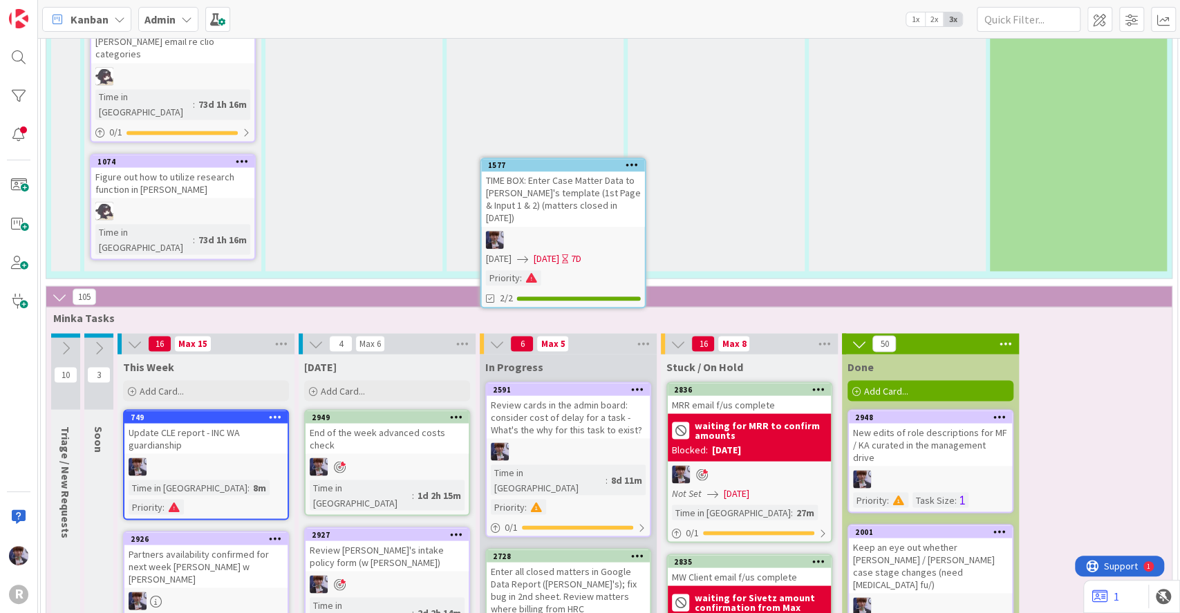
scroll to position [5174, 14]
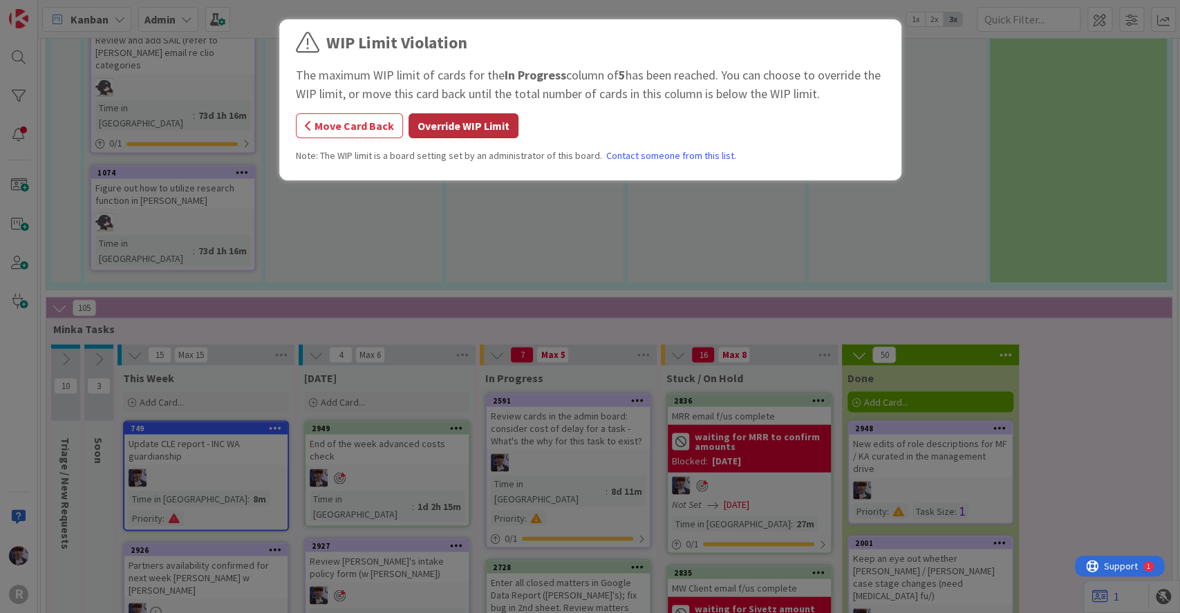
click at [461, 115] on button "Override WIP Limit" at bounding box center [463, 125] width 110 height 25
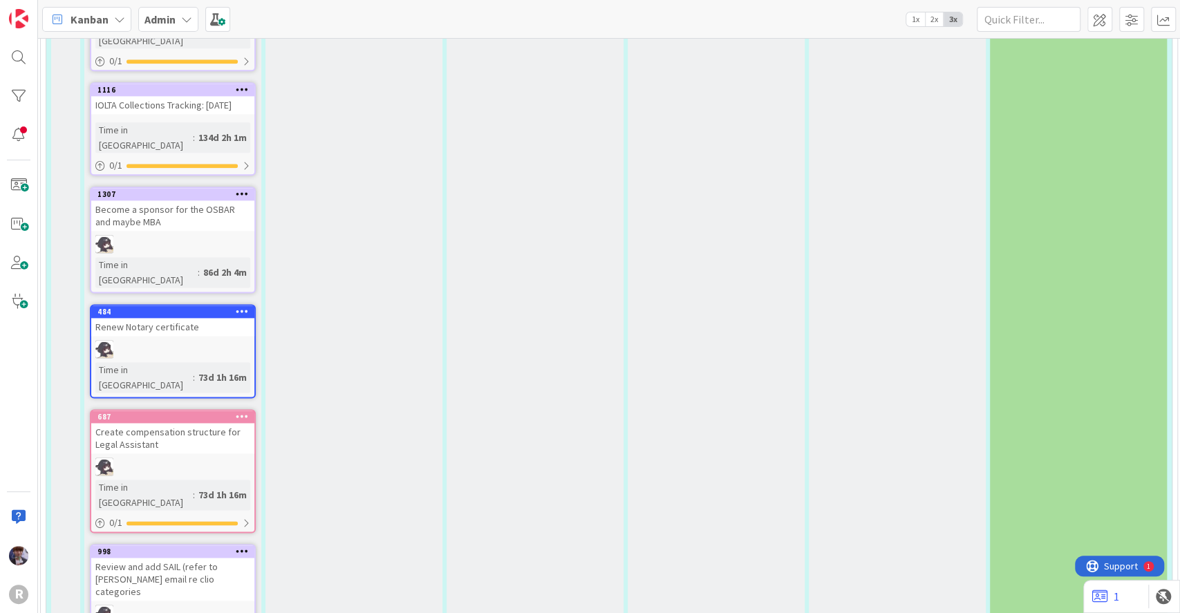
scroll to position [4641, 14]
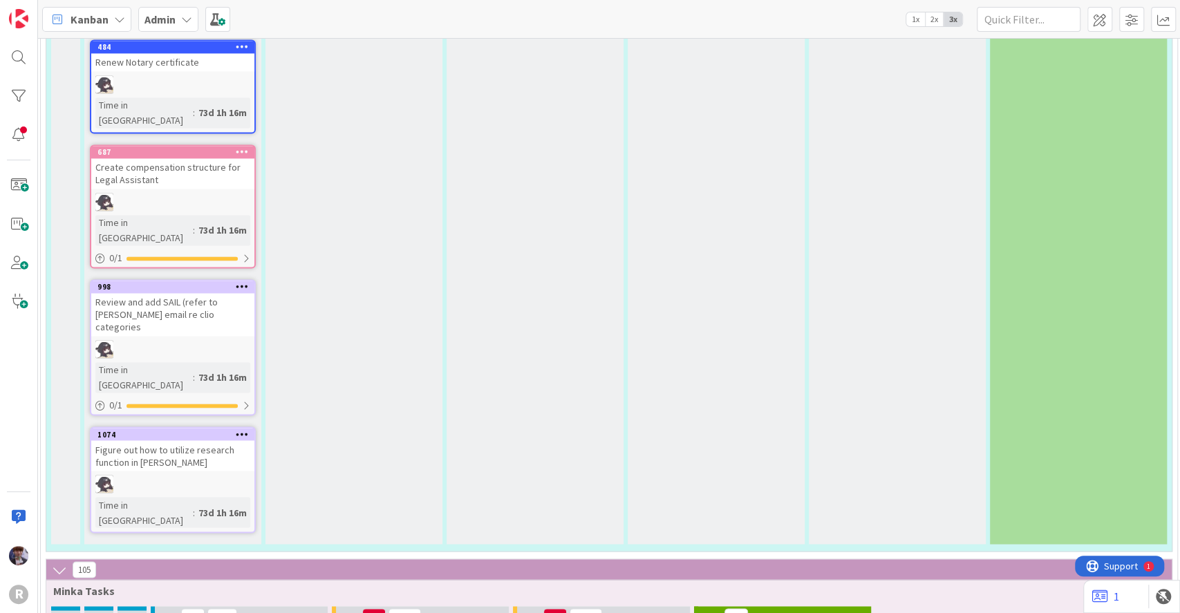
scroll to position [4914, 14]
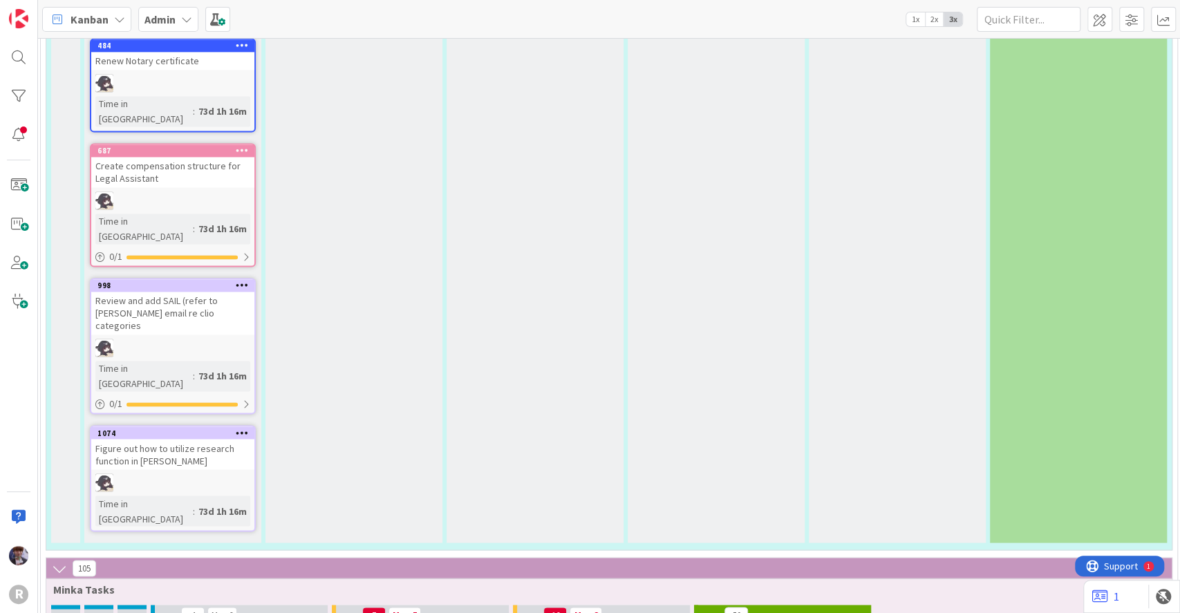
type textarea "x"
type textarea "C"
type textarea "x"
type textarea "Cr"
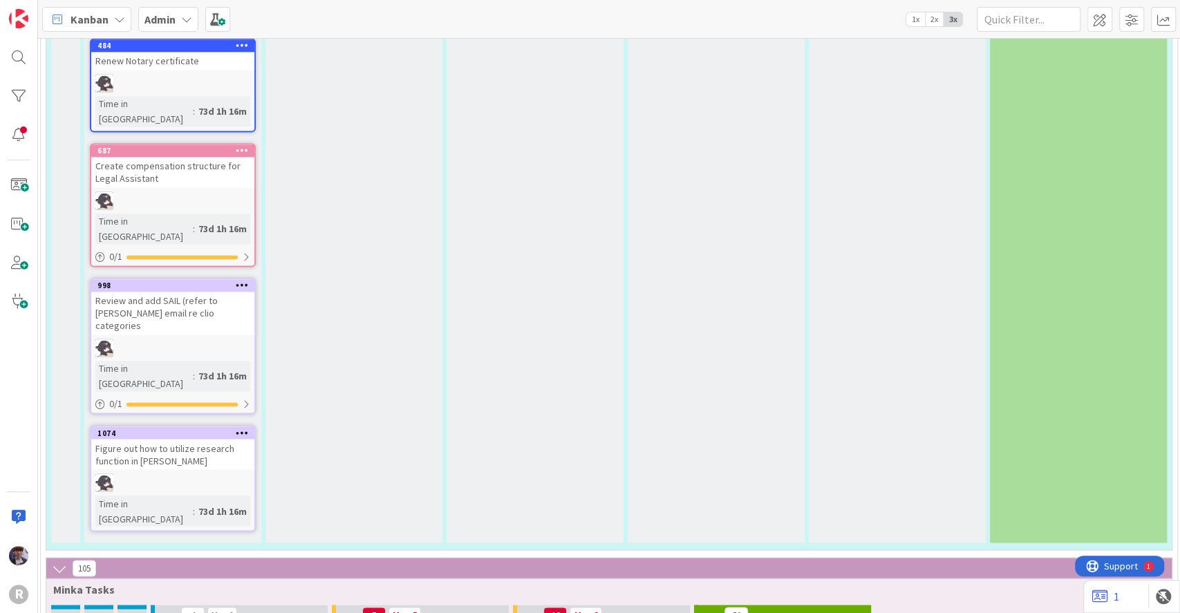
type textarea "x"
type textarea "Cre"
type textarea "x"
type textarea "Crea"
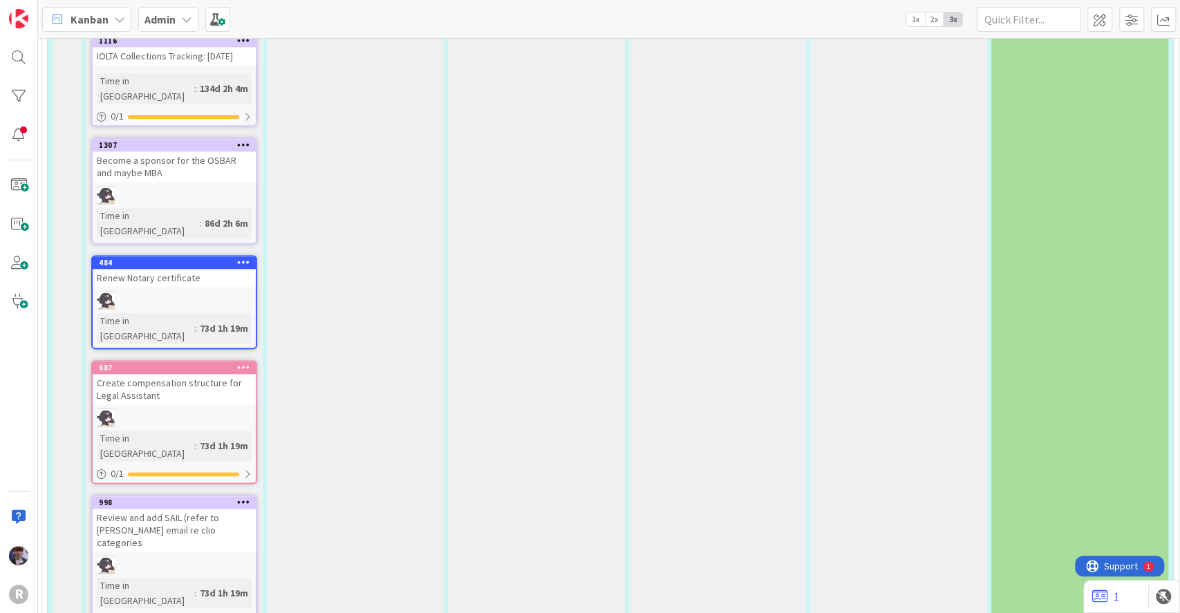
scroll to position [4705, 12]
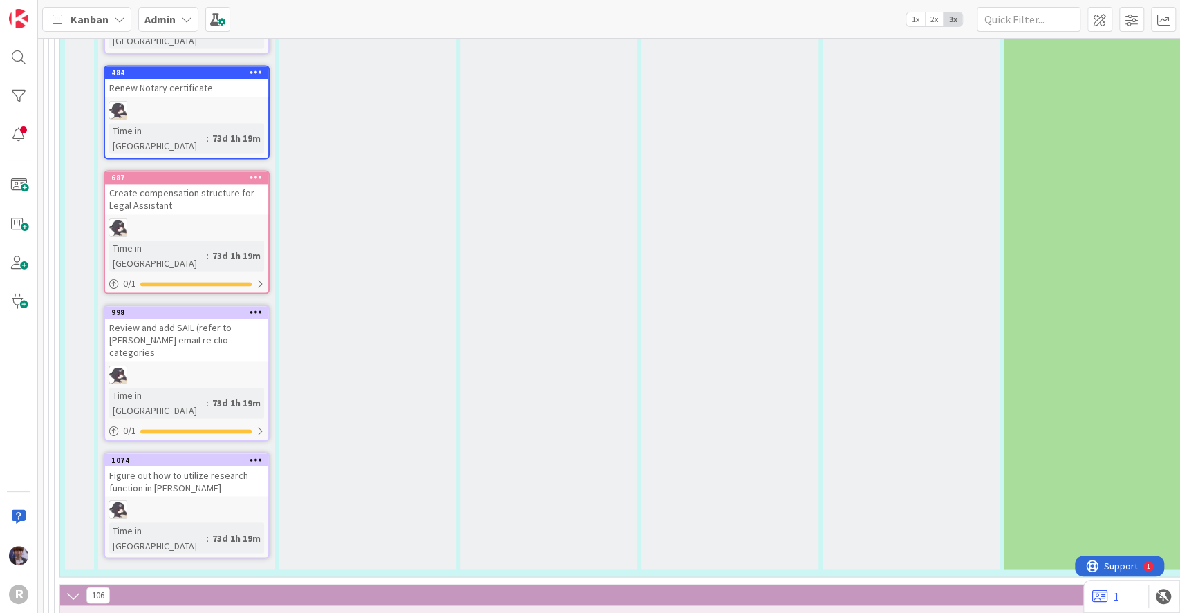
scroll to position [4897, 0]
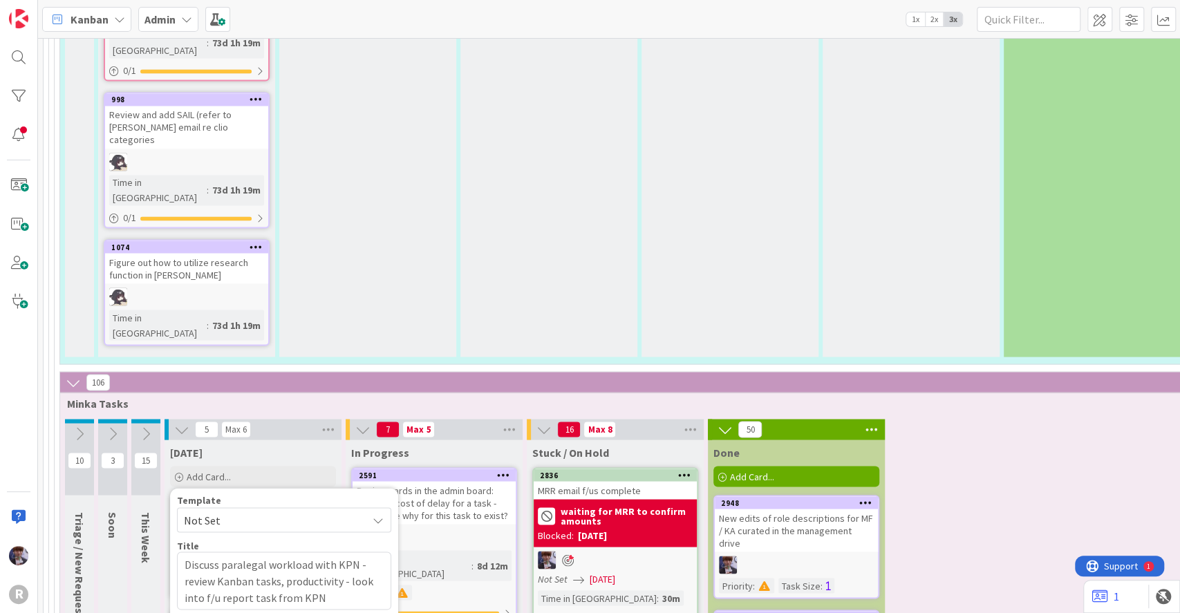
scroll to position [5107, 0]
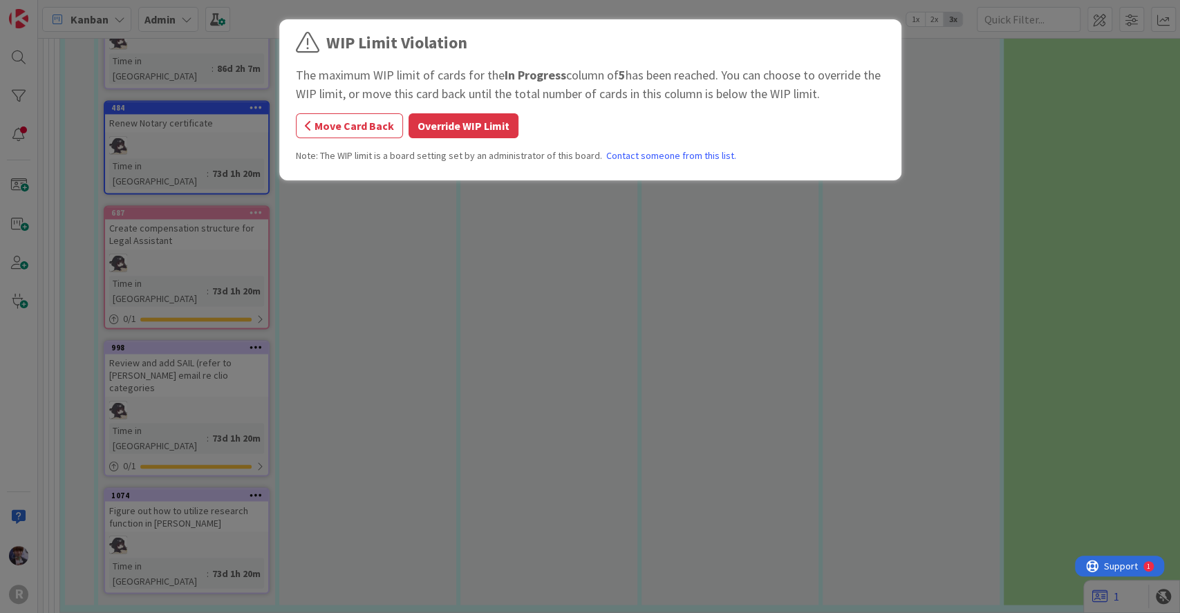
scroll to position [4847, 0]
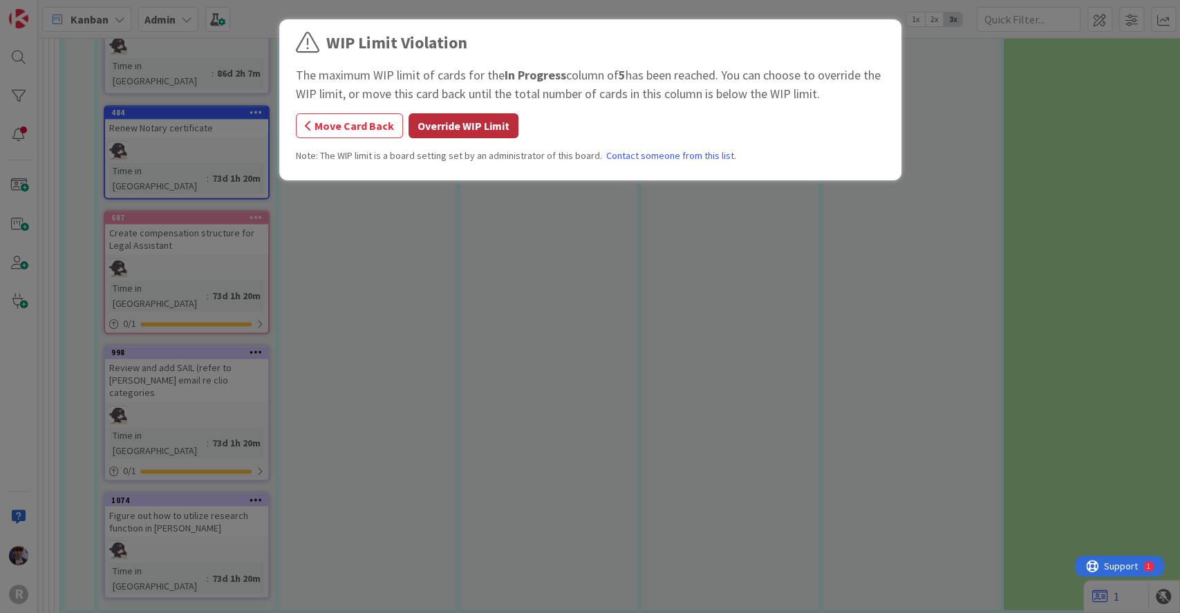
click at [459, 129] on button "Override WIP Limit" at bounding box center [463, 125] width 110 height 25
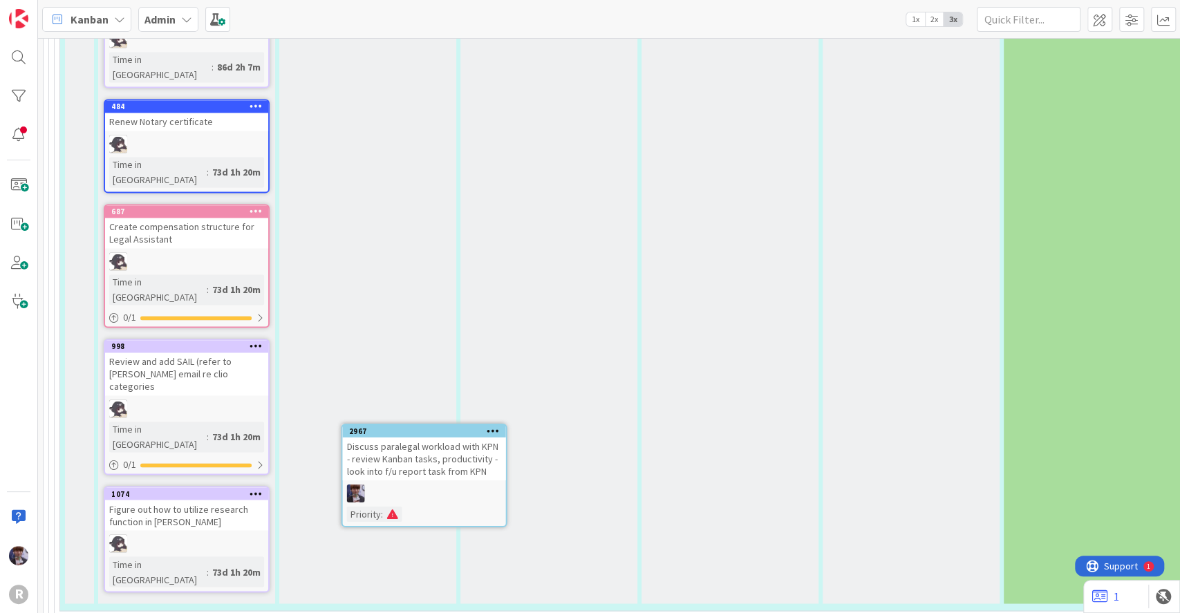
scroll to position [4857, 0]
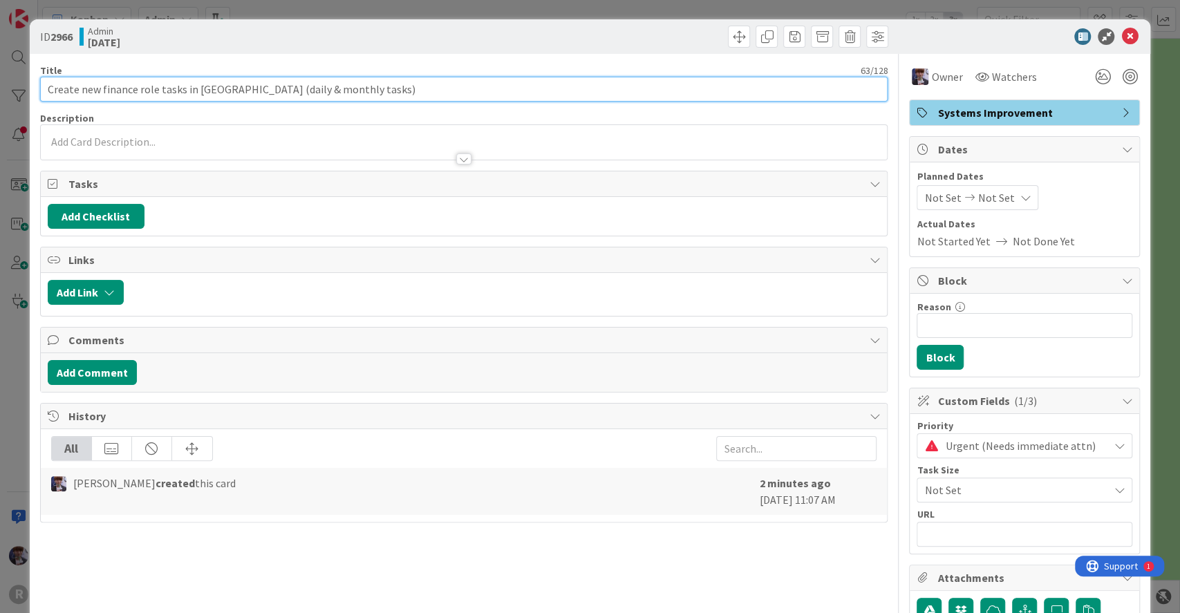
click at [81, 91] on input "Create new finance role tasks in [GEOGRAPHIC_DATA] (daily & monthly tasks)" at bounding box center [464, 89] width 848 height 25
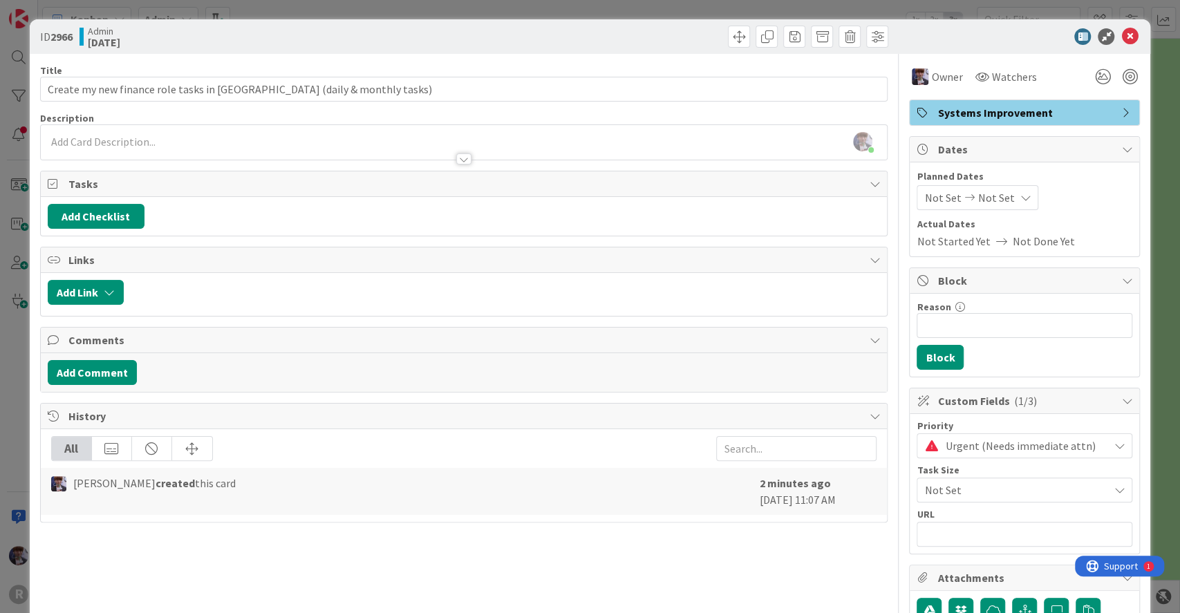
click at [19, 323] on div "ID 2966 Admin [DATE] Title 66 / 128 Create my new finance role tasks in [GEOGRA…" at bounding box center [590, 306] width 1180 height 613
